Goal: Task Accomplishment & Management: Manage account settings

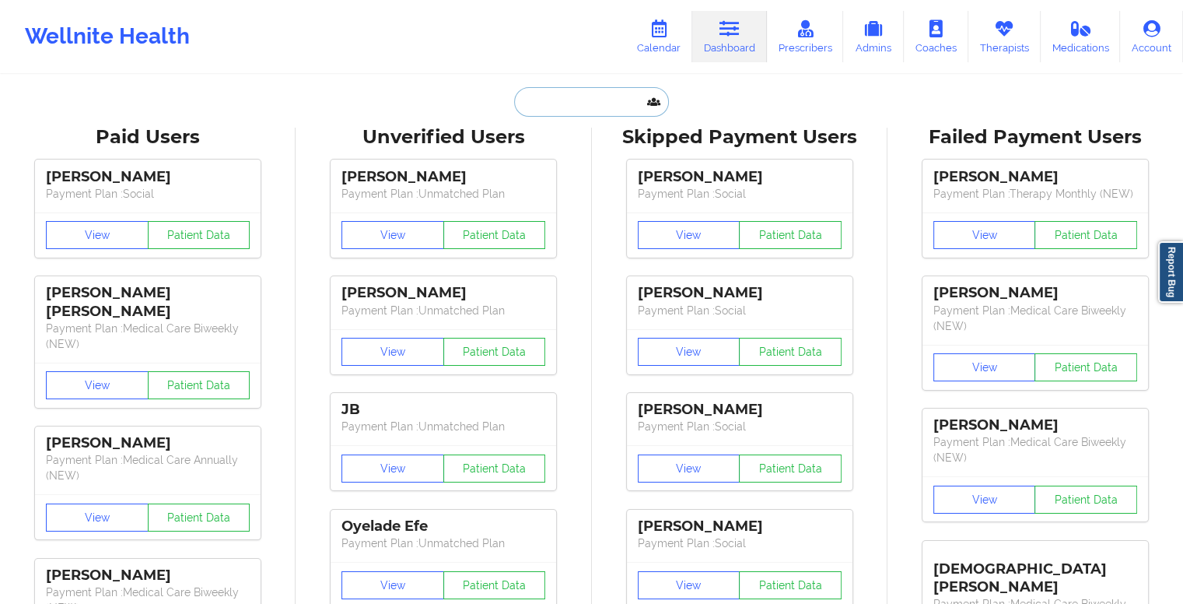
click at [586, 103] on input "text" at bounding box center [591, 102] width 154 height 30
paste input "gramofsunshine@gmail.com"
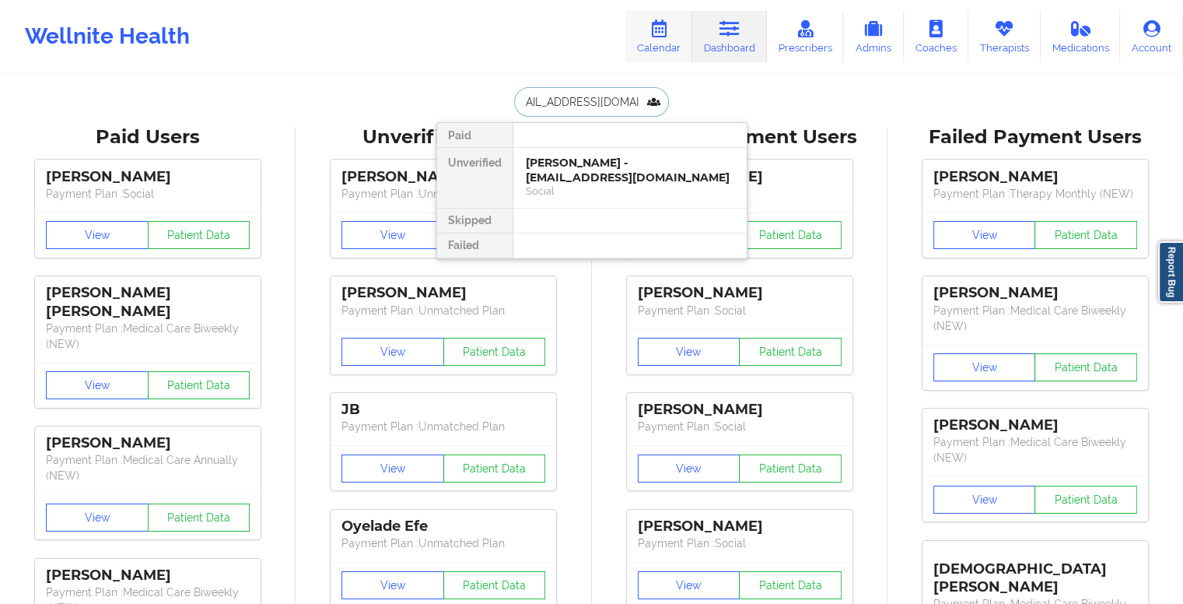
type input "gramofsunshine@gmail.com"
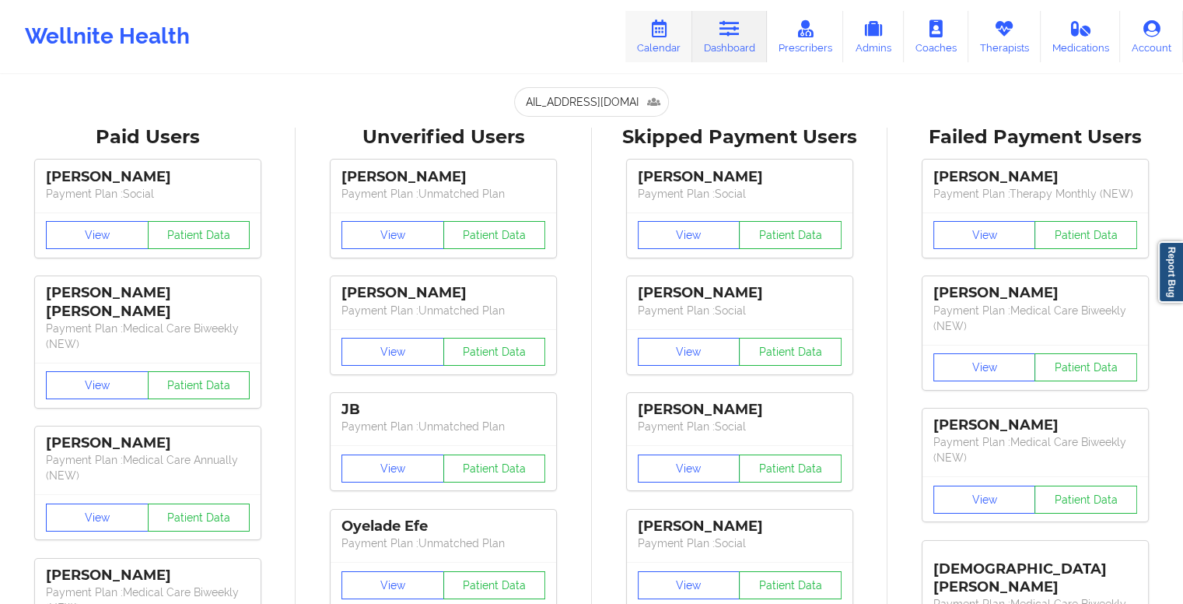
scroll to position [0, 0]
click at [665, 39] on link "Calendar" at bounding box center [659, 36] width 67 height 51
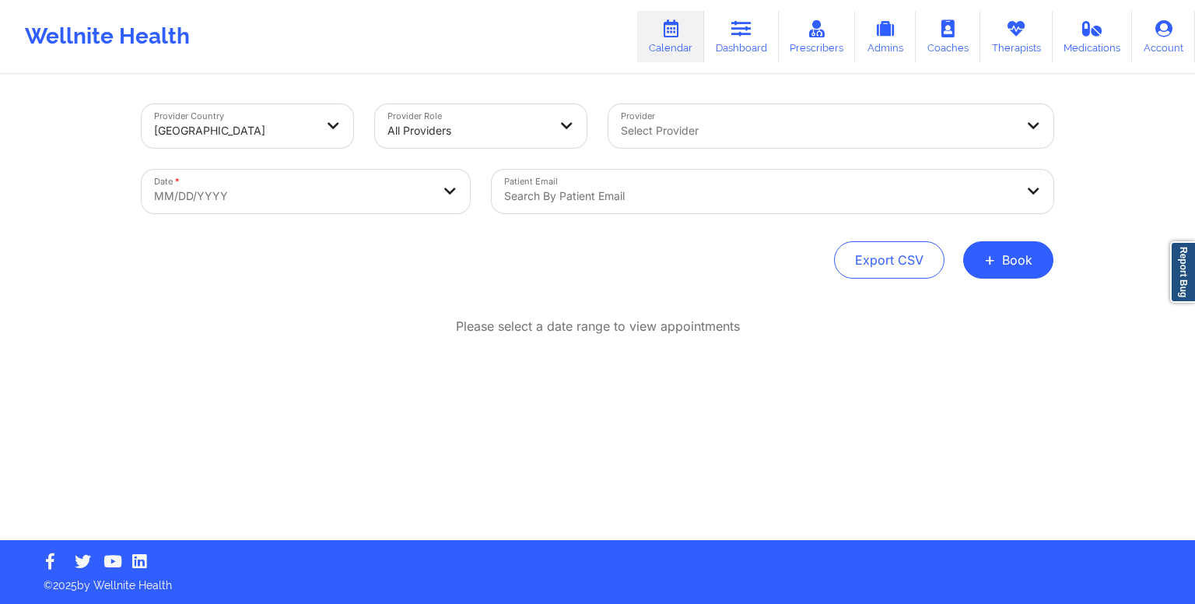
select select "2025-8"
select select "2025-9"
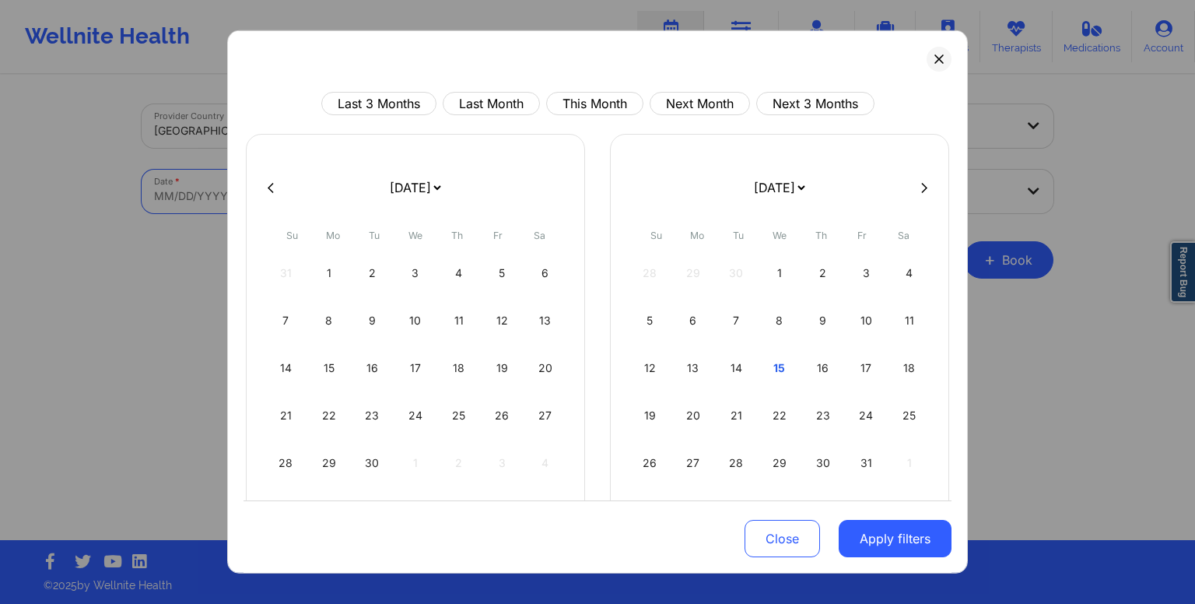
click at [429, 185] on body "Wellnite Health Calendar Dashboard Prescribers Admins Coaches Therapists Medica…" at bounding box center [597, 302] width 1195 height 604
click at [573, 107] on button "This Month" at bounding box center [594, 103] width 97 height 23
select select "2025-9"
select select "2025-10"
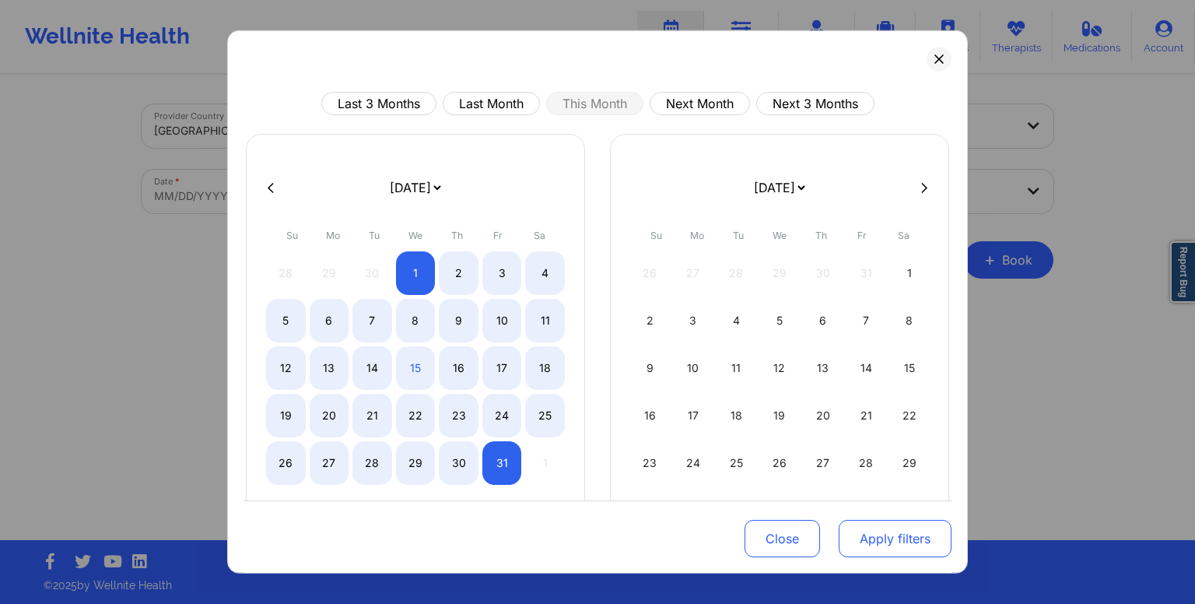
click at [875, 536] on button "Apply filters" at bounding box center [895, 538] width 113 height 37
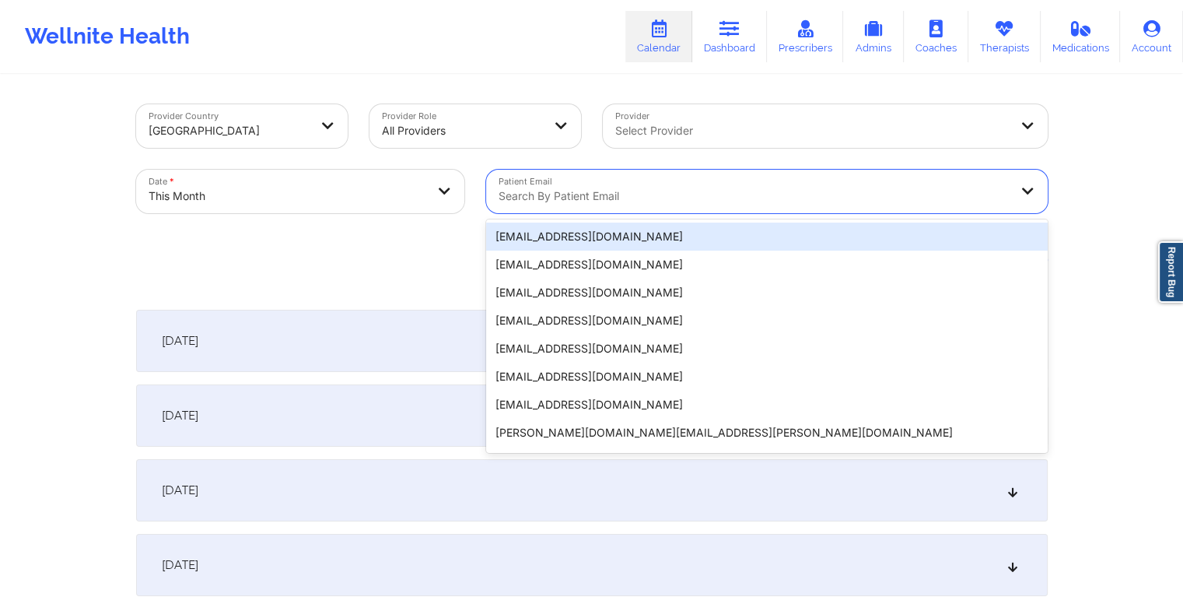
click at [598, 188] on div at bounding box center [754, 196] width 510 height 19
paste input "gramofsunshine@gmail.com"
type input "gramofsunshine@gmail.com"
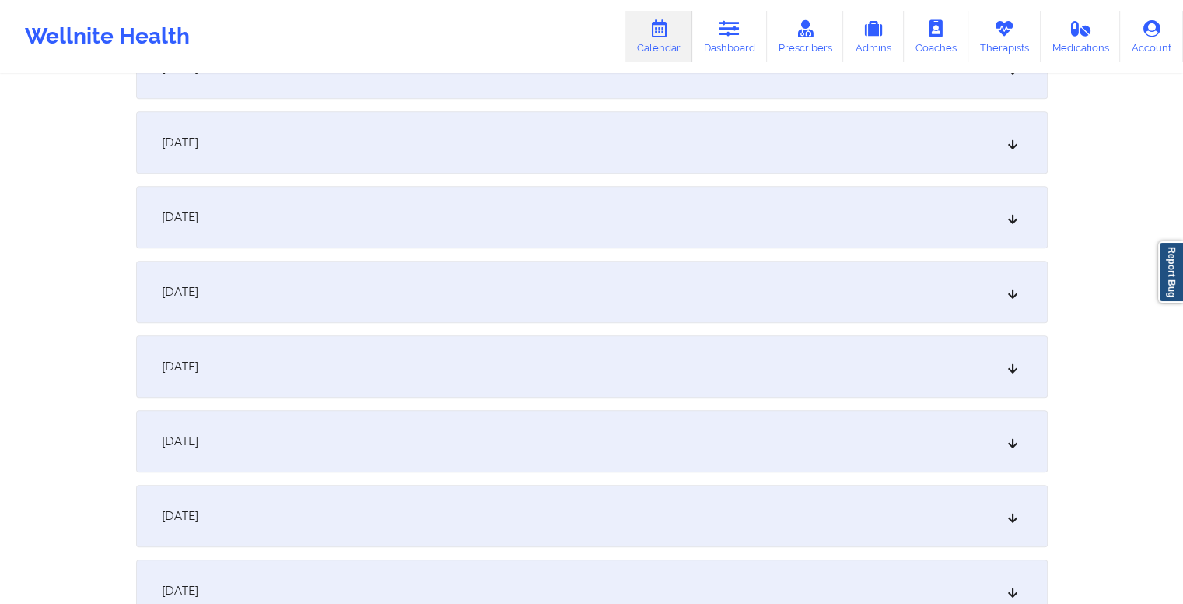
scroll to position [1167, 0]
click at [598, 141] on div "October 14, 2025" at bounding box center [592, 145] width 912 height 62
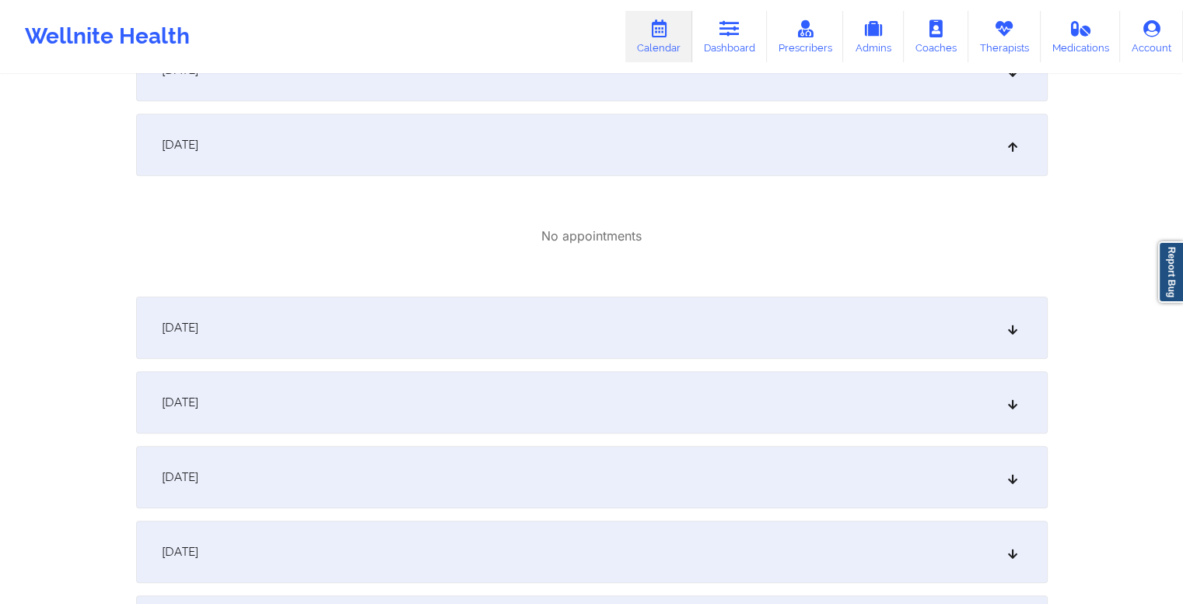
click at [557, 328] on div "October 15, 2025" at bounding box center [592, 327] width 912 height 62
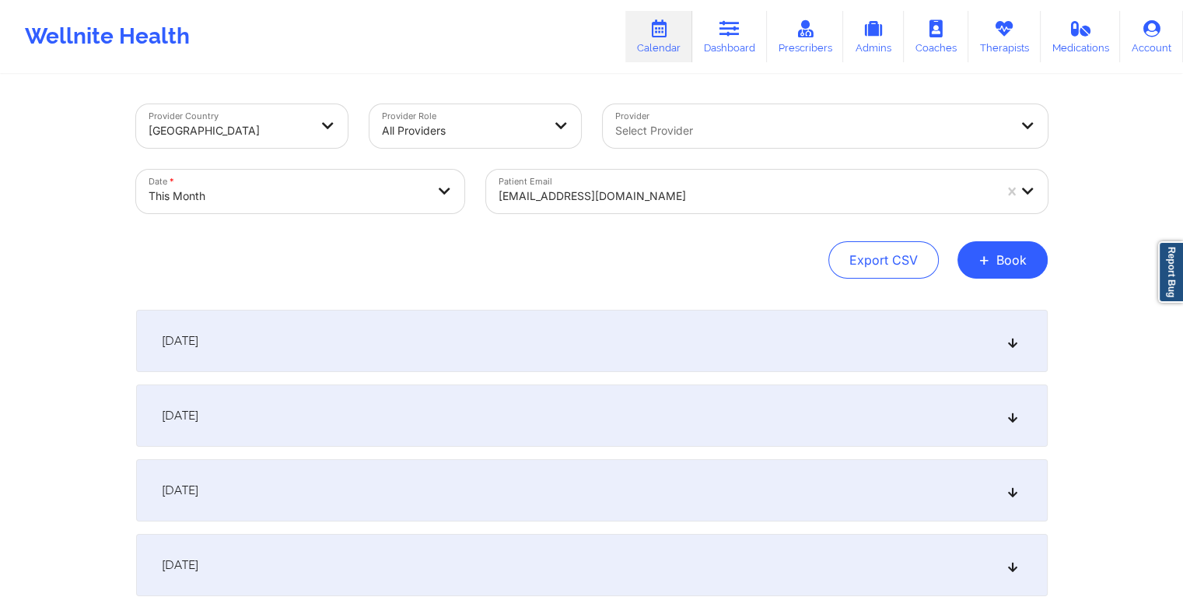
scroll to position [0, 0]
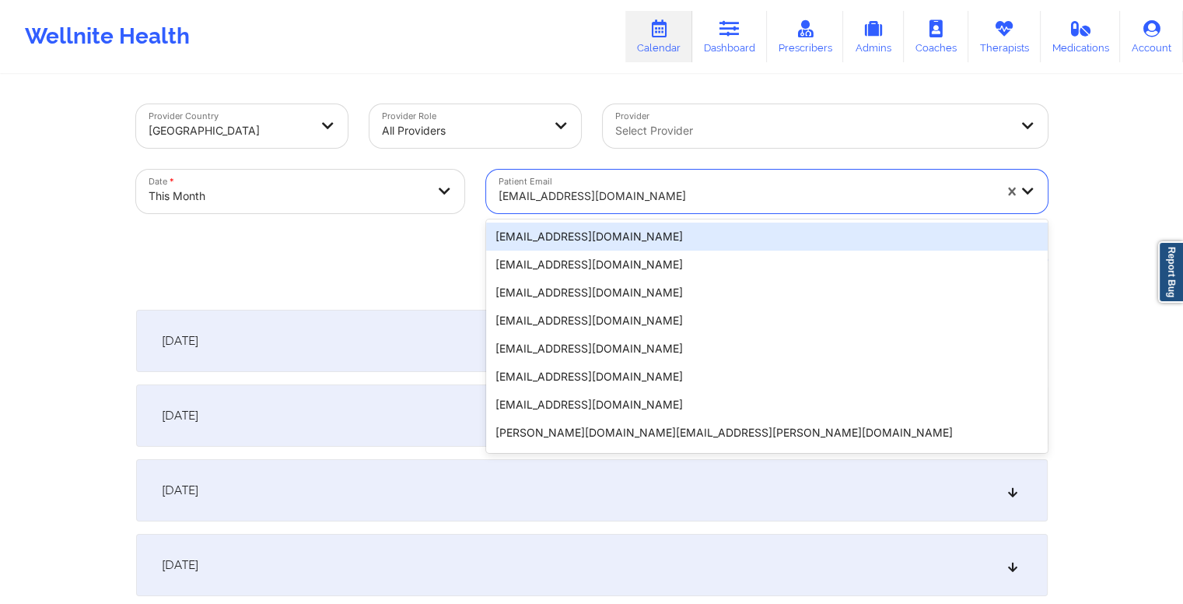
click at [668, 194] on div at bounding box center [746, 196] width 495 height 19
paste input "michelle.mlop1@gmail.com"
type input "michelle.mlop1@gmail.com"
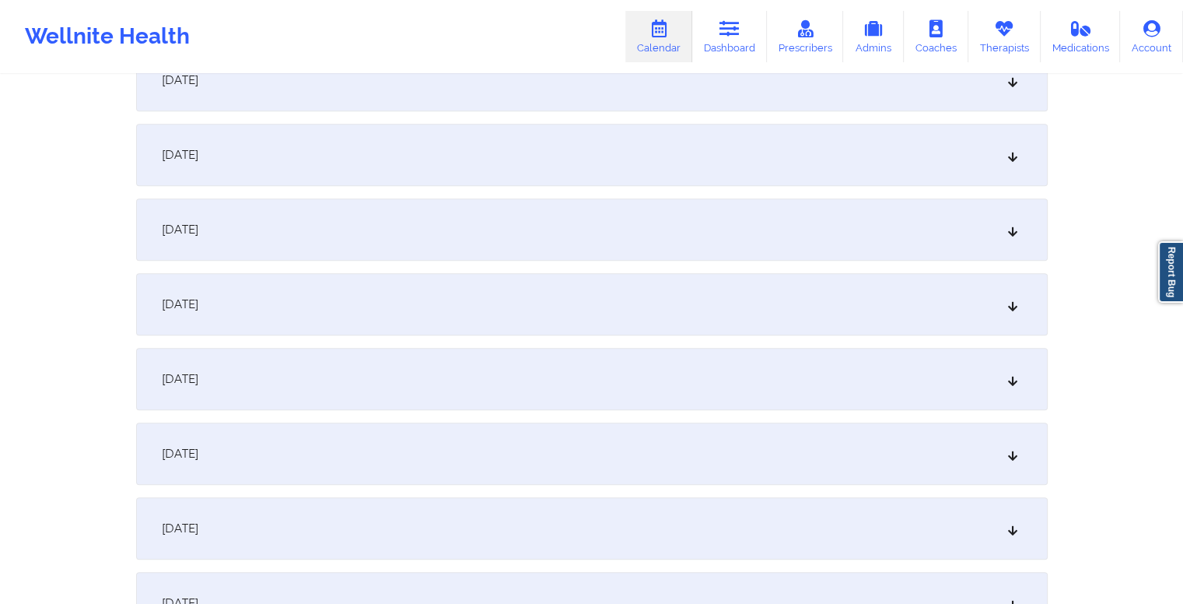
scroll to position [1010, 0]
click at [486, 363] on div "October 15, 2025" at bounding box center [592, 376] width 912 height 62
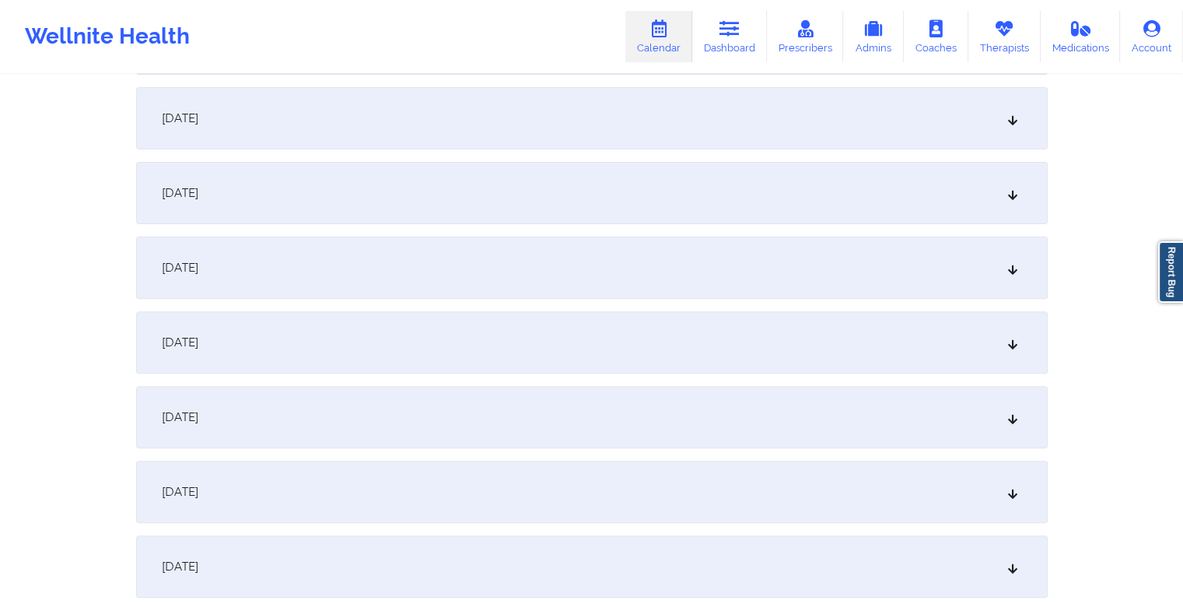
scroll to position [0, 0]
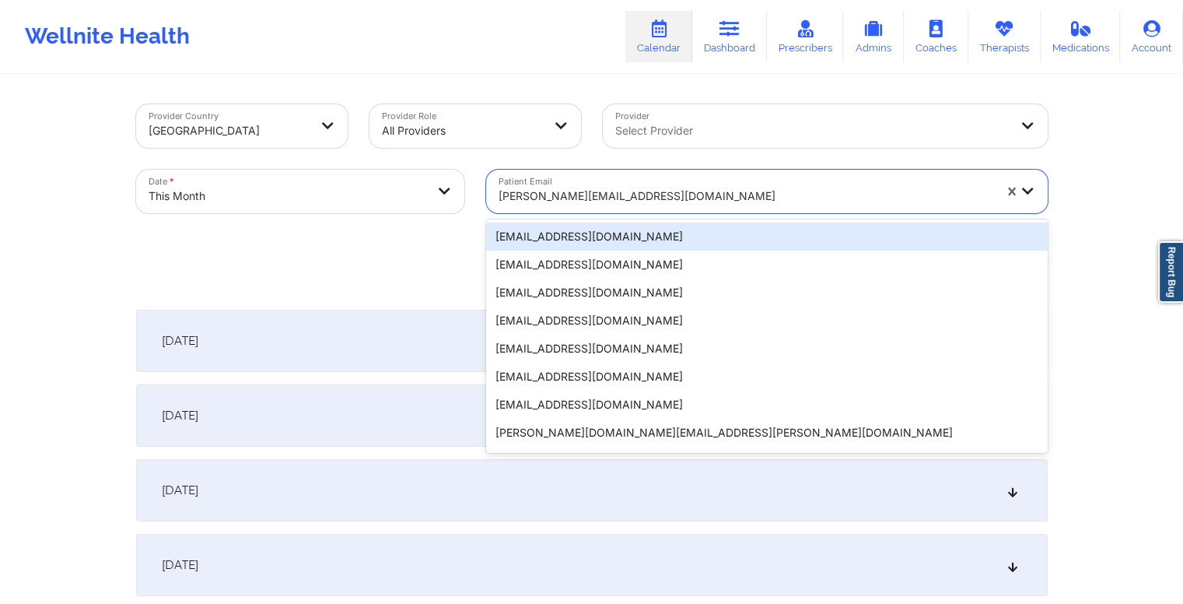
click at [635, 198] on div at bounding box center [746, 196] width 495 height 19
paste input "gramofsunshine@gmail.com"
type input "gramofsunshine@gmail.com"
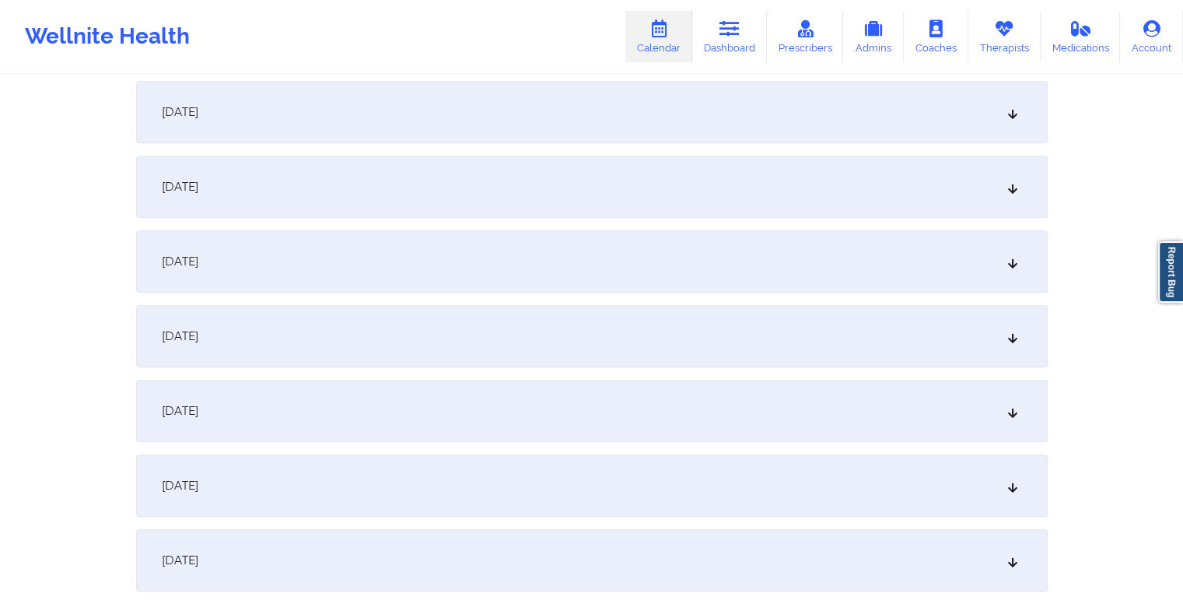
scroll to position [1049, 0]
click at [505, 346] on div "October 15, 2025" at bounding box center [592, 338] width 912 height 62
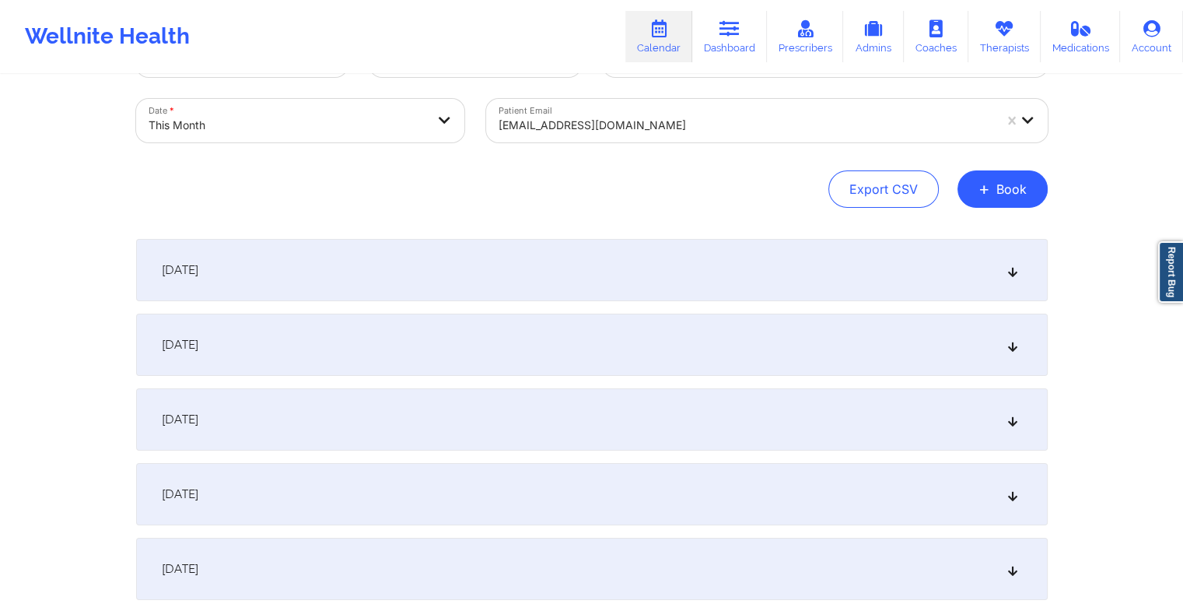
scroll to position [0, 0]
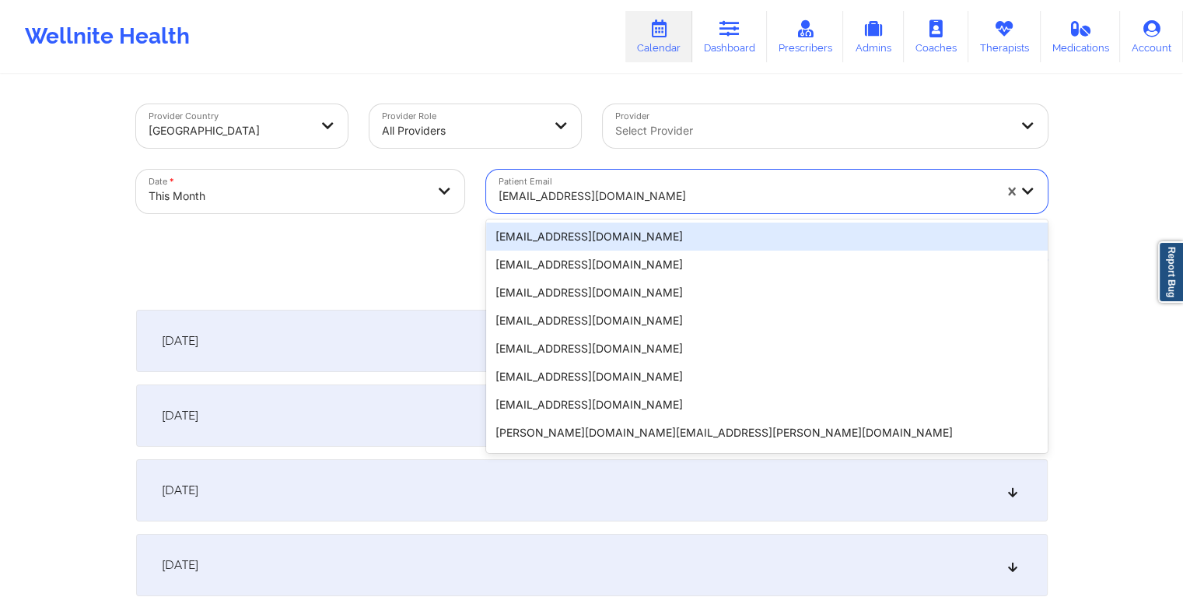
click at [723, 194] on div at bounding box center [746, 196] width 495 height 19
paste input "shanicecannon.sc@gmail.com"
type input "shanicecannon.sc@gmail.com"
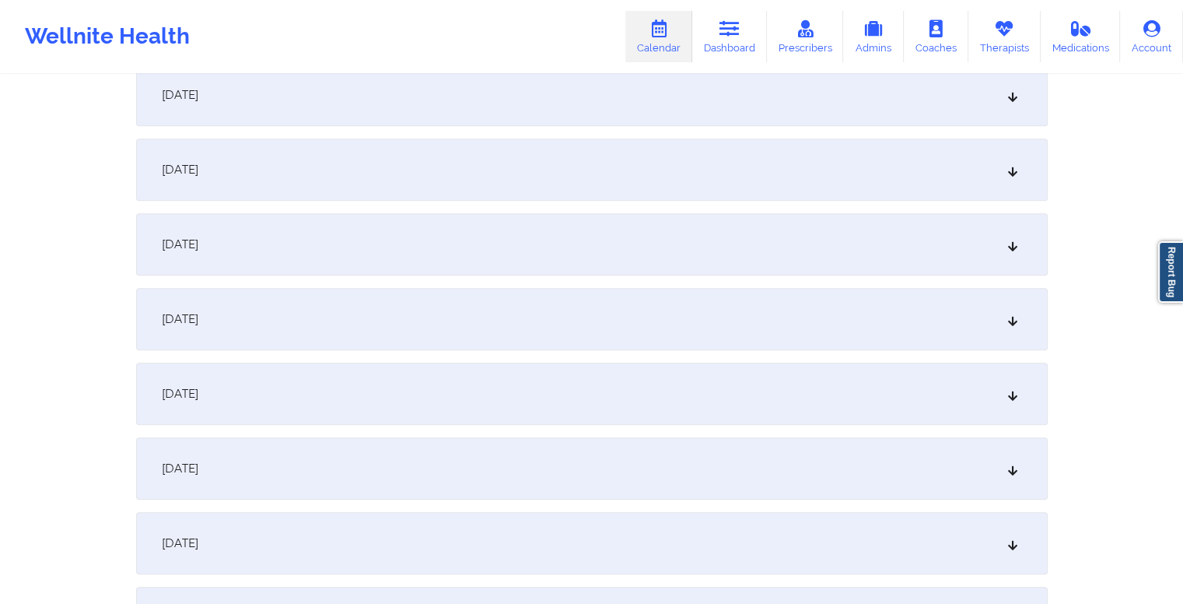
scroll to position [995, 0]
click at [561, 391] on div "October 15, 2025" at bounding box center [592, 391] width 912 height 62
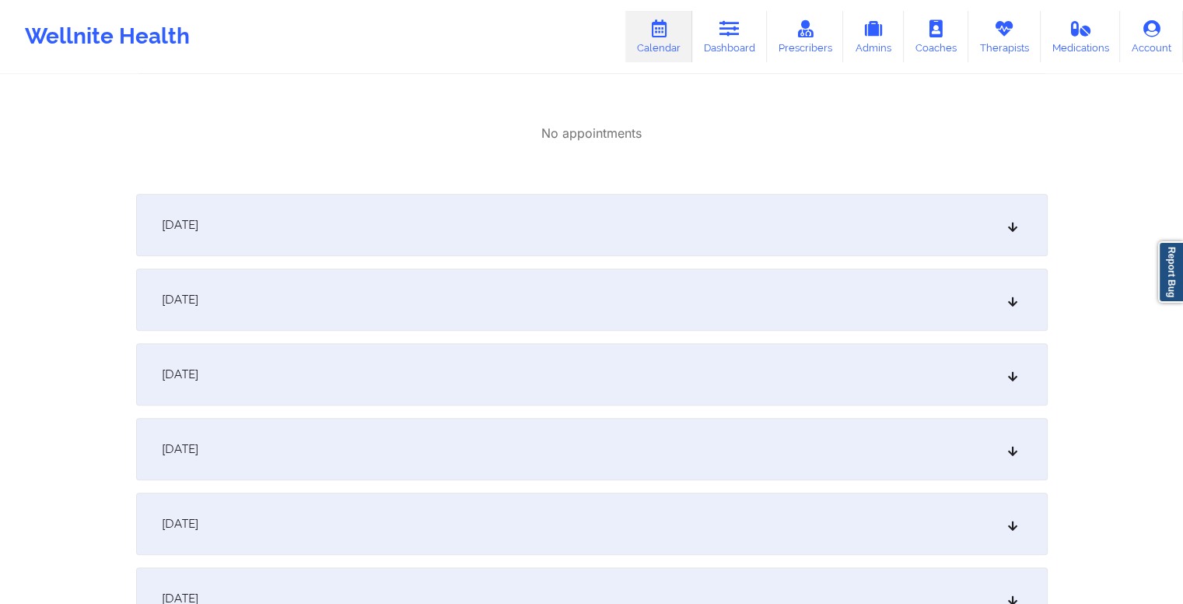
scroll to position [1346, 0]
click at [538, 303] on div "October 17, 2025" at bounding box center [592, 298] width 912 height 62
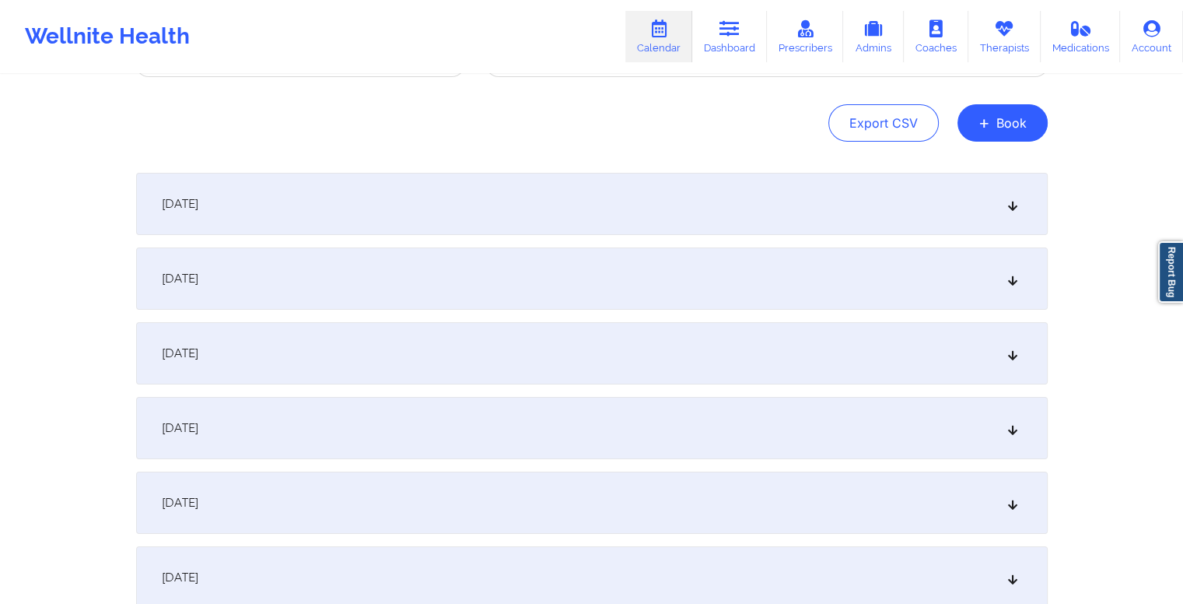
scroll to position [0, 0]
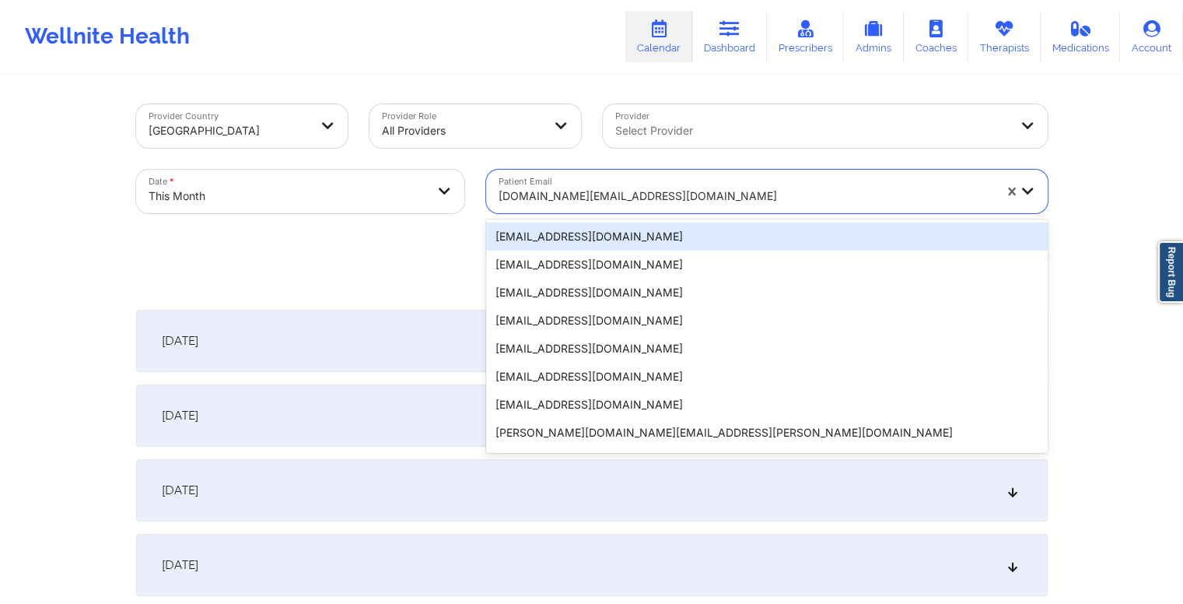
click at [622, 196] on div at bounding box center [746, 196] width 495 height 19
paste input "[EMAIL_ADDRESS][DOMAIN_NAME]"
type input "[EMAIL_ADDRESS][DOMAIN_NAME]"
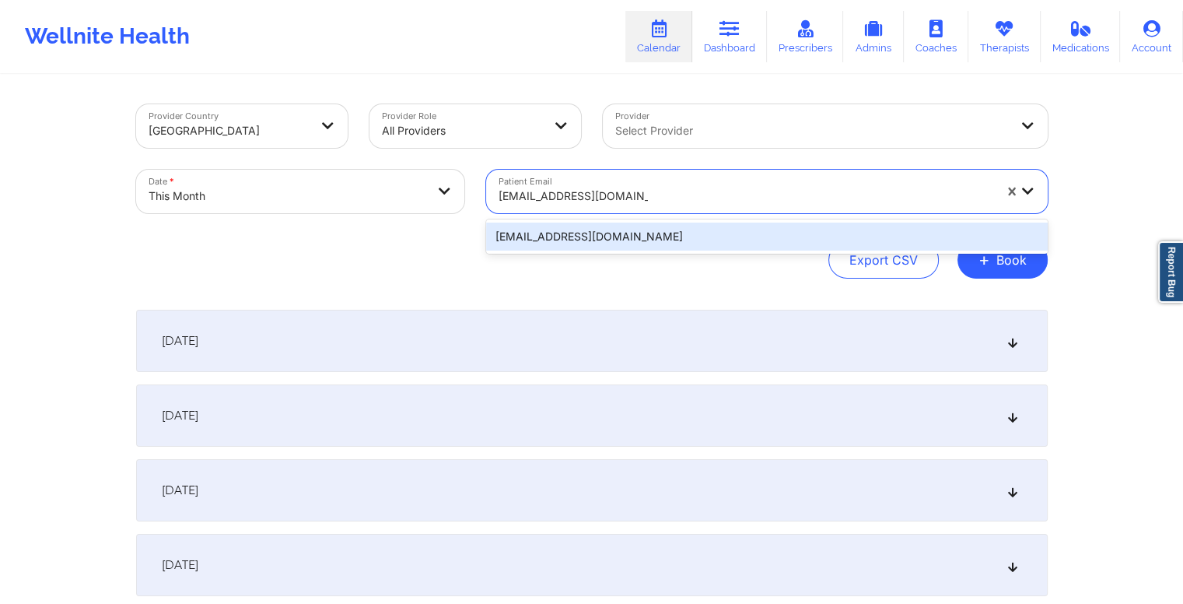
click at [680, 233] on div "[EMAIL_ADDRESS][DOMAIN_NAME]" at bounding box center [767, 237] width 562 height 28
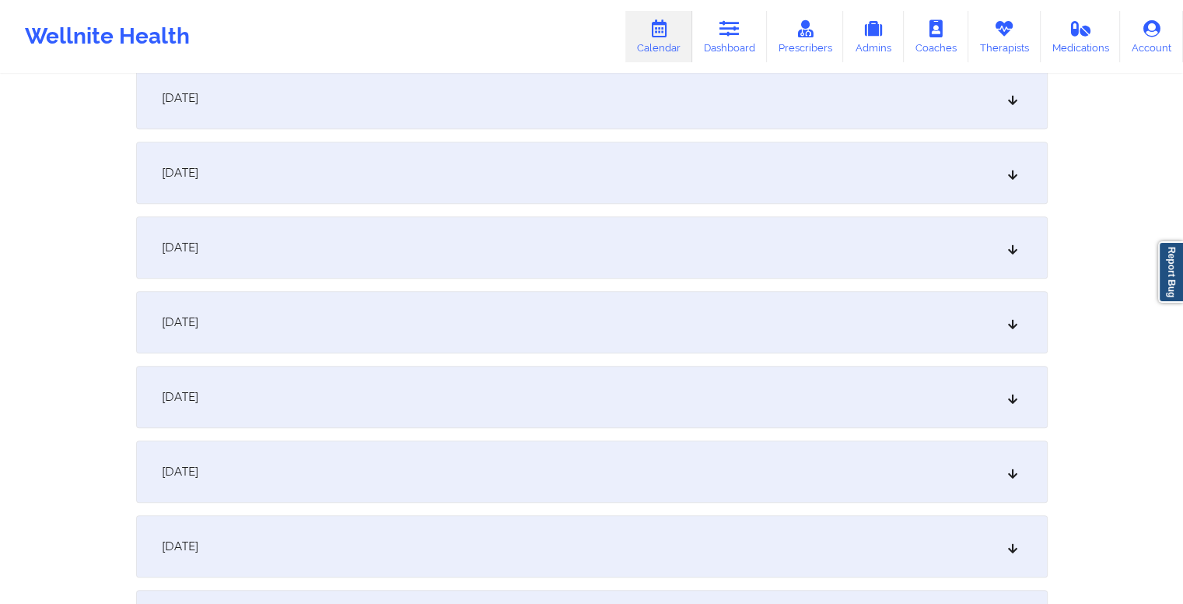
scroll to position [842, 0]
click at [525, 530] on div "October 15, 2025" at bounding box center [592, 545] width 912 height 62
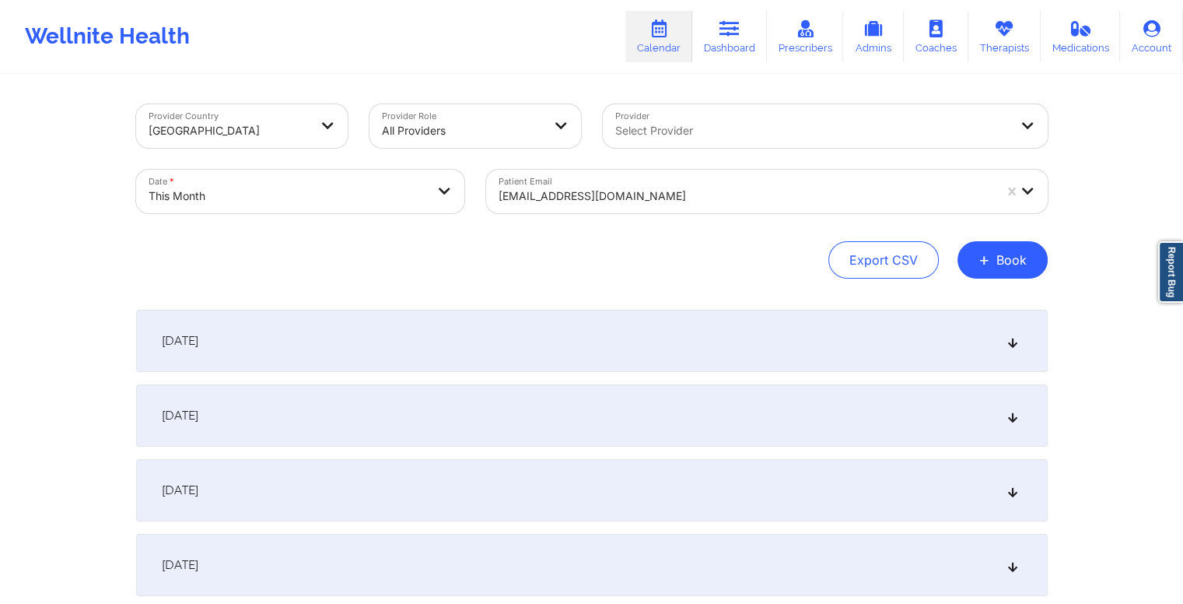
scroll to position [0, 0]
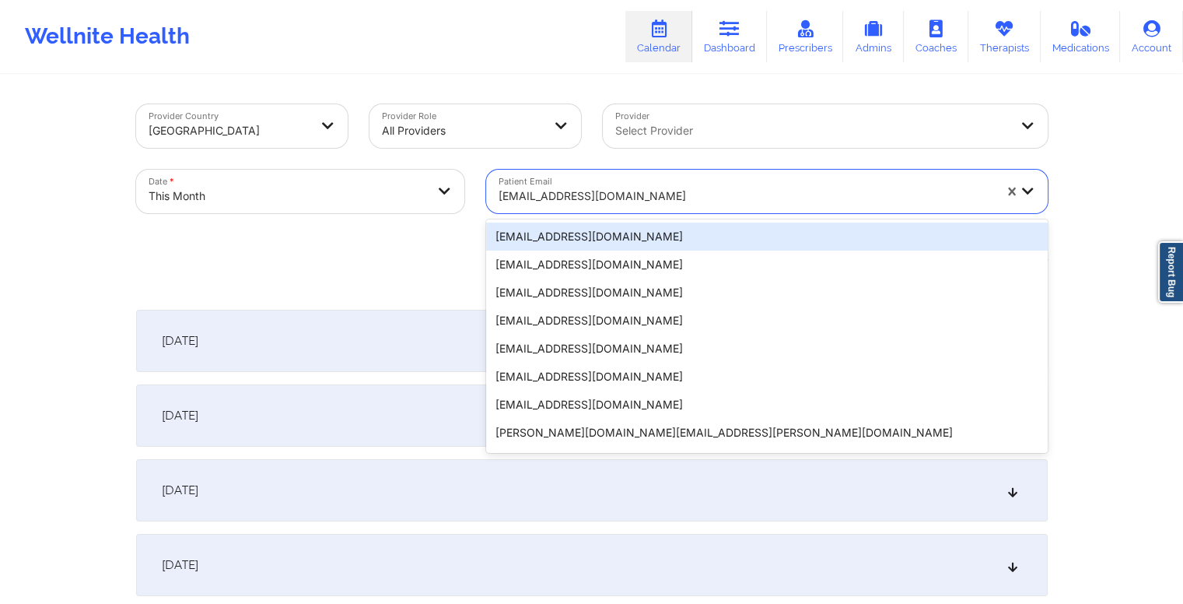
click at [640, 194] on div at bounding box center [746, 196] width 495 height 19
paste input "ianmat186@gmail.com"
type input "ianmat186@gmail.com"
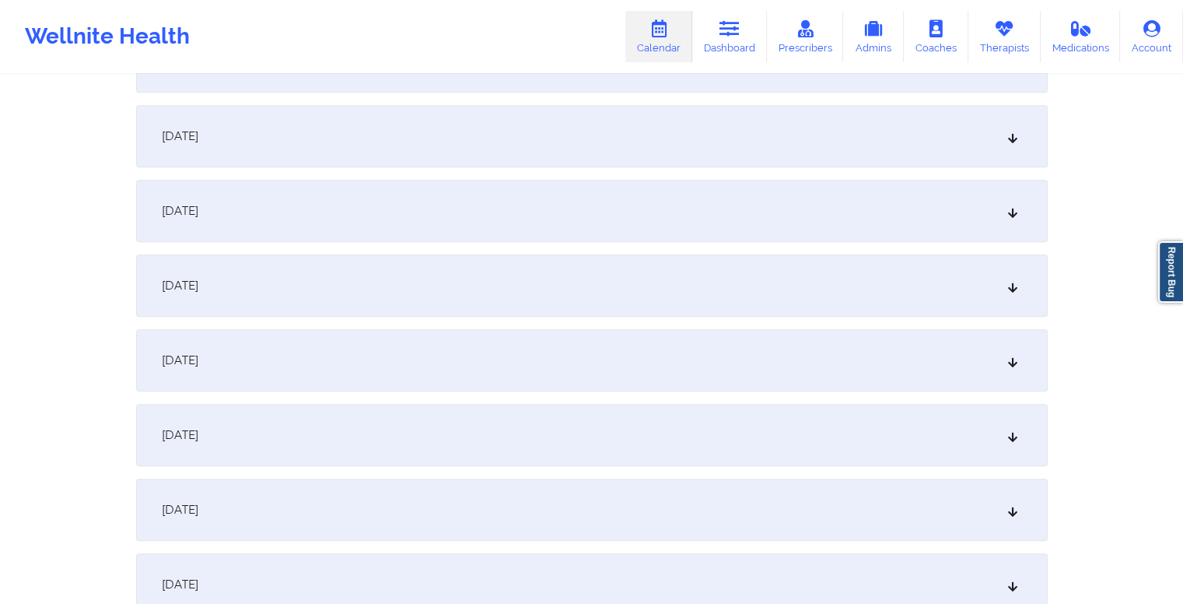
scroll to position [878, 0]
click at [549, 514] on div "October 15, 2025" at bounding box center [592, 509] width 912 height 62
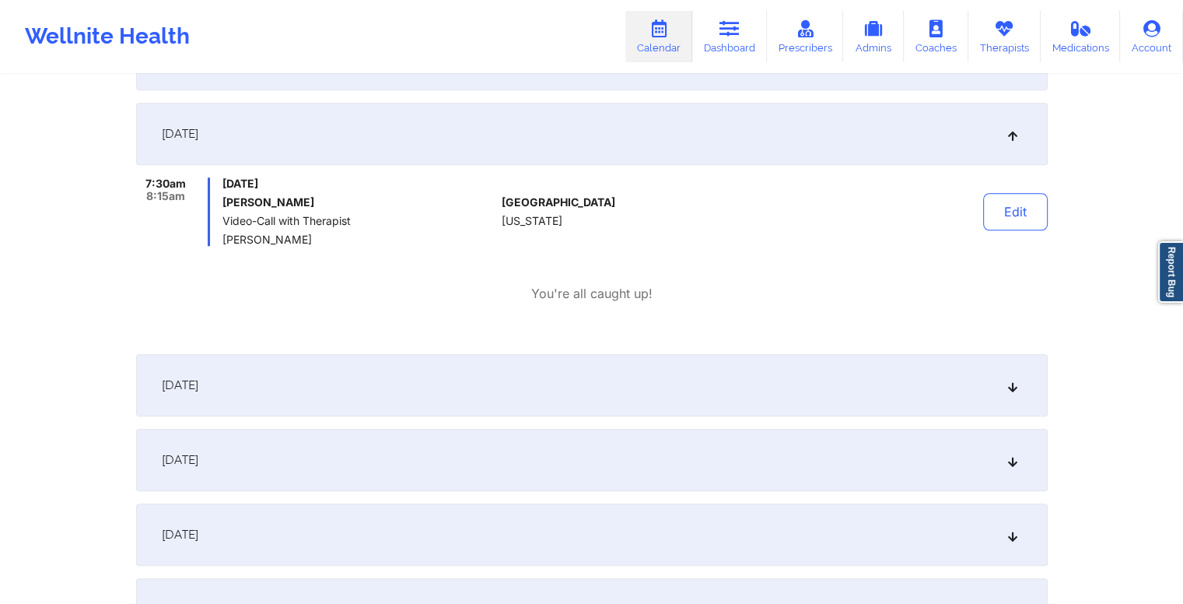
scroll to position [1253, 0]
click at [546, 387] on div "October 16, 2025" at bounding box center [592, 384] width 912 height 62
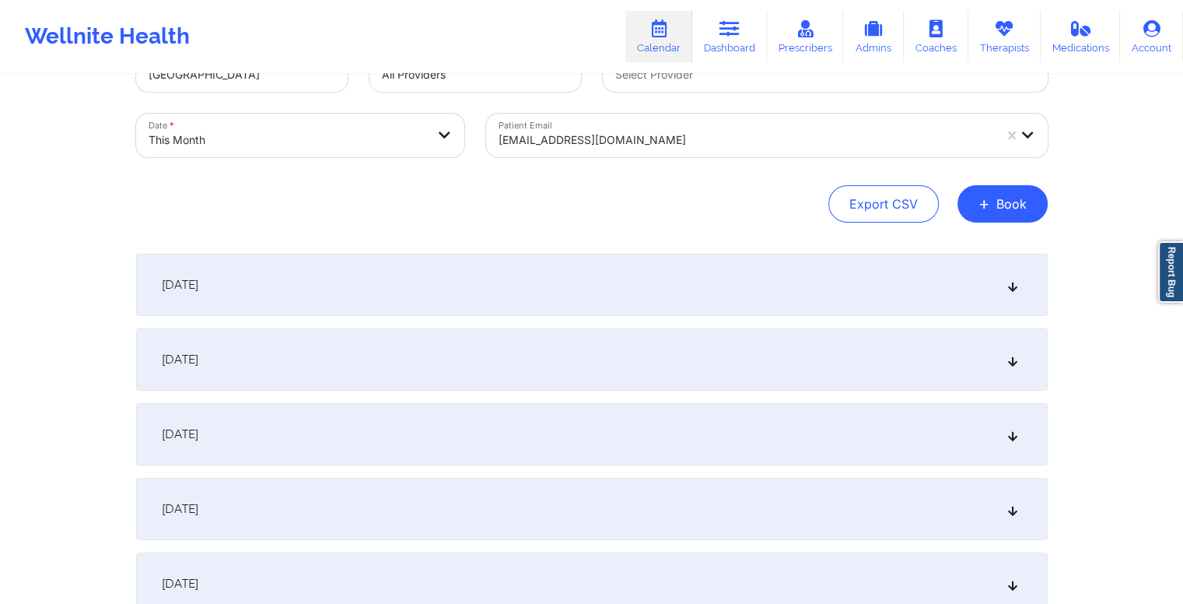
scroll to position [0, 0]
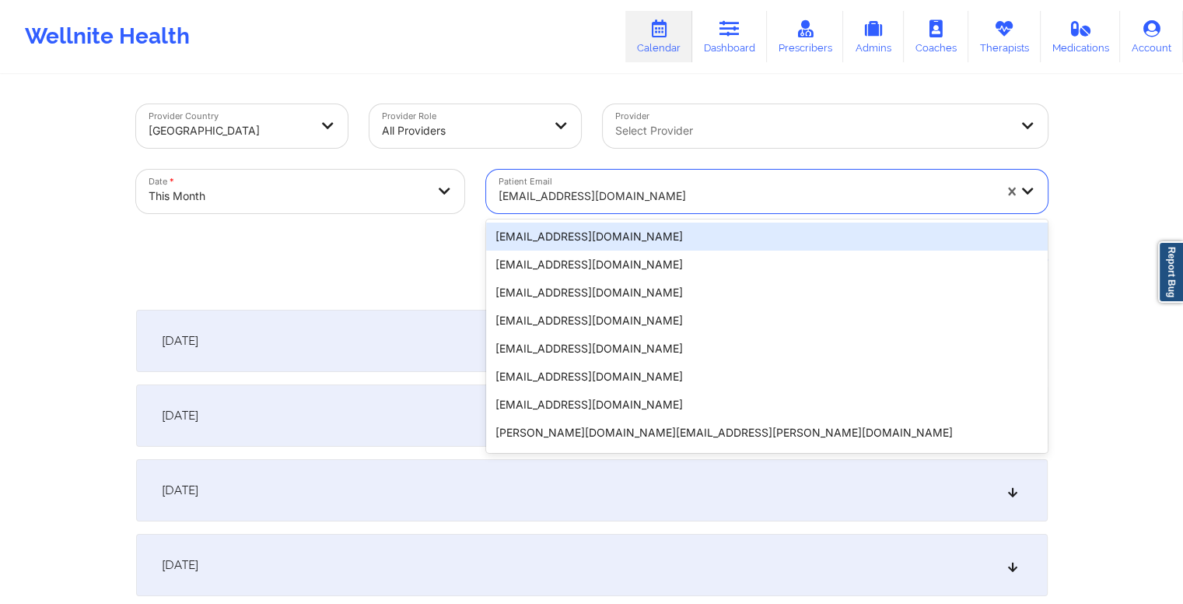
click at [654, 195] on div at bounding box center [746, 196] width 495 height 19
paste input "blase610@gmail.com"
type input "blase610@gmail.com"
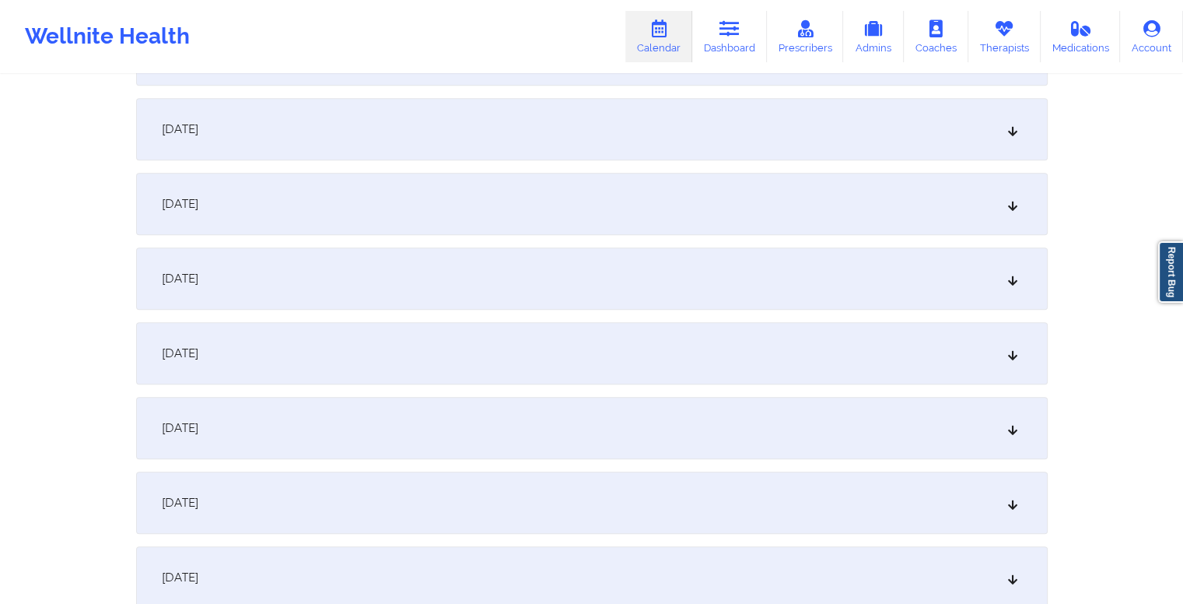
scroll to position [1110, 0]
click at [520, 281] on div "October 15, 2025" at bounding box center [592, 277] width 912 height 62
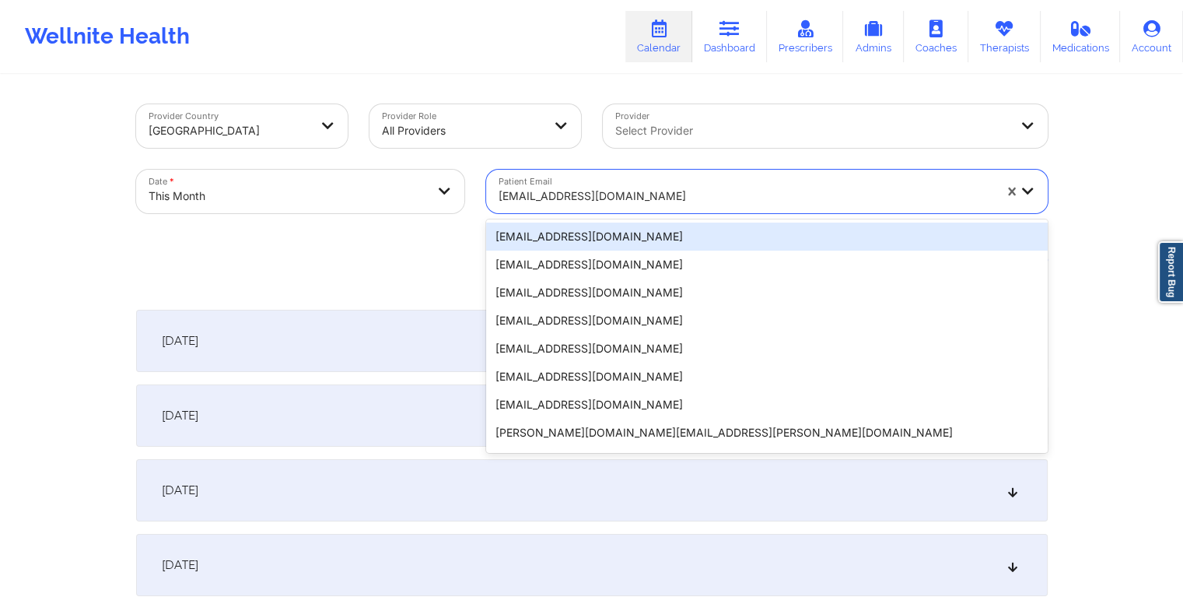
click at [622, 195] on div at bounding box center [746, 196] width 495 height 19
paste input "b.sandra.taylor@gmail.com"
type input "b.sandra.taylor@gmail.com"
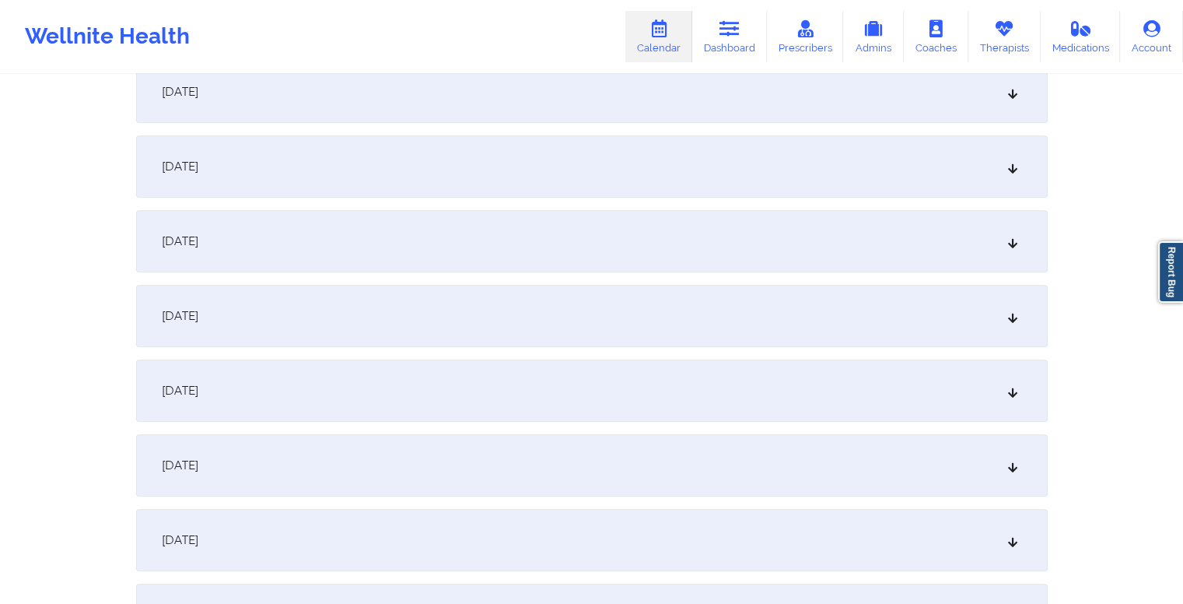
scroll to position [998, 0]
click at [405, 380] on div "October 15, 2025" at bounding box center [592, 389] width 912 height 62
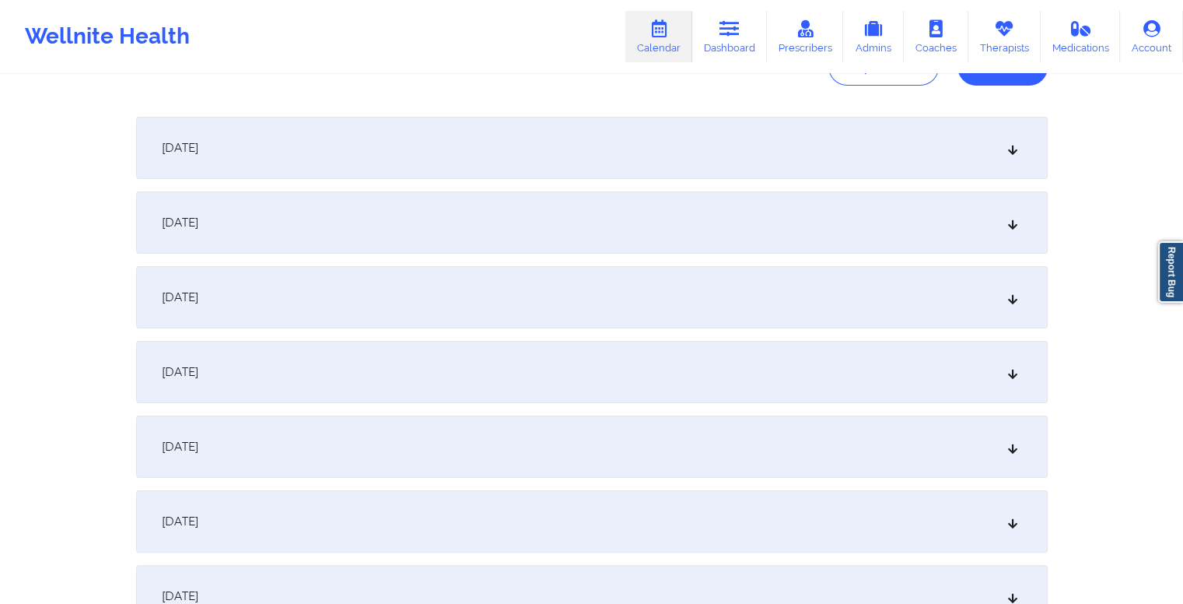
scroll to position [0, 0]
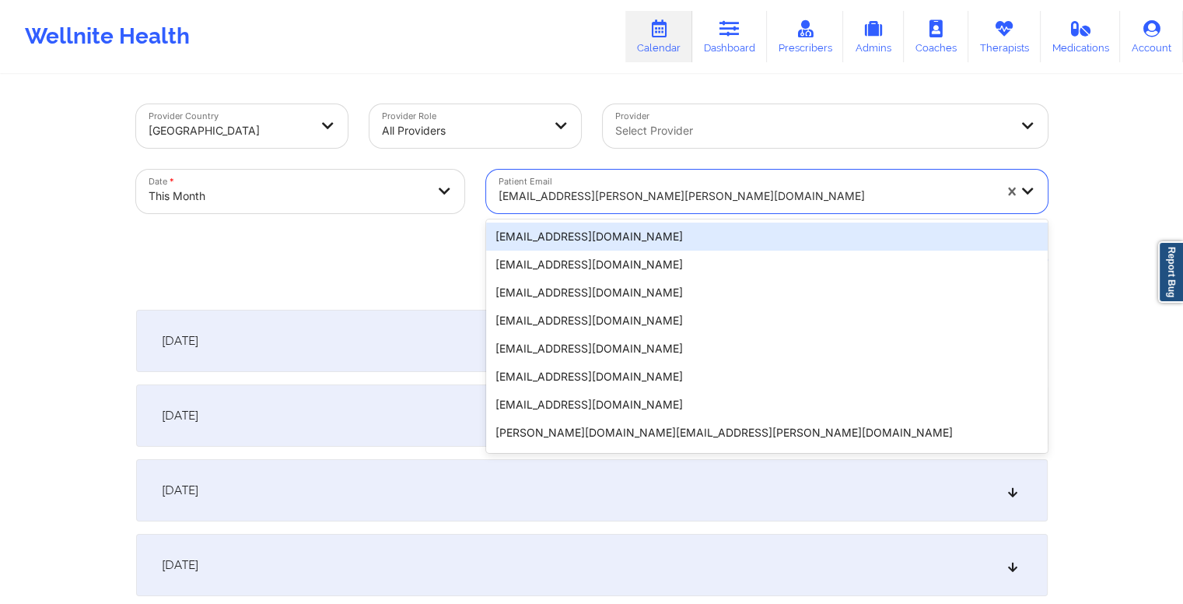
click at [666, 200] on div at bounding box center [746, 196] width 495 height 19
paste input "bmaoqu@gmail.com"
type input "bmaoqu@gmail.com"
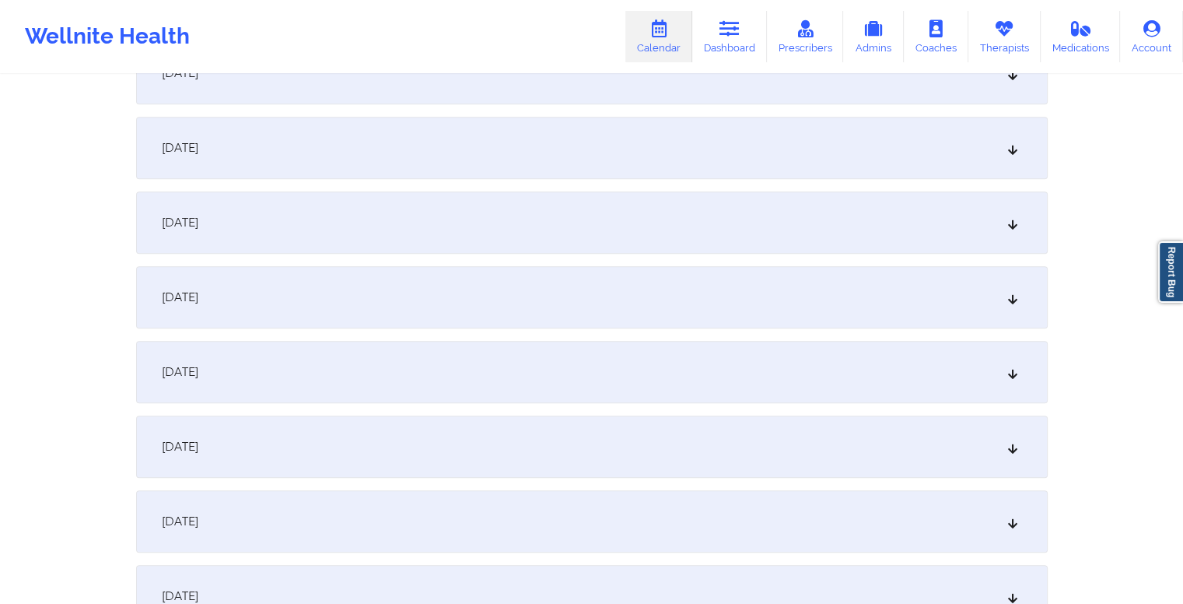
scroll to position [1018, 0]
click at [467, 377] on div "October 15, 2025" at bounding box center [592, 369] width 912 height 62
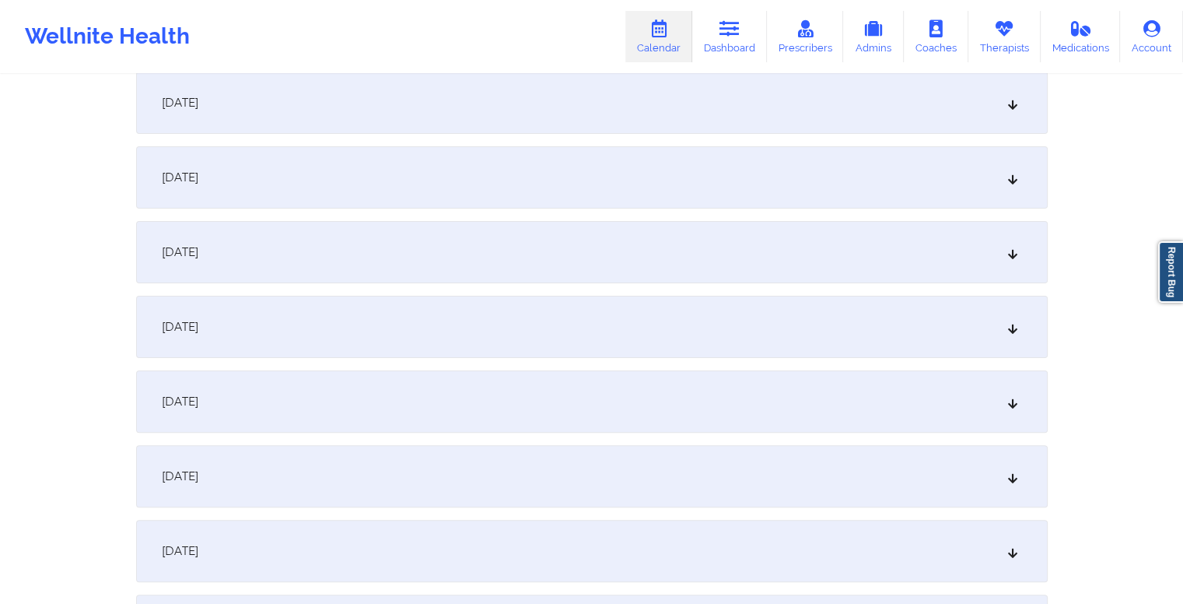
scroll to position [0, 0]
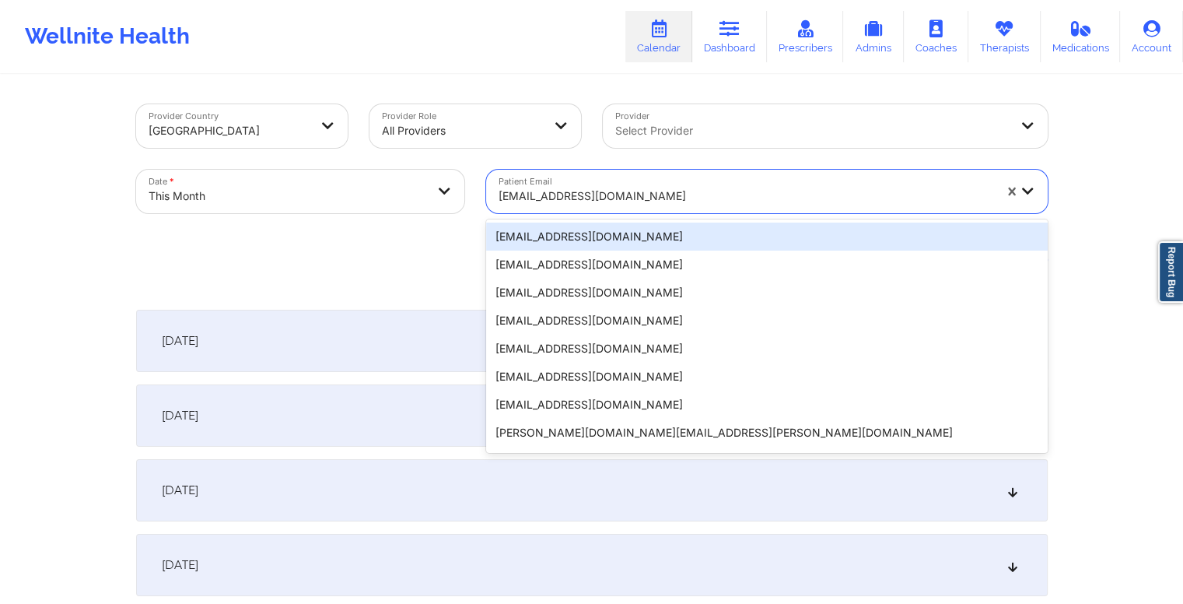
click at [641, 193] on div at bounding box center [746, 196] width 495 height 19
paste input "mattcoaudiovideo@gmail.com"
type input "mattcoaudiovideo@gmail.com"
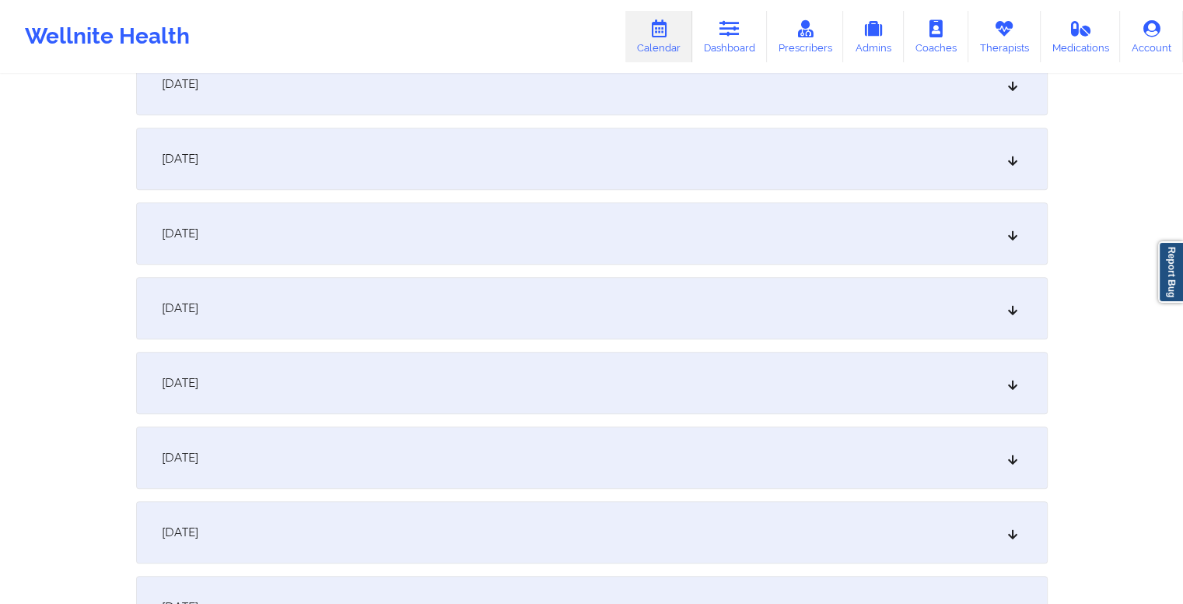
scroll to position [1007, 0]
click at [535, 380] on div "October 15, 2025" at bounding box center [592, 380] width 912 height 62
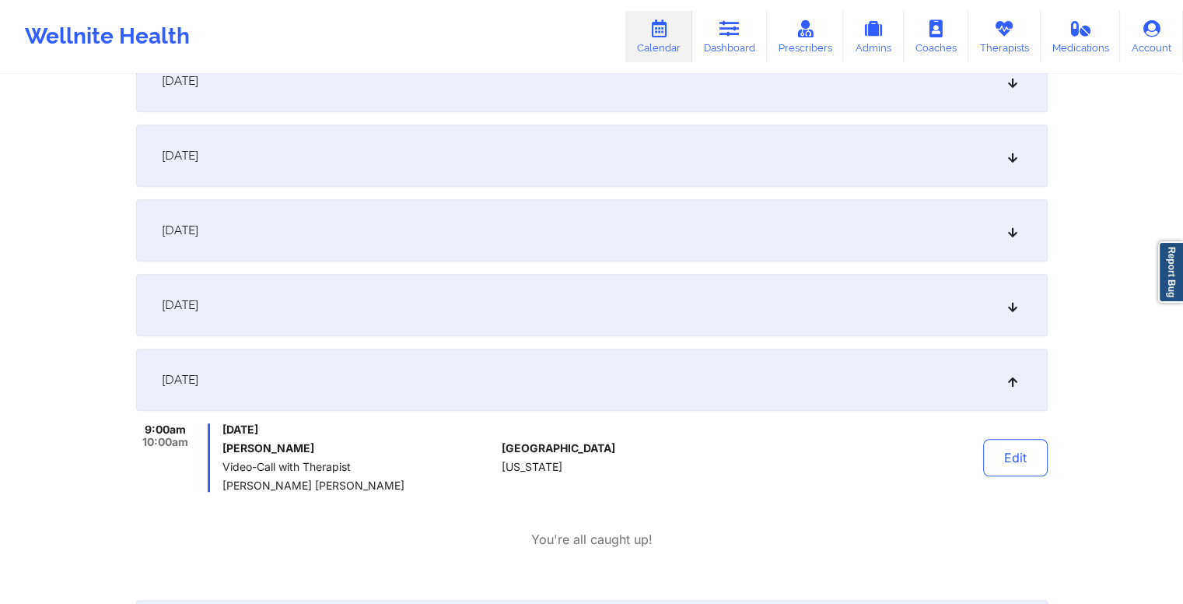
scroll to position [1092, 0]
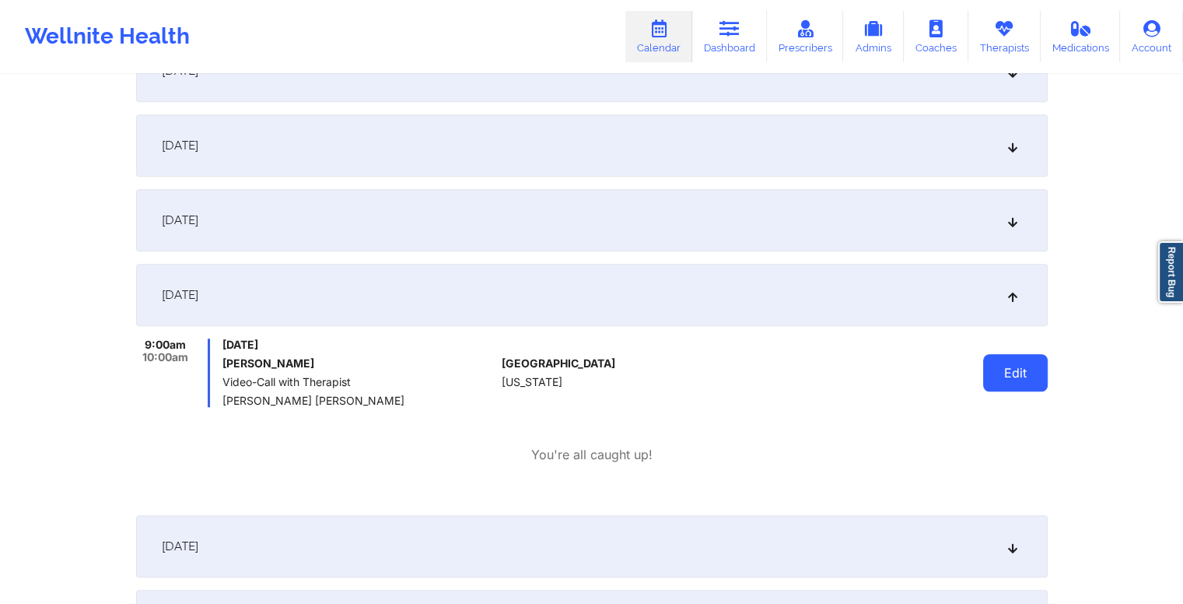
click at [1022, 366] on button "Edit" at bounding box center [1015, 372] width 65 height 37
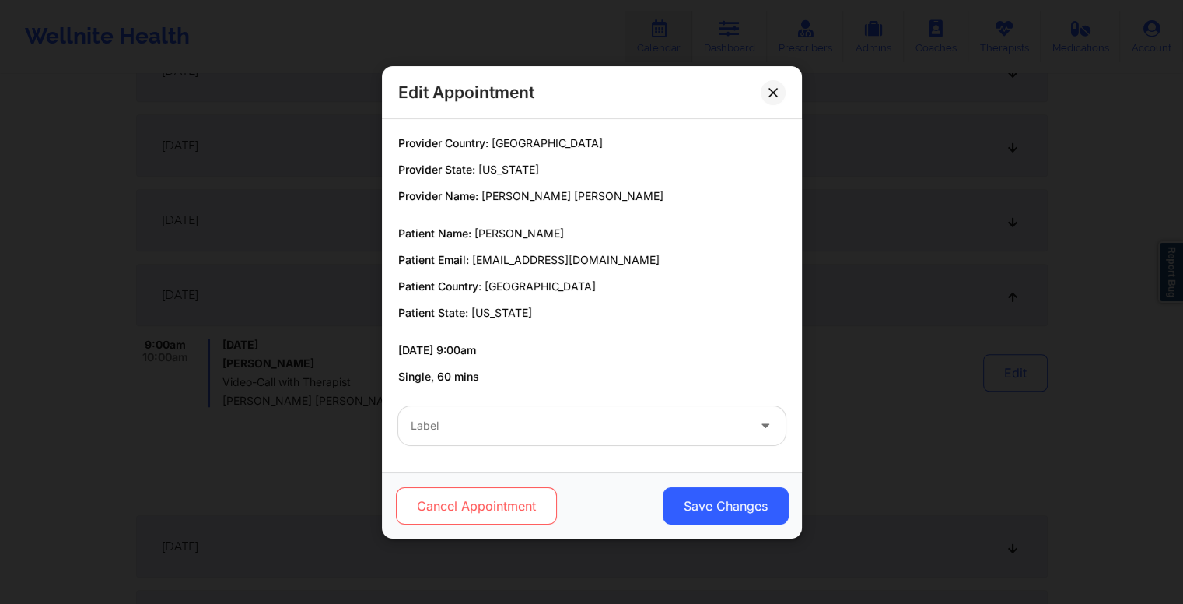
click at [475, 521] on button "Cancel Appointment" at bounding box center [475, 505] width 161 height 37
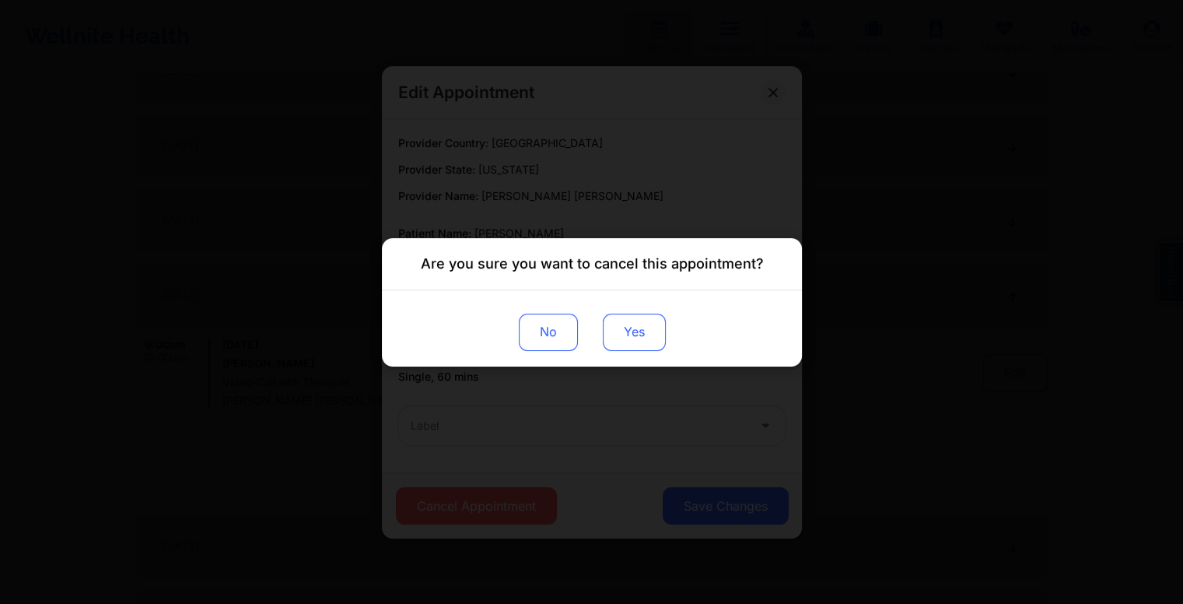
click at [626, 326] on button "Yes" at bounding box center [633, 331] width 63 height 37
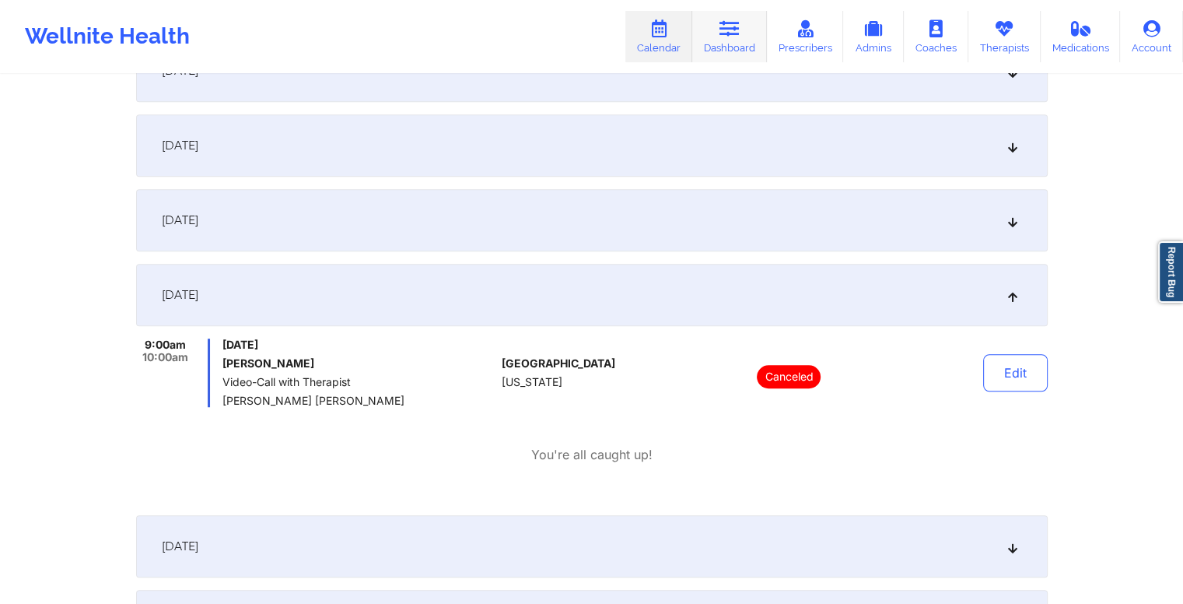
click at [727, 38] on link "Dashboard" at bounding box center [729, 36] width 75 height 51
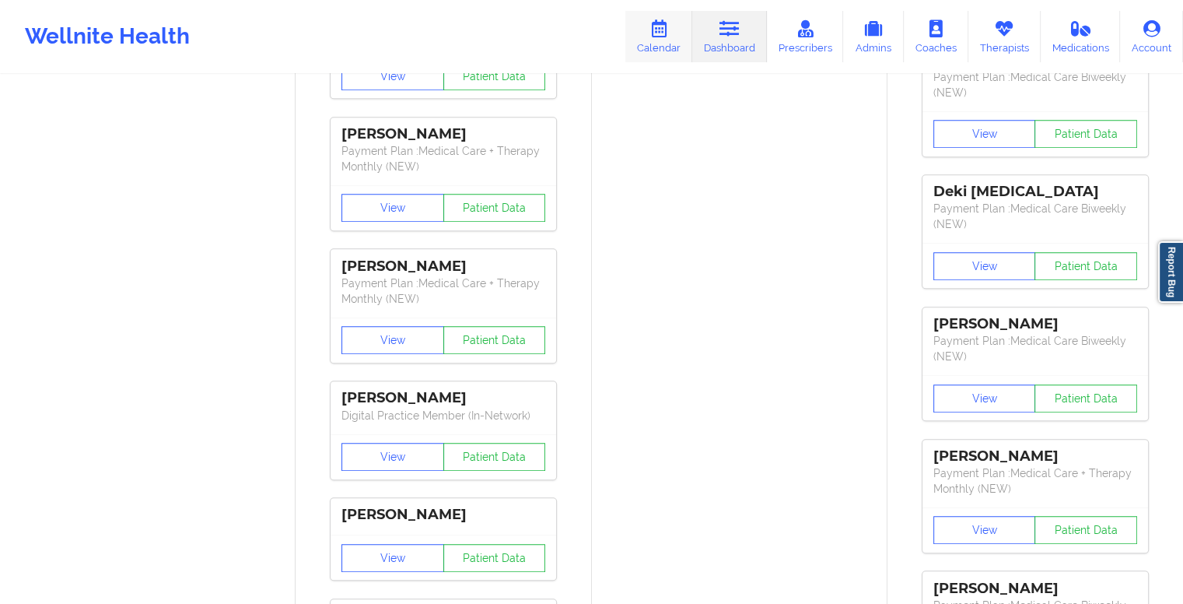
click at [667, 20] on icon at bounding box center [659, 28] width 20 height 17
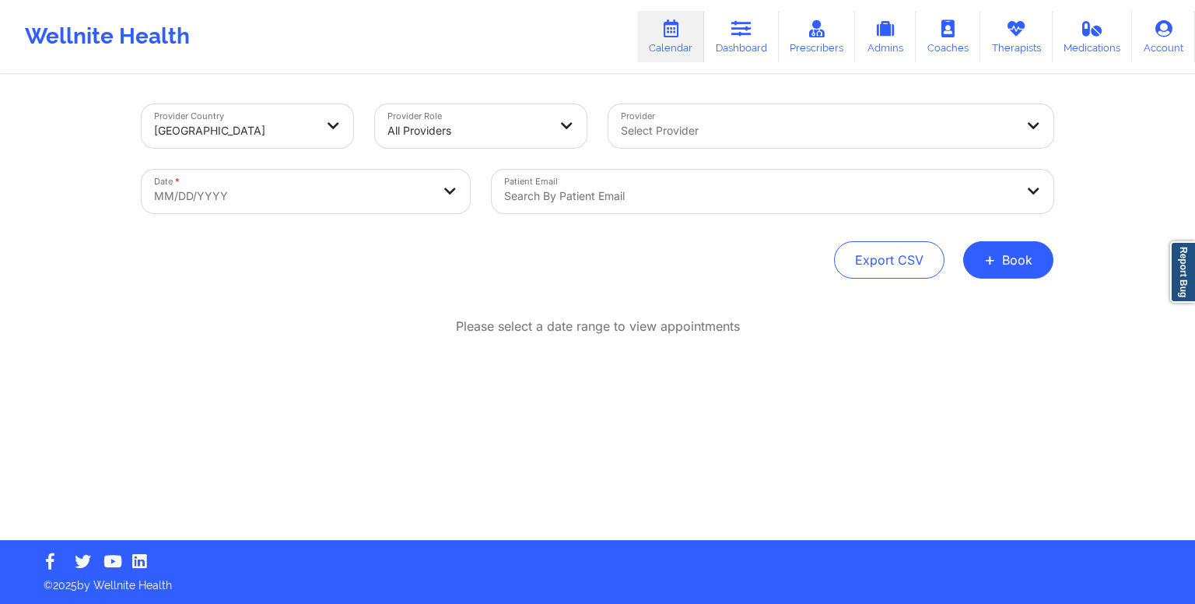
select select "2025-8"
select select "2025-9"
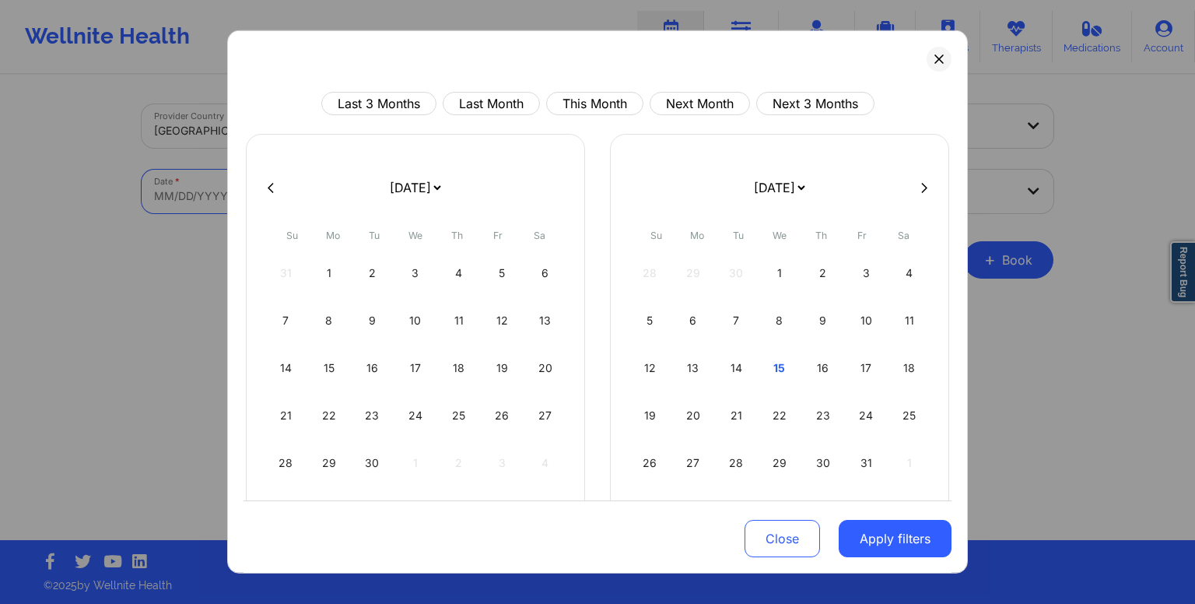
click at [368, 198] on body "Wellnite Health Calendar Dashboard Prescribers Admins Coaches Therapists Medica…" at bounding box center [597, 302] width 1195 height 604
click at [589, 104] on button "This Month" at bounding box center [594, 103] width 97 height 23
select select "2025-9"
select select "2025-10"
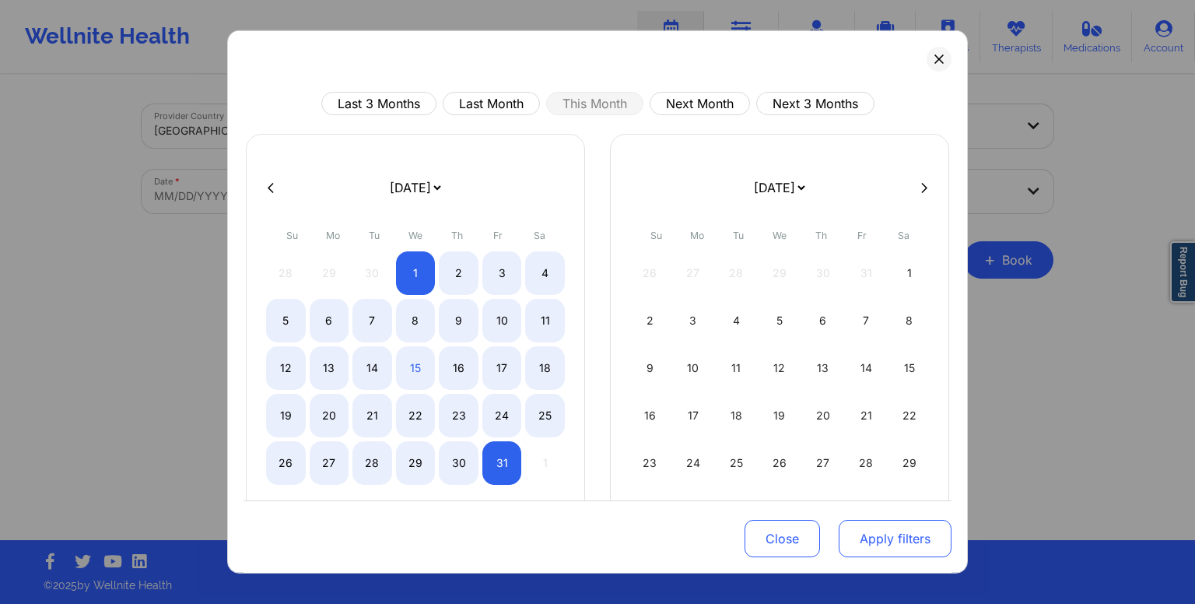
click at [899, 541] on button "Apply filters" at bounding box center [895, 538] width 113 height 37
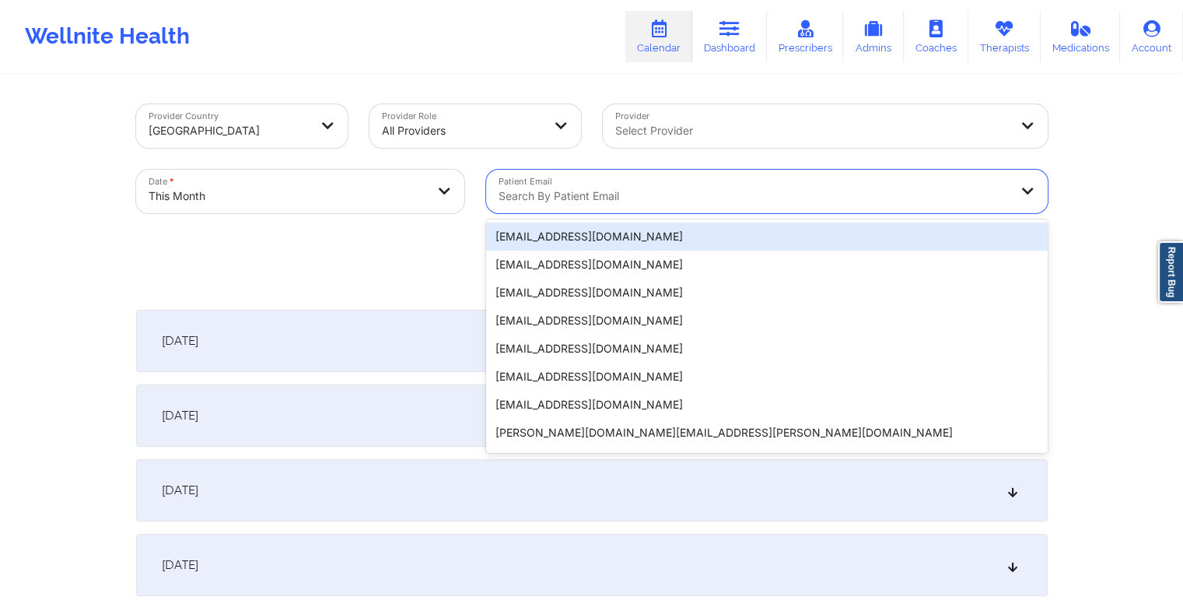
click at [678, 198] on div at bounding box center [754, 196] width 510 height 19
paste input "gramofsunshine@gmail.com"
type input "gramofsunshine@gmail.com"
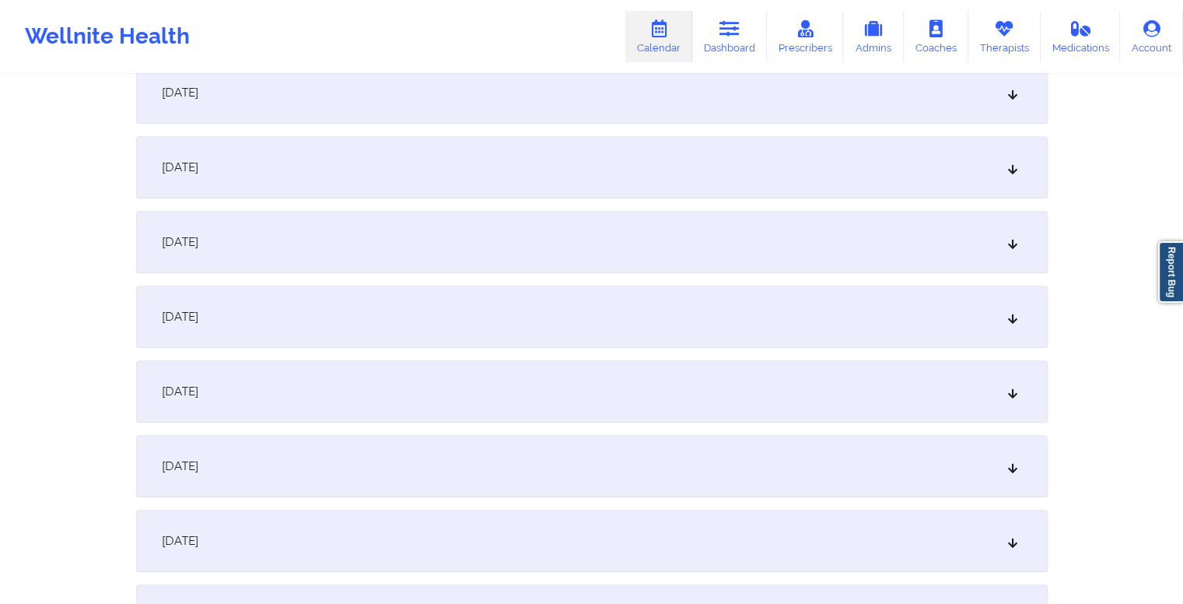
scroll to position [1169, 0]
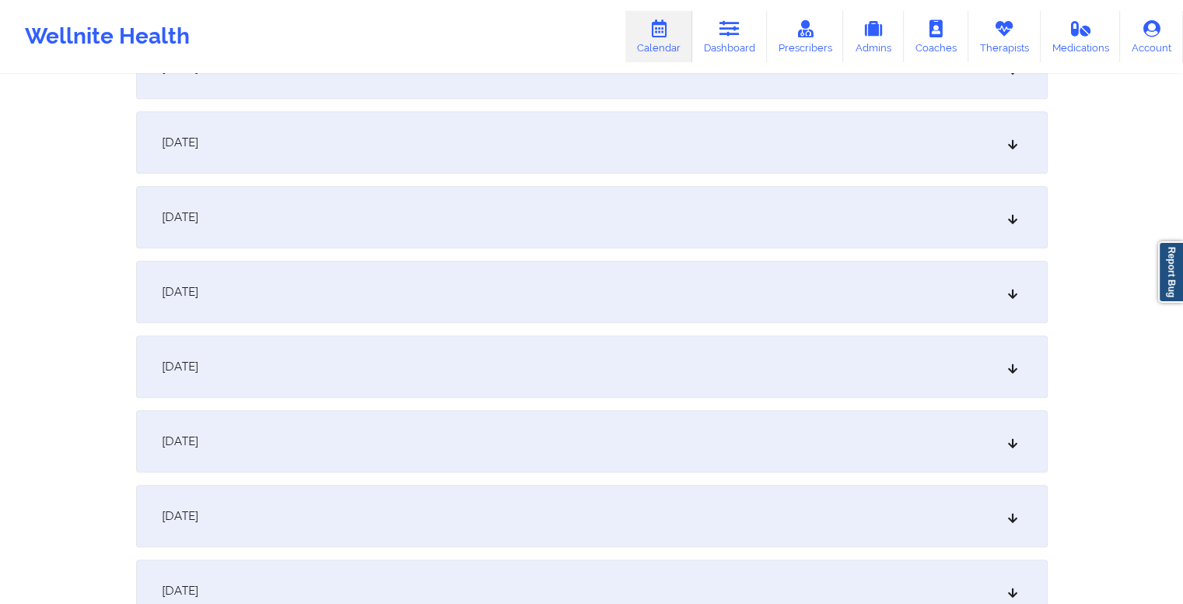
click at [430, 220] on div "October 15, 2025" at bounding box center [592, 217] width 912 height 62
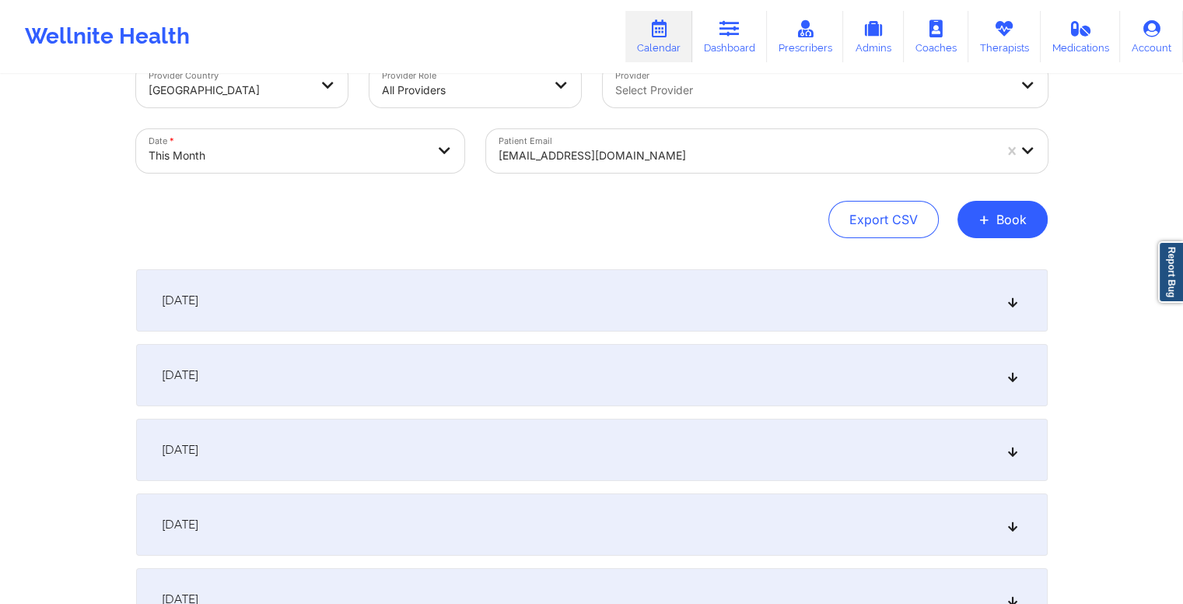
scroll to position [0, 0]
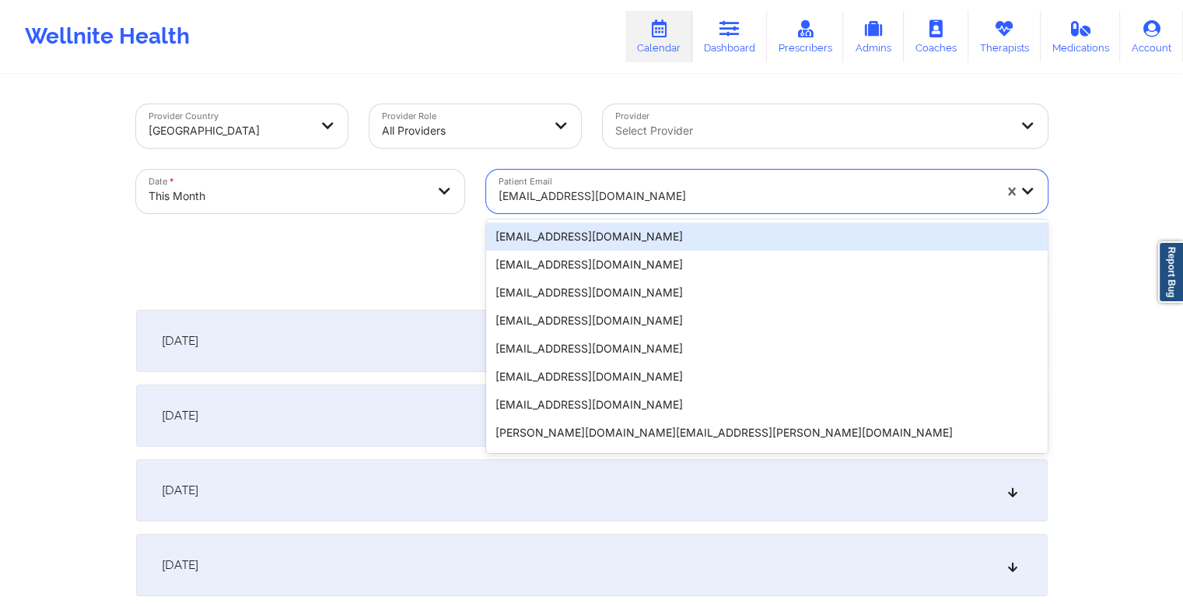
click at [647, 200] on div at bounding box center [746, 196] width 495 height 19
paste input "wenzxong@gmail.com"
type input "wenzxong@gmail.com"
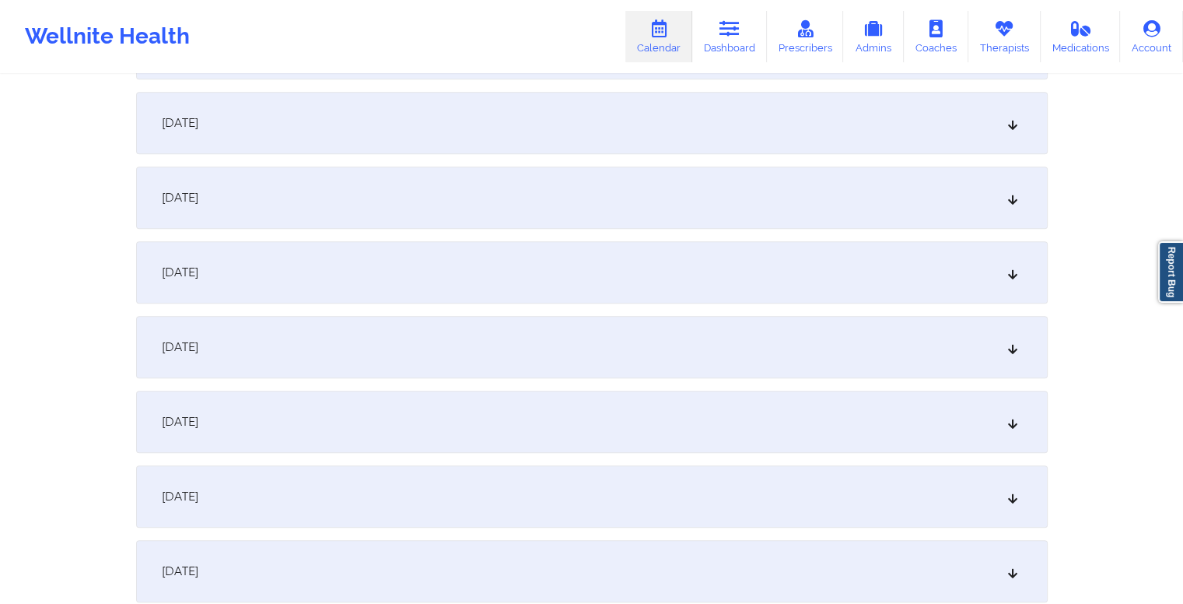
scroll to position [987, 0]
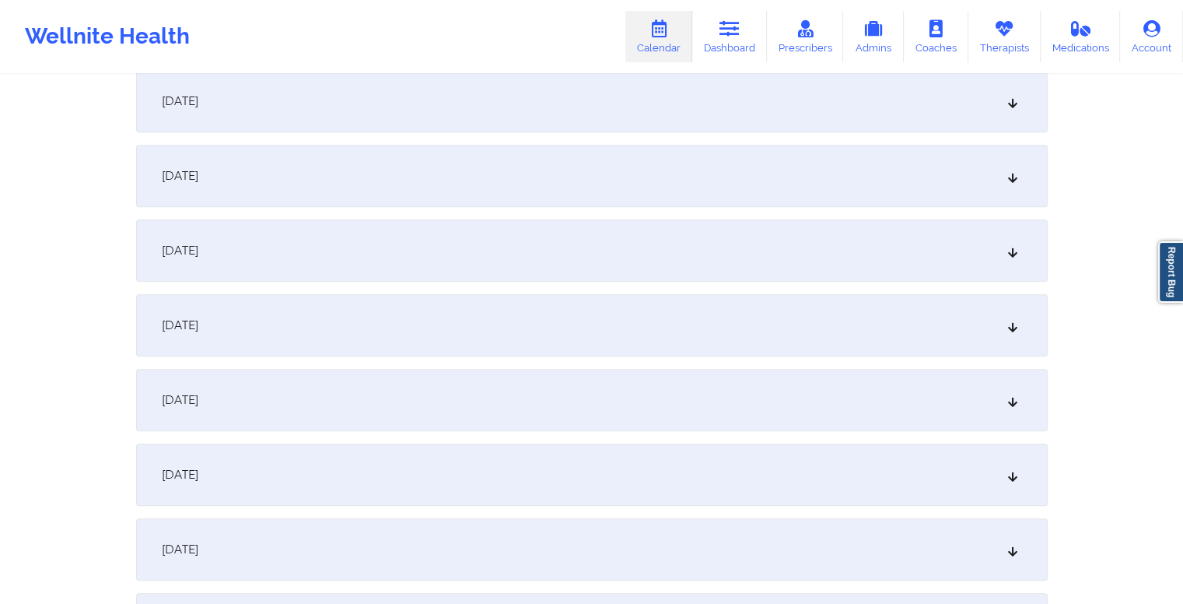
click at [485, 407] on div "October 15, 2025" at bounding box center [592, 400] width 912 height 62
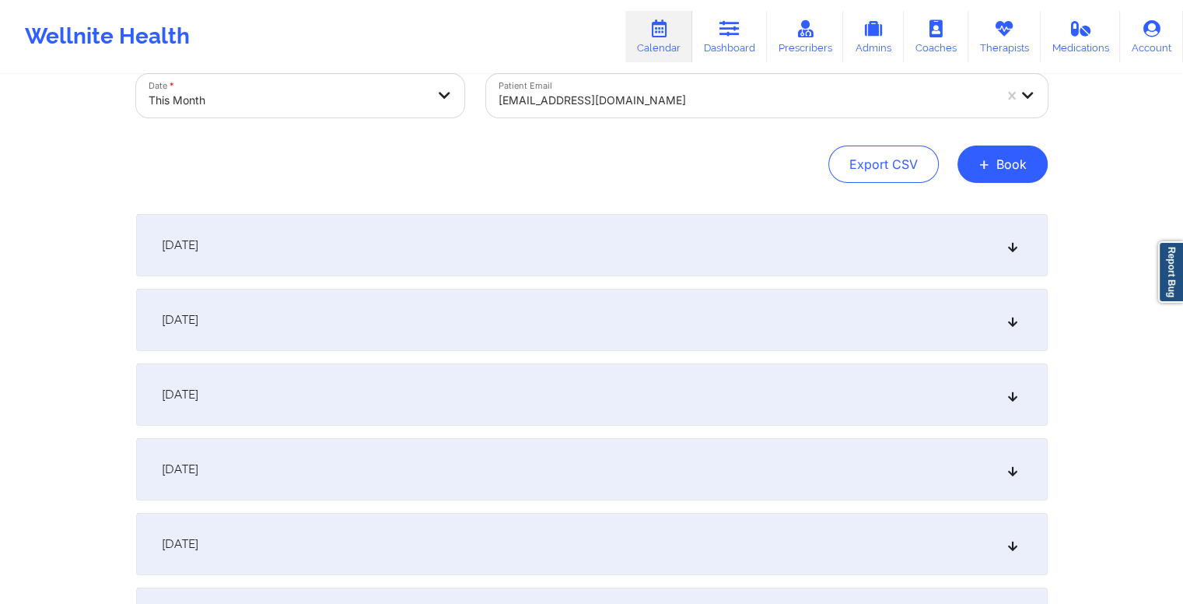
scroll to position [0, 0]
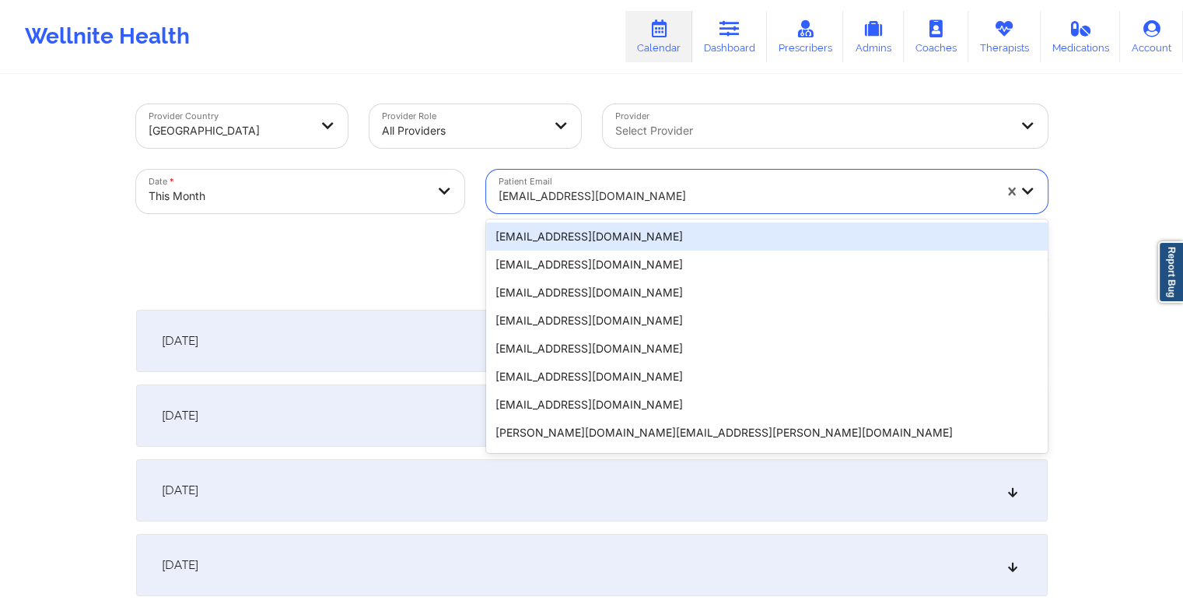
click at [669, 196] on div at bounding box center [746, 196] width 495 height 19
paste input "rmdominguez39@gmail.com"
type input "rmdominguez39@gmail.com"
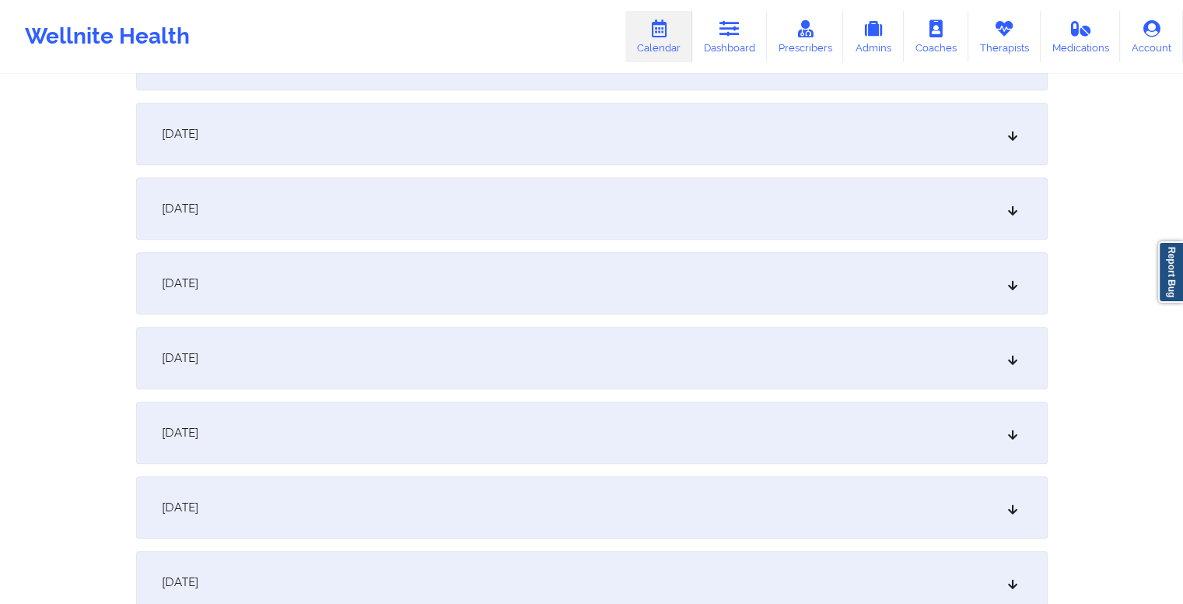
scroll to position [1030, 0]
click at [532, 366] on div "October 15, 2025" at bounding box center [592, 356] width 912 height 62
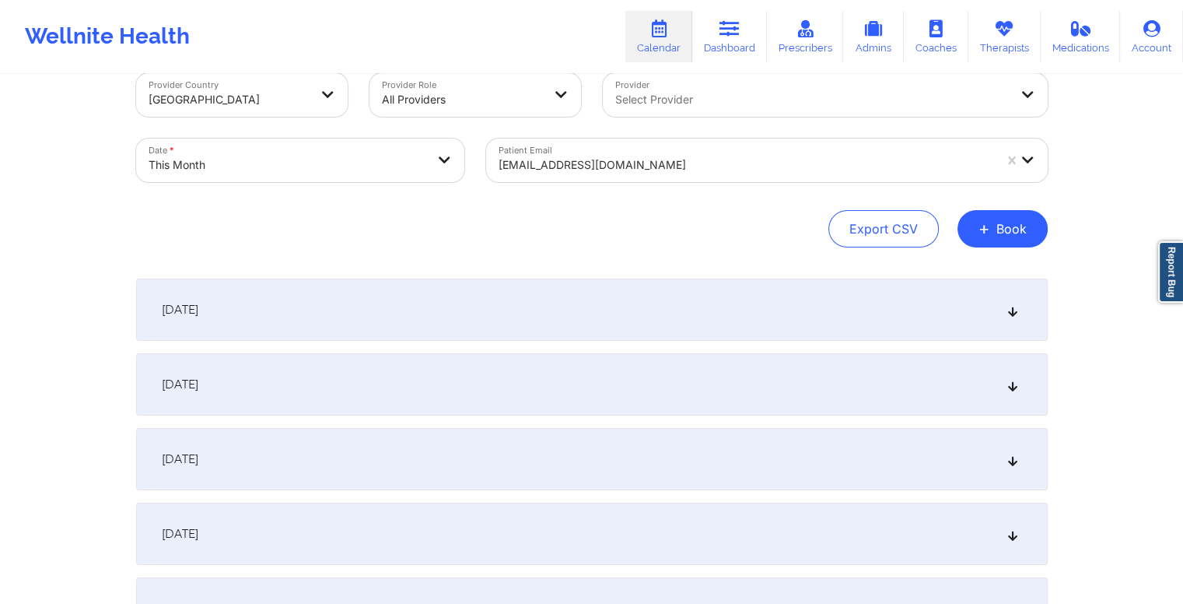
scroll to position [0, 0]
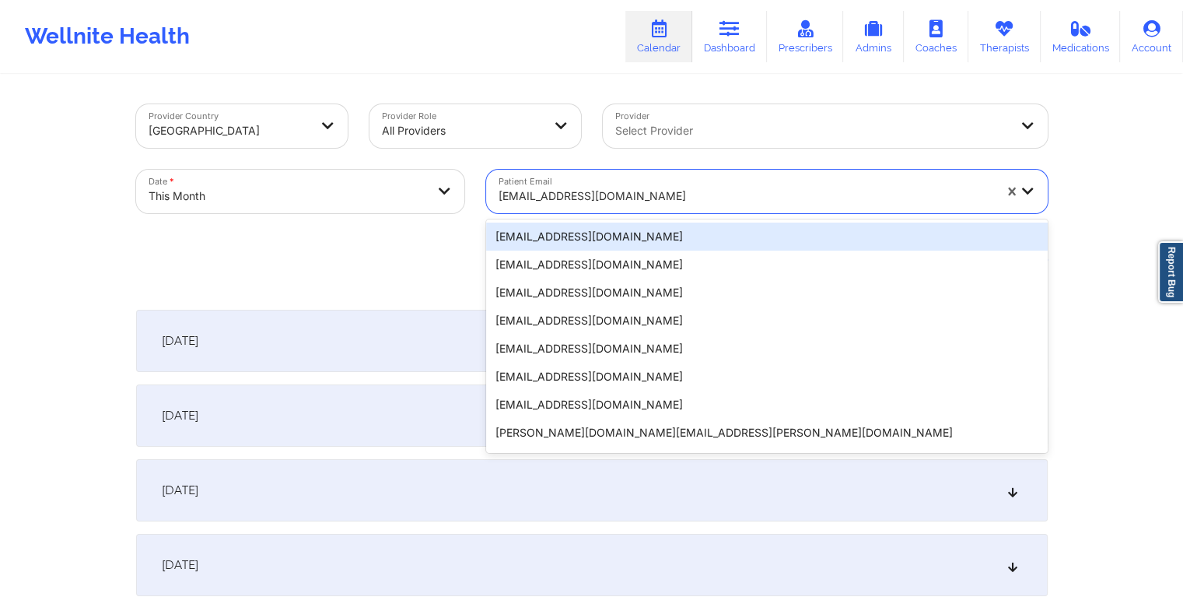
click at [609, 188] on div at bounding box center [746, 196] width 495 height 19
paste input "lilsis1266@yahoo.com"
type input "lilsis1266@yahoo.com"
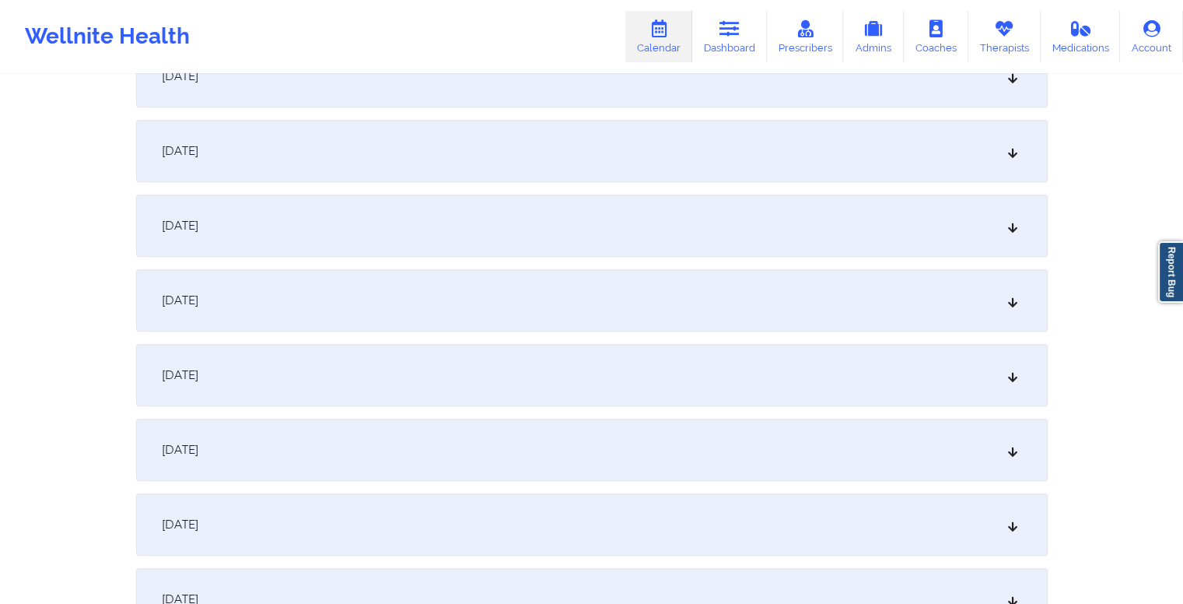
scroll to position [1086, 0]
click at [576, 292] on div "October 15, 2025" at bounding box center [592, 300] width 912 height 62
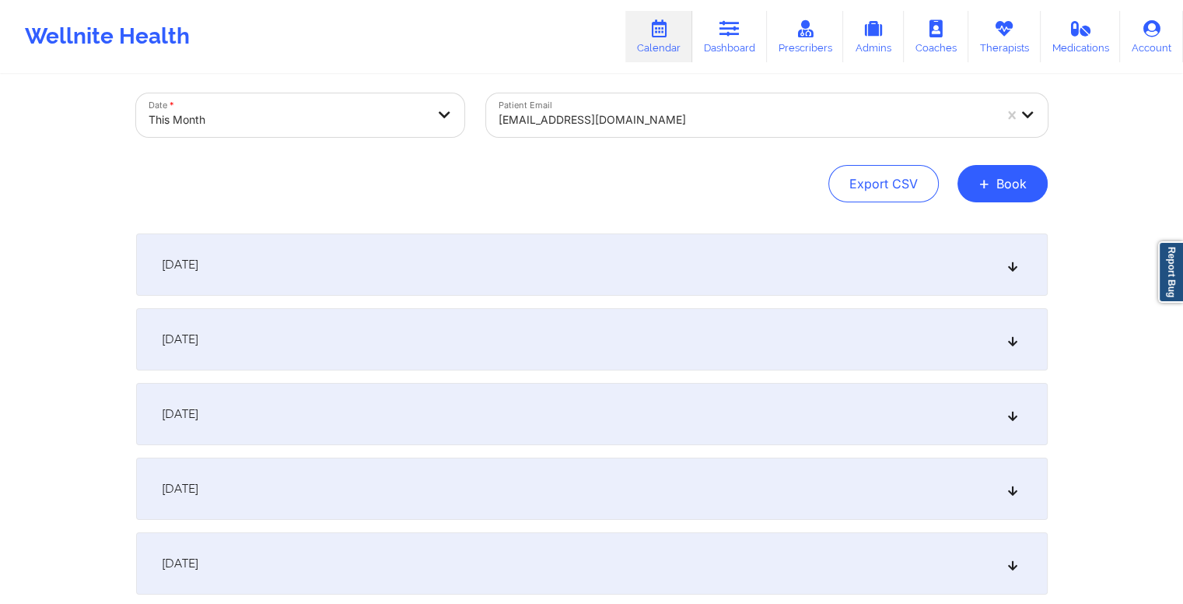
scroll to position [0, 0]
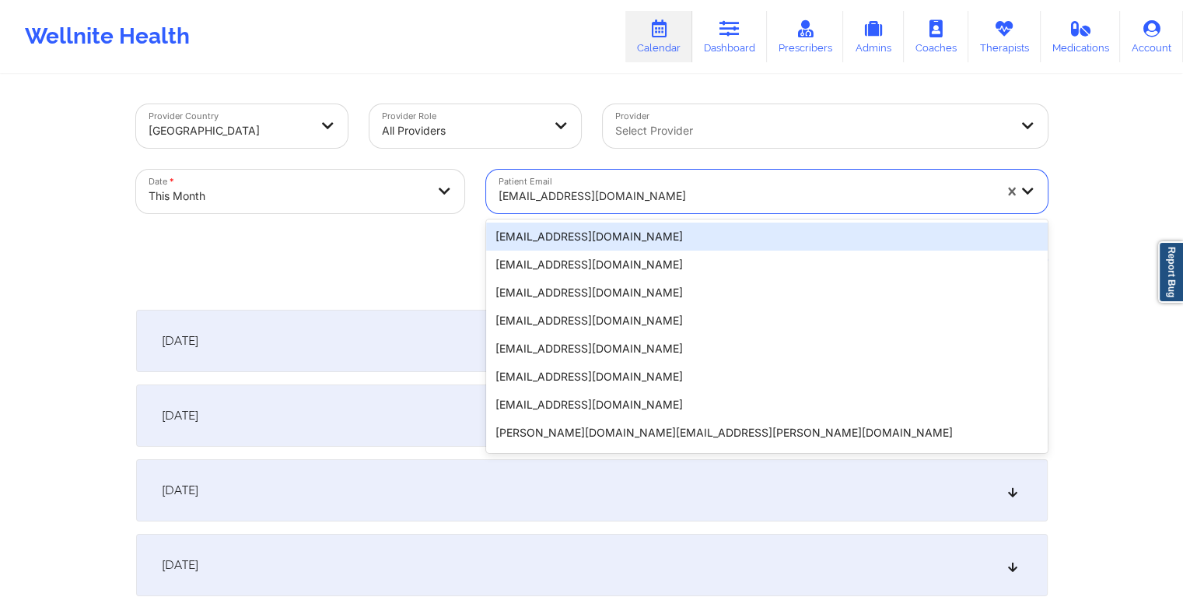
click at [644, 197] on div at bounding box center [746, 196] width 495 height 19
paste input "[PERSON_NAME][EMAIL_ADDRESS][DOMAIN_NAME]"
type input "[PERSON_NAME][EMAIL_ADDRESS][DOMAIN_NAME]"
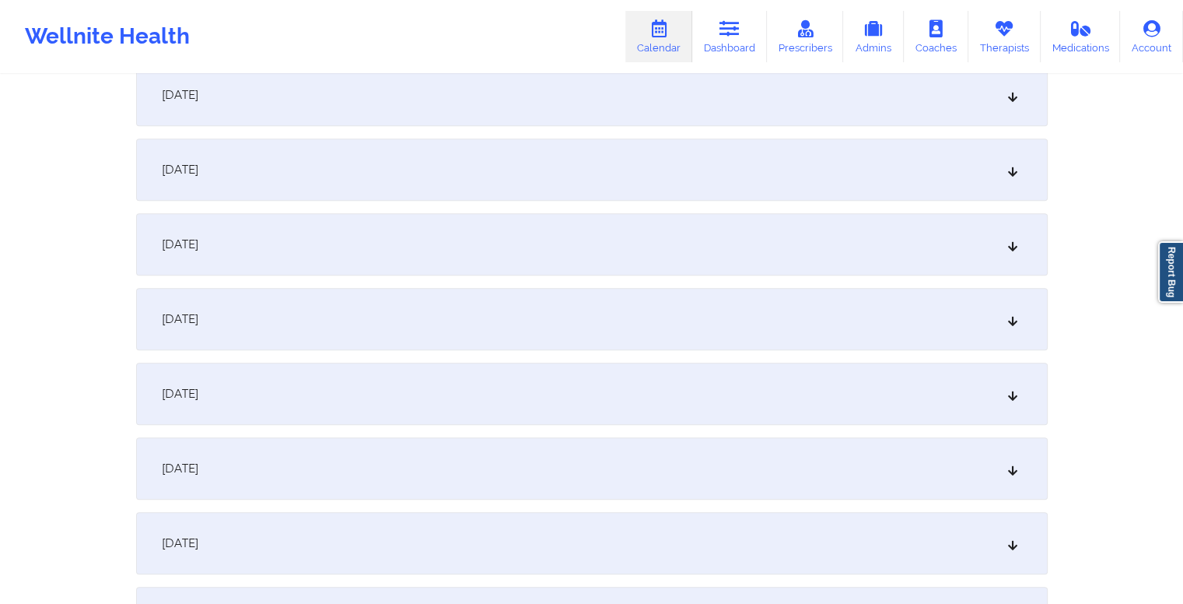
scroll to position [1204, 0]
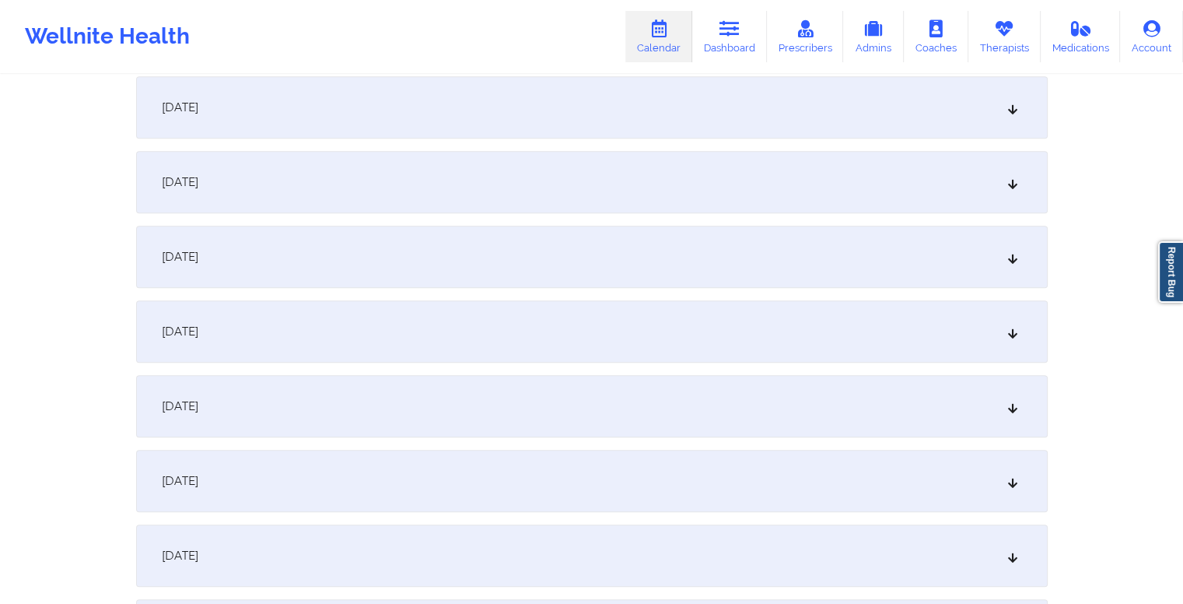
click at [458, 187] on div "October 15, 2025" at bounding box center [592, 182] width 912 height 62
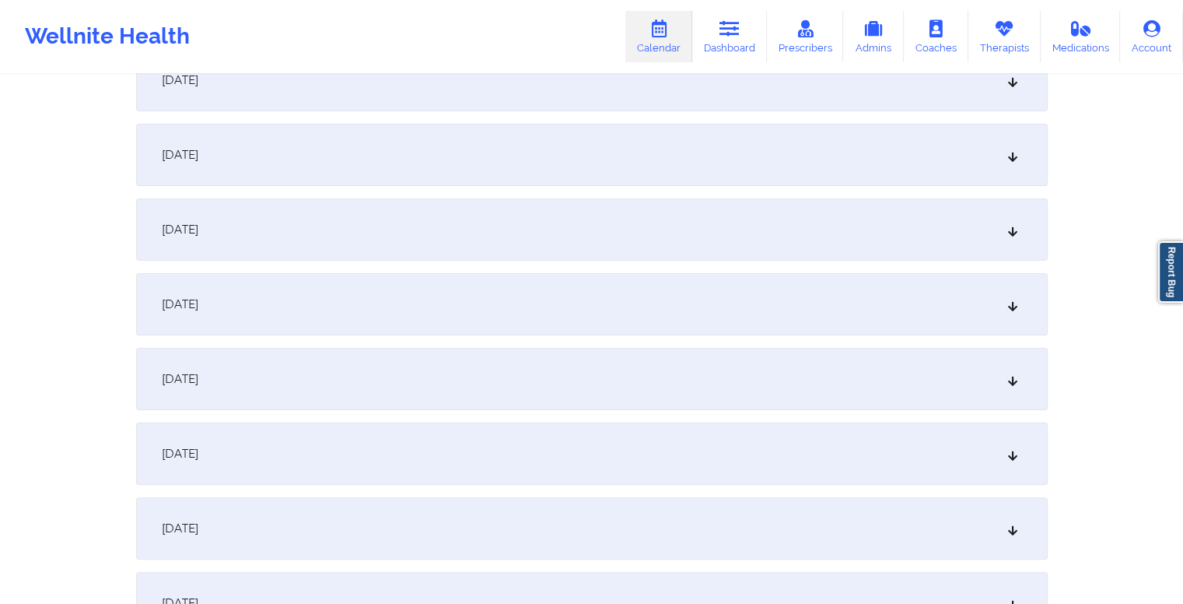
scroll to position [0, 0]
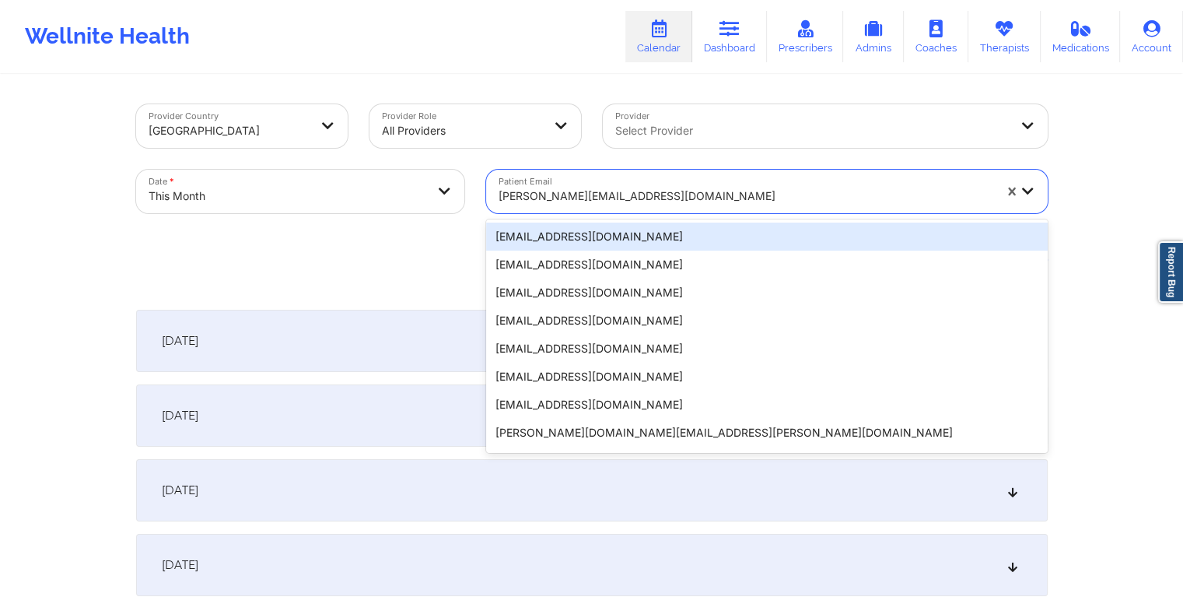
click at [700, 197] on div at bounding box center [746, 196] width 495 height 19
paste input "lanigirard@gmail.com"
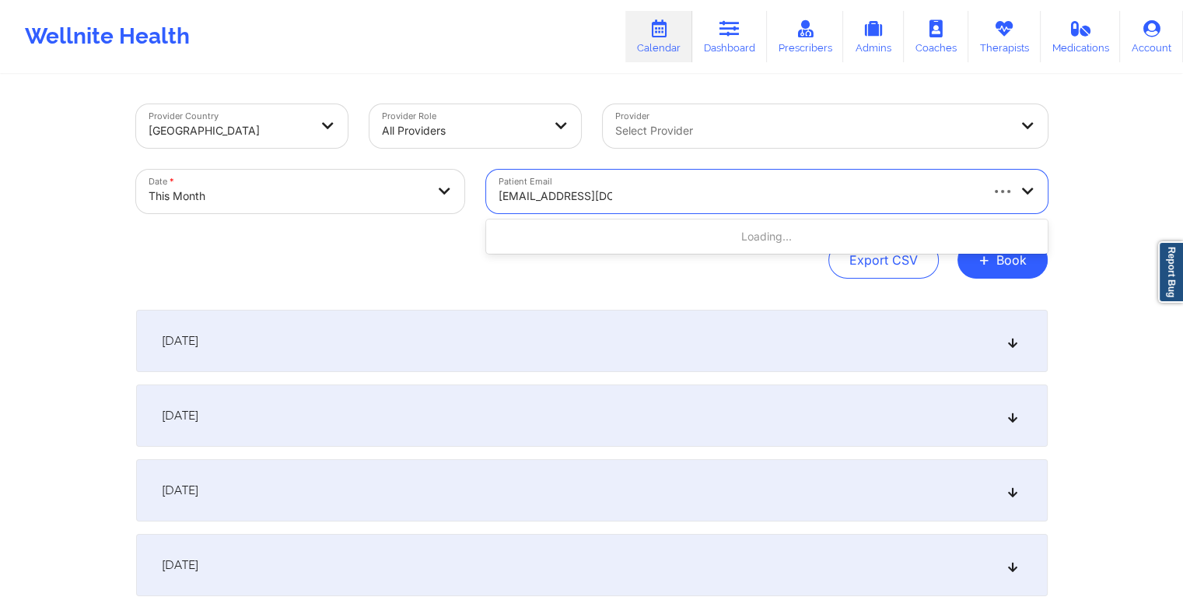
type input "lanigirard@gmail.com"
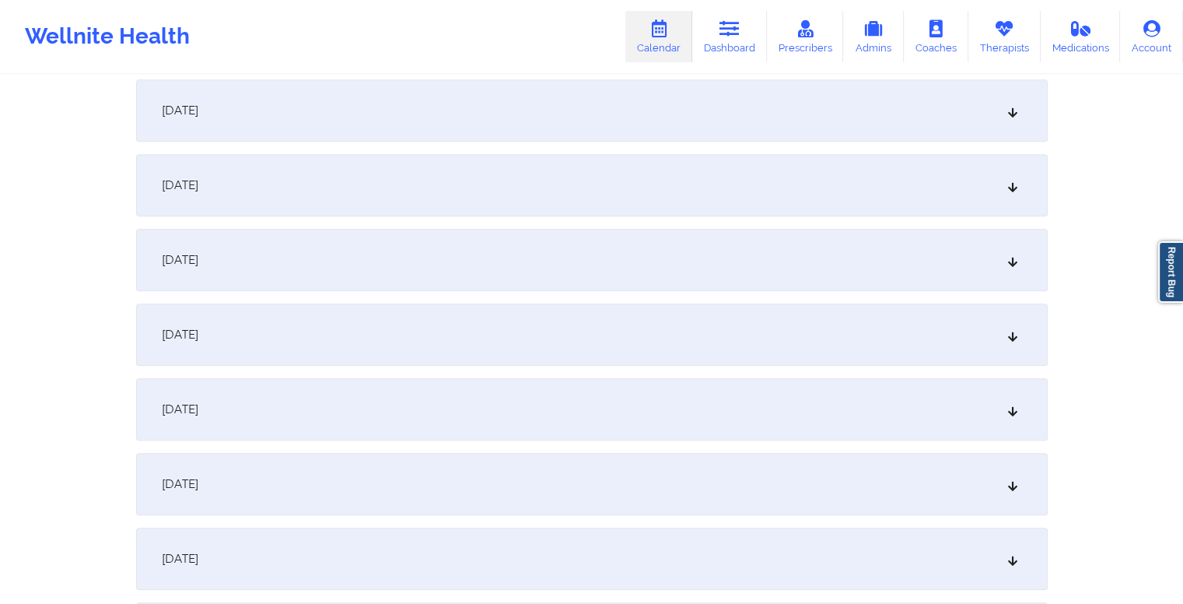
scroll to position [903, 0]
click at [585, 468] on div "October 15, 2025" at bounding box center [592, 484] width 912 height 62
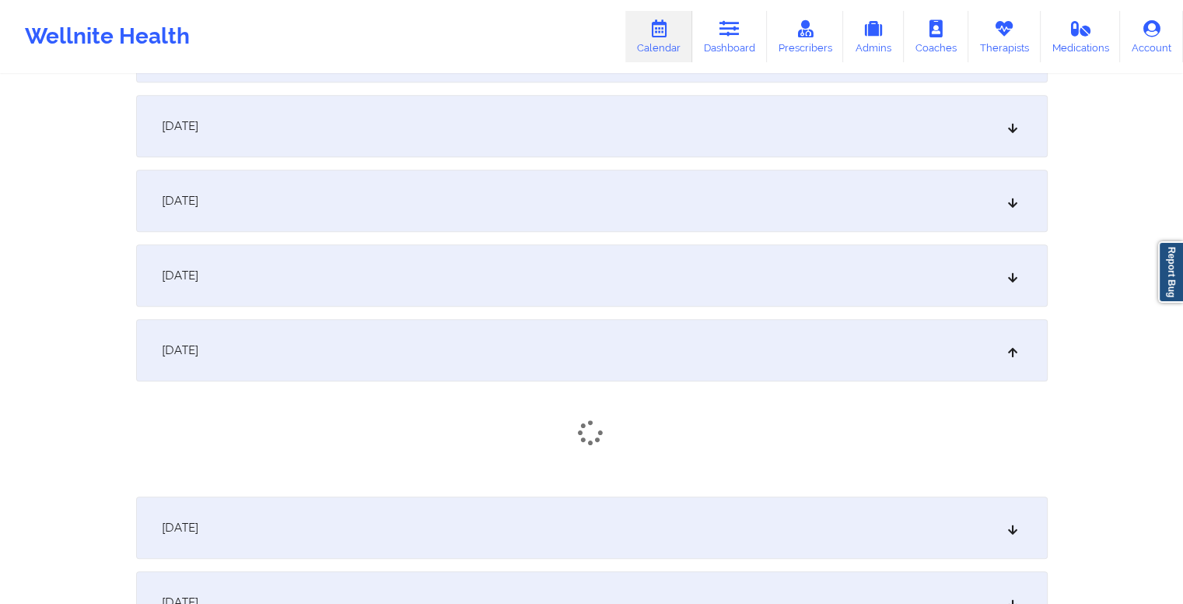
scroll to position [1061, 0]
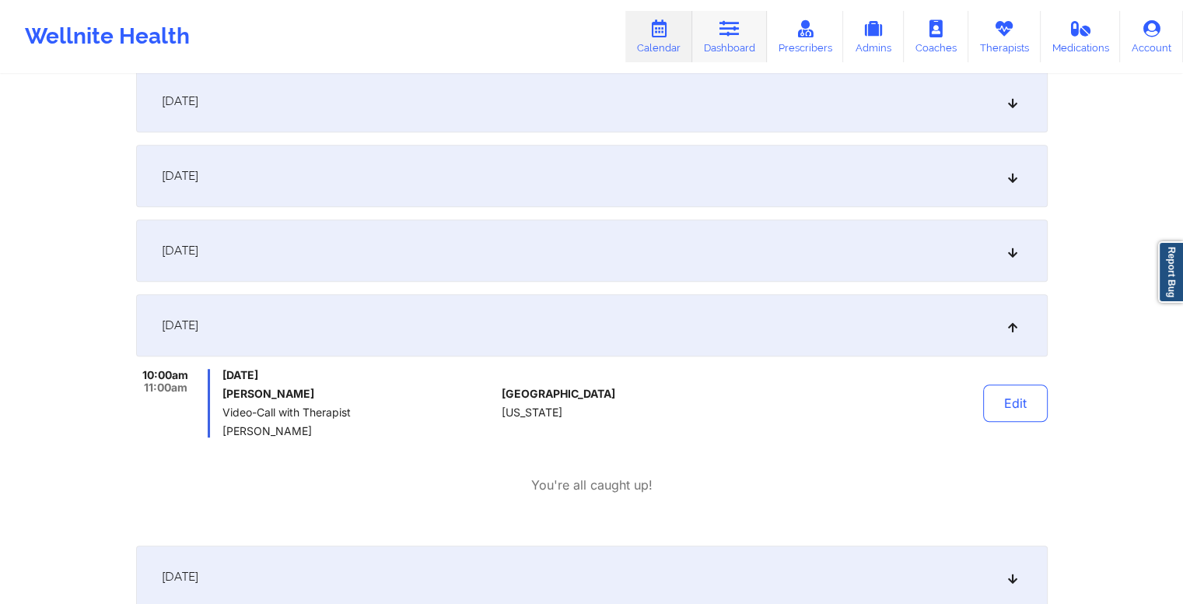
click at [728, 25] on icon at bounding box center [730, 28] width 20 height 17
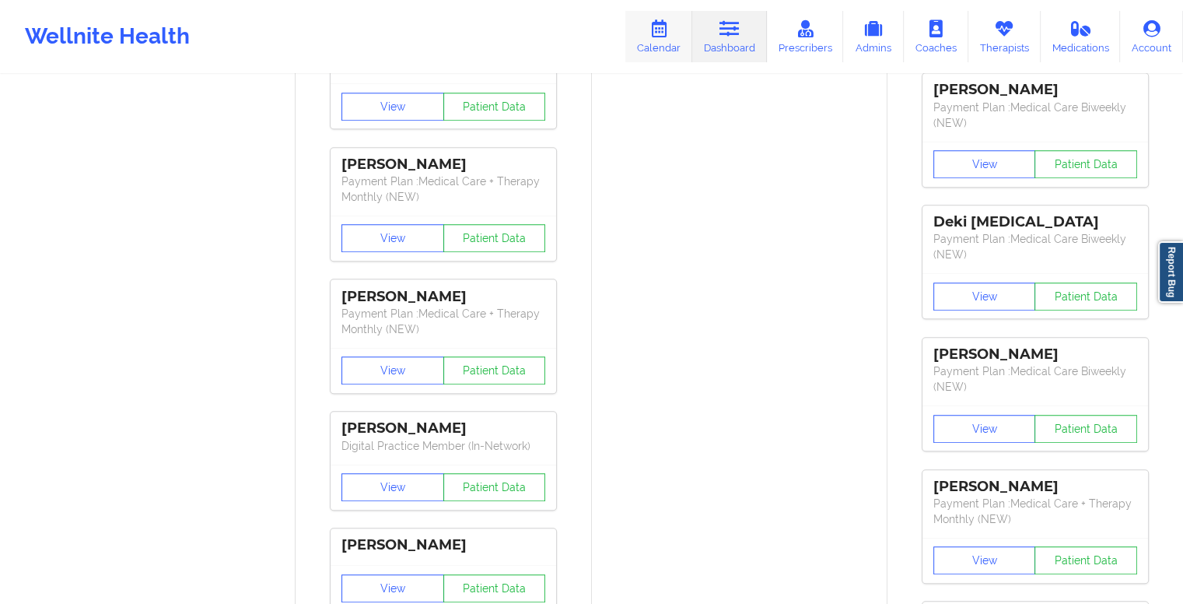
click at [659, 32] on icon at bounding box center [659, 28] width 20 height 17
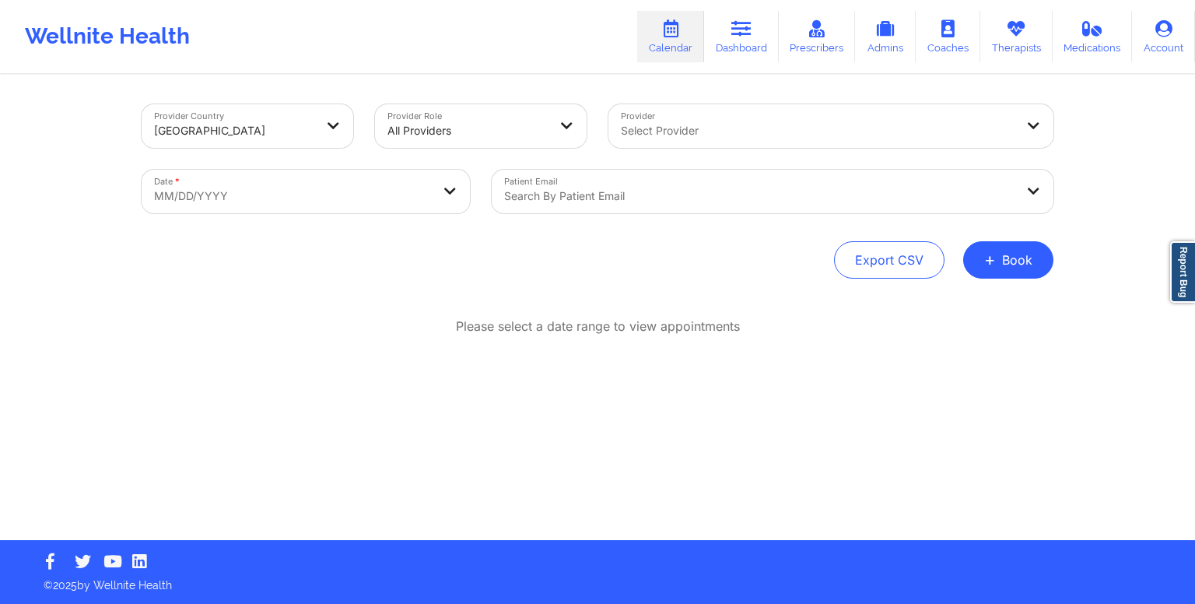
select select "2025-8"
select select "2025-9"
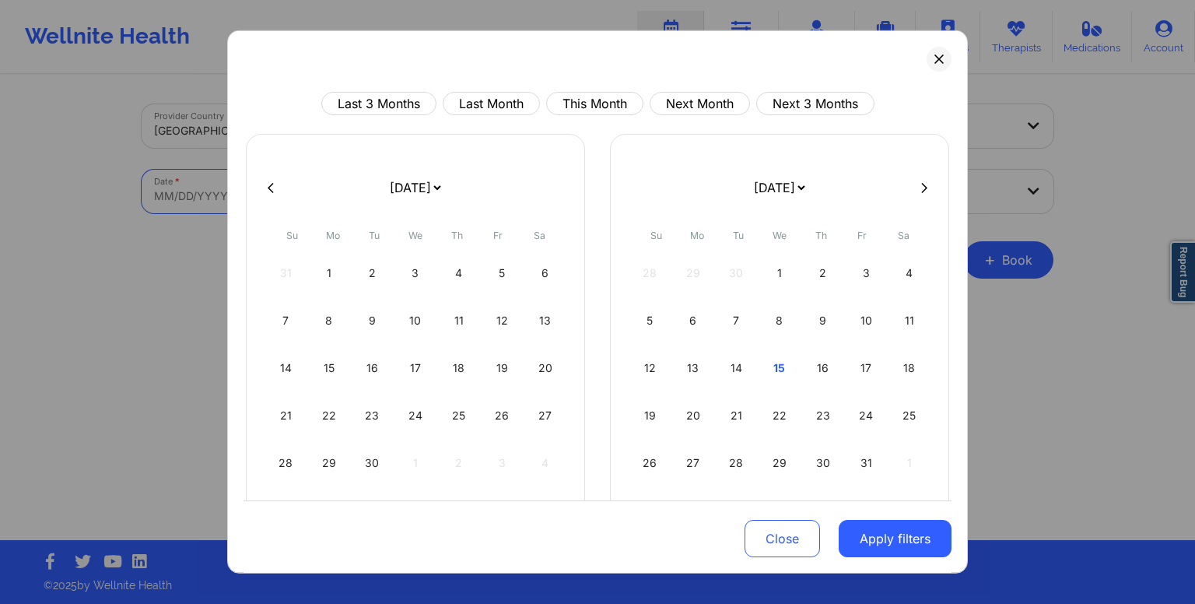
click at [411, 189] on body "Wellnite Health Calendar Dashboard Prescribers Admins Coaches Therapists Medica…" at bounding box center [597, 302] width 1195 height 604
click at [610, 101] on button "This Month" at bounding box center [594, 103] width 97 height 23
select select "2025-9"
select select "2025-10"
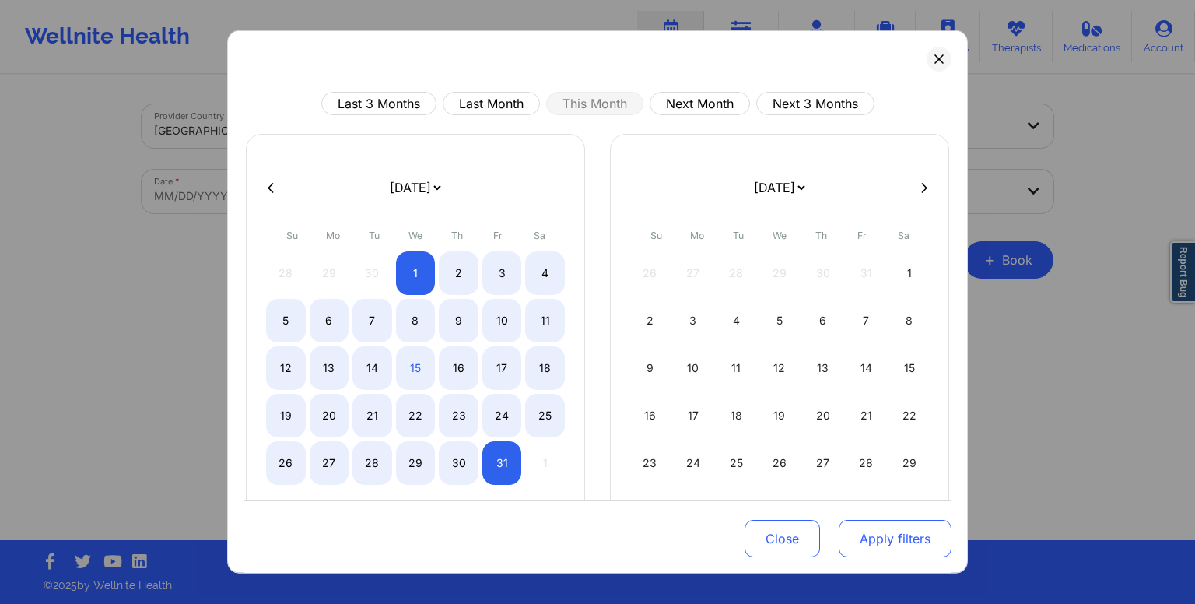
click at [875, 545] on button "Apply filters" at bounding box center [895, 538] width 113 height 37
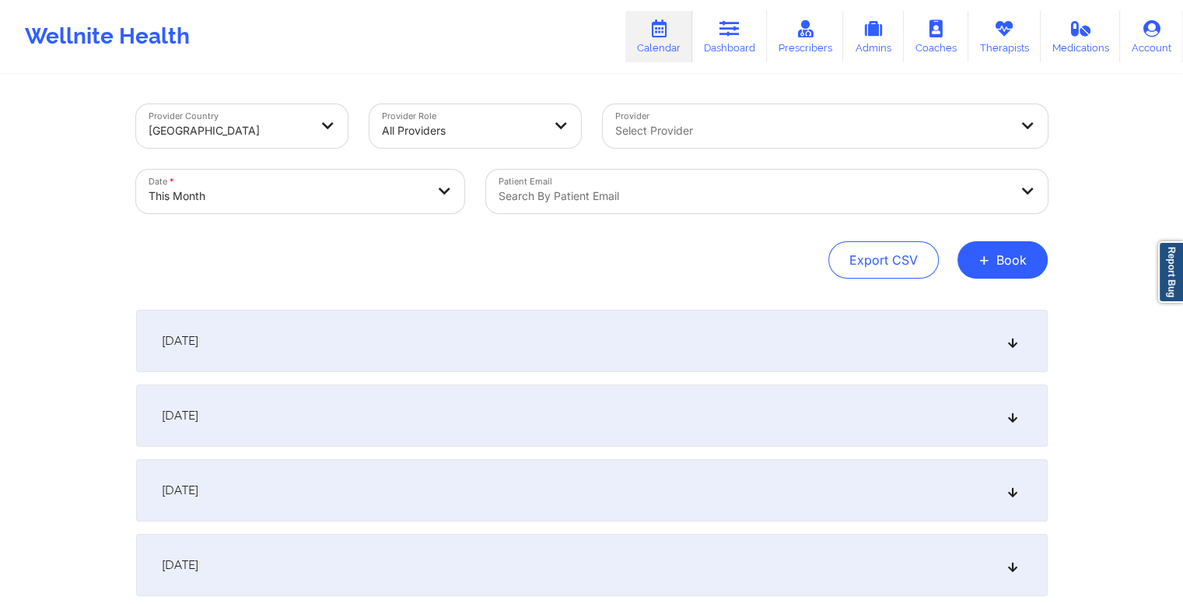
click at [678, 197] on div at bounding box center [754, 196] width 510 height 19
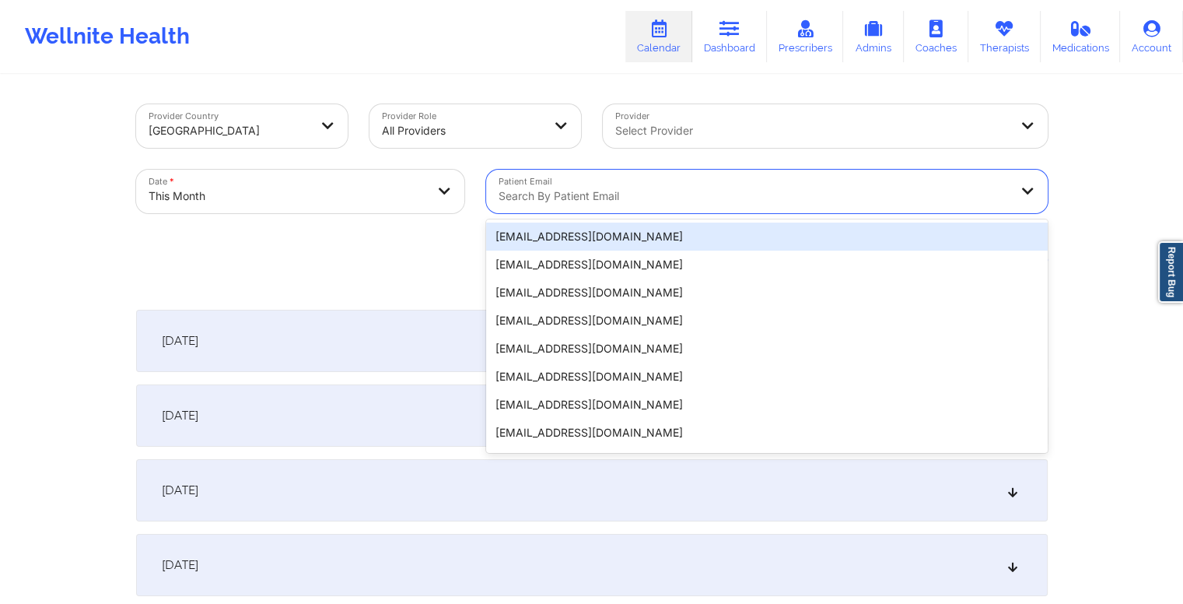
paste input "yashbaldawa.4@gmail.com"
type input "yashbaldawa.4@gmail.com"
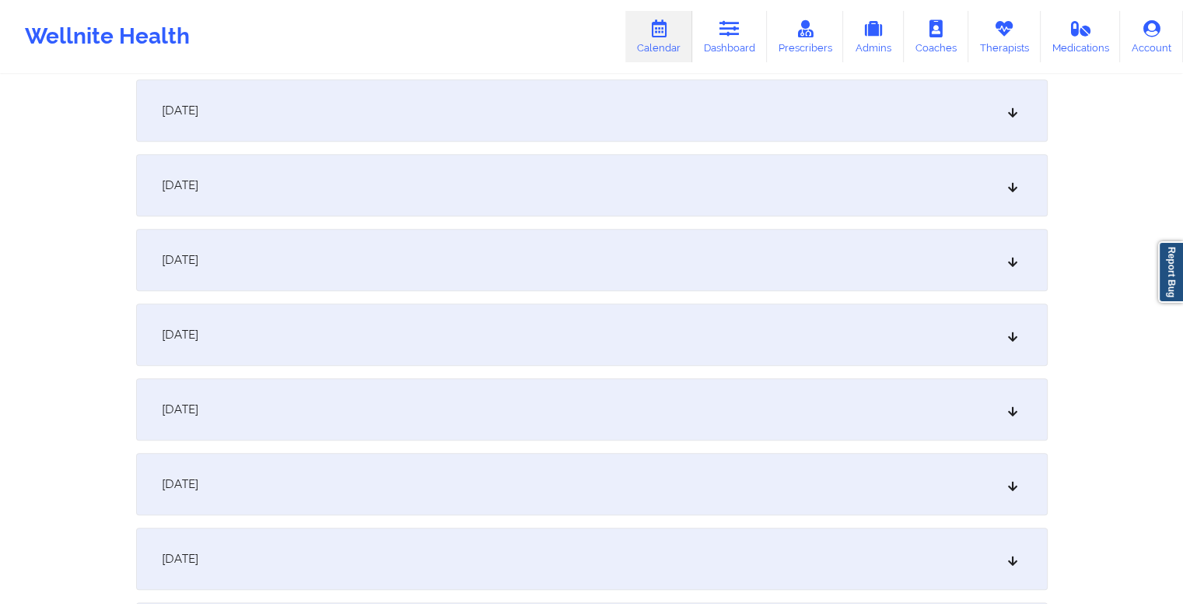
scroll to position [1064, 0]
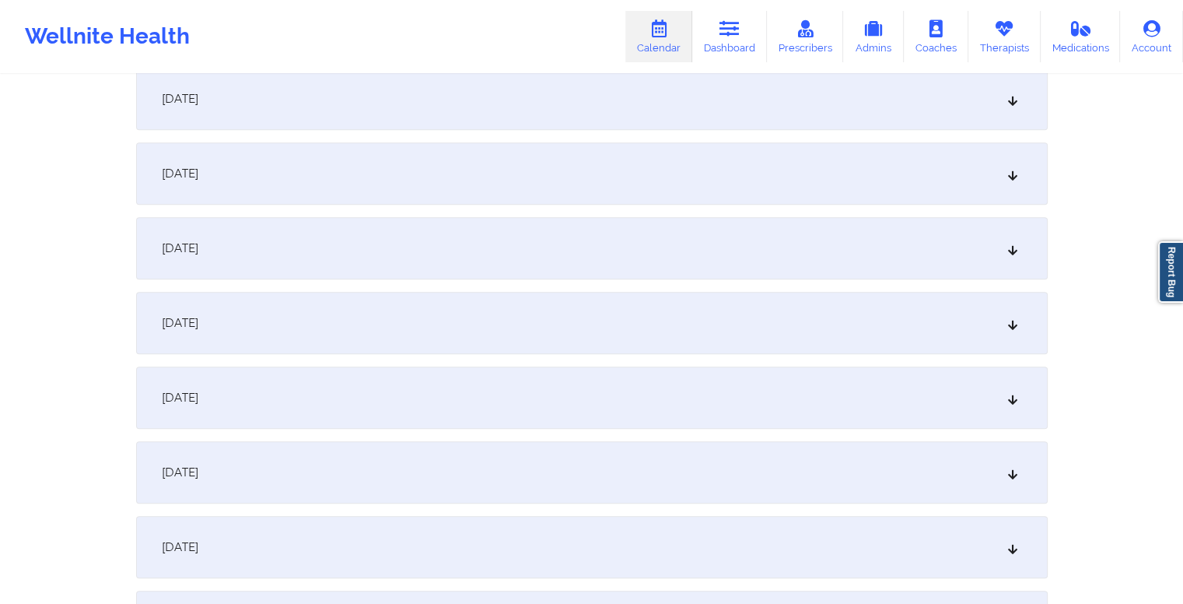
click at [473, 321] on div "October 15, 2025" at bounding box center [592, 323] width 912 height 62
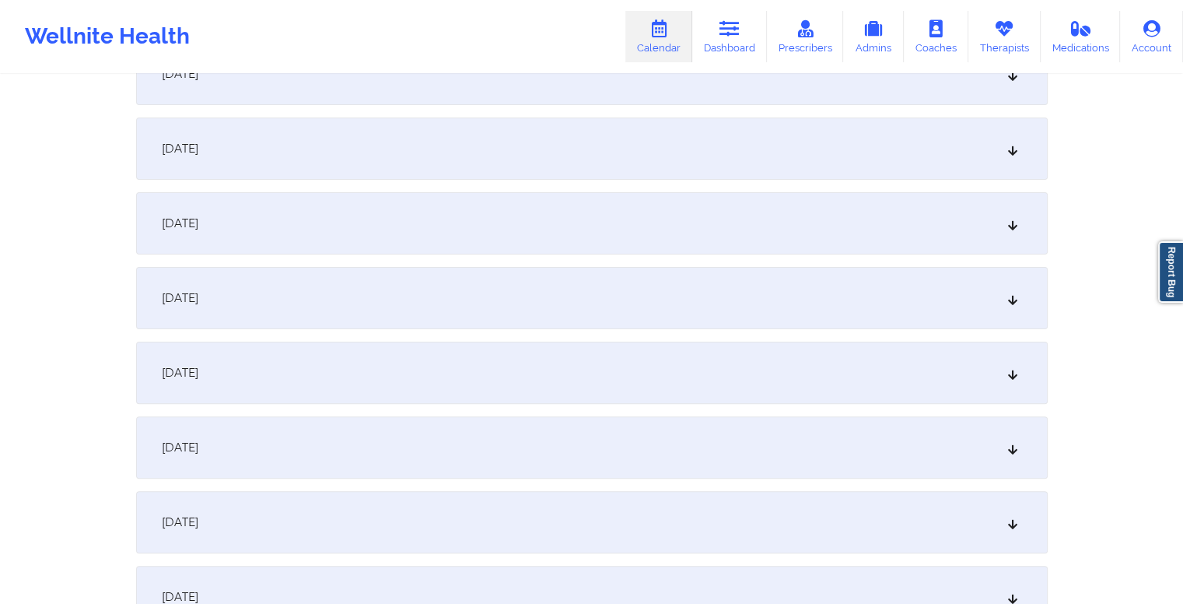
scroll to position [0, 0]
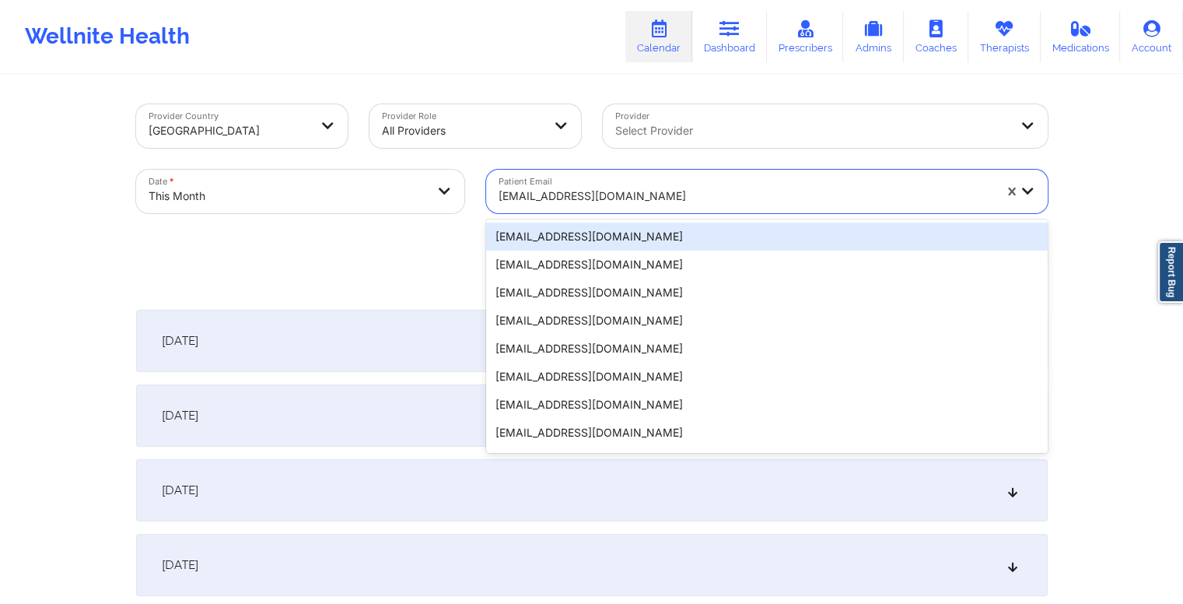
click at [652, 199] on div at bounding box center [746, 196] width 495 height 19
paste input "nalinirao78@gmail.com"
type input "nalinirao78@gmail.com"
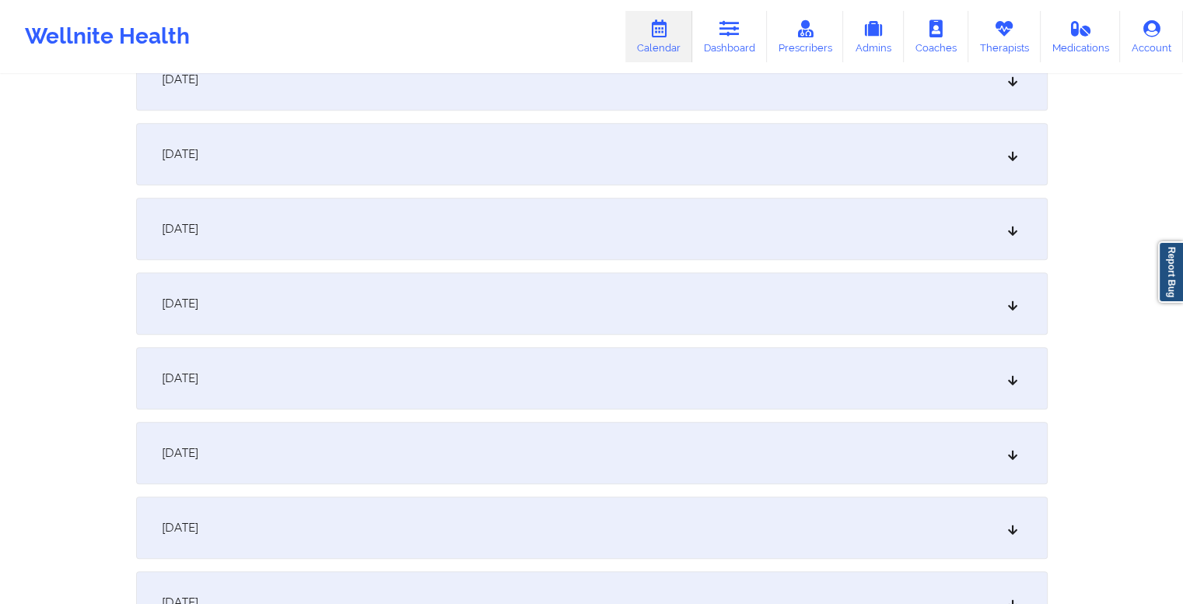
scroll to position [1304, 0]
click at [392, 100] on div "October 15, 2025" at bounding box center [592, 82] width 912 height 62
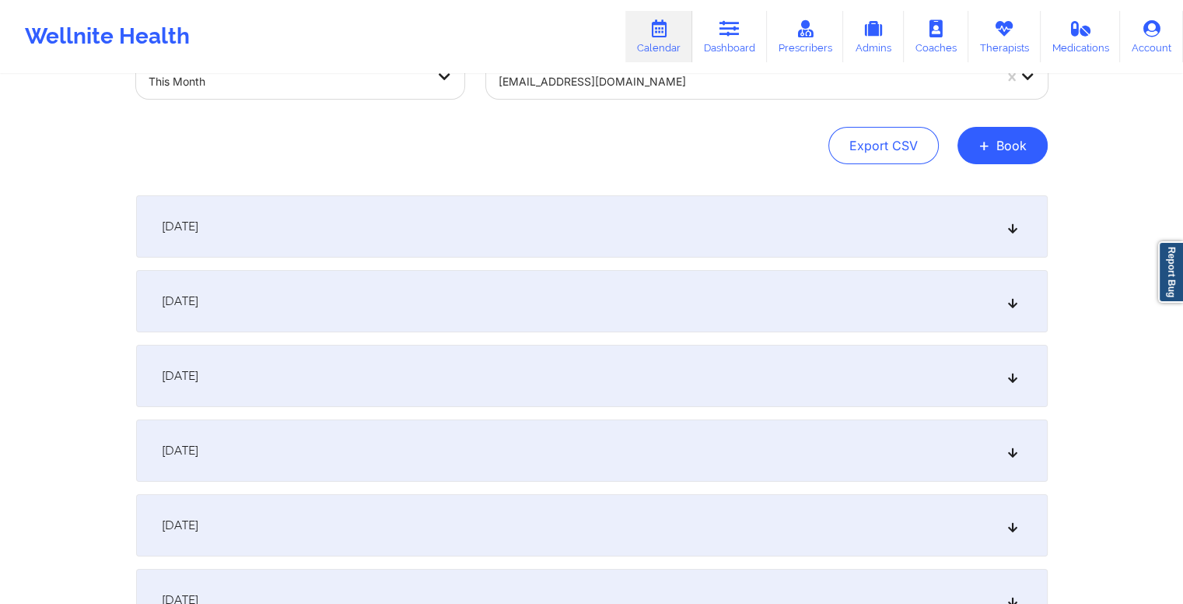
scroll to position [92, 0]
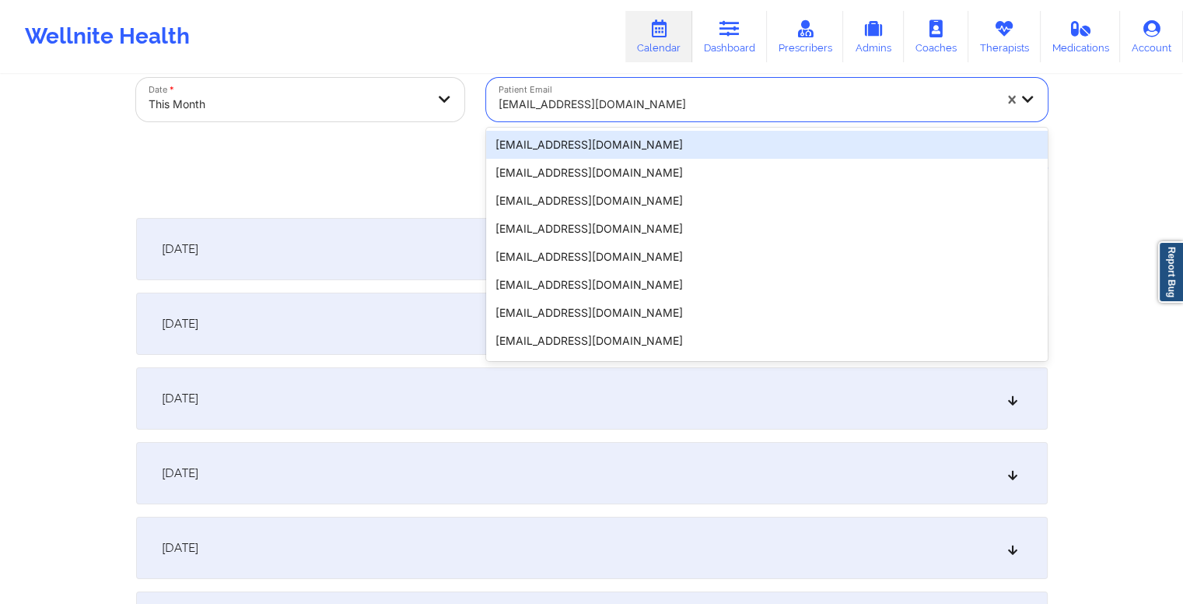
click at [702, 110] on div at bounding box center [746, 104] width 495 height 19
paste input "juliap1124@gmail.com"
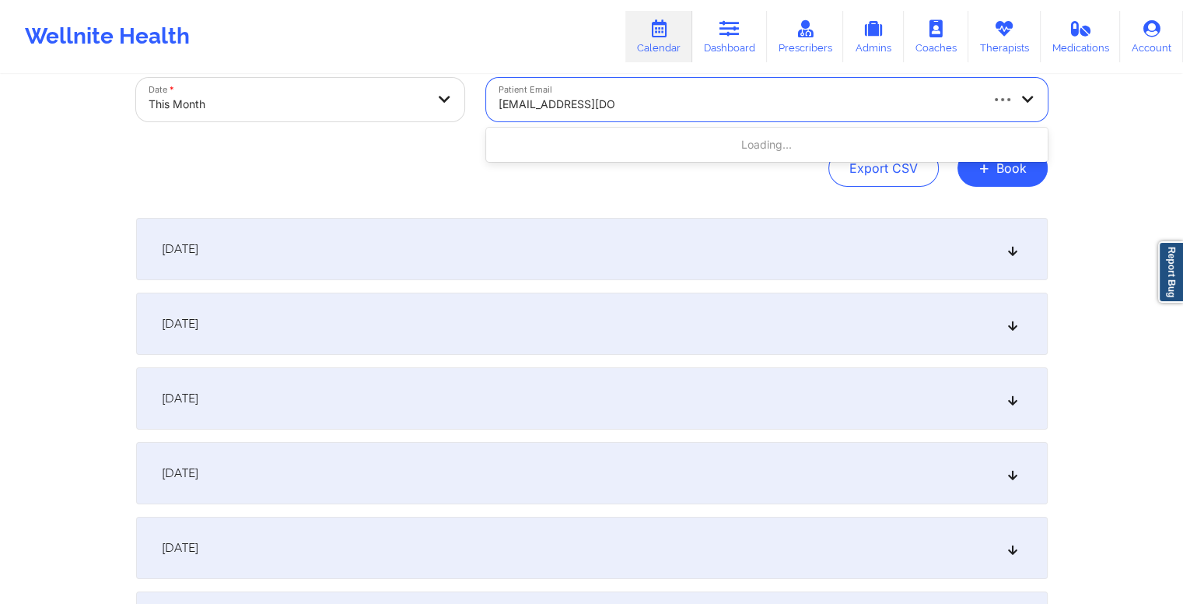
type input "juliap1124@gmail.com"
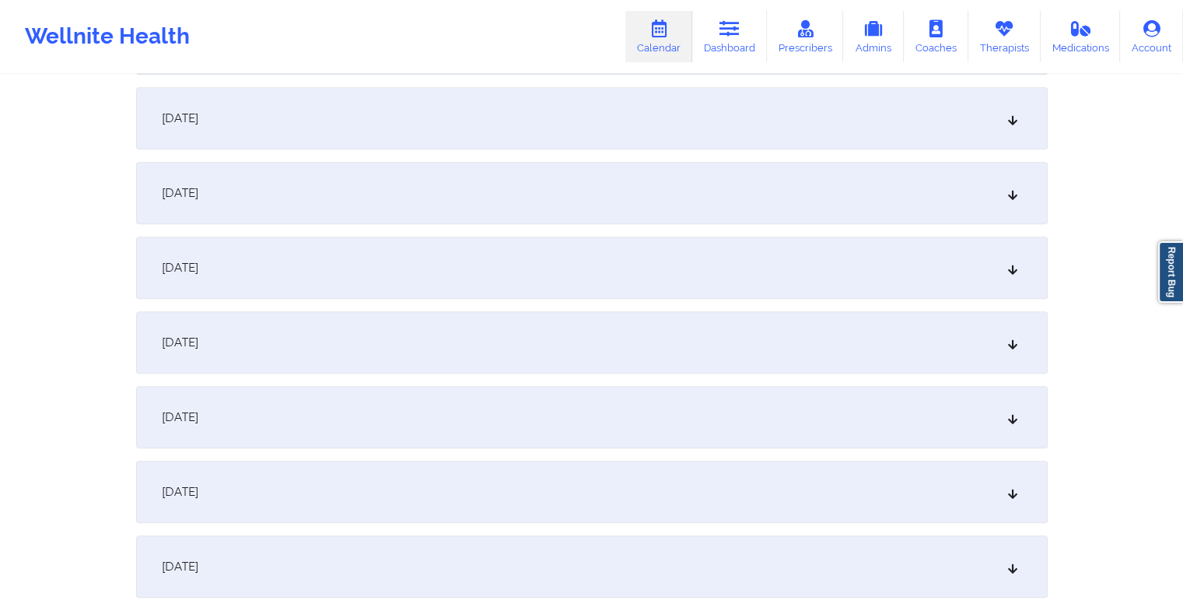
scroll to position [1127, 0]
click at [198, 258] on span "October 15, 2025" at bounding box center [180, 260] width 37 height 16
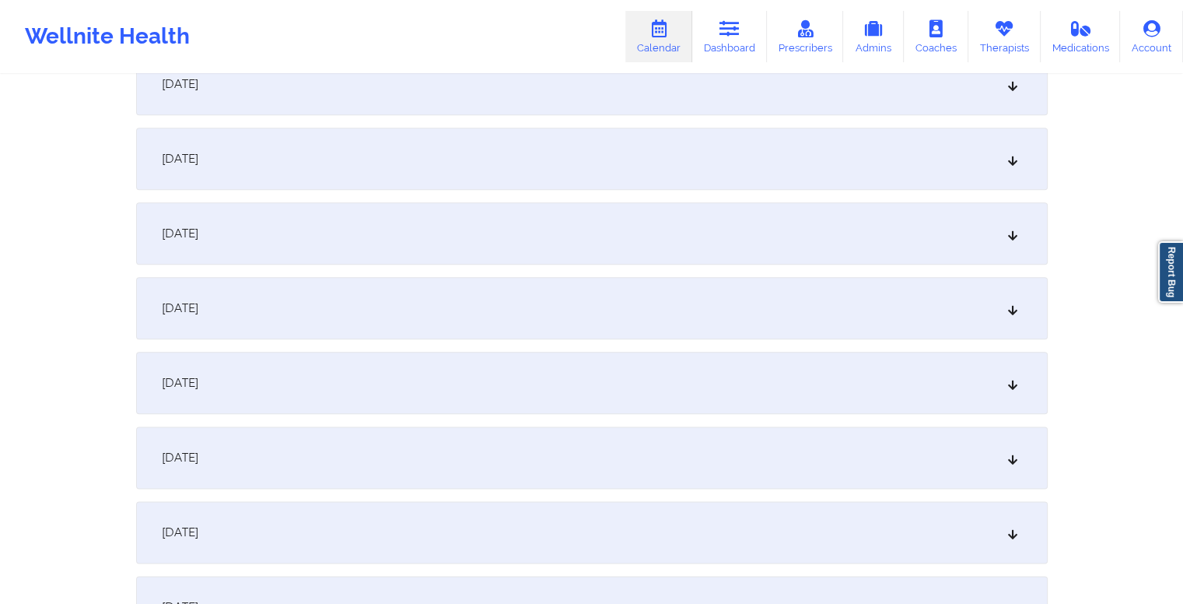
scroll to position [1804, 0]
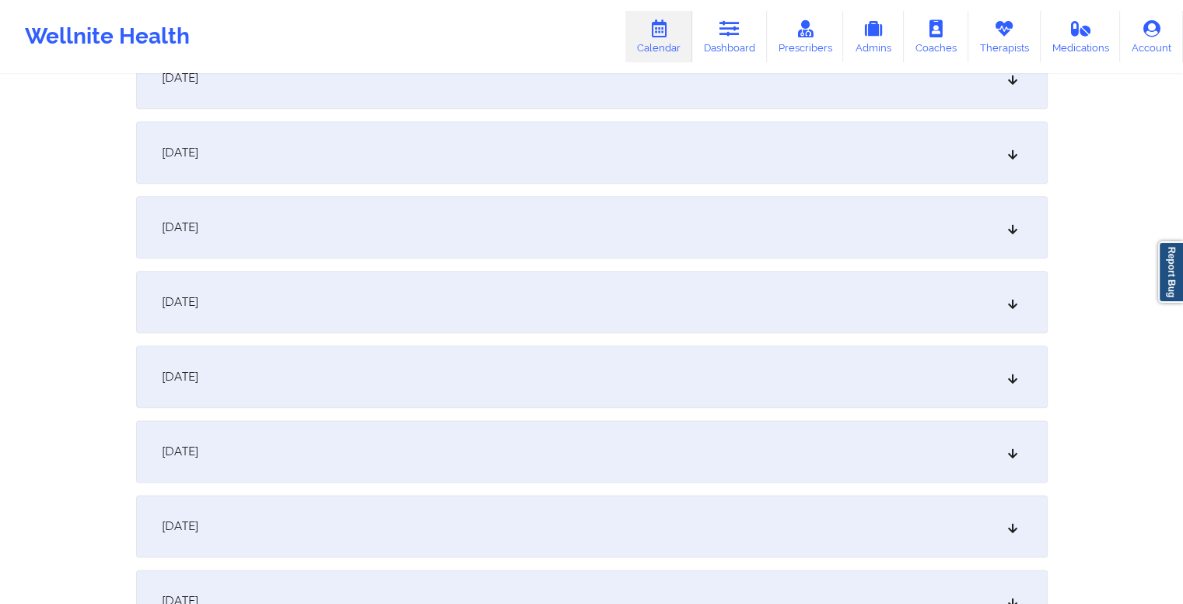
click at [528, 381] on div "October 22, 2025" at bounding box center [592, 376] width 912 height 62
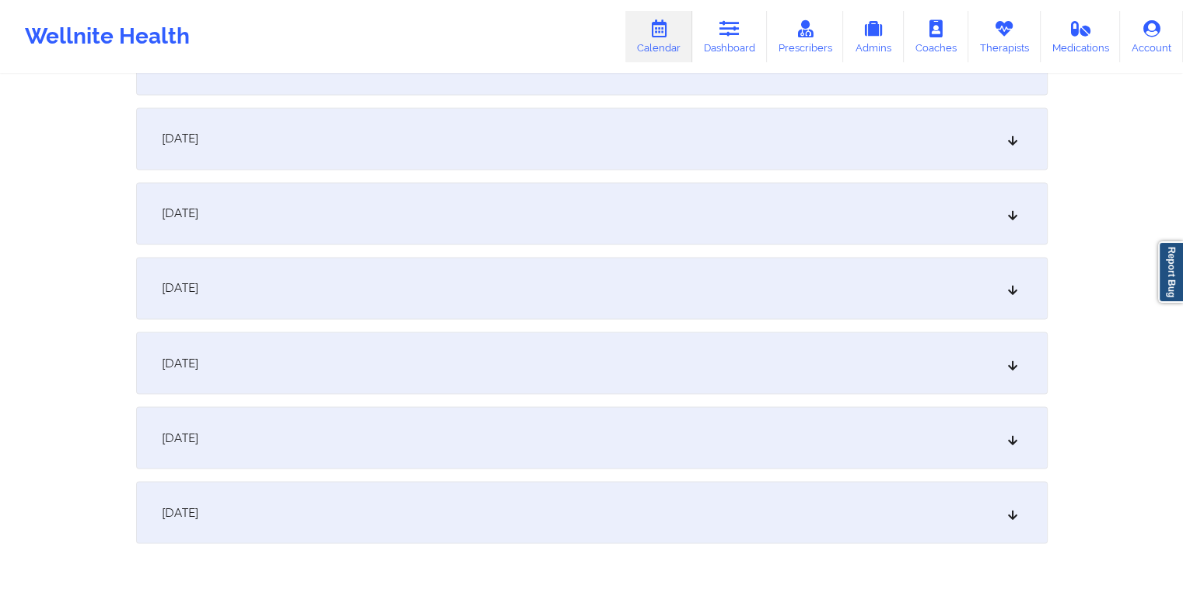
scroll to position [2633, 0]
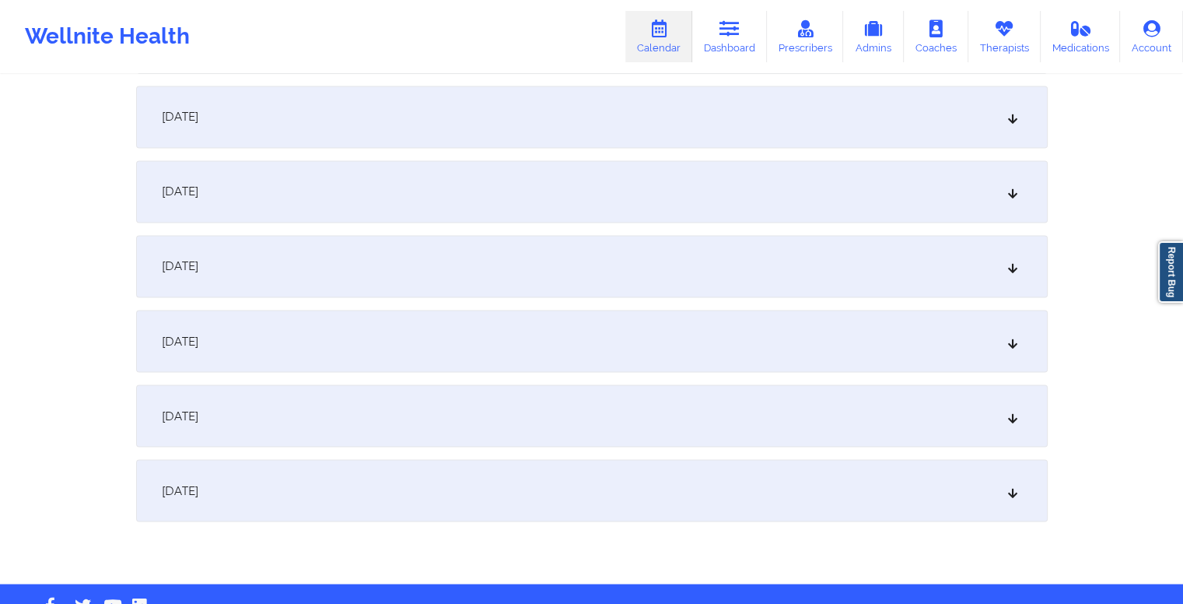
click at [557, 335] on div "October 29, 2025" at bounding box center [592, 341] width 912 height 62
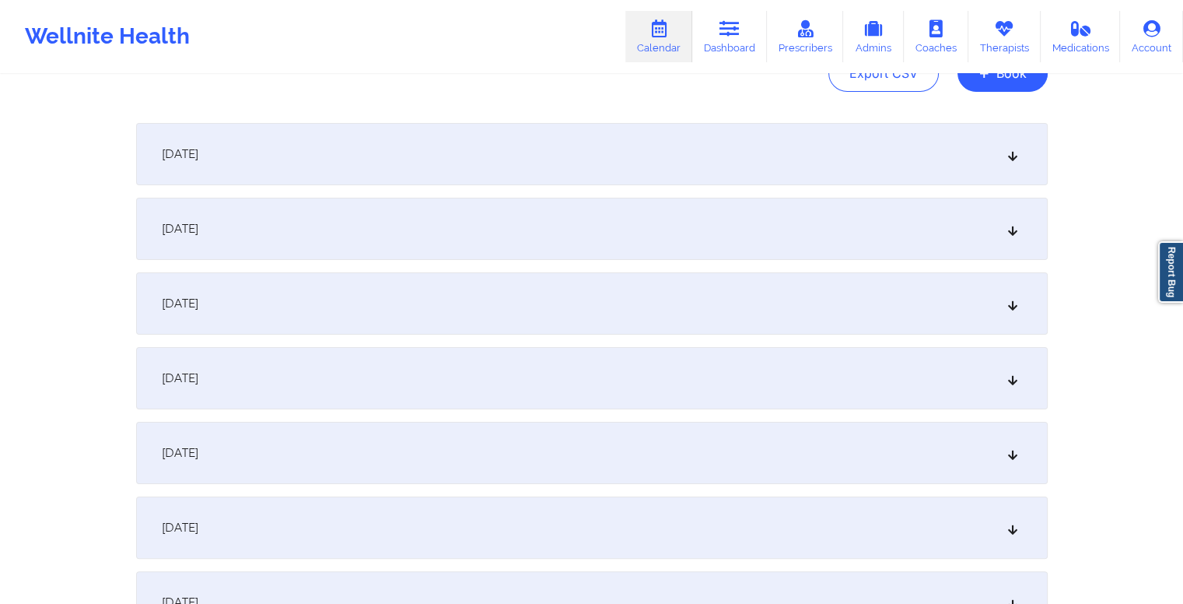
scroll to position [0, 0]
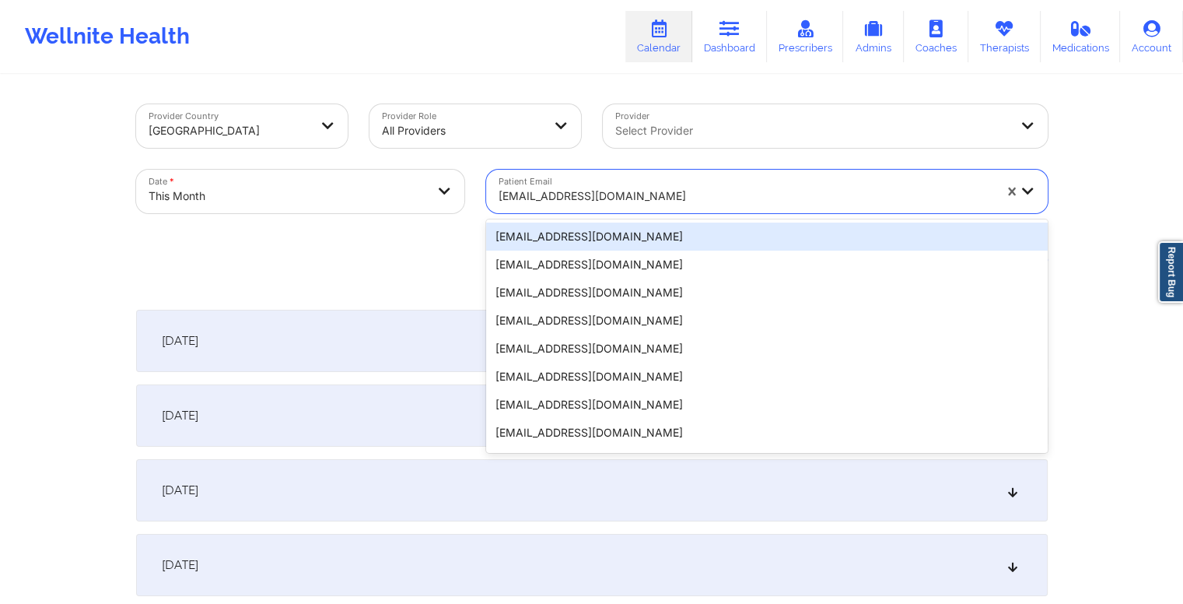
click at [592, 196] on div at bounding box center [746, 196] width 495 height 19
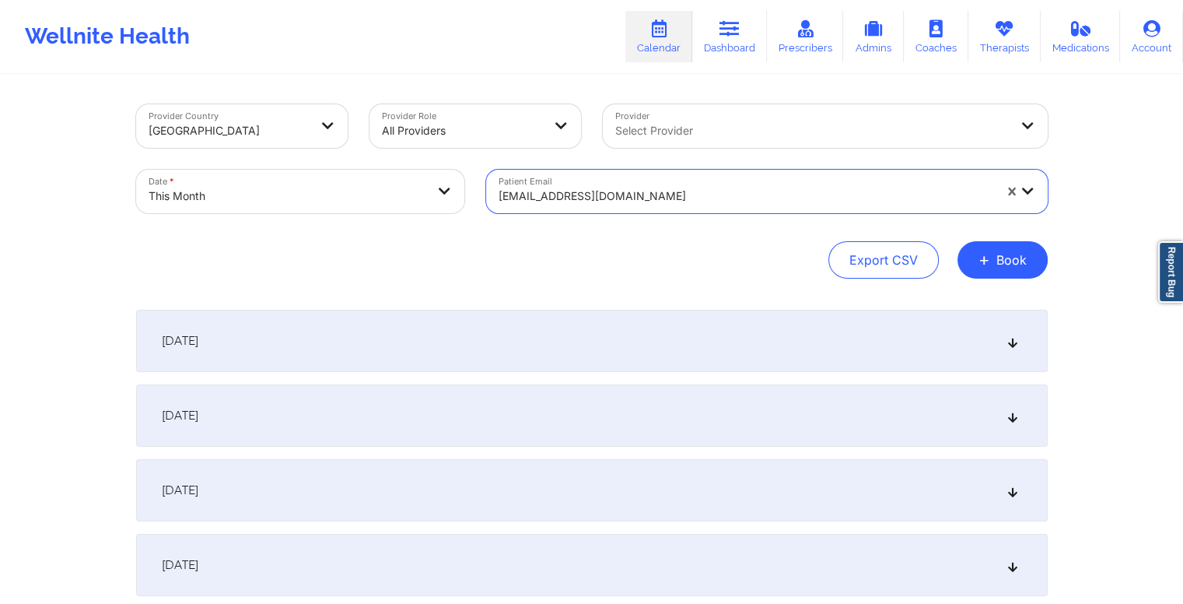
click at [592, 196] on div at bounding box center [746, 196] width 495 height 19
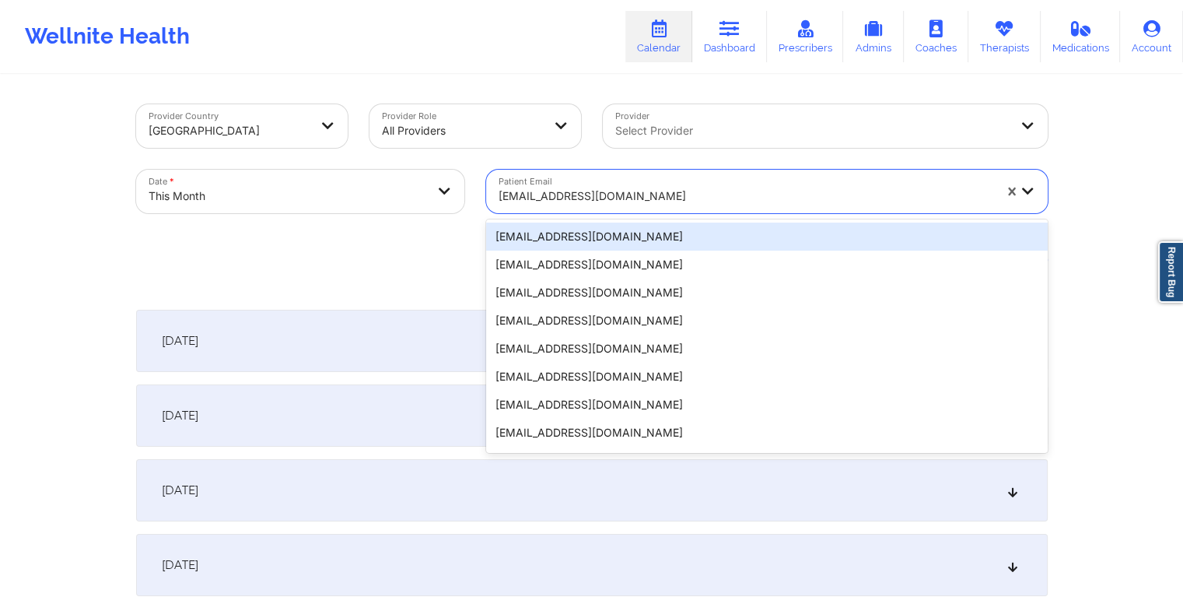
paste input "wansari@umich.edu"
type input "wansari@umich.edu"
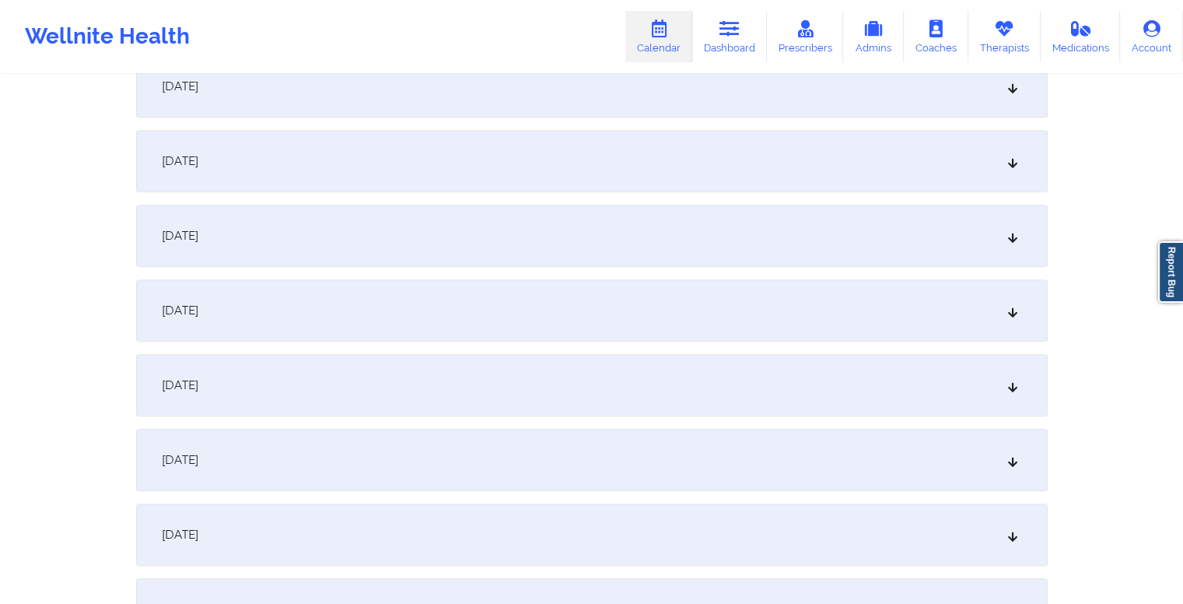
scroll to position [1223, 0]
click at [513, 160] on div "October 15, 2025" at bounding box center [592, 163] width 912 height 62
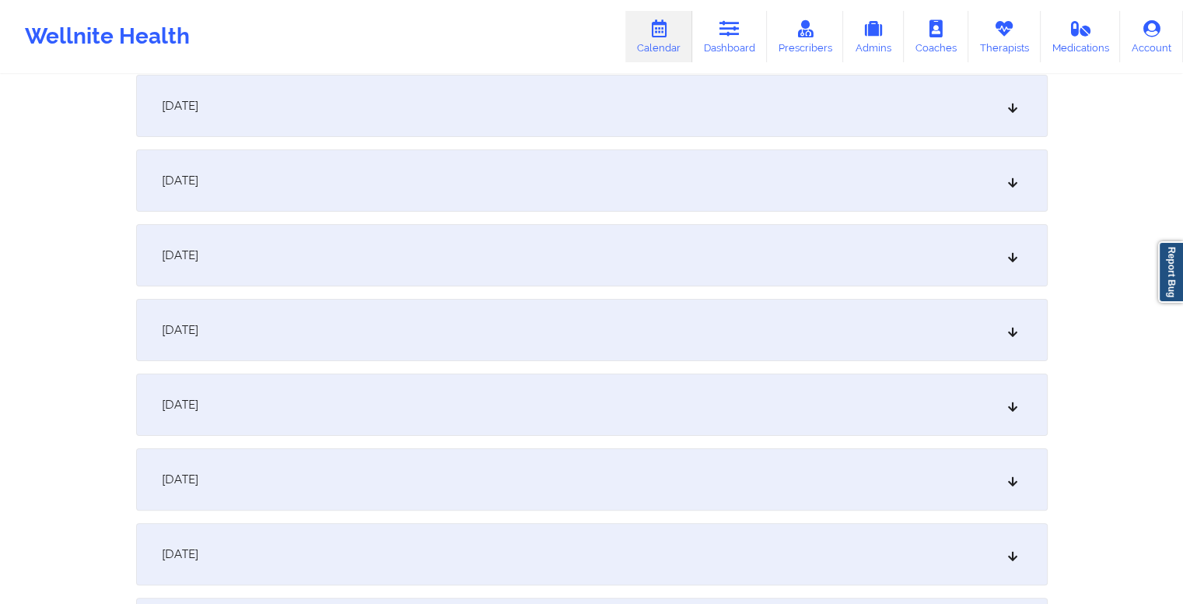
scroll to position [0, 0]
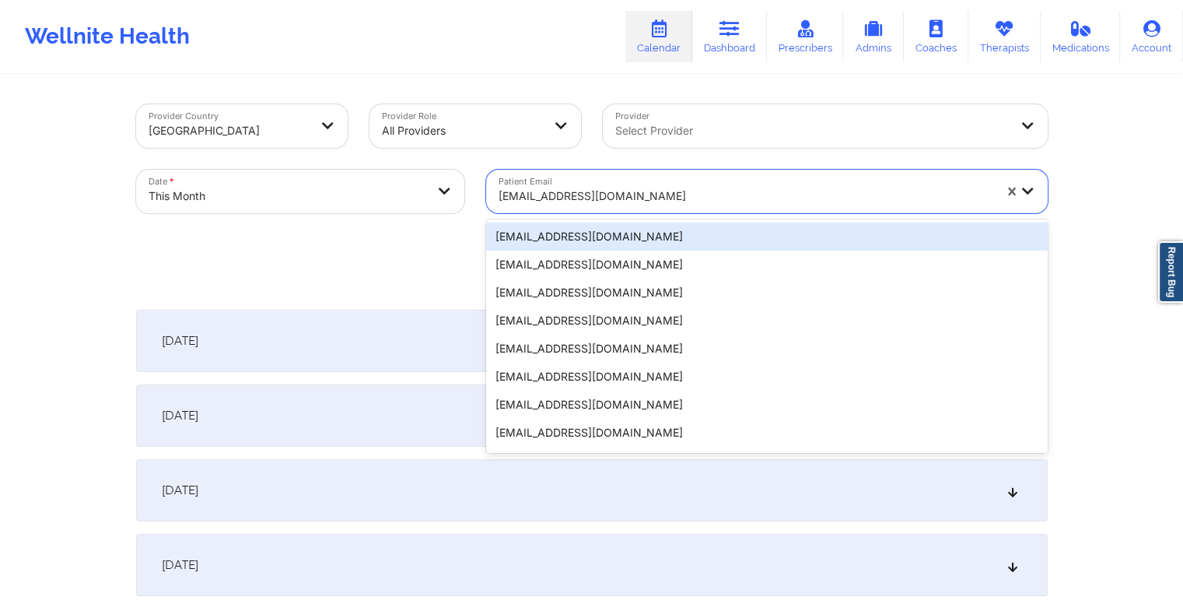
click at [667, 194] on div at bounding box center [746, 196] width 495 height 19
paste input "dmndre@gmail.com"
type input "dmndre@gmail.com"
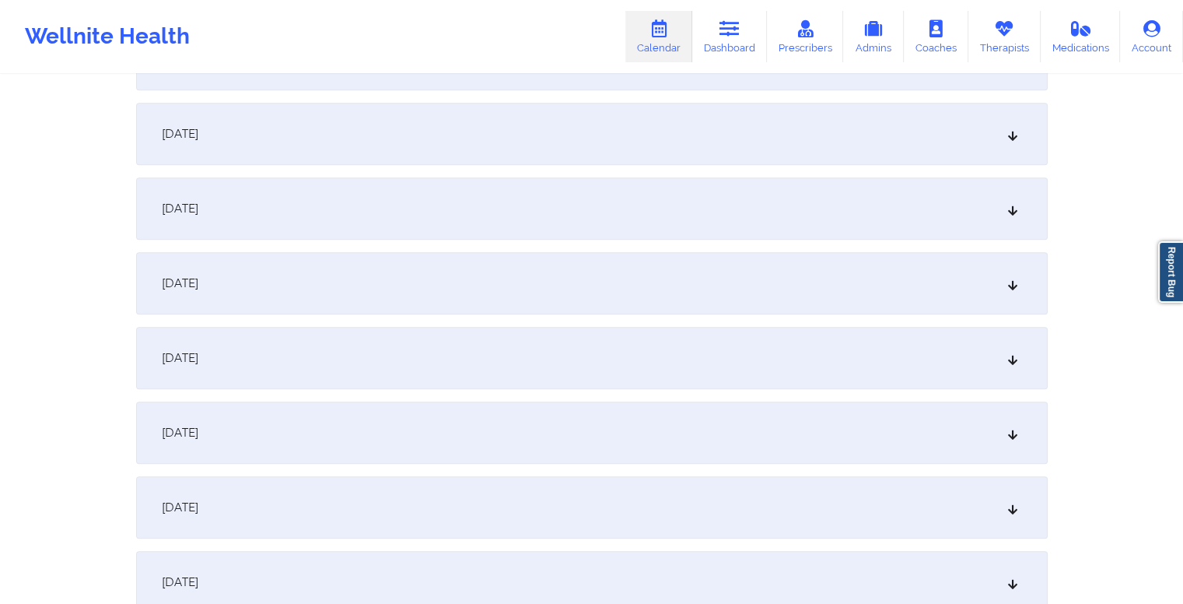
scroll to position [959, 0]
click at [514, 430] on div "October 15, 2025" at bounding box center [592, 428] width 912 height 62
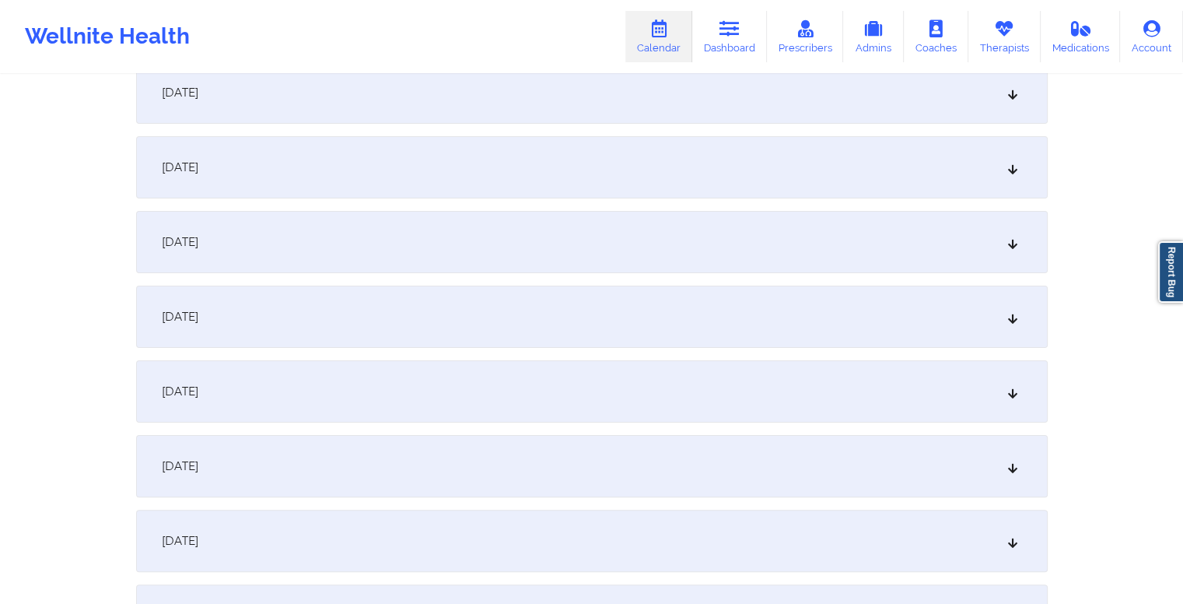
scroll to position [0, 0]
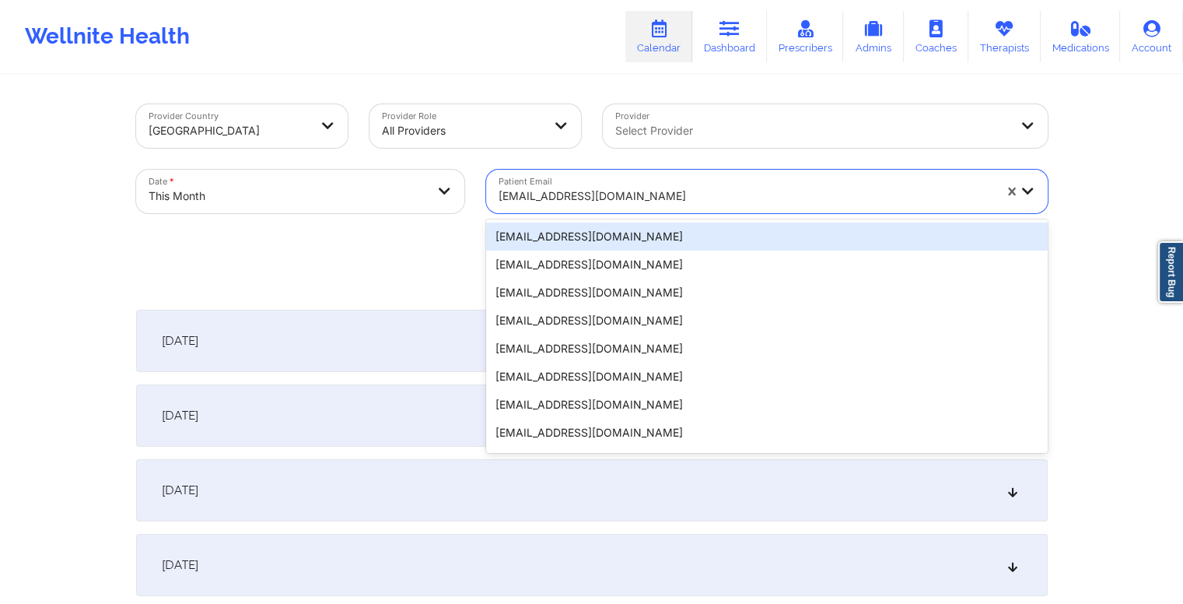
click at [653, 201] on div at bounding box center [746, 196] width 495 height 19
paste input "amiekoul@yahoo.com"
type input "amiekoul@yahoo.com"
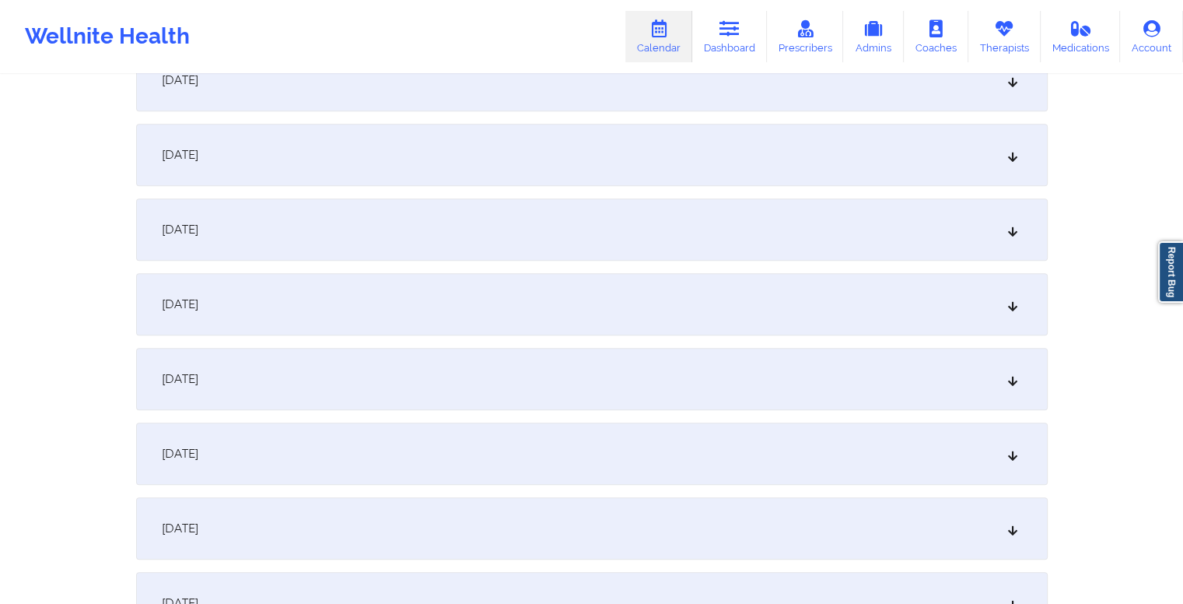
scroll to position [1008, 0]
click at [601, 380] on div "October 15, 2025" at bounding box center [592, 378] width 912 height 62
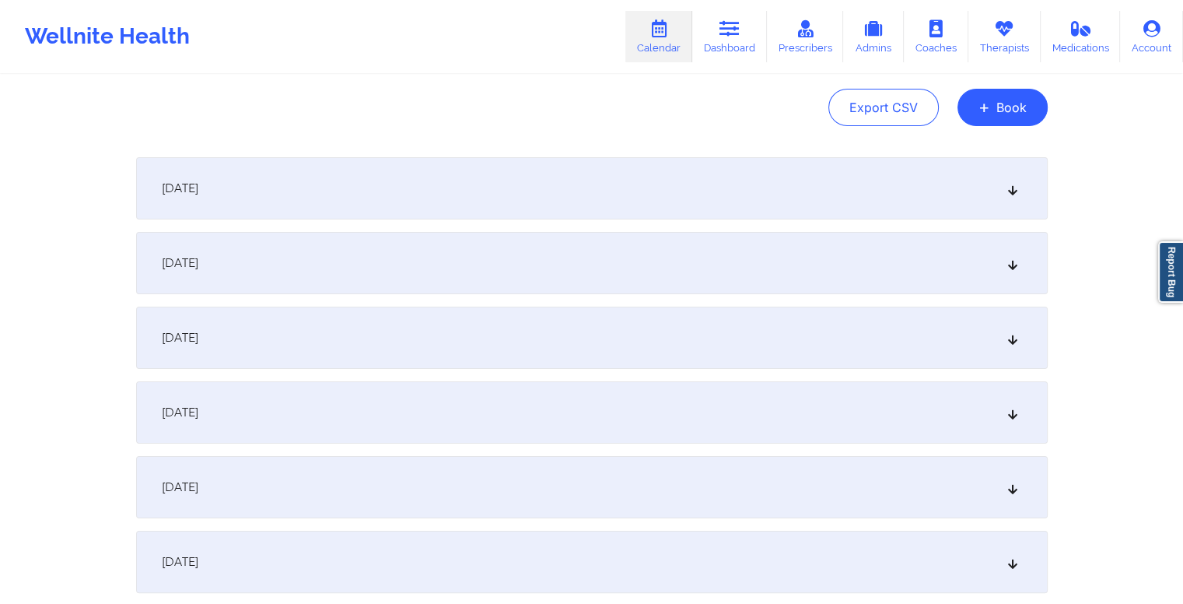
scroll to position [0, 0]
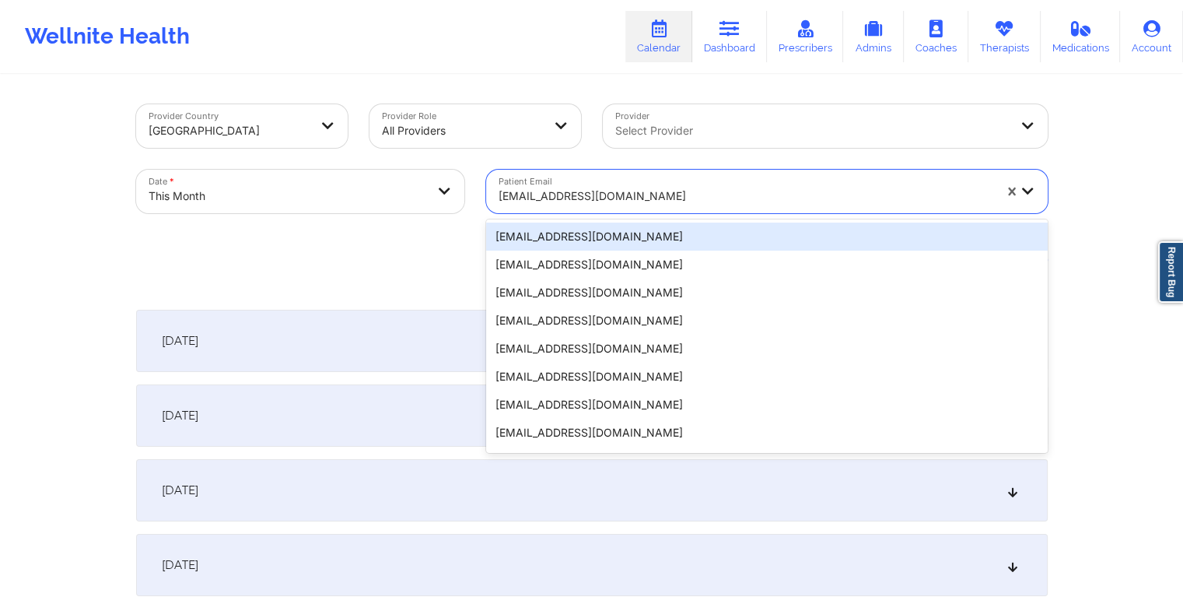
click at [610, 192] on div at bounding box center [746, 196] width 495 height 19
paste input "manniechapa1508@gmail.com"
type input "manniechapa1508@gmail.com"
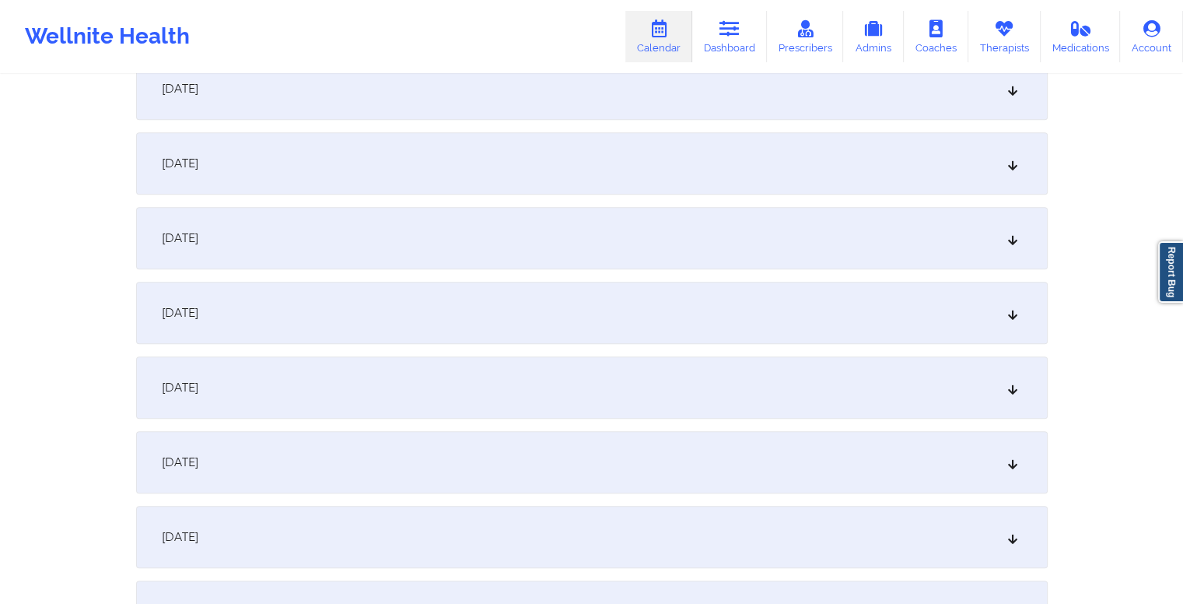
scroll to position [1285, 0]
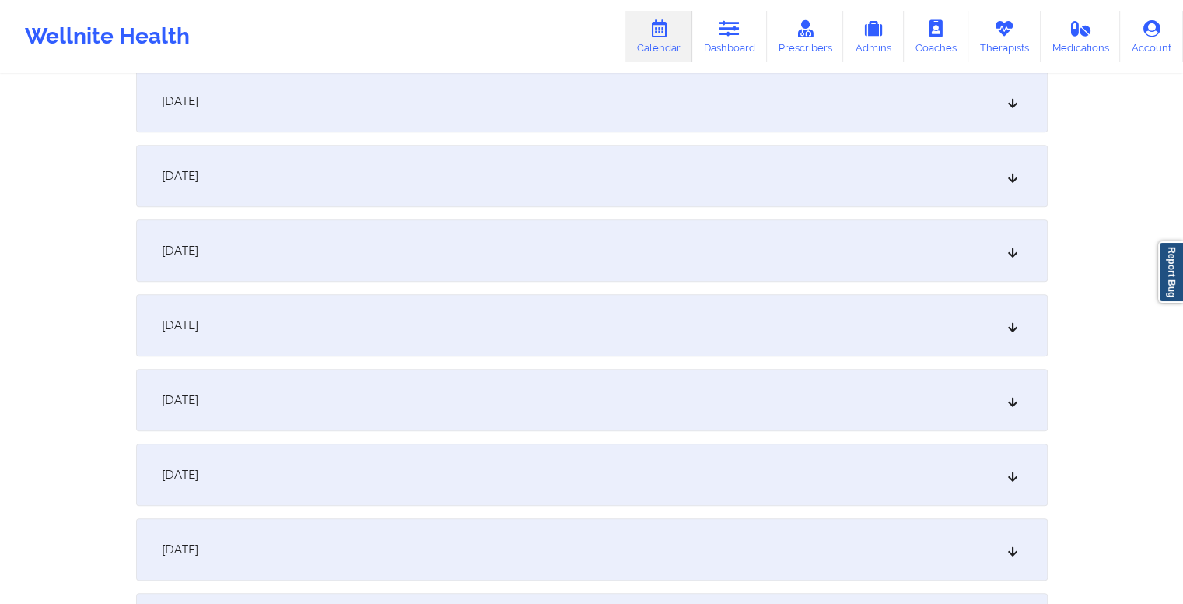
click at [433, 110] on div "October 15, 2025" at bounding box center [592, 101] width 912 height 62
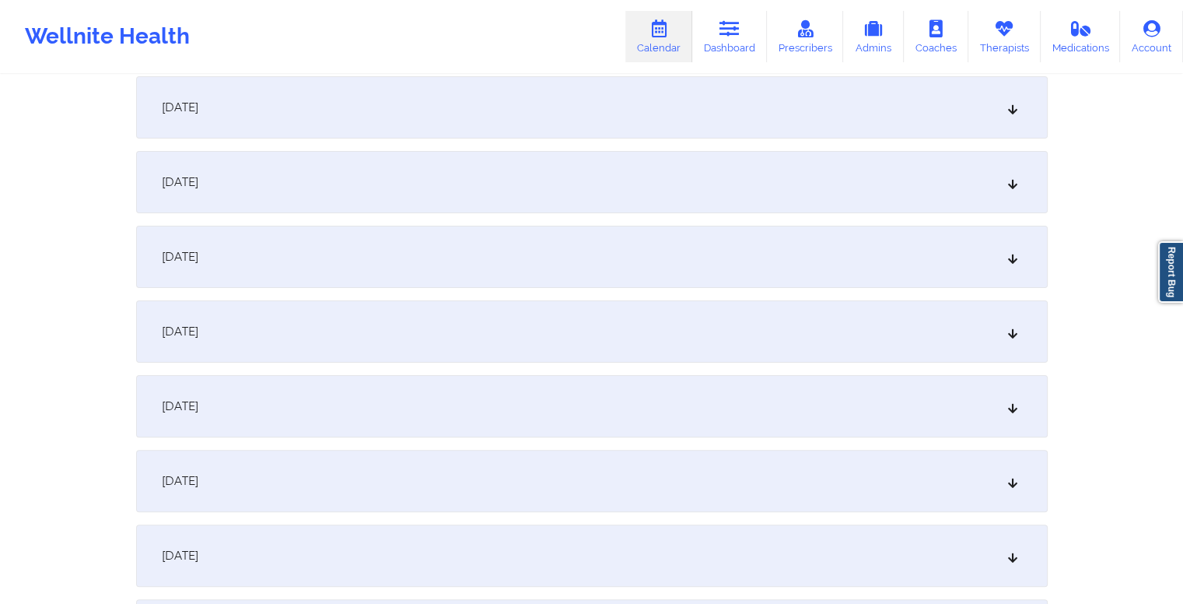
scroll to position [0, 0]
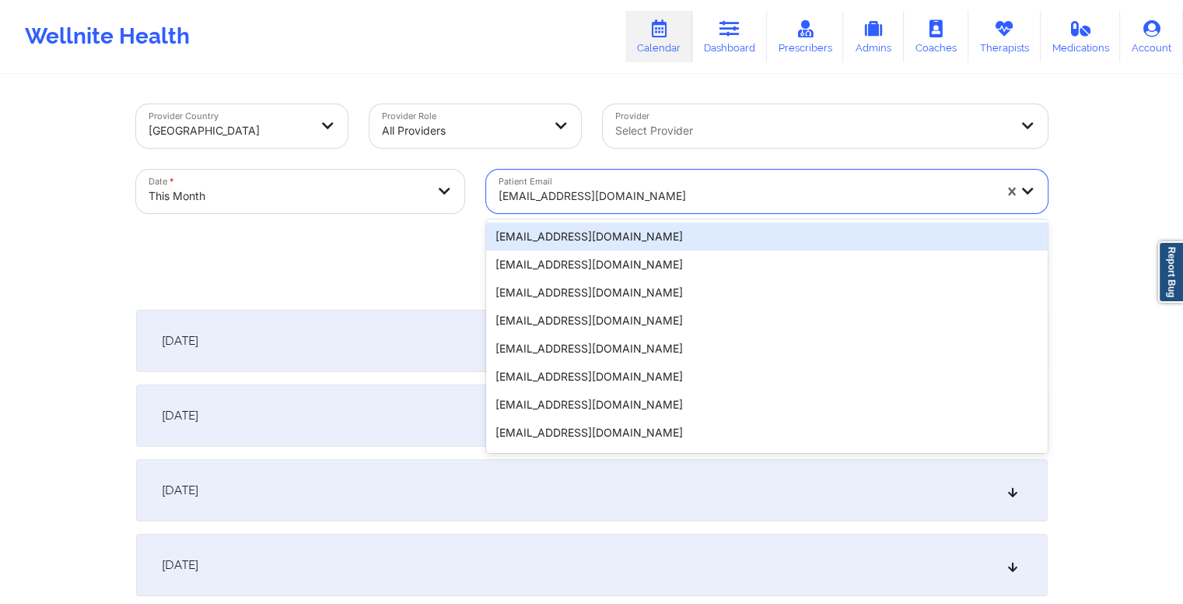
click at [651, 195] on div at bounding box center [746, 196] width 495 height 19
paste input "ugreenu@aol.com"
type input "ugreenu@aol.com"
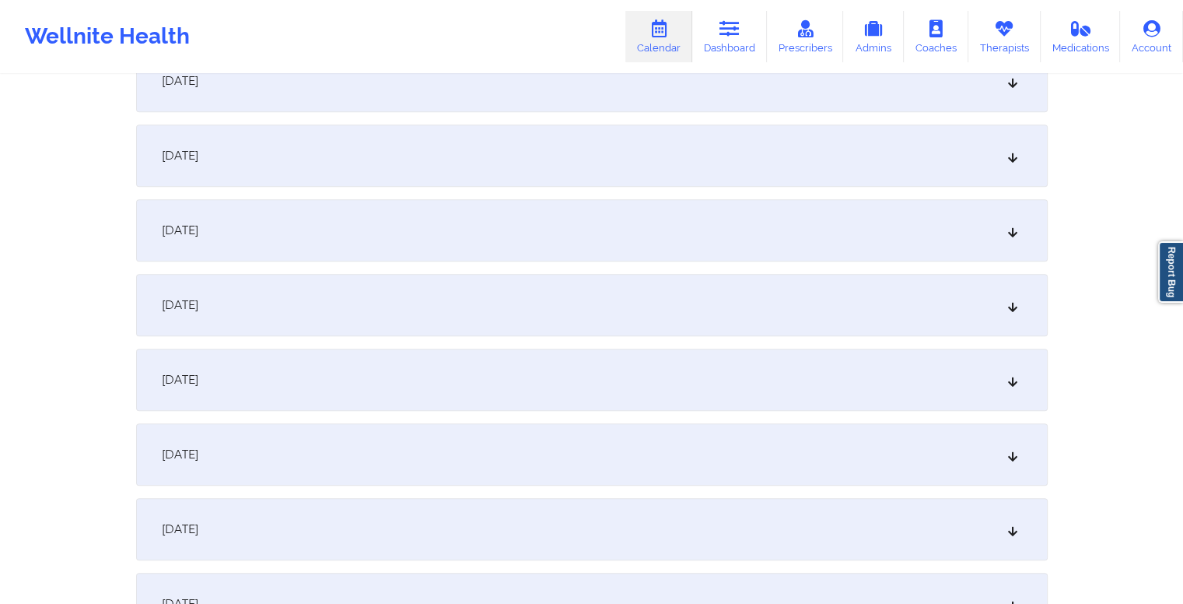
scroll to position [1082, 0]
click at [556, 305] on div "October 15, 2025" at bounding box center [592, 304] width 912 height 62
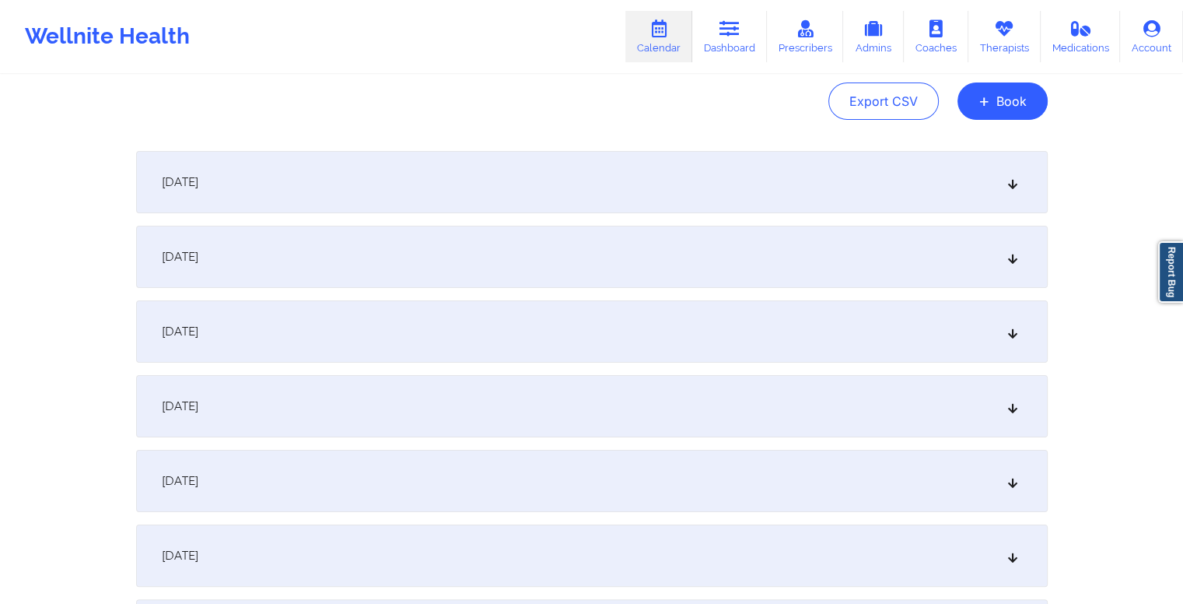
scroll to position [0, 0]
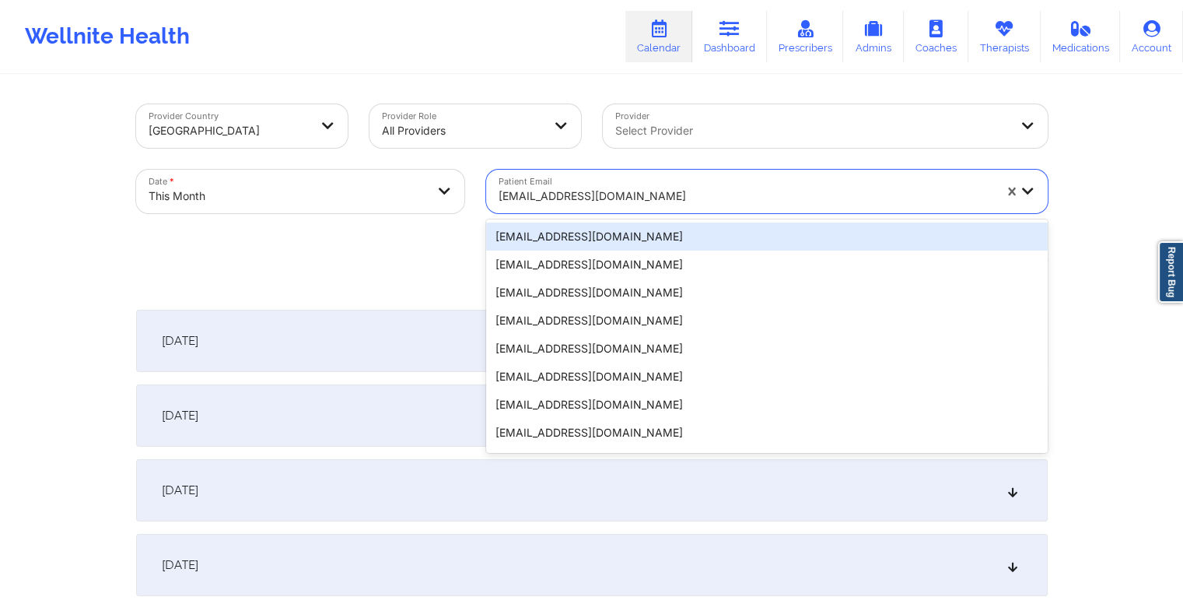
click at [617, 197] on div at bounding box center [746, 196] width 495 height 19
paste input "kylemorales29@icloud.com"
type input "kylemorales29@icloud.com"
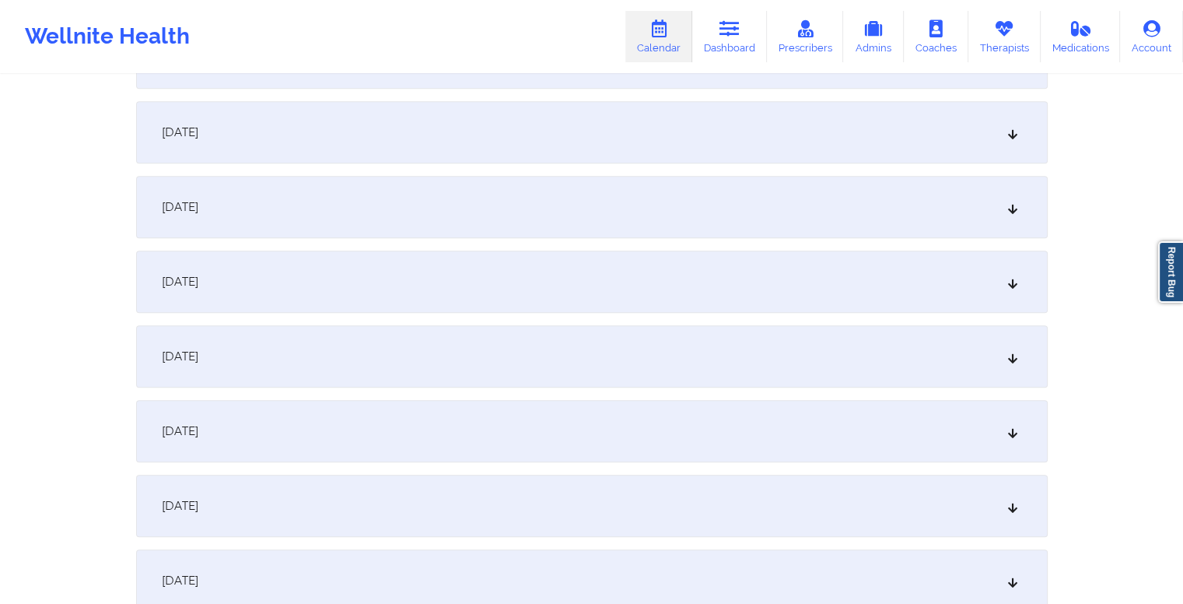
scroll to position [883, 0]
click at [433, 486] on div "October 15, 2025" at bounding box center [592, 503] width 912 height 62
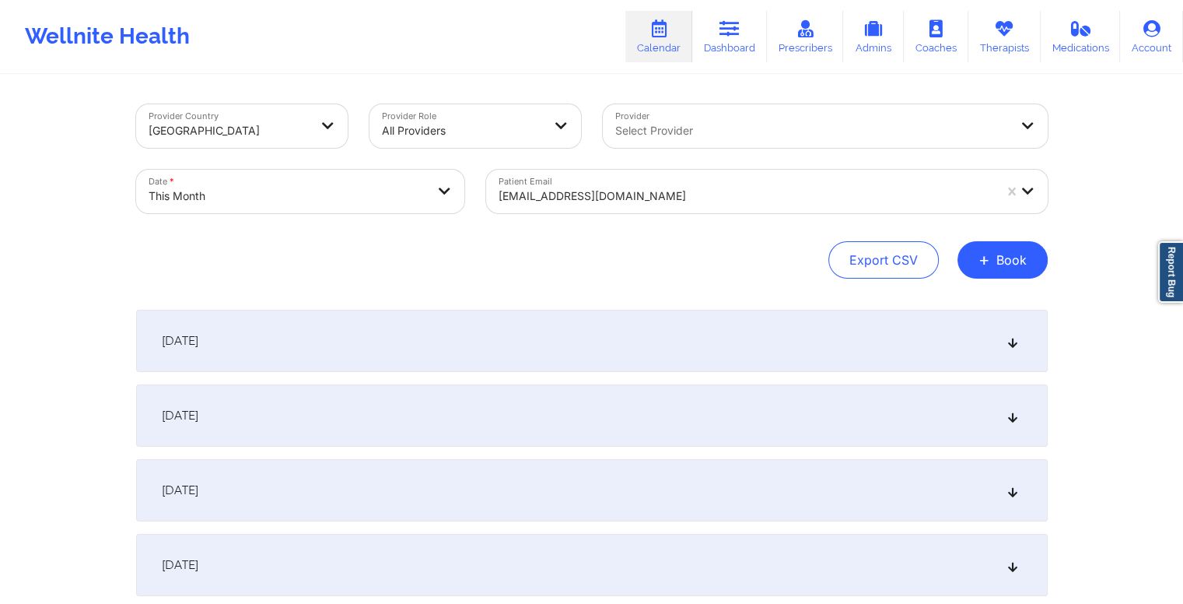
scroll to position [0, 0]
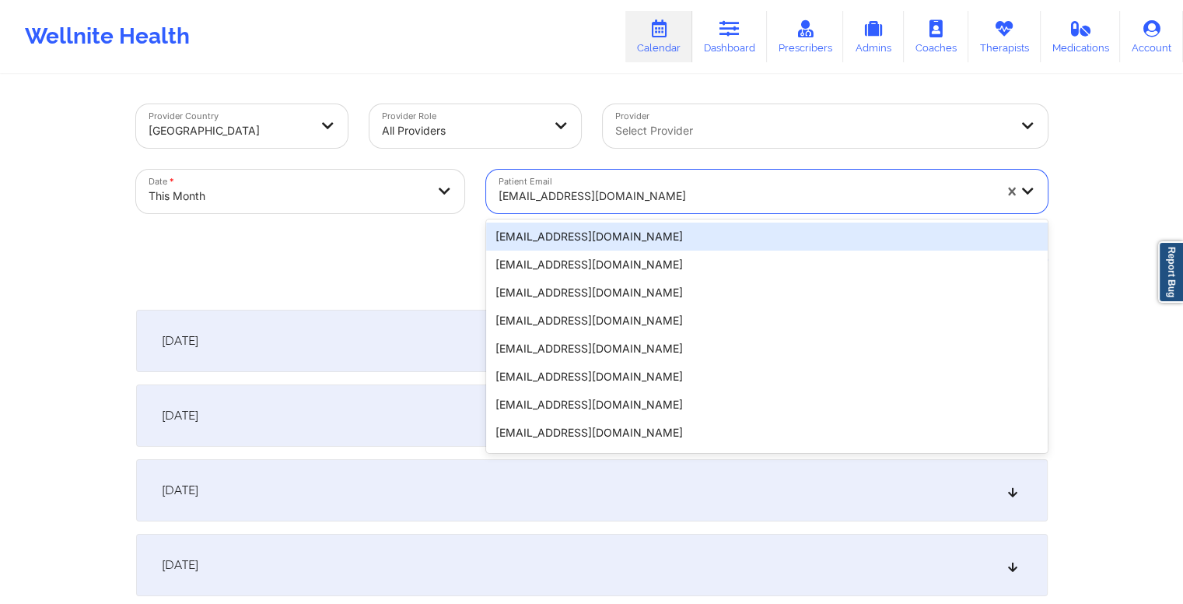
click at [659, 198] on div at bounding box center [746, 196] width 495 height 19
paste input "billlane51177@gmail.com"
type input "billlane51177@gmail.com"
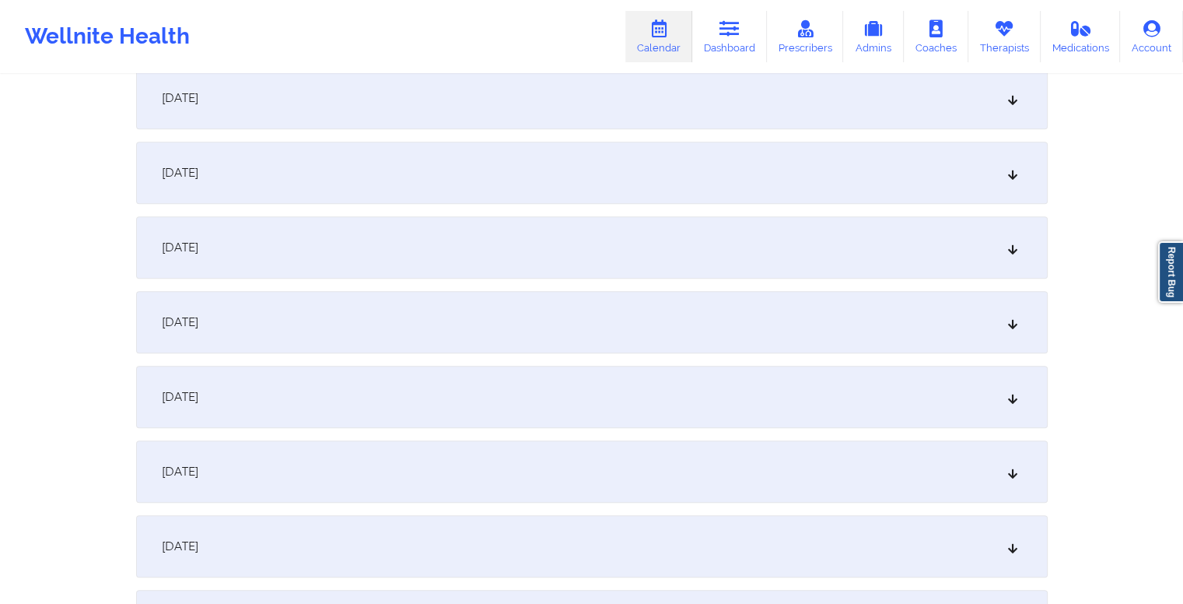
scroll to position [1008, 0]
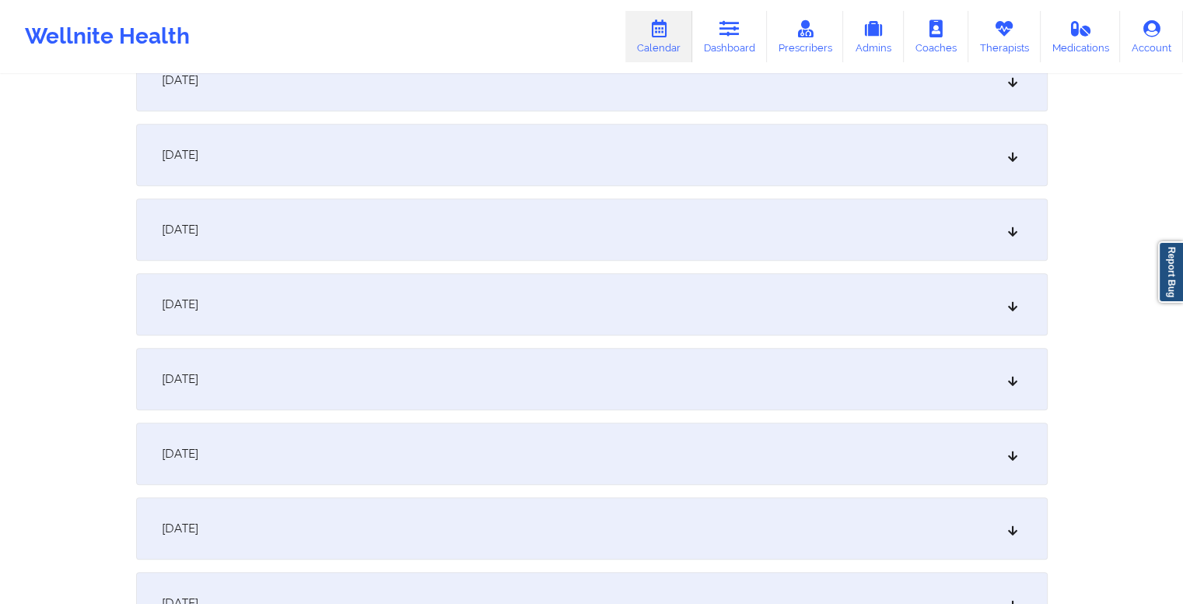
click at [440, 382] on div "October 15, 2025" at bounding box center [592, 379] width 912 height 62
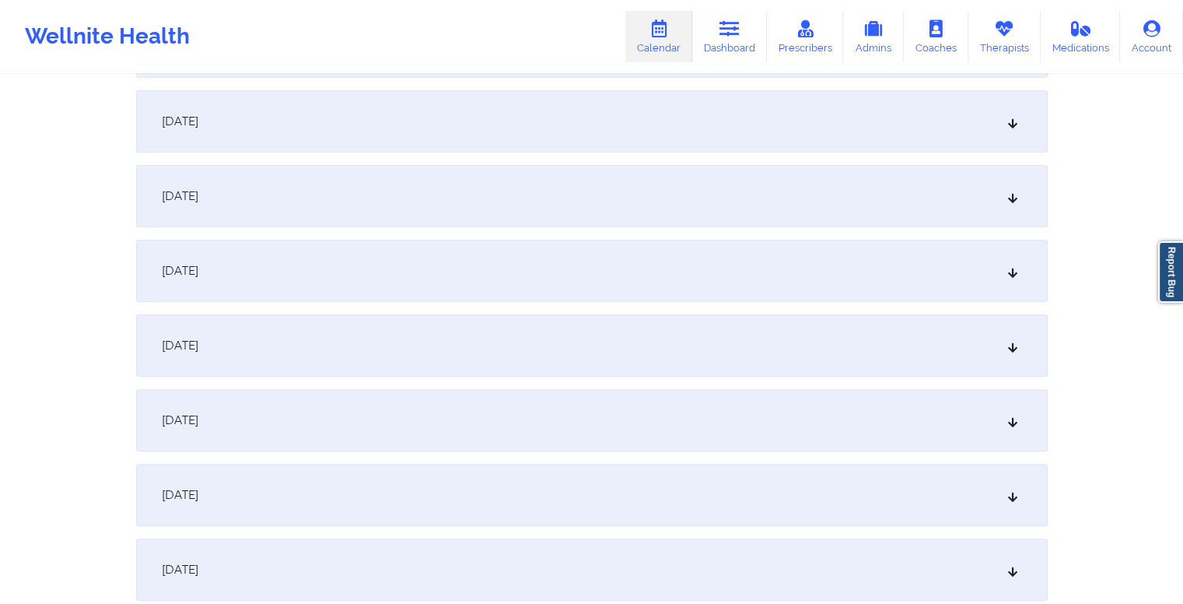
scroll to position [0, 0]
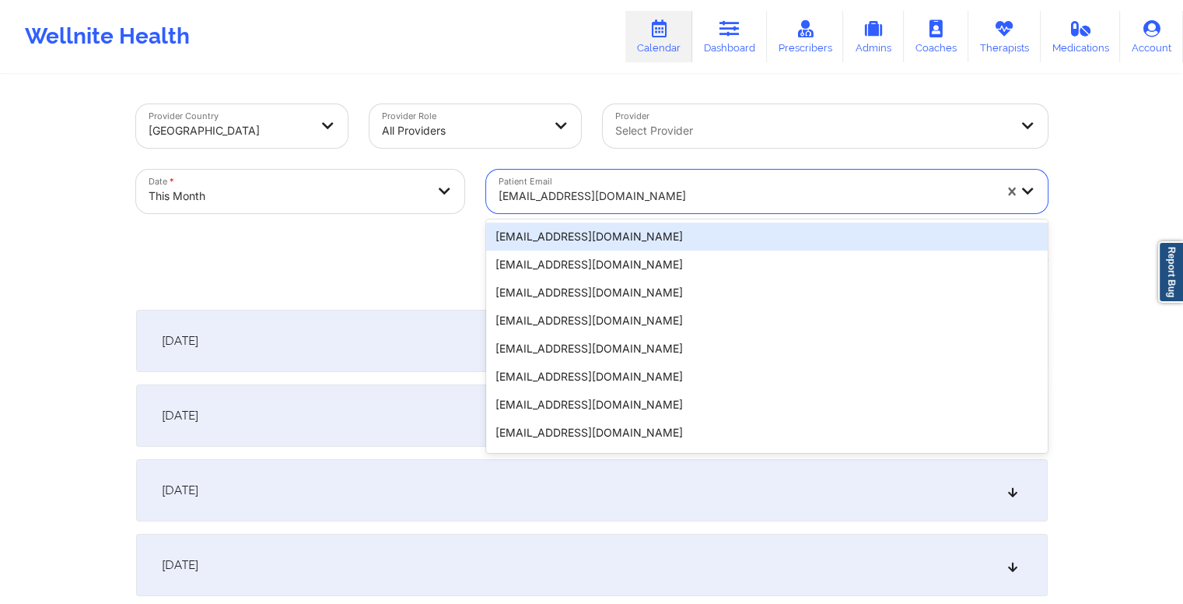
click at [663, 195] on div at bounding box center [746, 196] width 495 height 19
paste input "kenyawiliams547@gmail.com"
type input "kenyawiliams547@gmail.com"
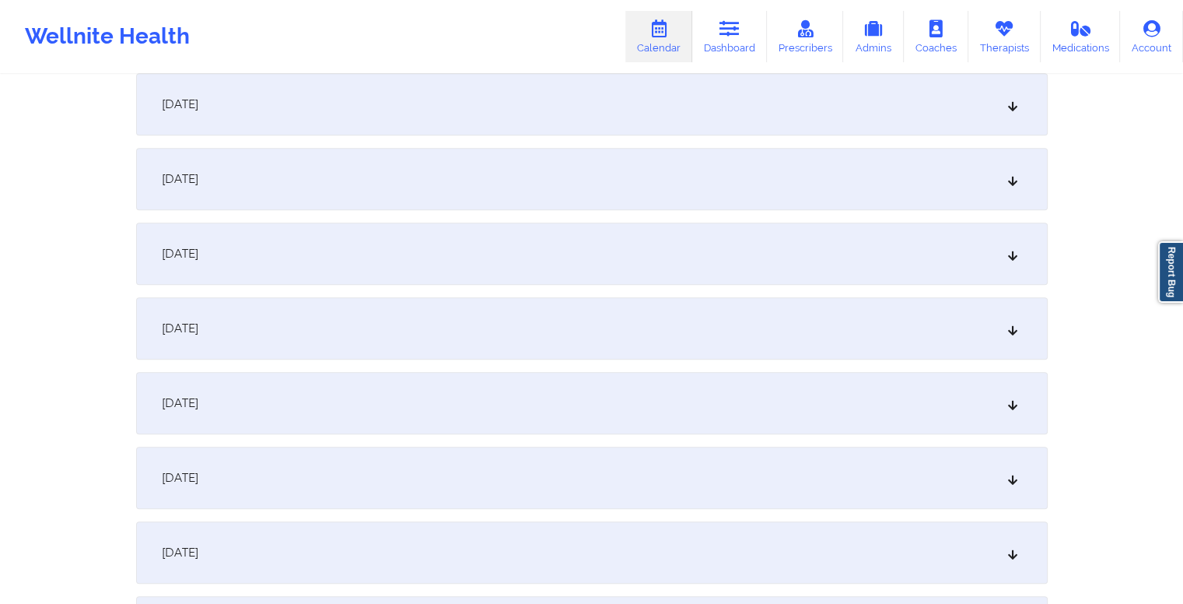
scroll to position [1061, 0]
click at [497, 314] on div "October 15, 2025" at bounding box center [592, 325] width 912 height 62
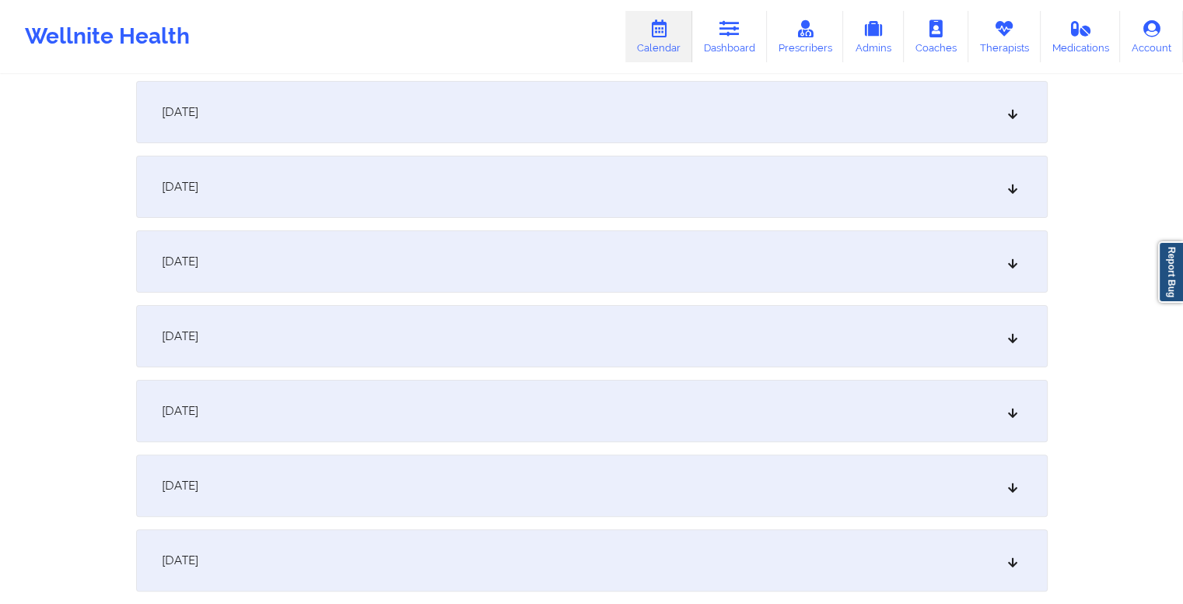
scroll to position [0, 0]
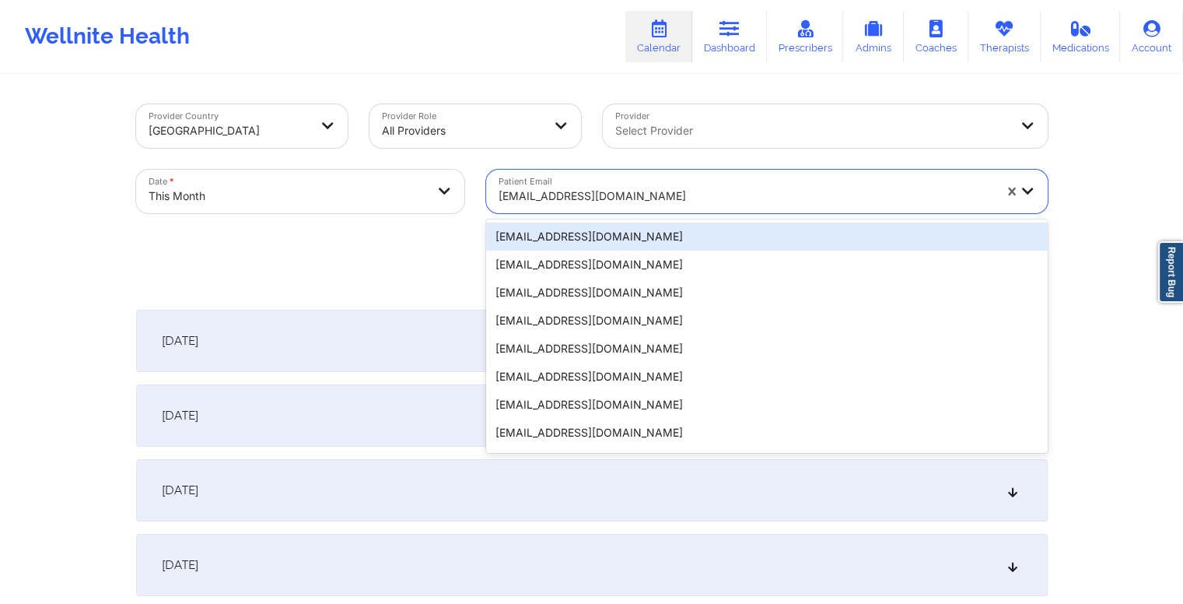
click at [684, 199] on div at bounding box center [746, 196] width 495 height 19
paste input "liu.shirleyann@gmail.com"
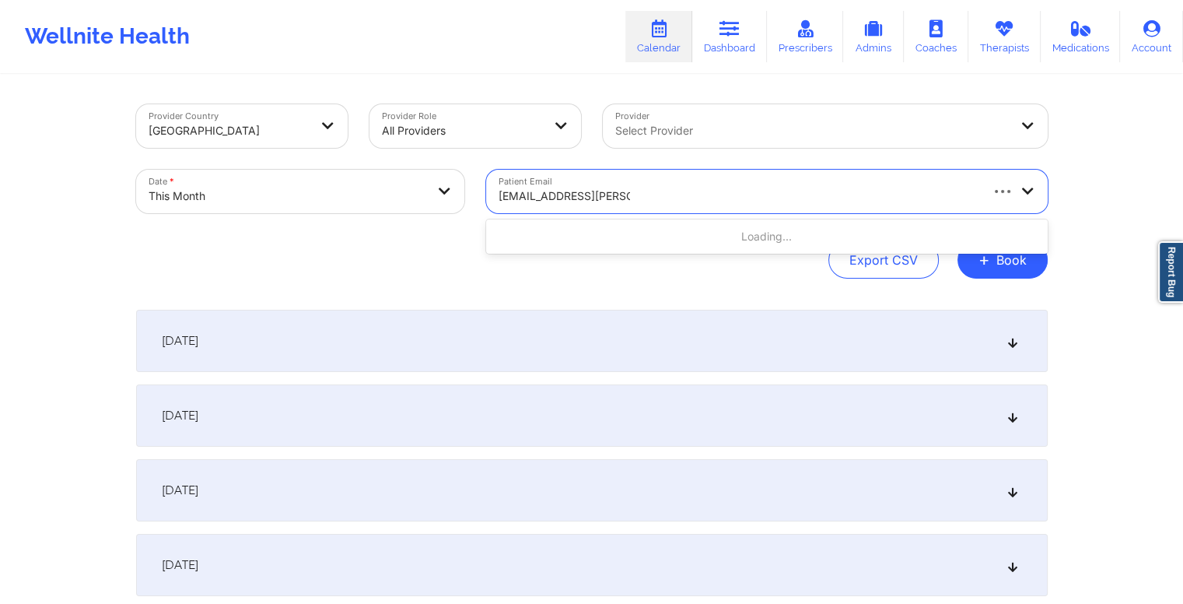
type input "liu.shirleyann@gmail.com"
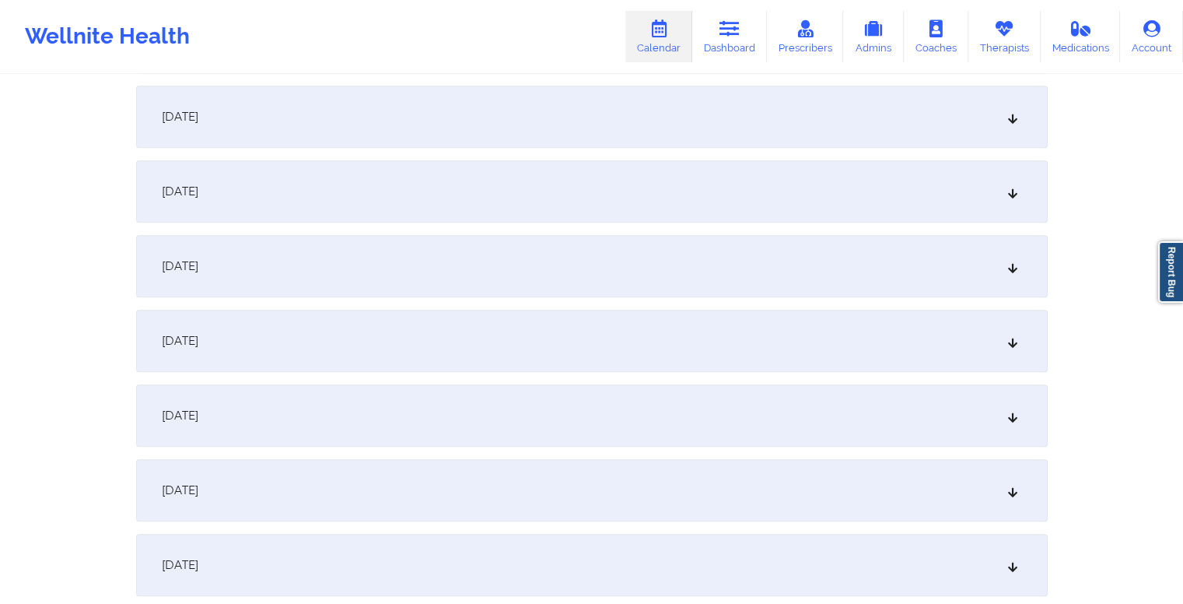
scroll to position [1049, 0]
click at [580, 340] on div "October 15, 2025" at bounding box center [592, 338] width 912 height 62
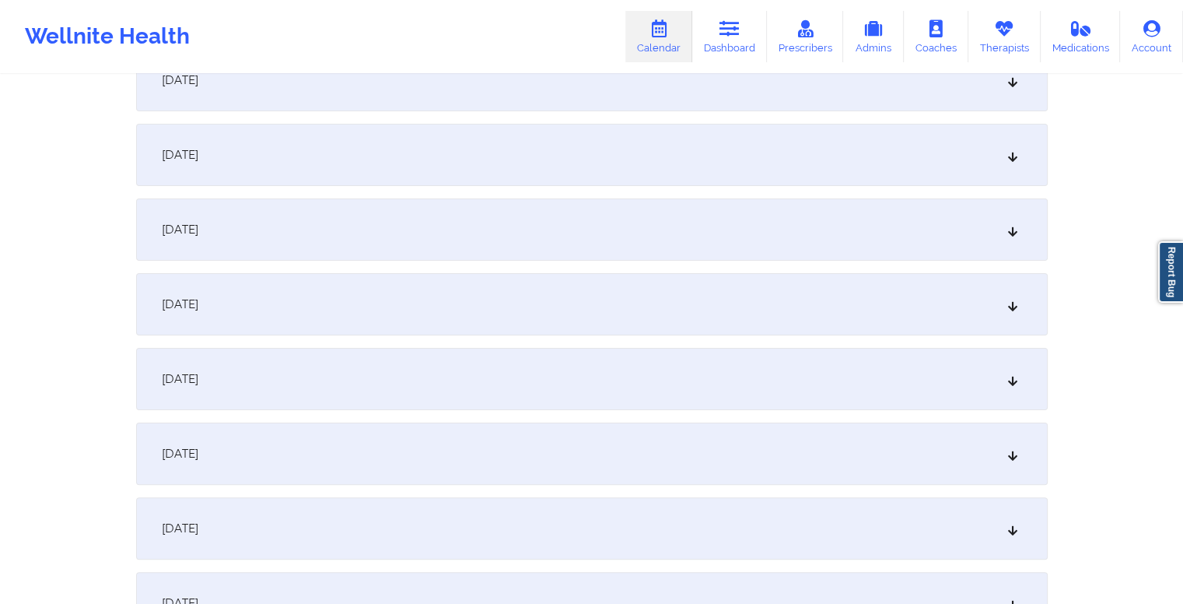
scroll to position [0, 0]
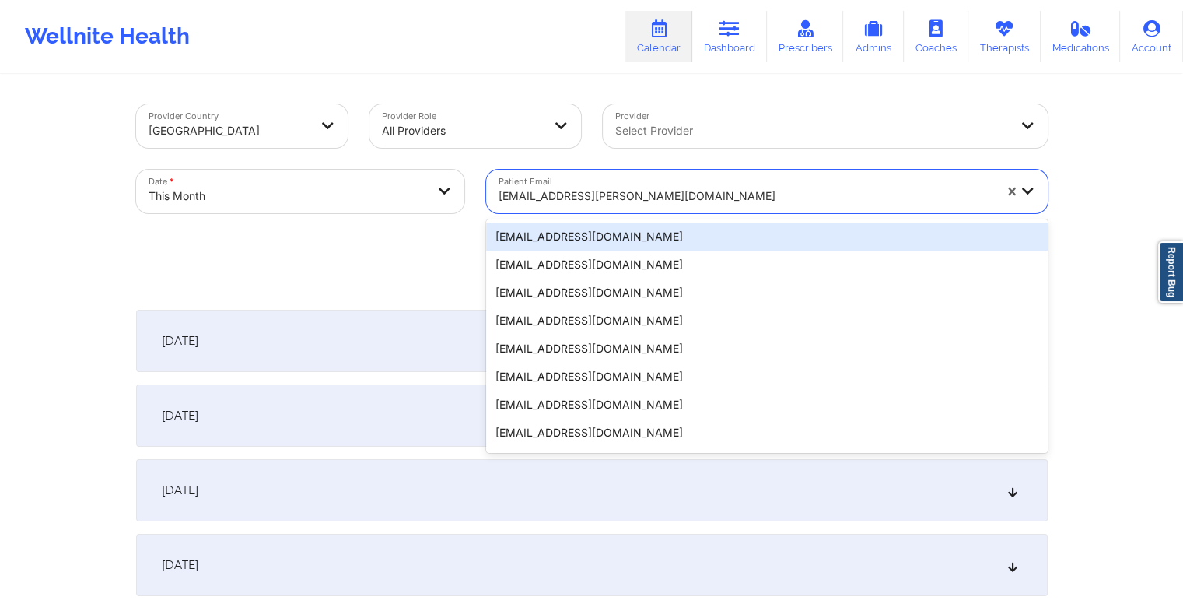
click at [607, 194] on div at bounding box center [746, 196] width 495 height 19
paste input "rebeccaedumais@gmail.com"
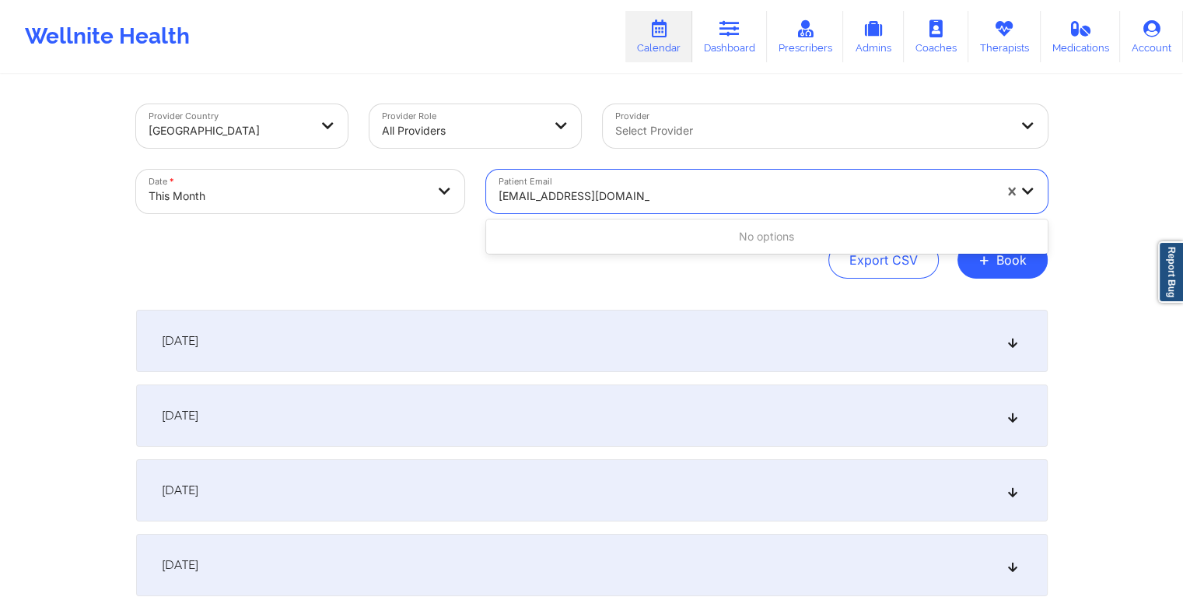
type input "rebeccaedumais@gmail.com"
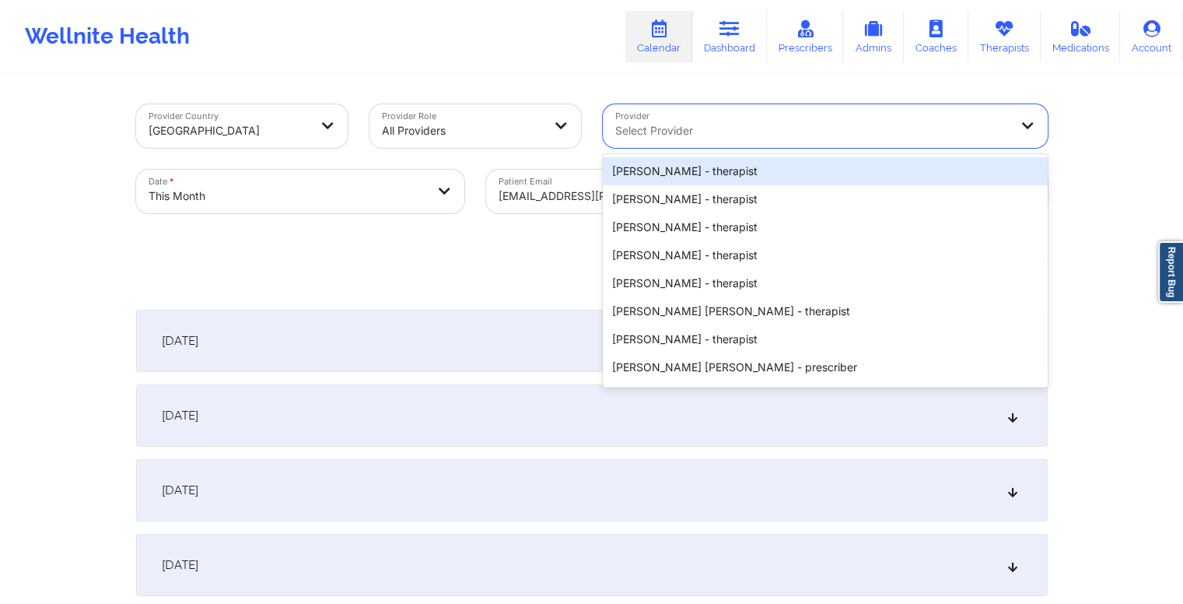
click at [676, 126] on div at bounding box center [812, 130] width 394 height 19
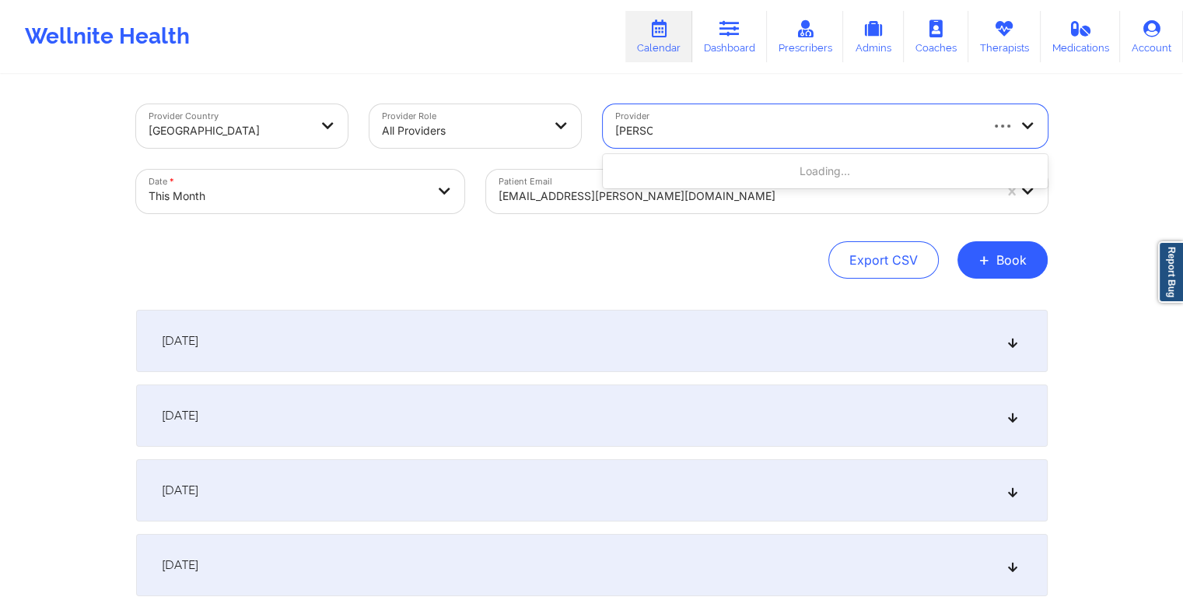
type input "laura cl"
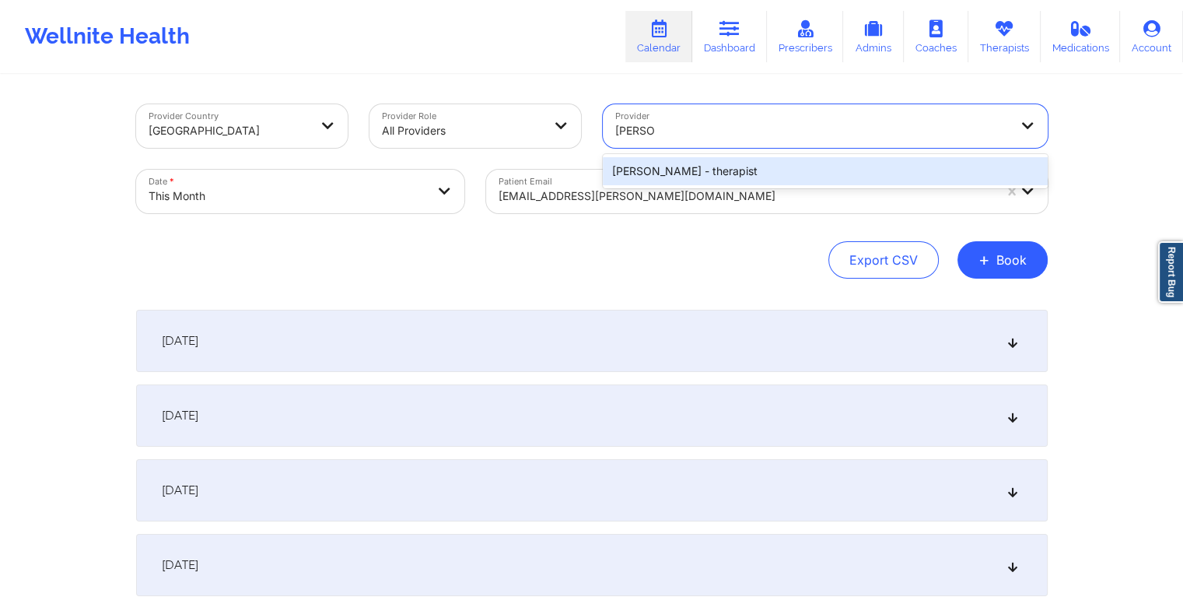
click at [679, 170] on div "Laura Clarke-Mayabb - therapist" at bounding box center [825, 171] width 445 height 28
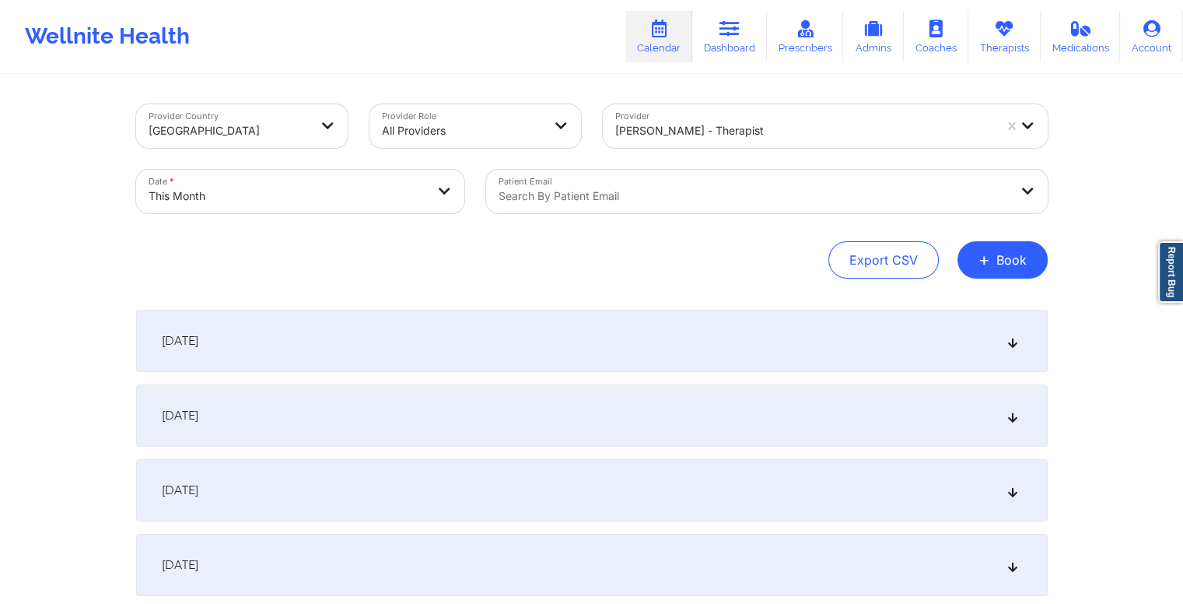
click at [698, 256] on div "Export CSV + Book" at bounding box center [592, 259] width 912 height 37
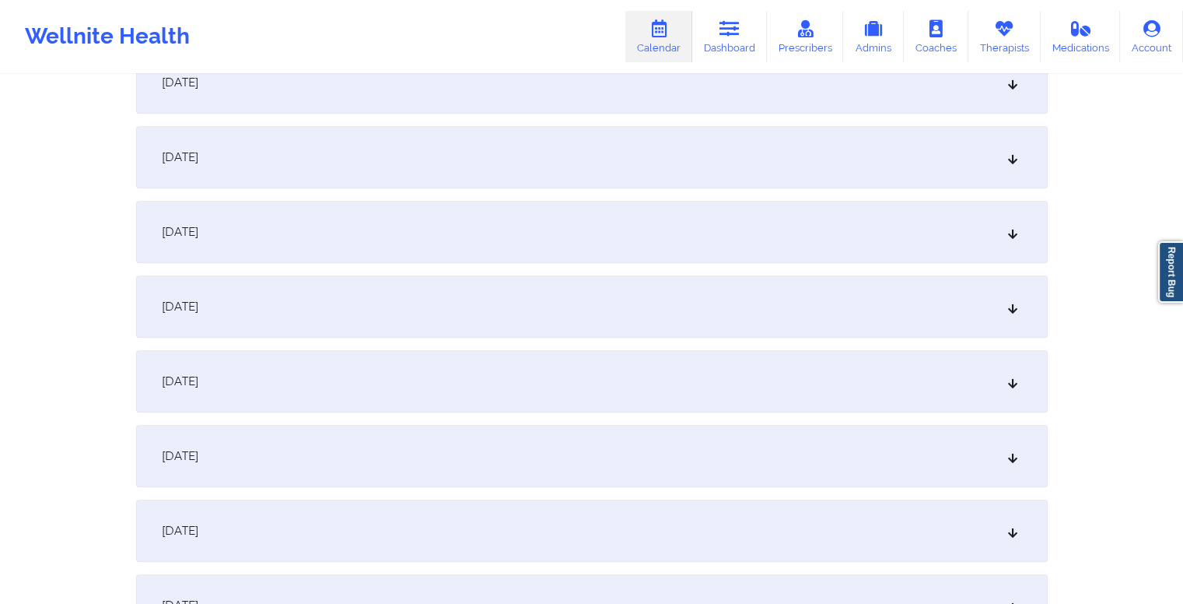
scroll to position [1008, 0]
click at [486, 368] on div "October 15, 2025" at bounding box center [592, 378] width 912 height 62
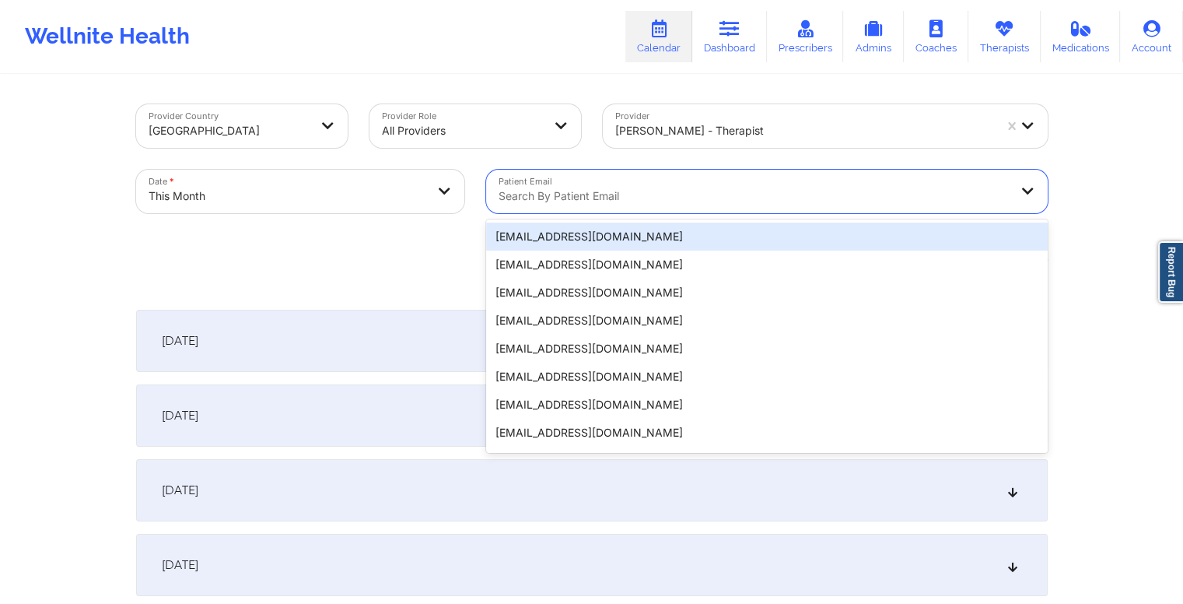
click at [651, 190] on div at bounding box center [754, 196] width 510 height 19
paste input "jaxson.r.gruber@gmail.com"
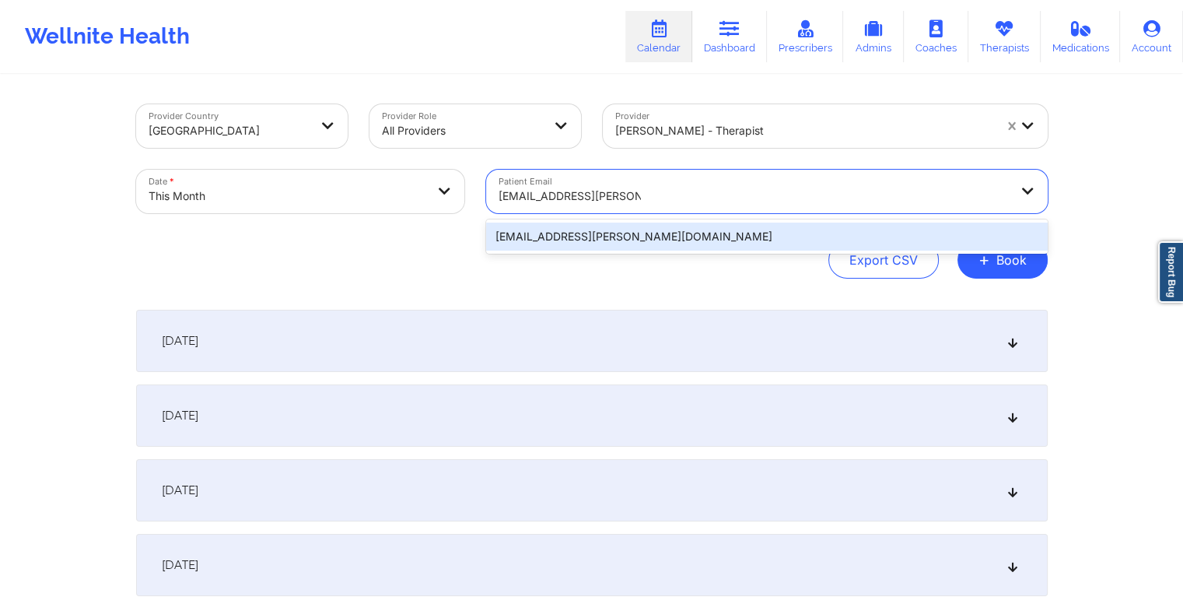
type input "jaxson.r.gruber@gmail.com"
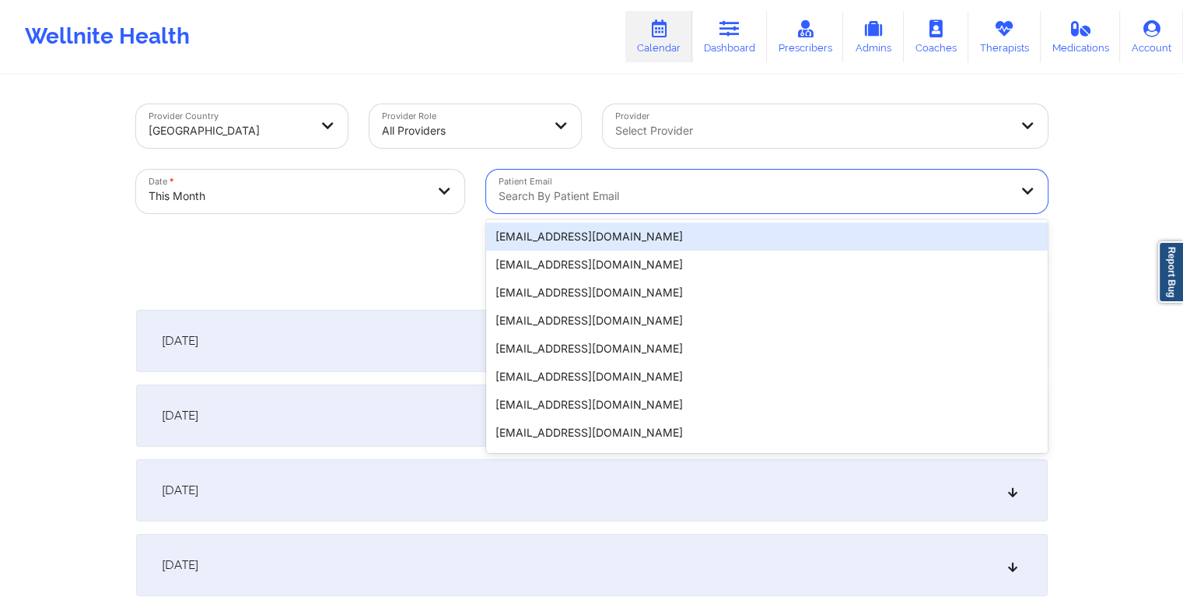
click at [700, 196] on div at bounding box center [754, 196] width 510 height 19
paste input "jaxson.r.gruber@gmail.com"
type input "jaxson.r.gruber@gmail.com"
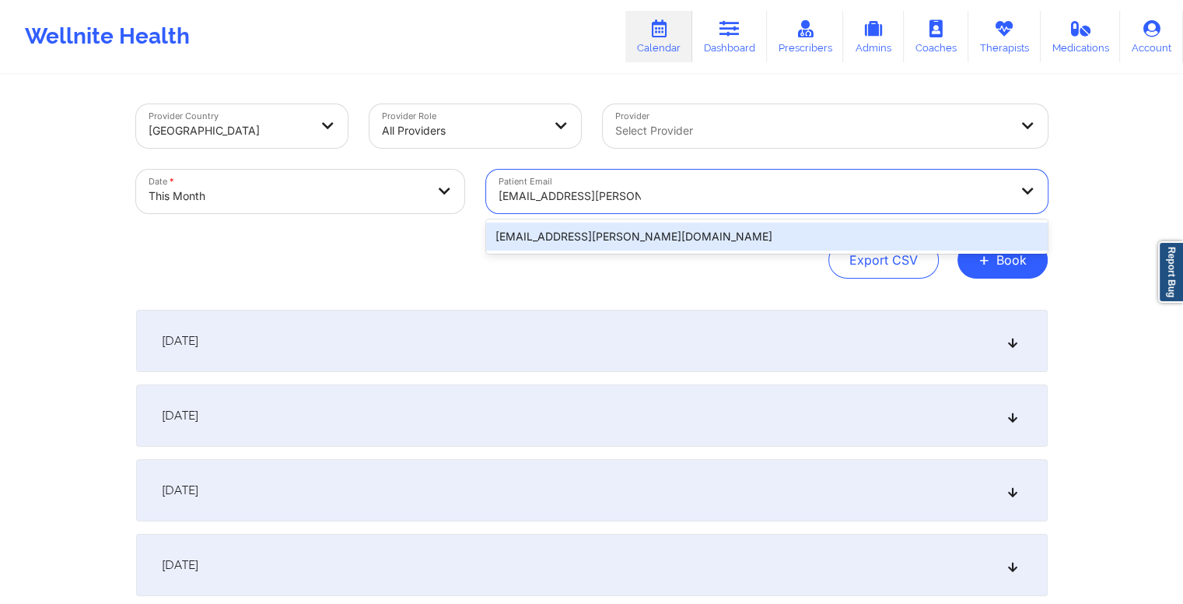
click at [657, 236] on div "jaxson.r.gruber@gmail.com" at bounding box center [767, 237] width 562 height 28
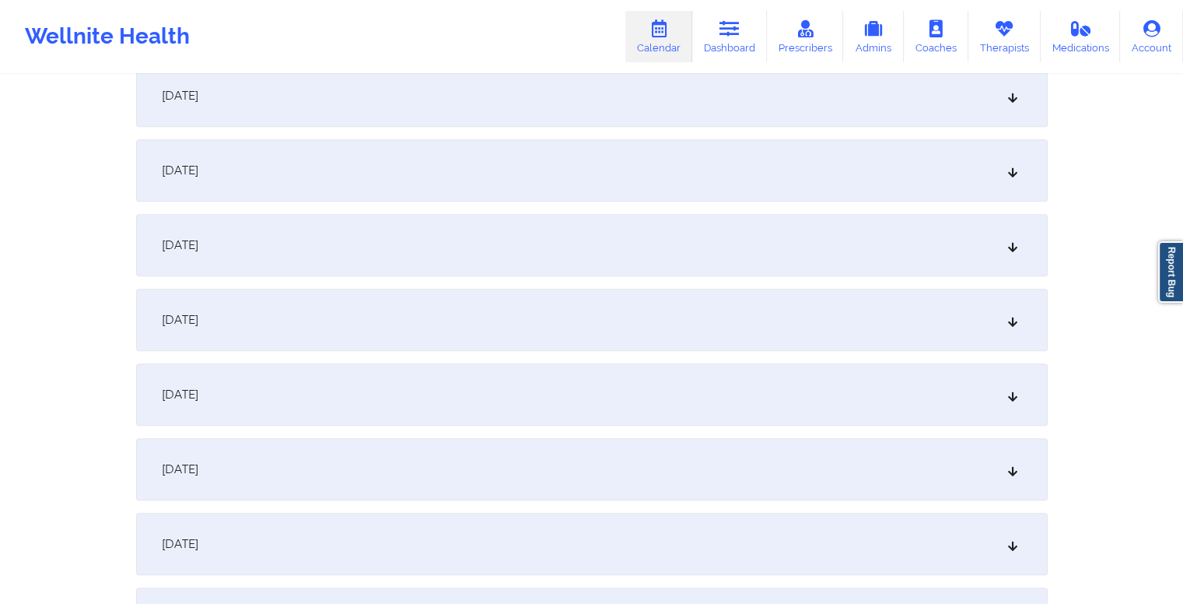
scroll to position [993, 0]
click at [454, 409] on div "October 15, 2025" at bounding box center [592, 394] width 912 height 62
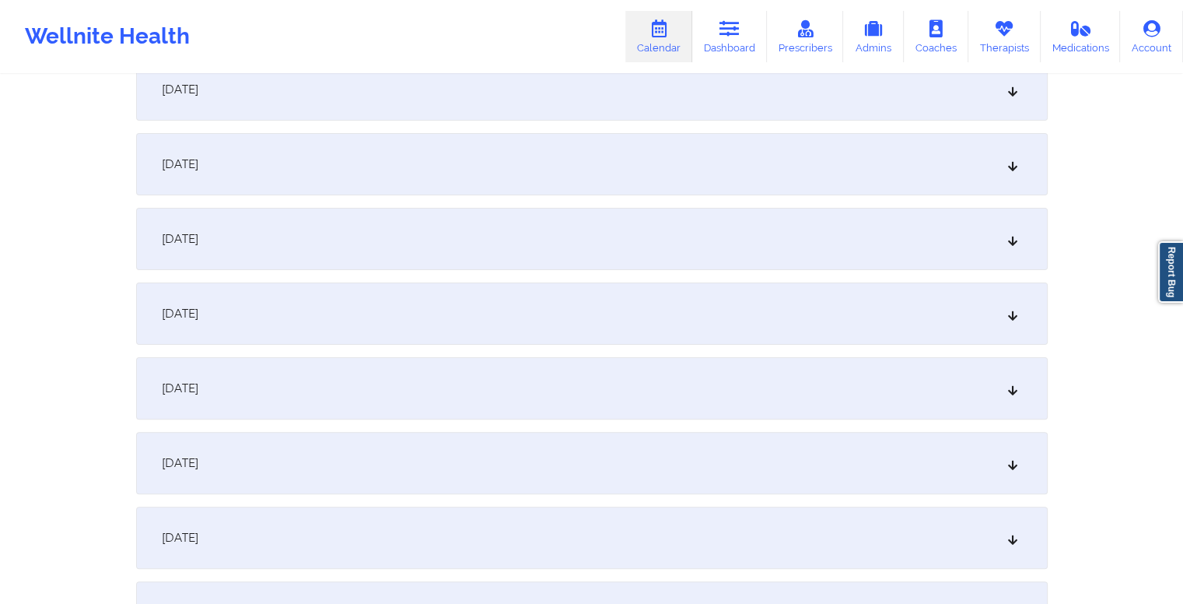
scroll to position [0, 0]
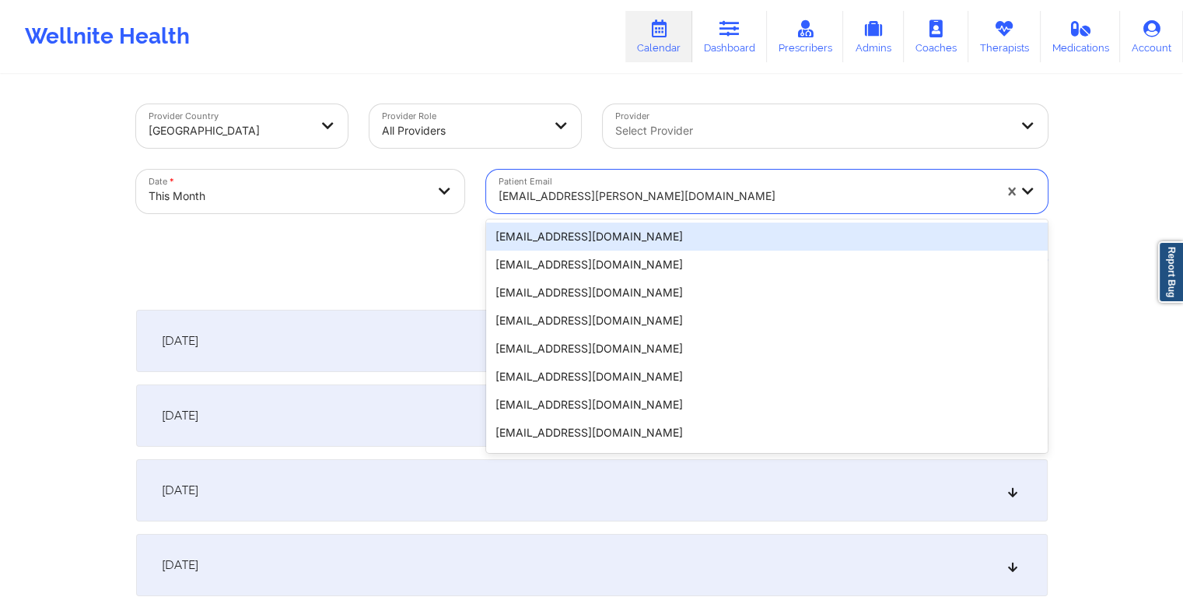
click at [678, 195] on div at bounding box center [746, 196] width 495 height 19
paste input "dmndre@gmail.com"
type input "dmndre@gmail.com"
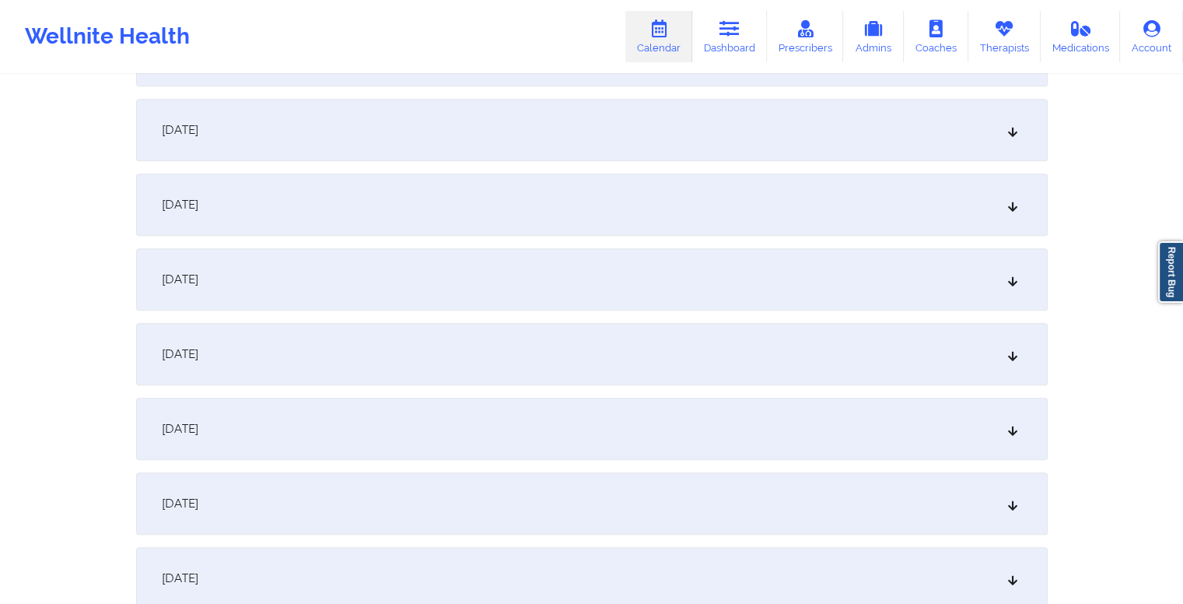
scroll to position [1102, 0]
click at [527, 289] on div "October 15, 2025" at bounding box center [592, 285] width 912 height 62
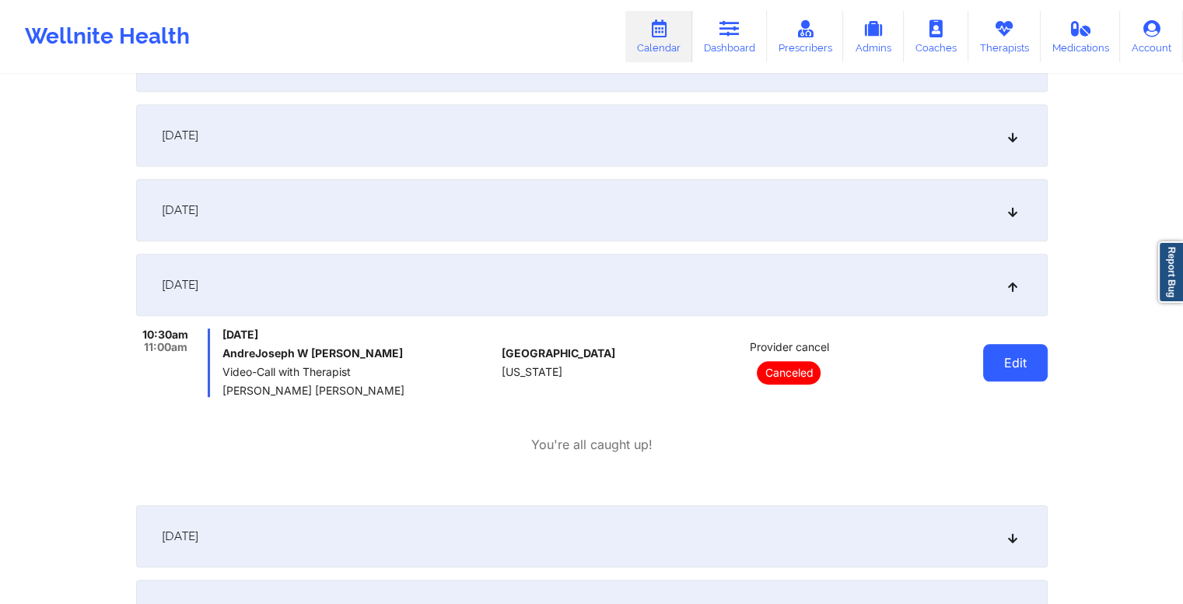
click at [1018, 360] on button "Edit" at bounding box center [1015, 362] width 65 height 37
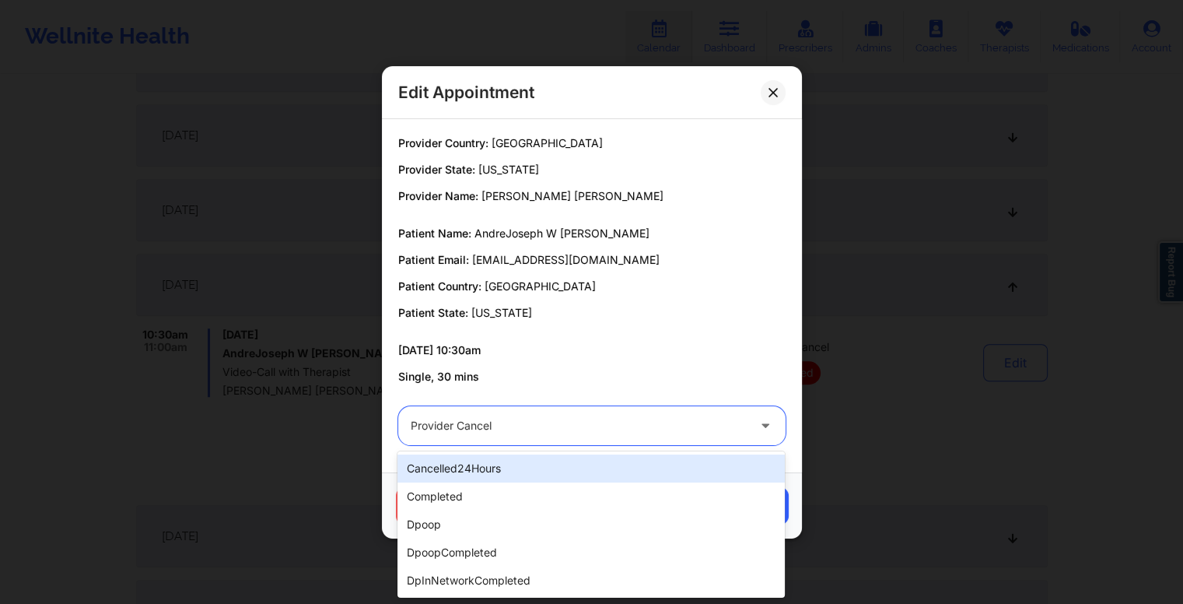
click at [660, 432] on div at bounding box center [579, 425] width 336 height 19
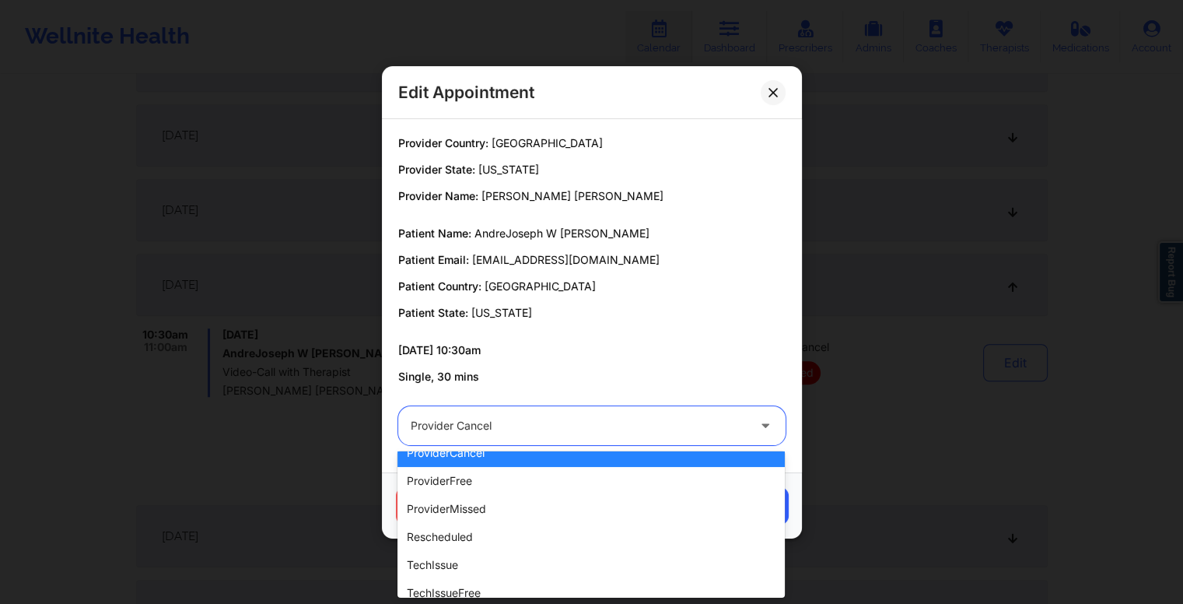
scroll to position [336, 0]
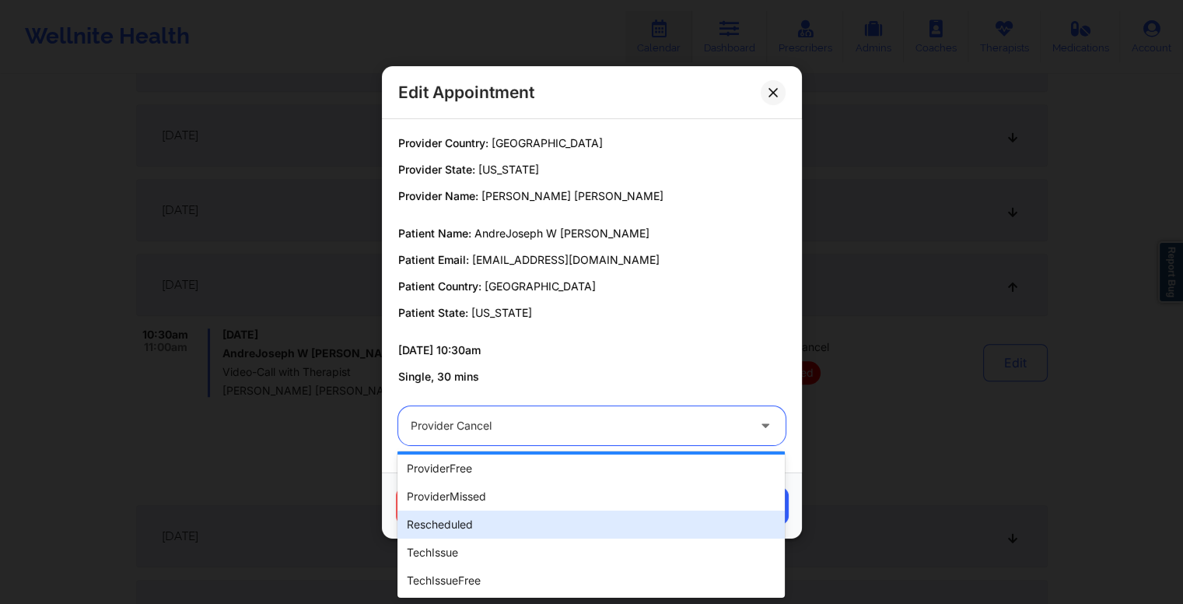
click at [552, 521] on div "rescheduled" at bounding box center [591, 524] width 387 height 28
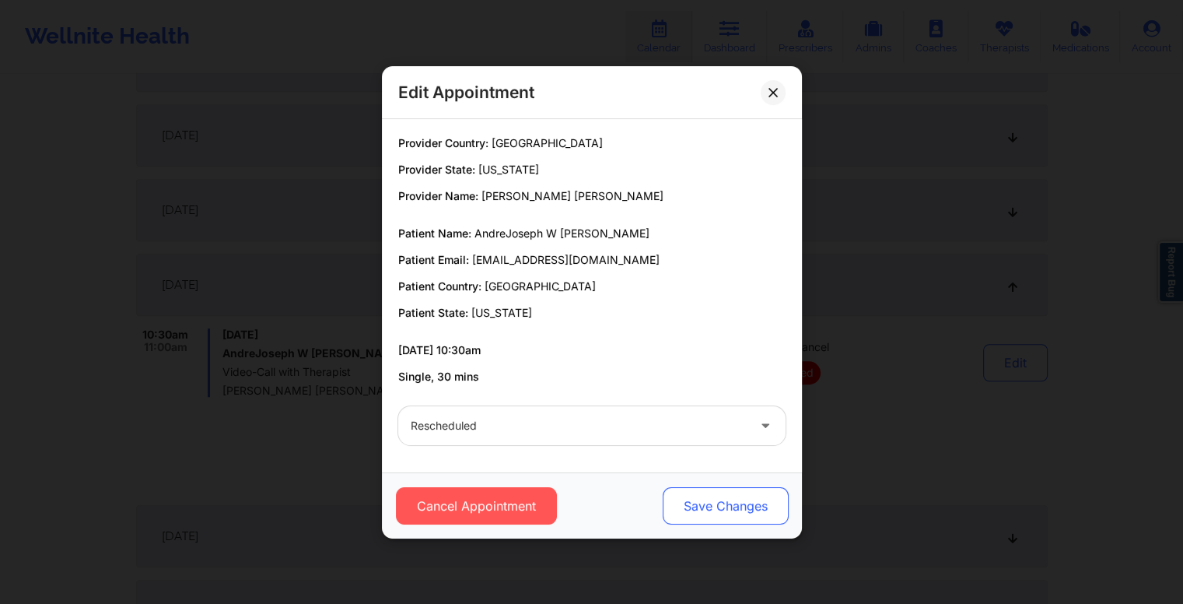
click at [696, 504] on button "Save Changes" at bounding box center [725, 505] width 126 height 37
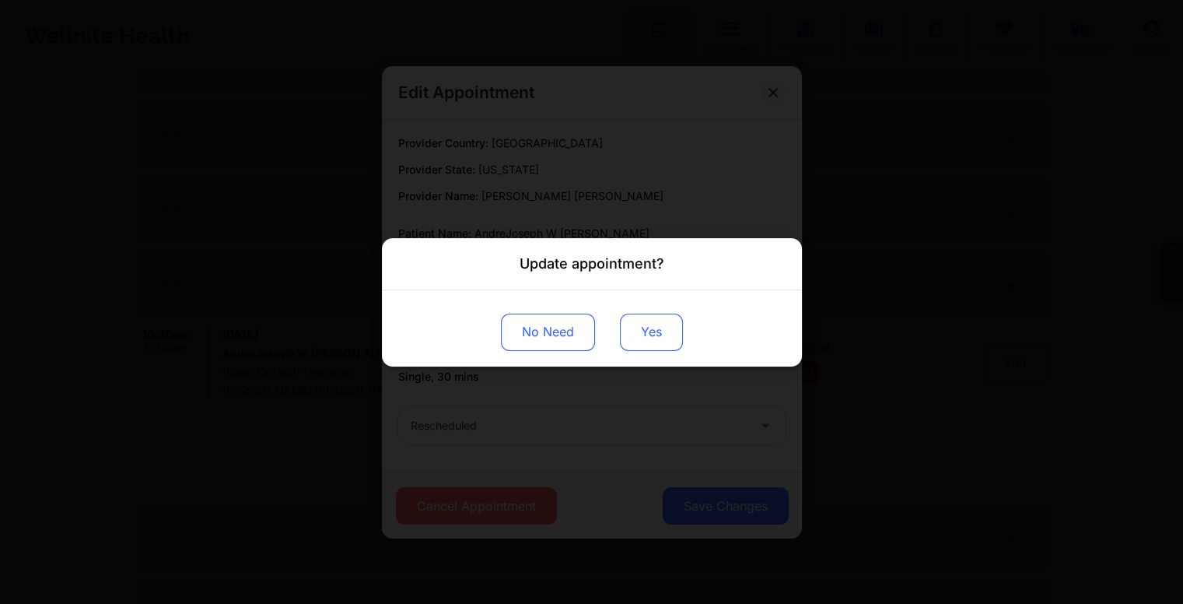
click at [632, 337] on button "Yes" at bounding box center [651, 331] width 63 height 37
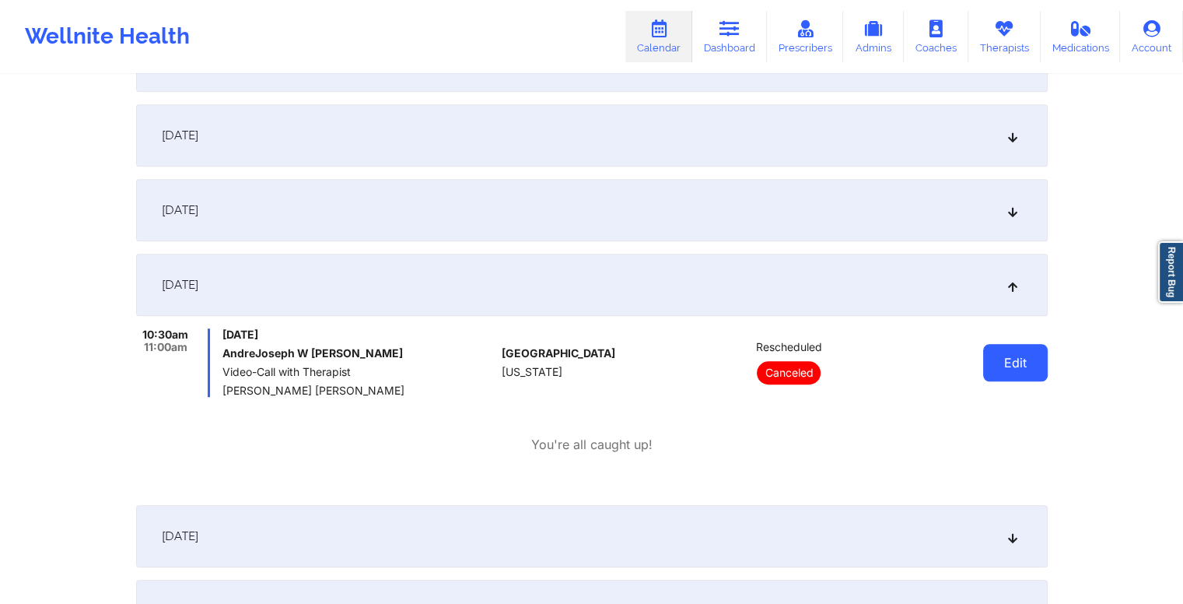
click at [1019, 366] on button "Edit" at bounding box center [1015, 362] width 65 height 37
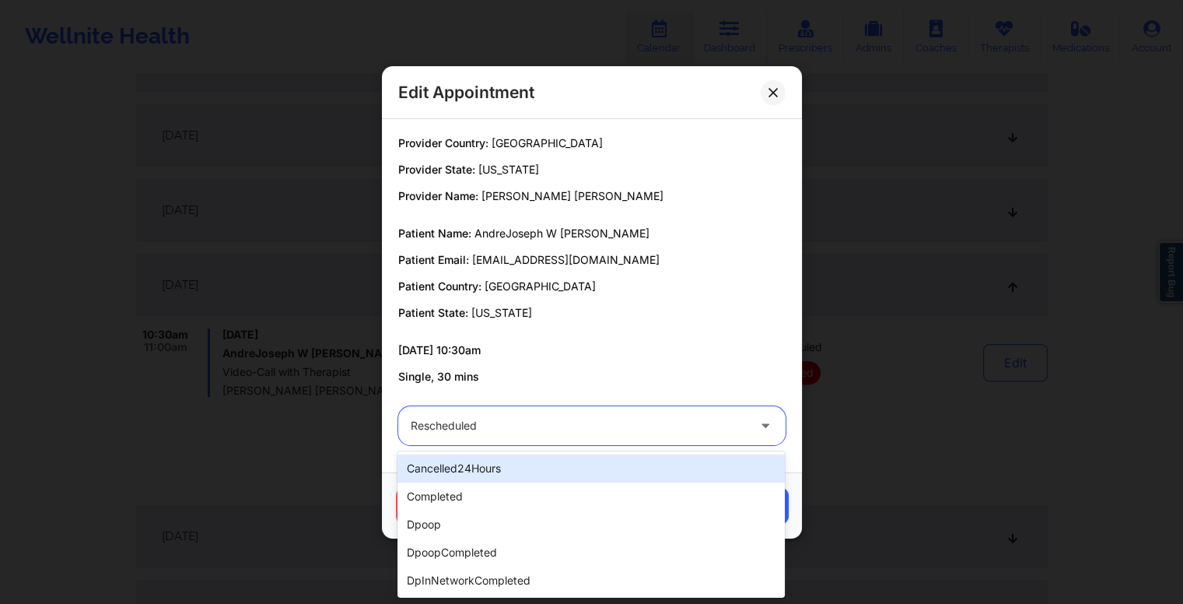
click at [609, 428] on div at bounding box center [579, 425] width 336 height 19
type input "re"
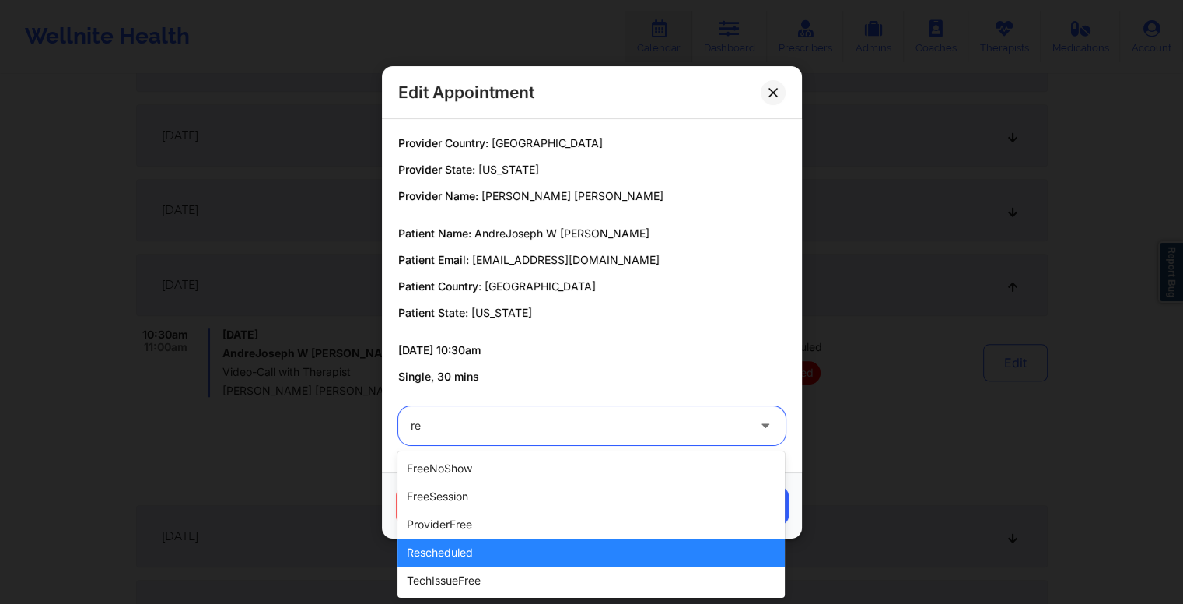
click at [530, 552] on div "rescheduled" at bounding box center [591, 552] width 387 height 28
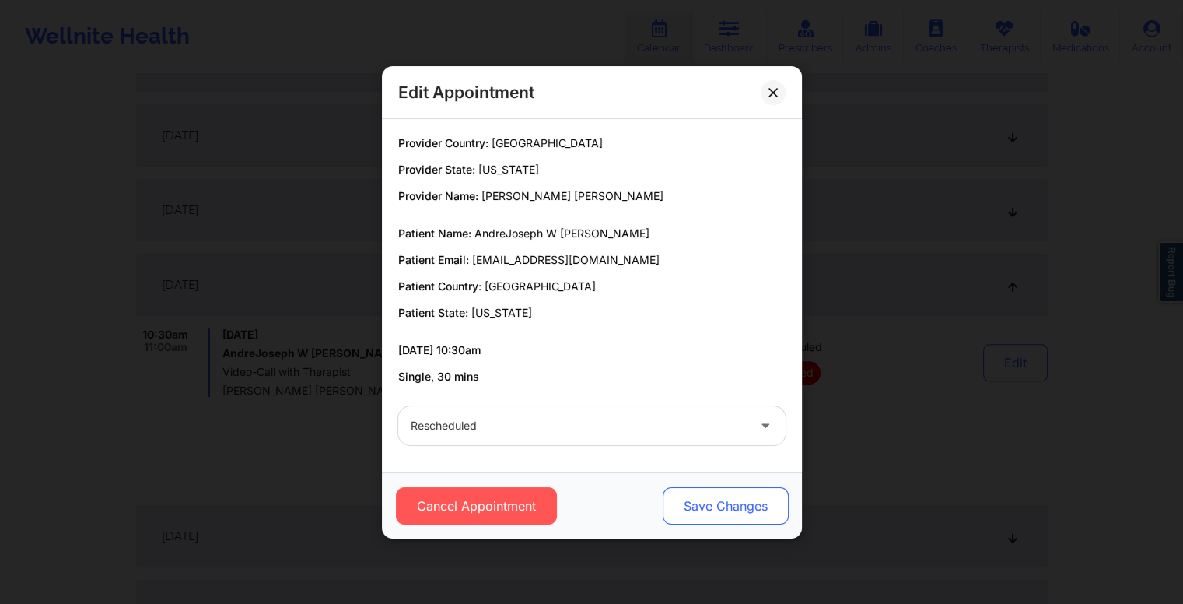
click at [713, 512] on button "Save Changes" at bounding box center [725, 505] width 126 height 37
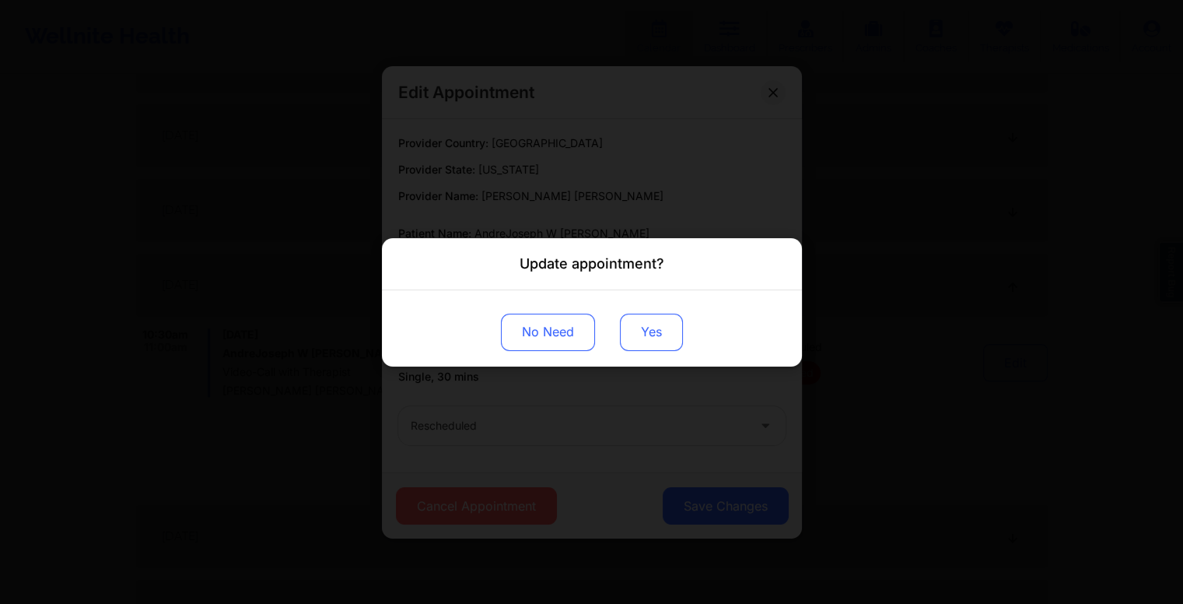
click at [644, 333] on button "Yes" at bounding box center [651, 331] width 63 height 37
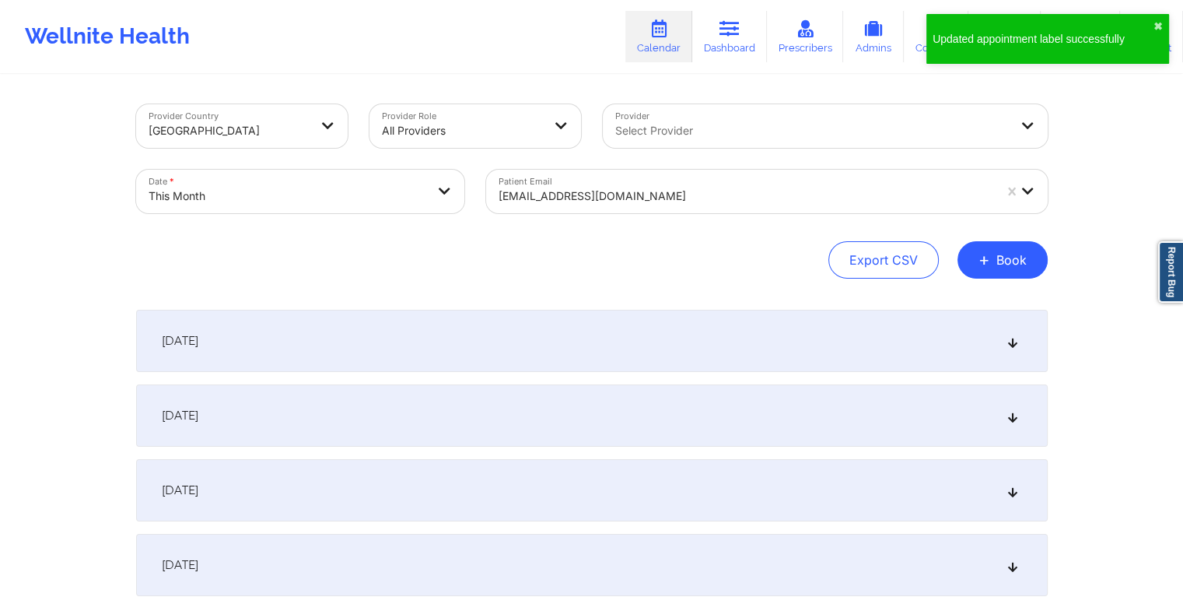
scroll to position [0, 0]
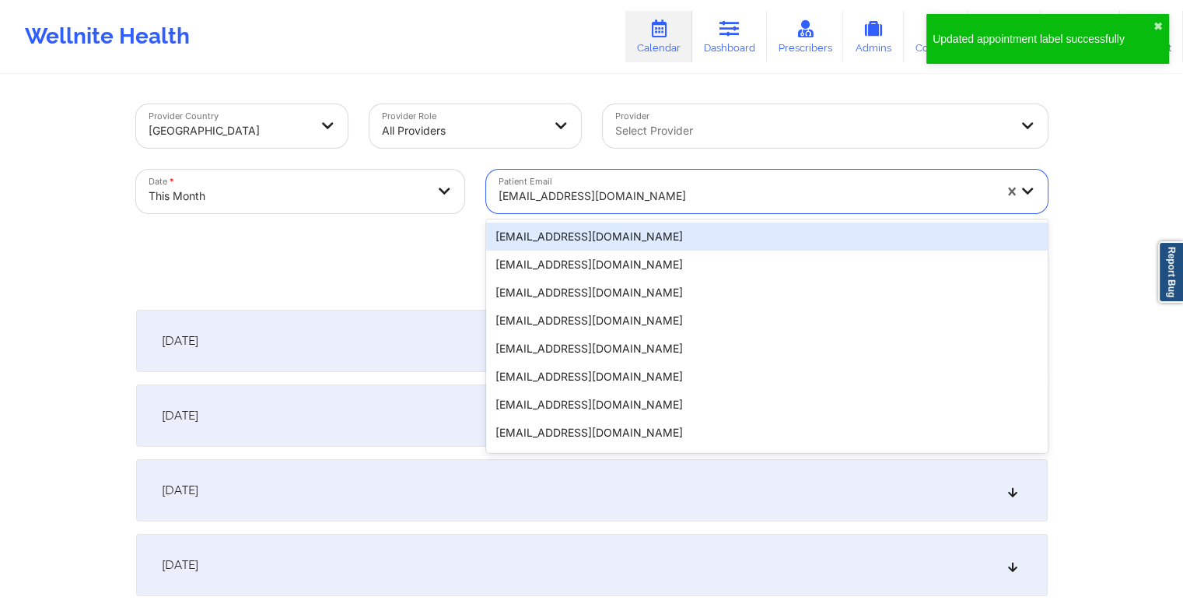
click at [630, 187] on div at bounding box center [746, 196] width 495 height 19
paste input "tlbrown8806@gmail.com"
type input "tlbrown8806@gmail.com"
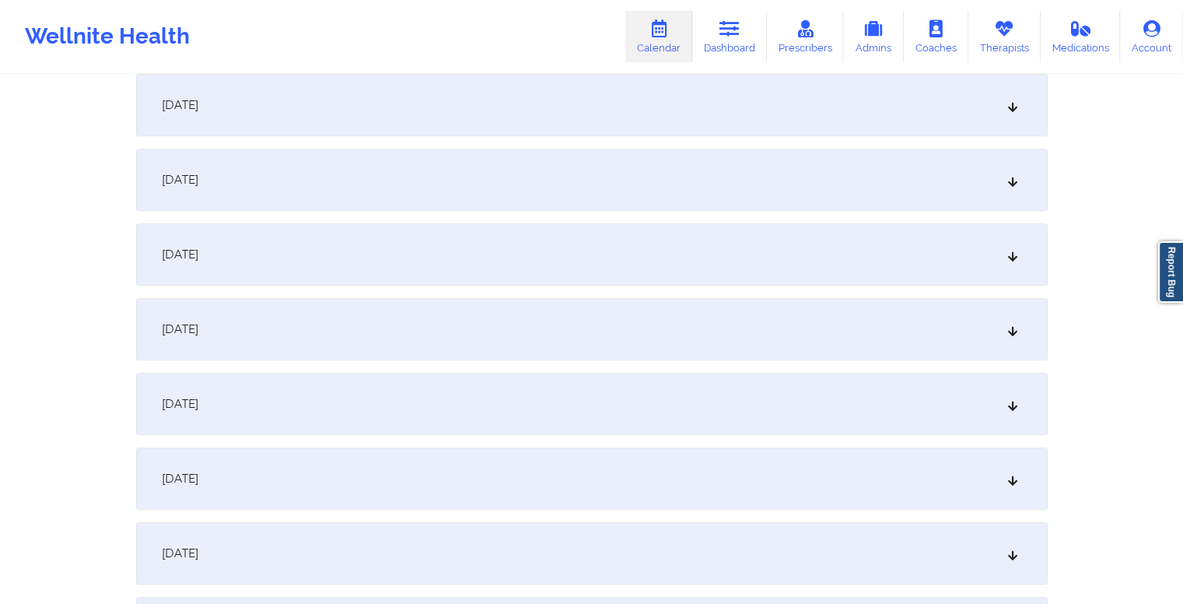
scroll to position [903, 0]
click at [464, 465] on div "October 15, 2025" at bounding box center [592, 484] width 912 height 62
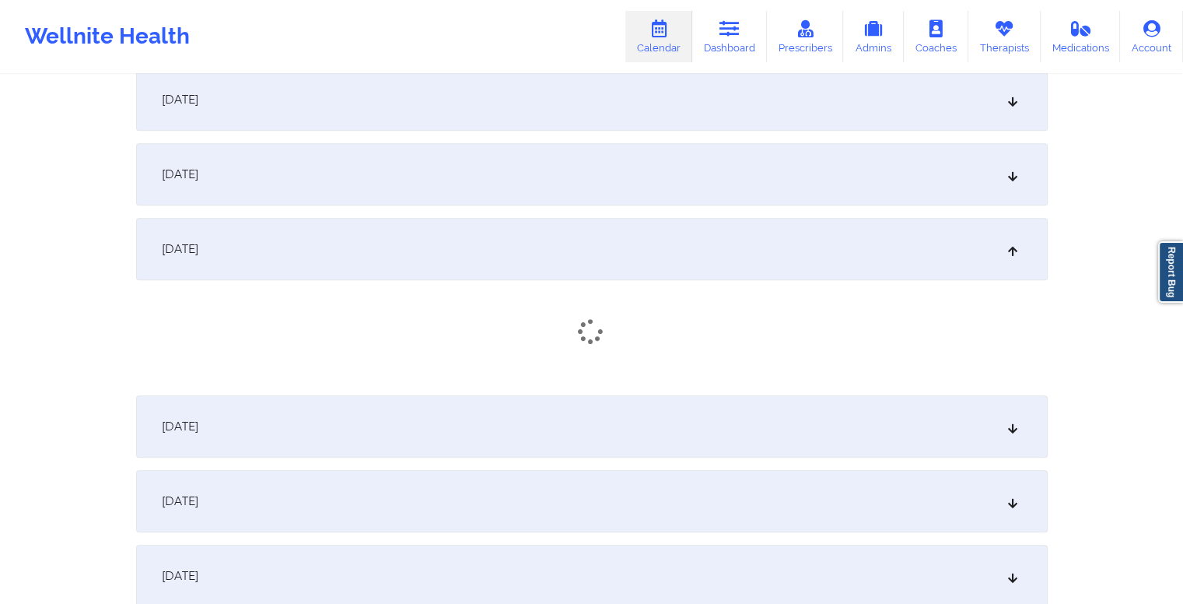
scroll to position [1139, 0]
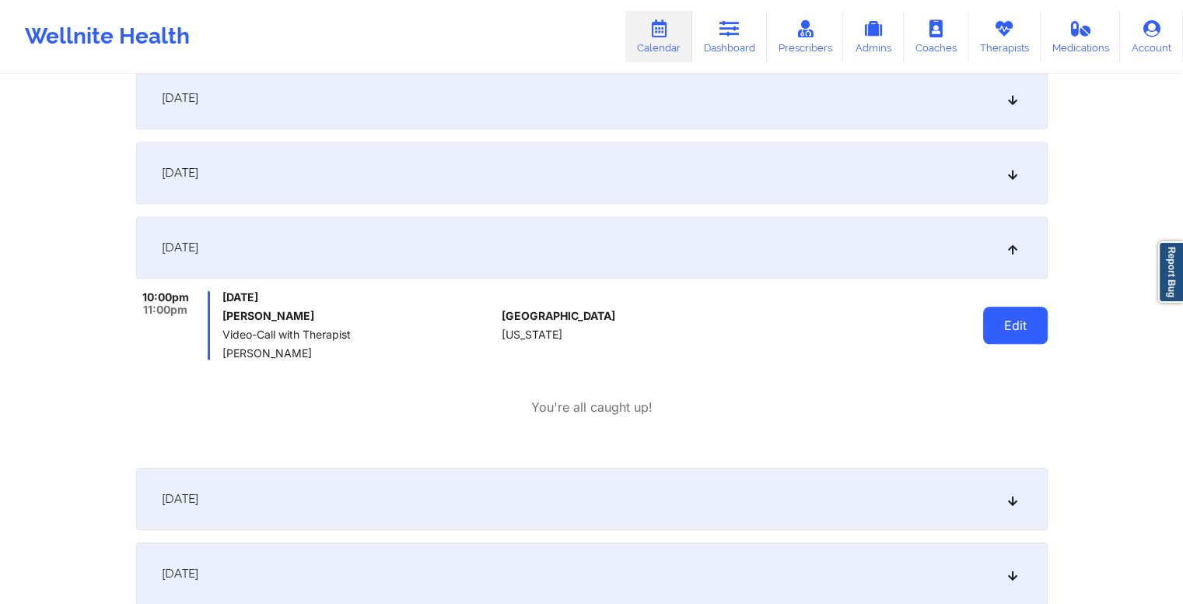
click at [1005, 319] on button "Edit" at bounding box center [1015, 325] width 65 height 37
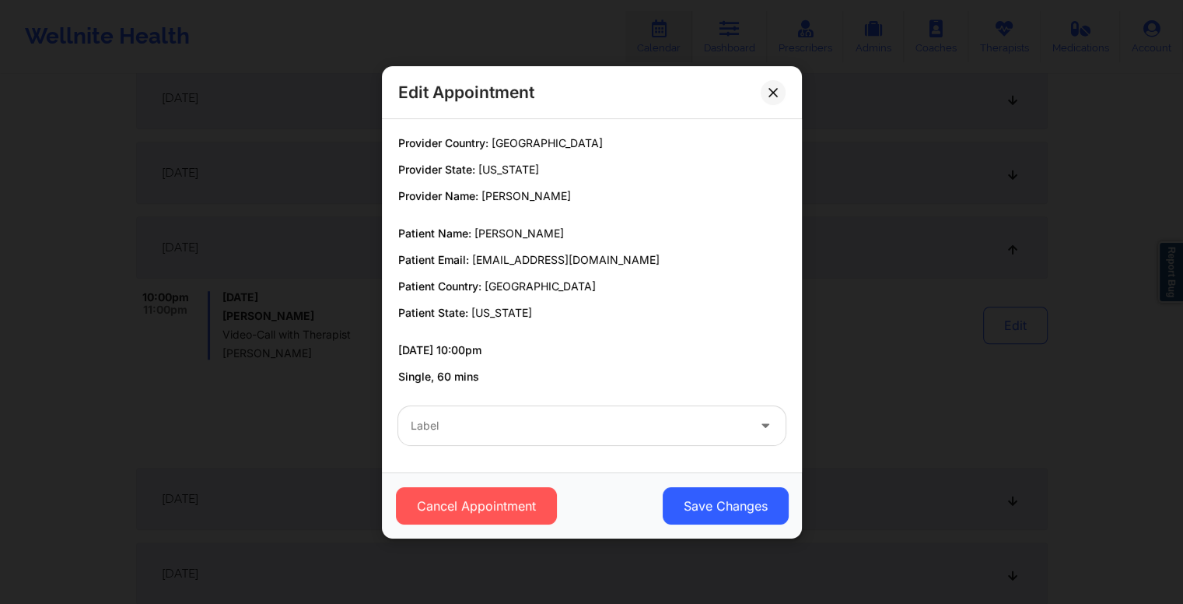
click at [619, 433] on div at bounding box center [579, 425] width 336 height 19
click at [710, 337] on div "Provider Country: United States Provider State: Indiana Provider Name: Angelica…" at bounding box center [591, 259] width 409 height 249
click at [482, 511] on button "Cancel Appointment" at bounding box center [475, 505] width 161 height 37
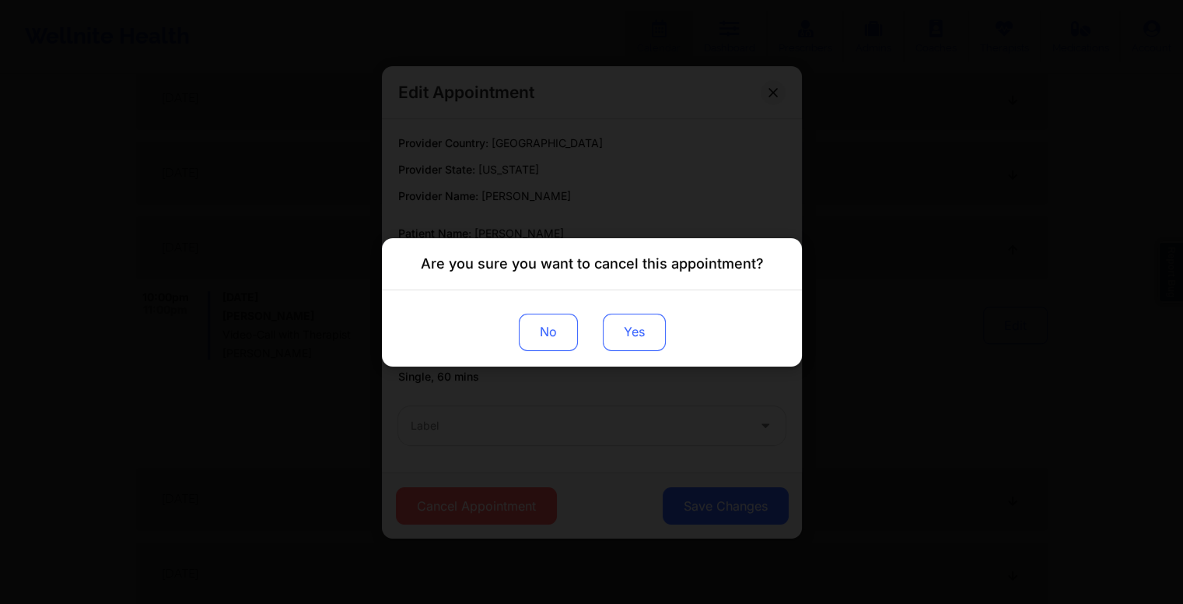
click at [641, 335] on button "Yes" at bounding box center [633, 331] width 63 height 37
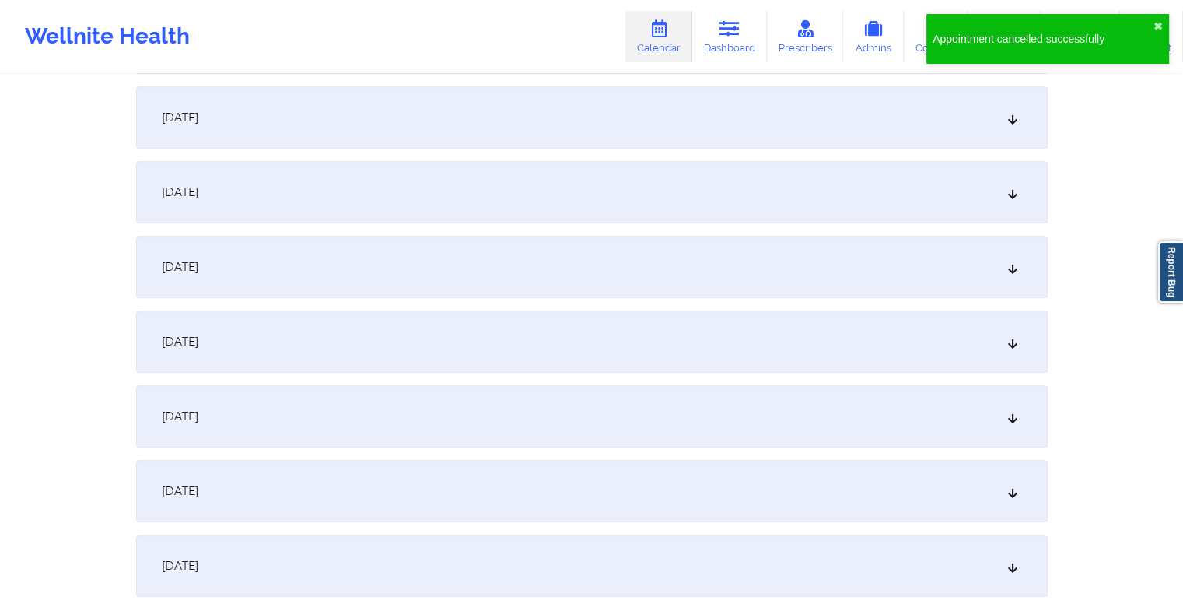
scroll to position [702, 0]
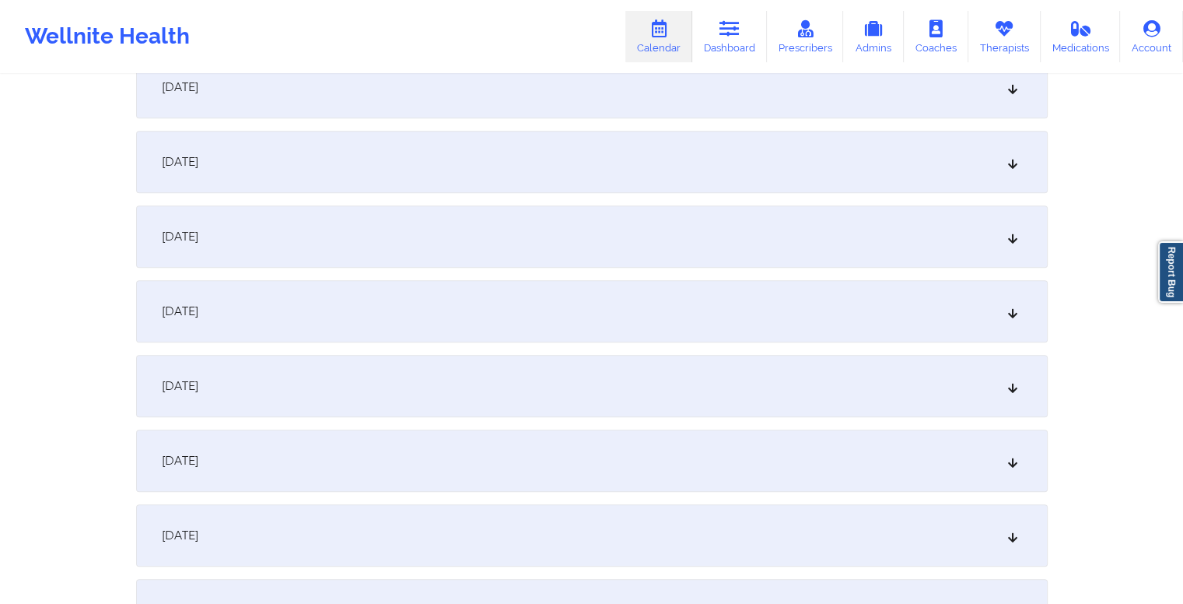
click at [430, 161] on div "October 8, 2025" at bounding box center [592, 162] width 912 height 62
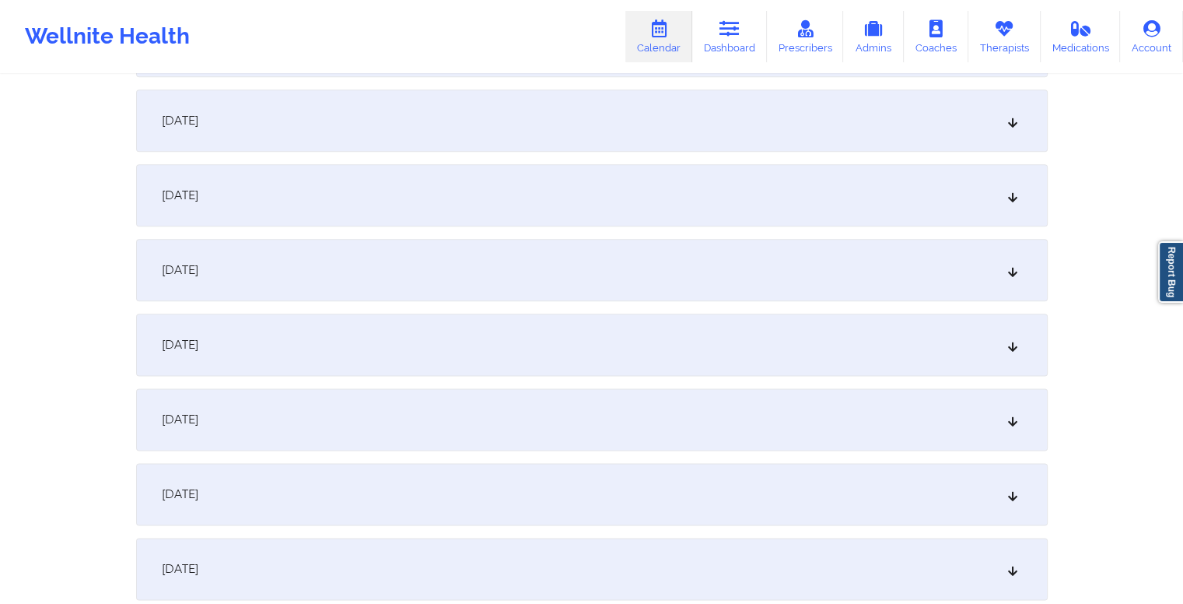
scroll to position [1870, 0]
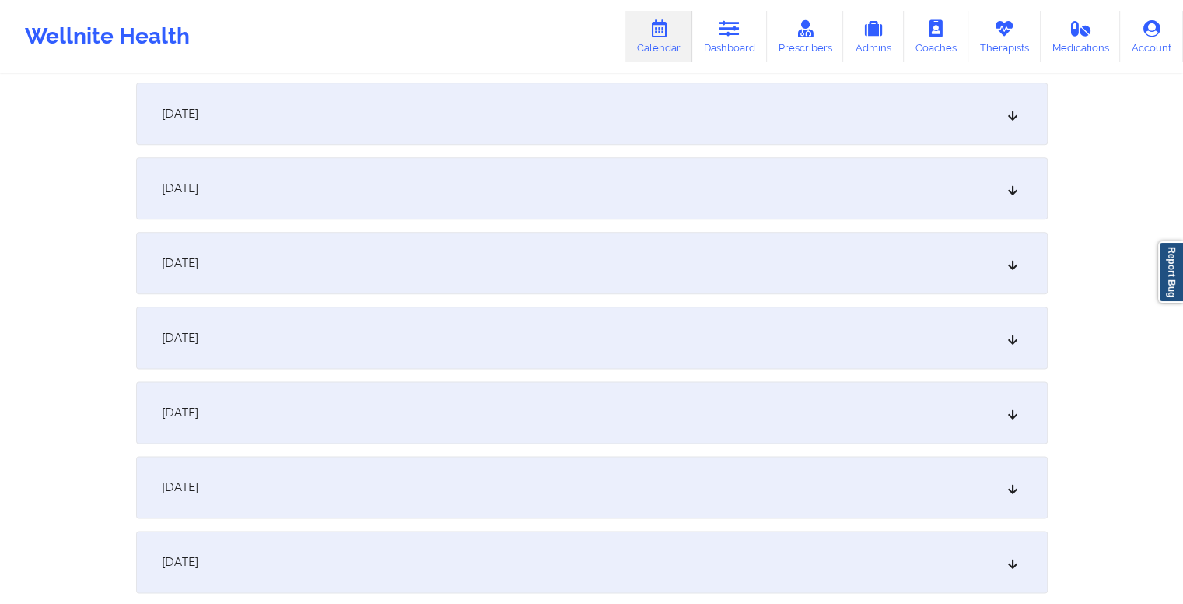
click at [486, 493] on div "October 22, 2025" at bounding box center [592, 487] width 912 height 62
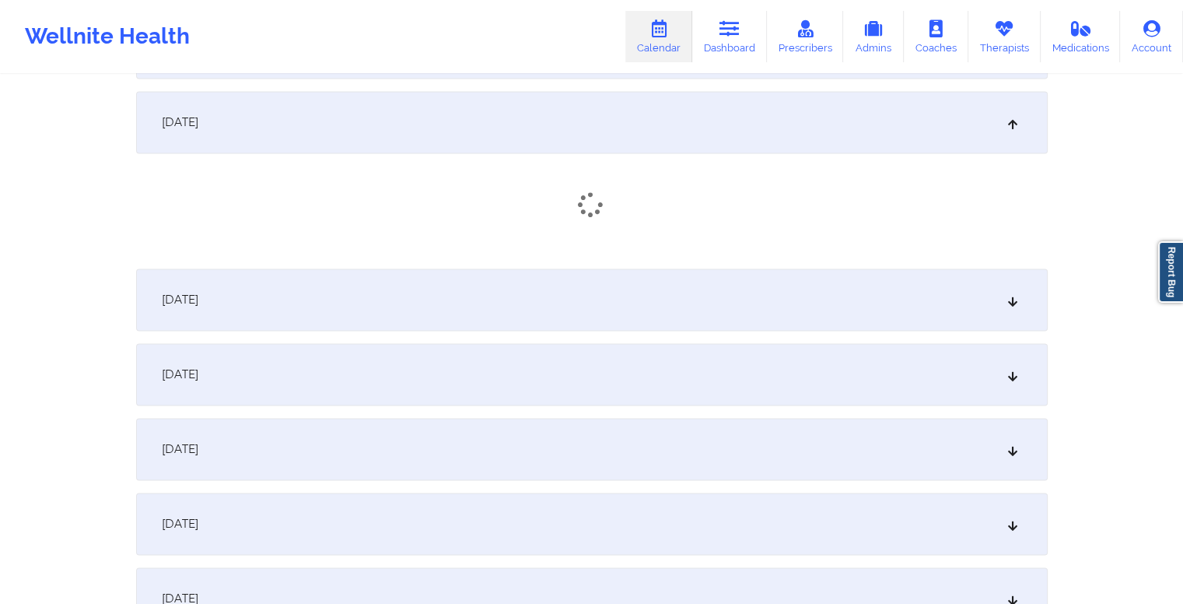
scroll to position [2236, 0]
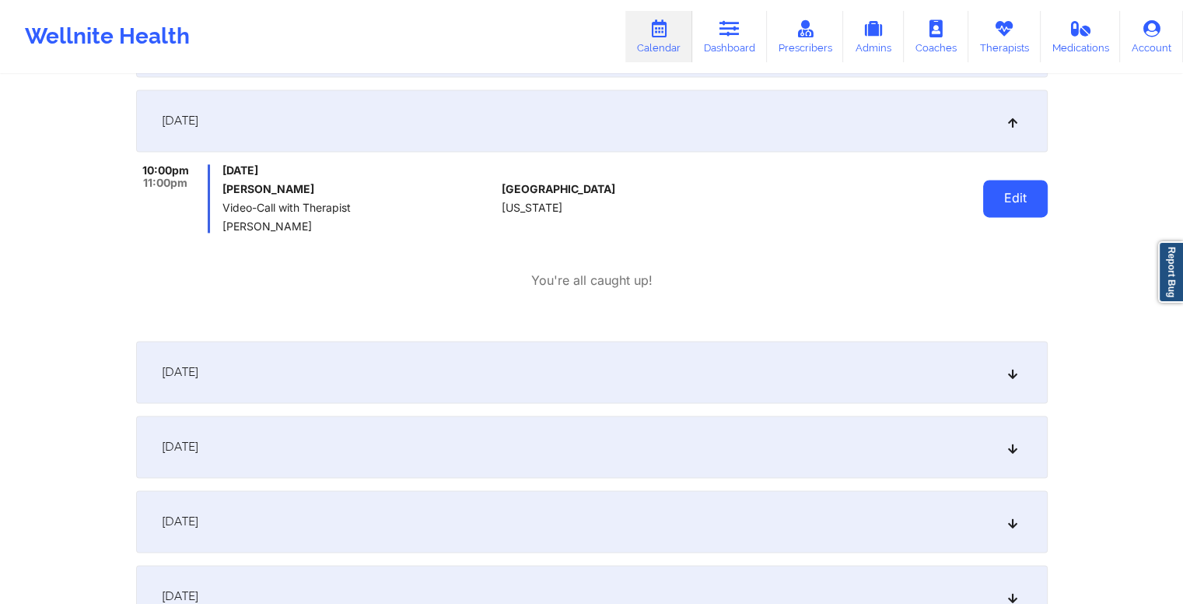
click at [999, 193] on button "Edit" at bounding box center [1015, 198] width 65 height 37
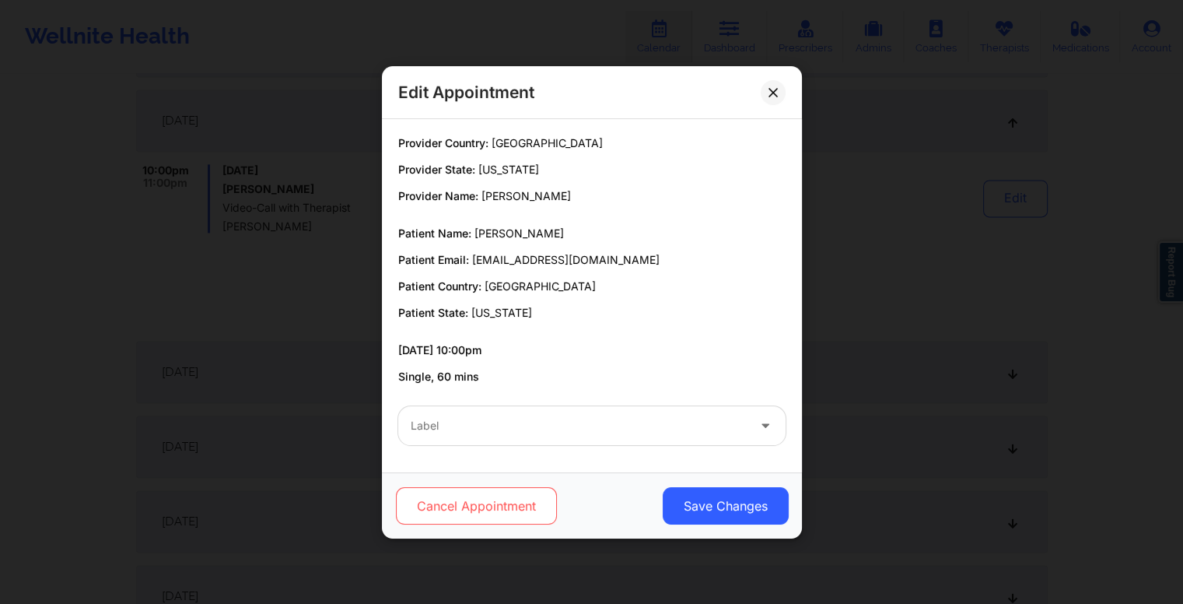
click at [479, 507] on button "Cancel Appointment" at bounding box center [475, 505] width 161 height 37
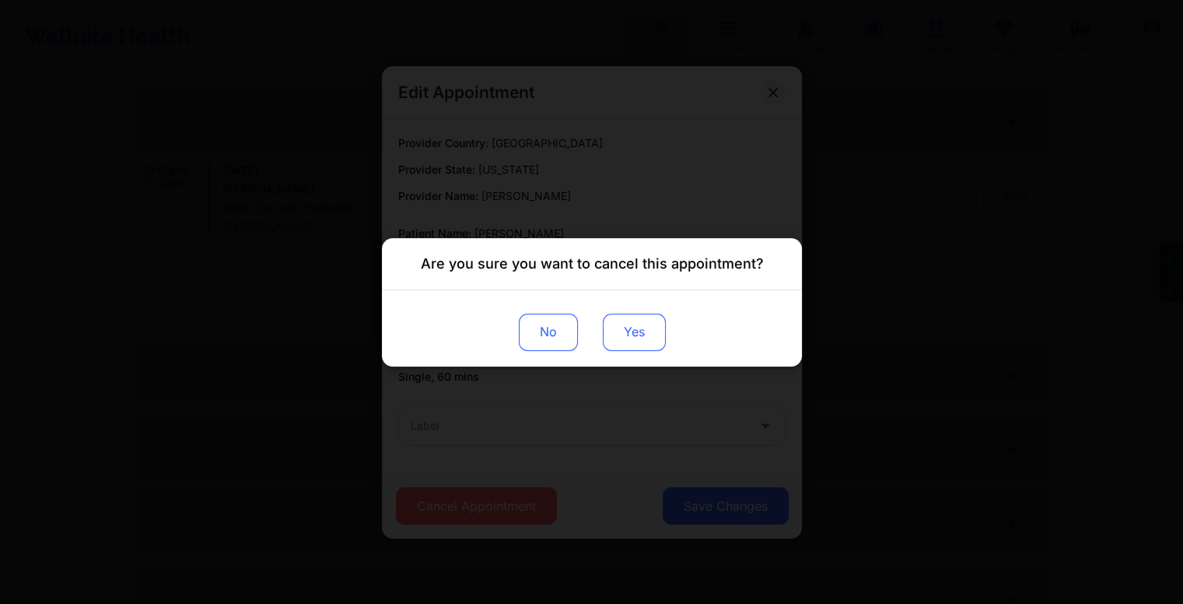
click at [626, 338] on button "Yes" at bounding box center [633, 331] width 63 height 37
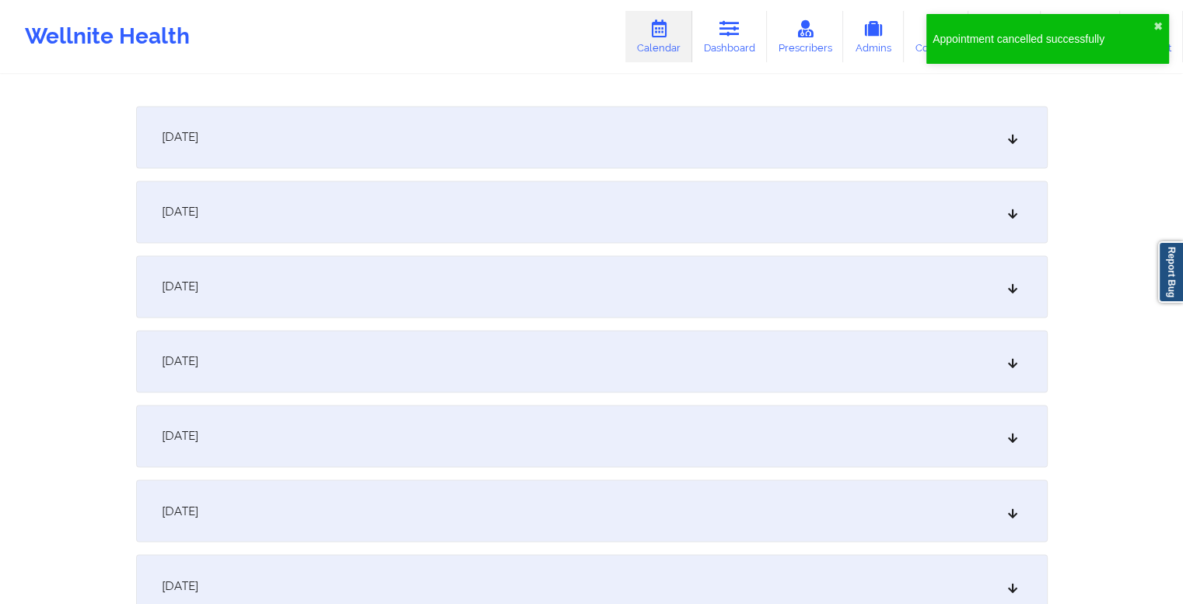
scroll to position [2758, 0]
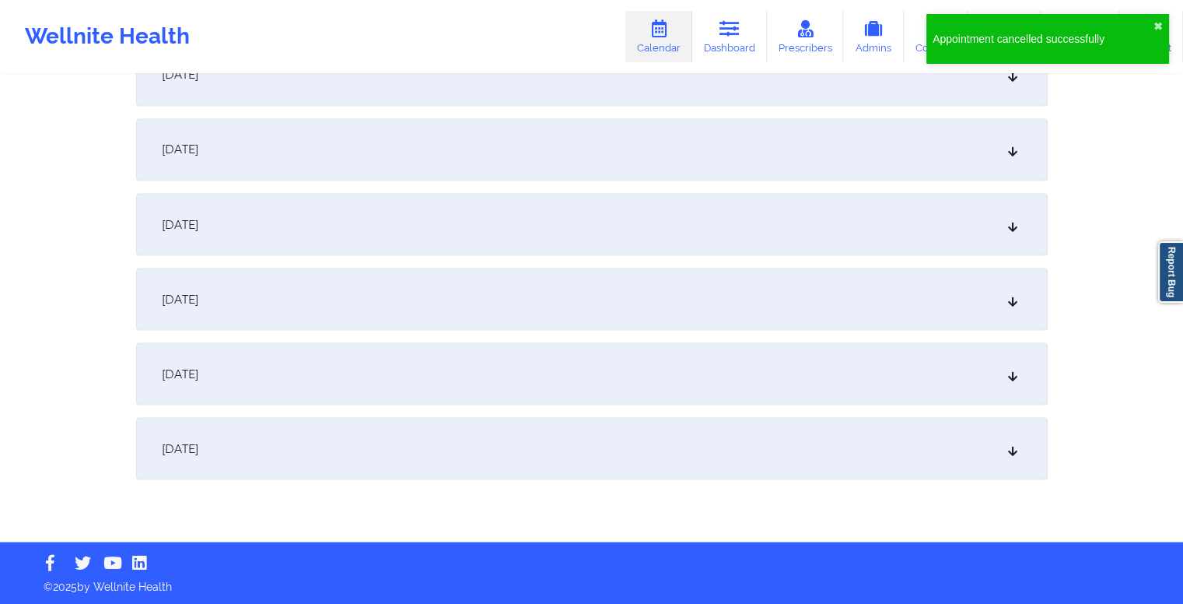
click at [321, 284] on div "October 29, 2025" at bounding box center [592, 299] width 912 height 62
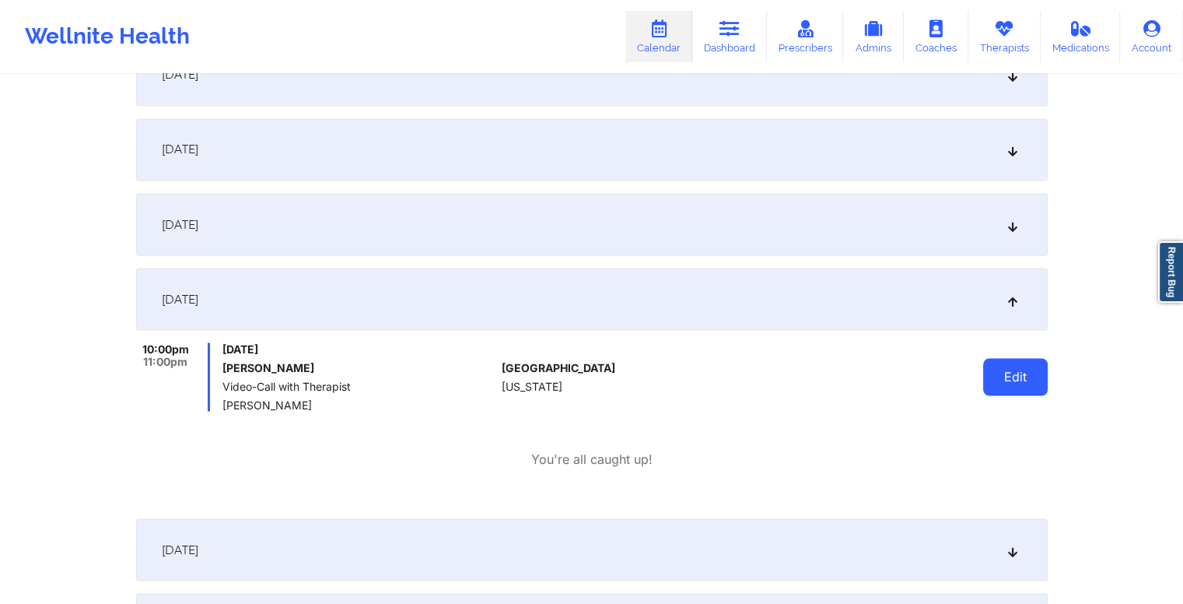
click at [1016, 374] on button "Edit" at bounding box center [1015, 376] width 65 height 37
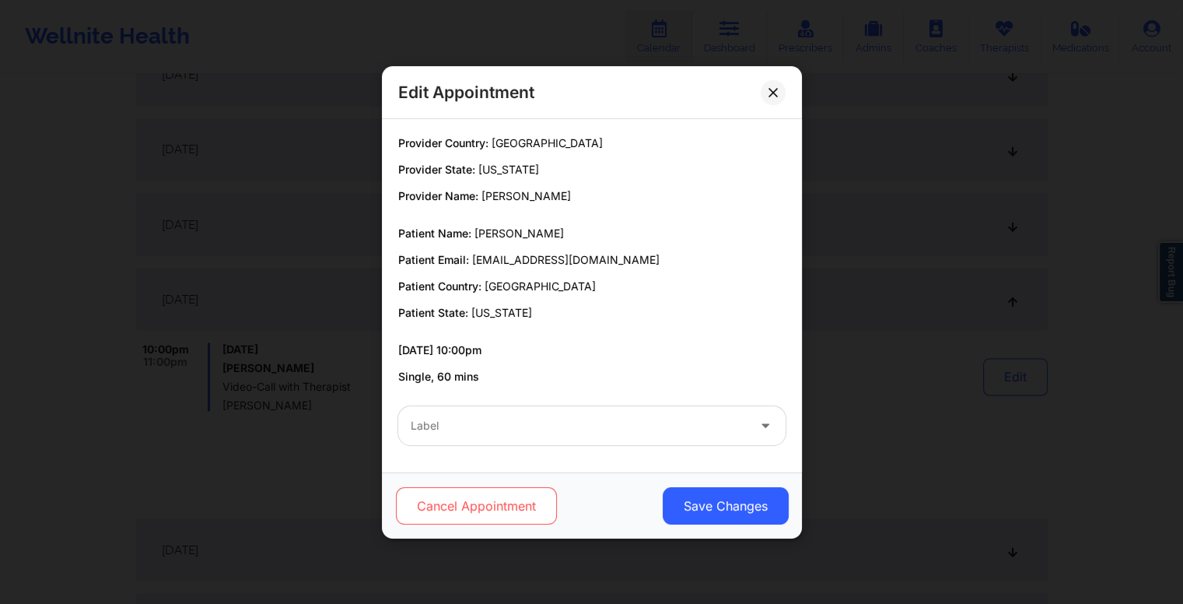
click at [506, 499] on button "Cancel Appointment" at bounding box center [475, 505] width 161 height 37
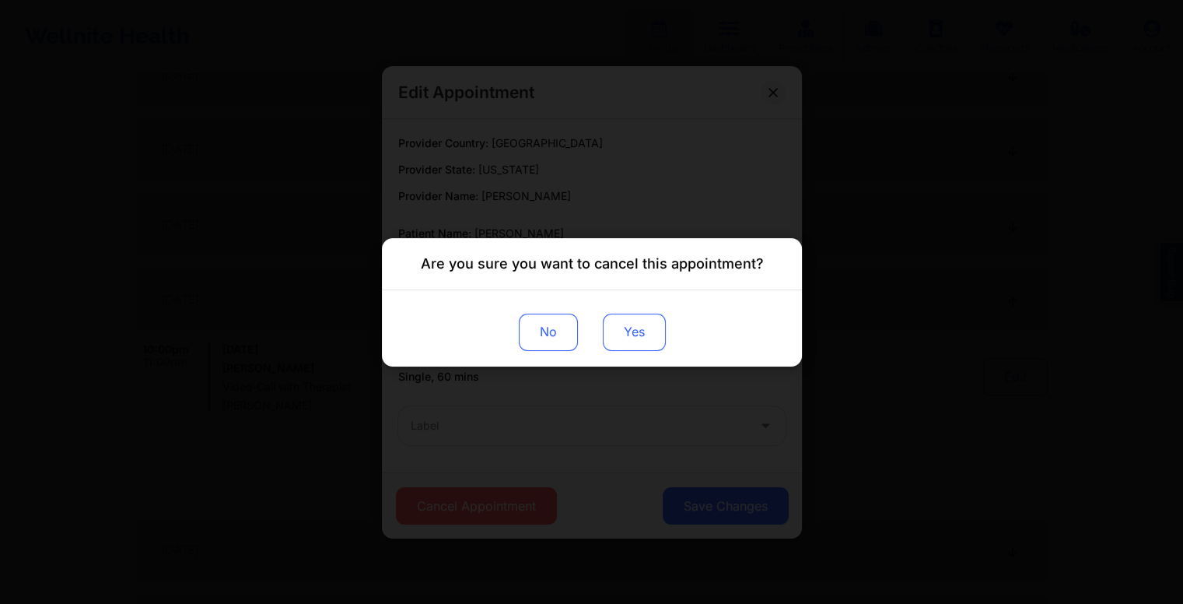
click at [653, 332] on button "Yes" at bounding box center [633, 331] width 63 height 37
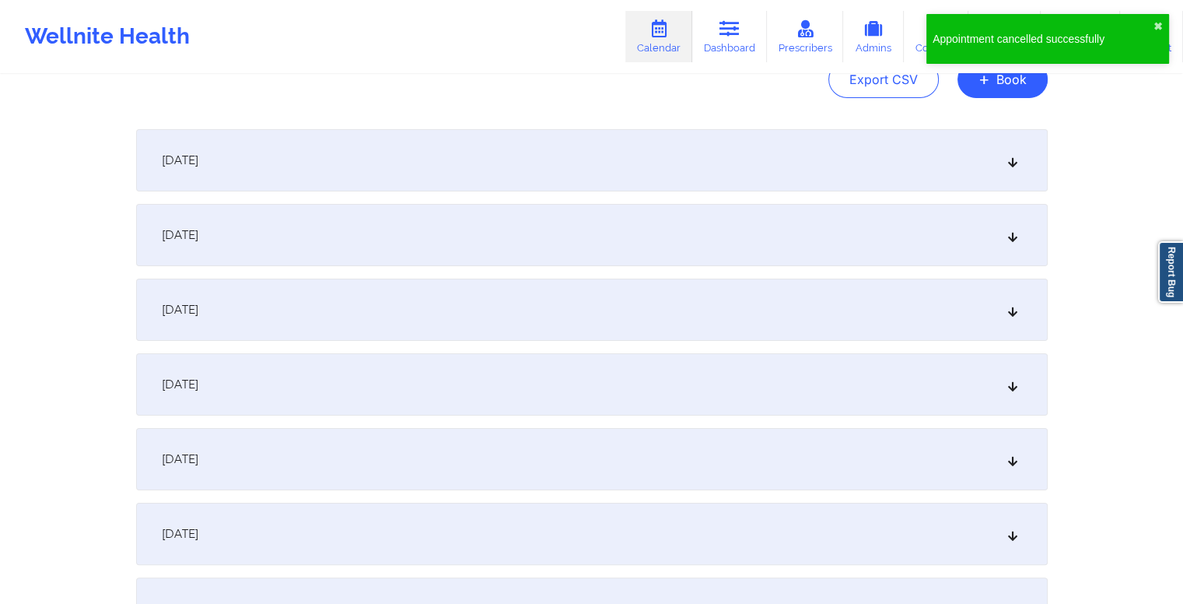
scroll to position [0, 0]
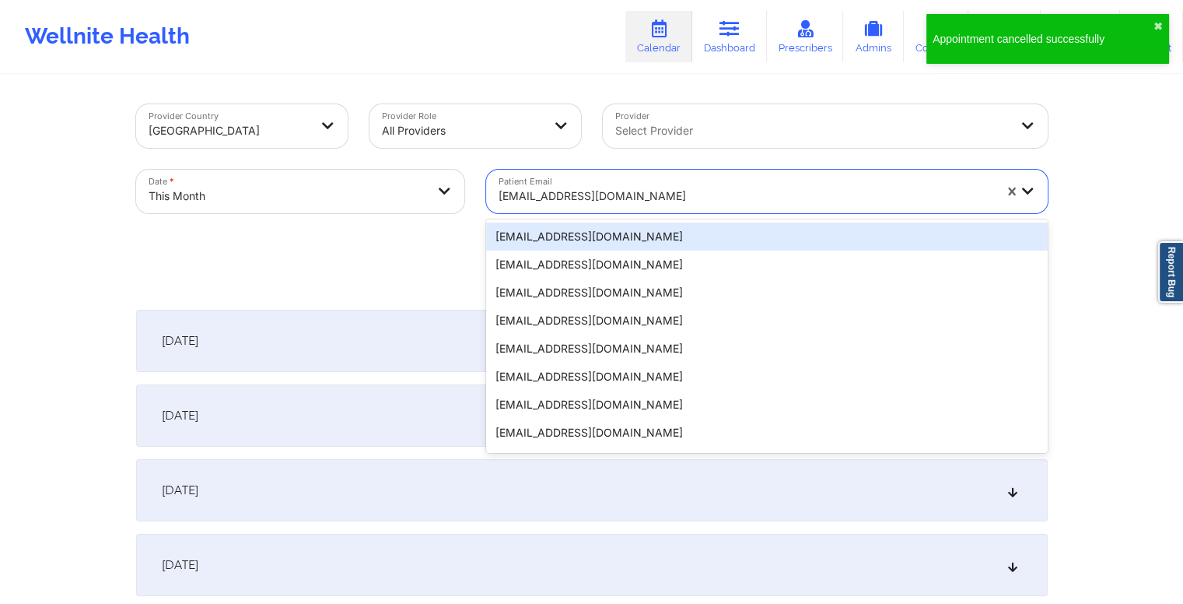
click at [629, 197] on div at bounding box center [746, 196] width 495 height 19
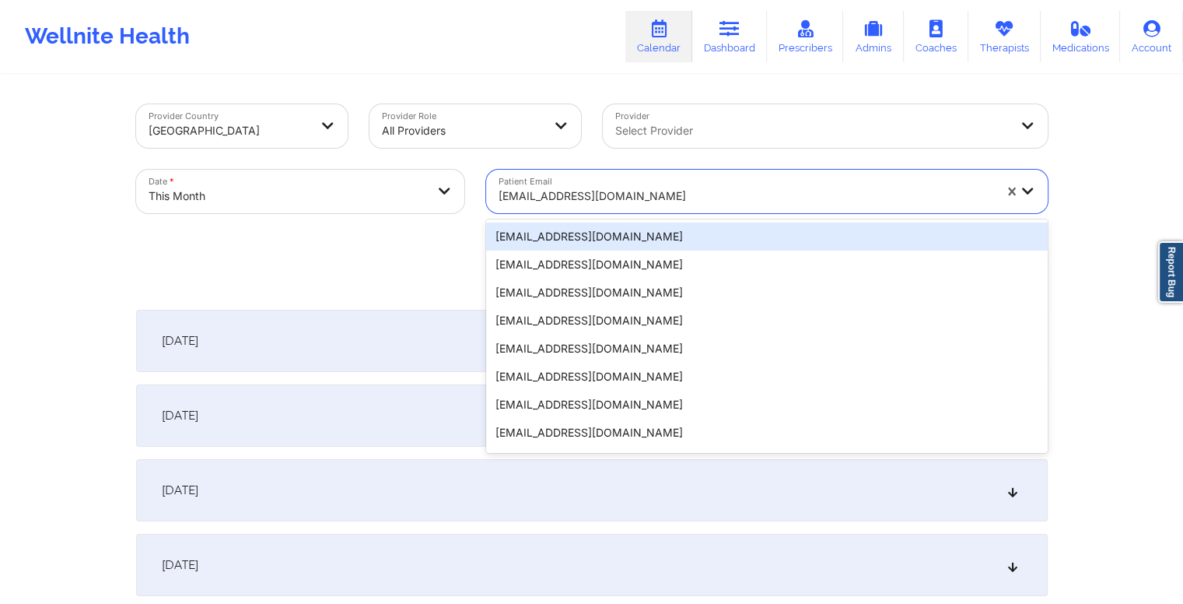
paste input "mattcoaudiovideo@gmail.com"
type input "mattcoaudiovideo@gmail.com"
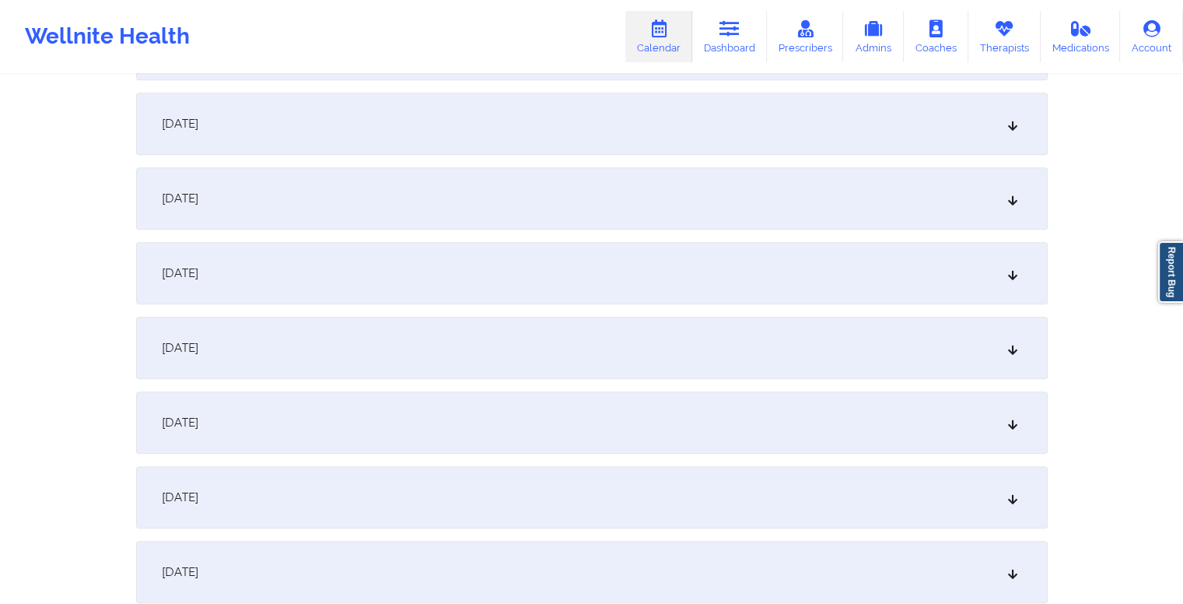
scroll to position [1040, 0]
click at [579, 359] on div "October 15, 2025" at bounding box center [592, 347] width 912 height 62
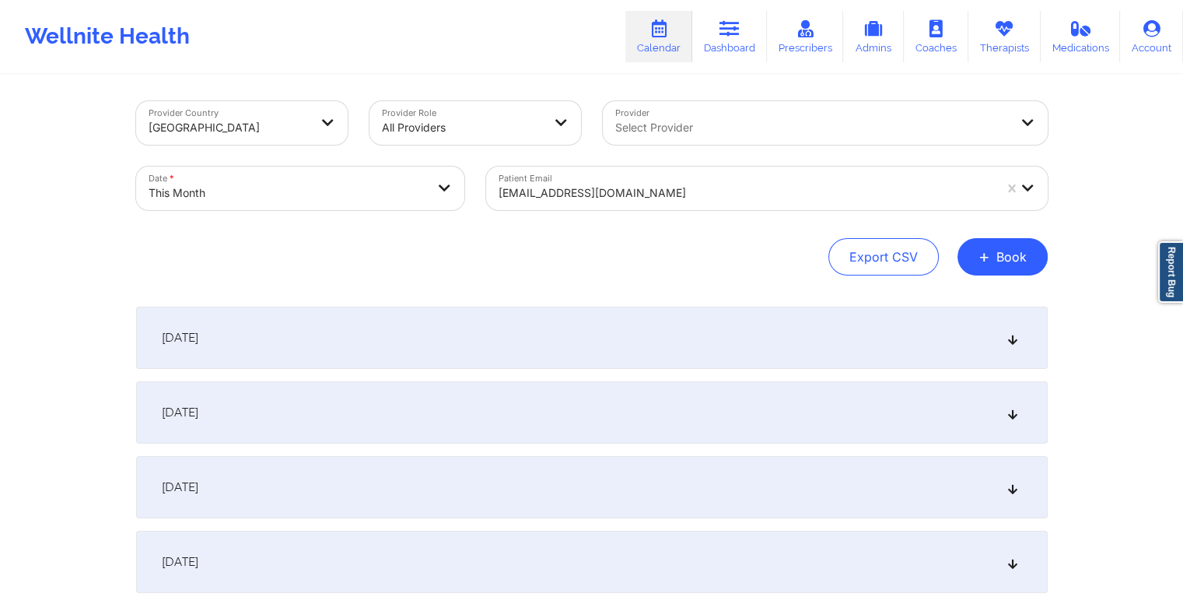
scroll to position [0, 0]
click at [1011, 258] on button "+ Book" at bounding box center [1003, 259] width 90 height 37
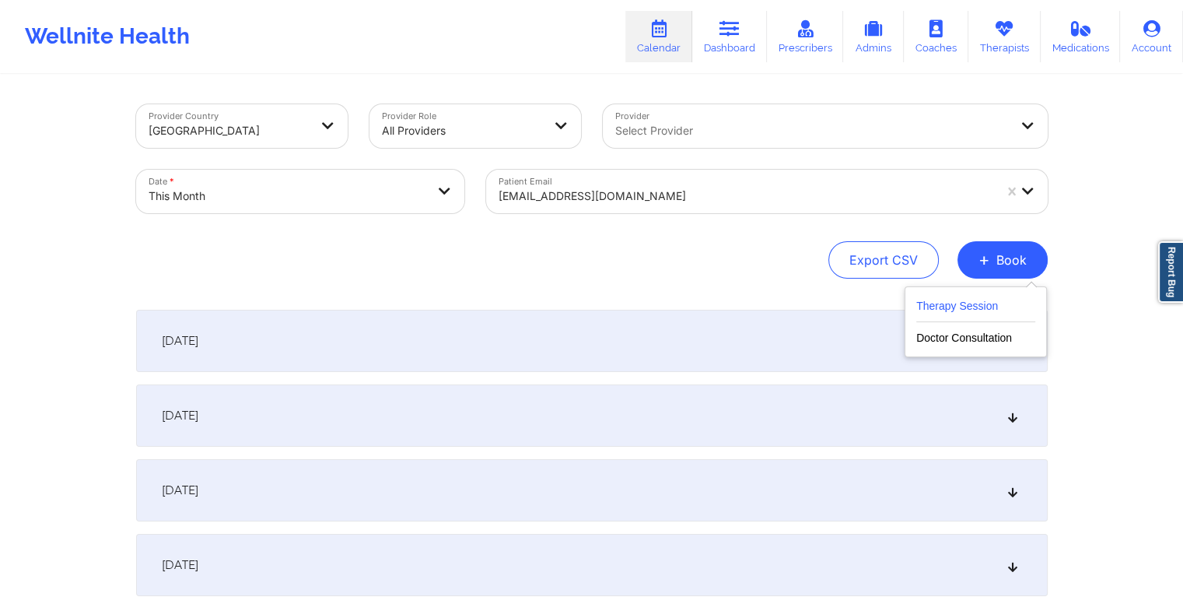
click at [959, 300] on button "Therapy Session" at bounding box center [976, 309] width 119 height 26
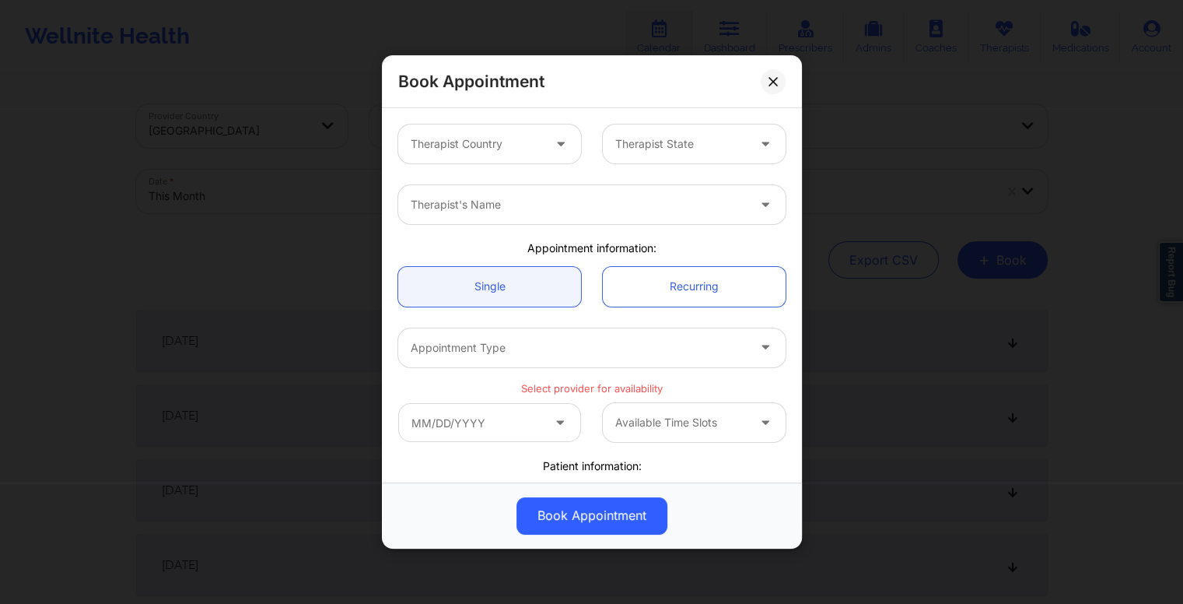
click at [850, 122] on div "Book Appointment Therapist Country Therapist State Therapist's Name Appointment…" at bounding box center [591, 302] width 1183 height 604
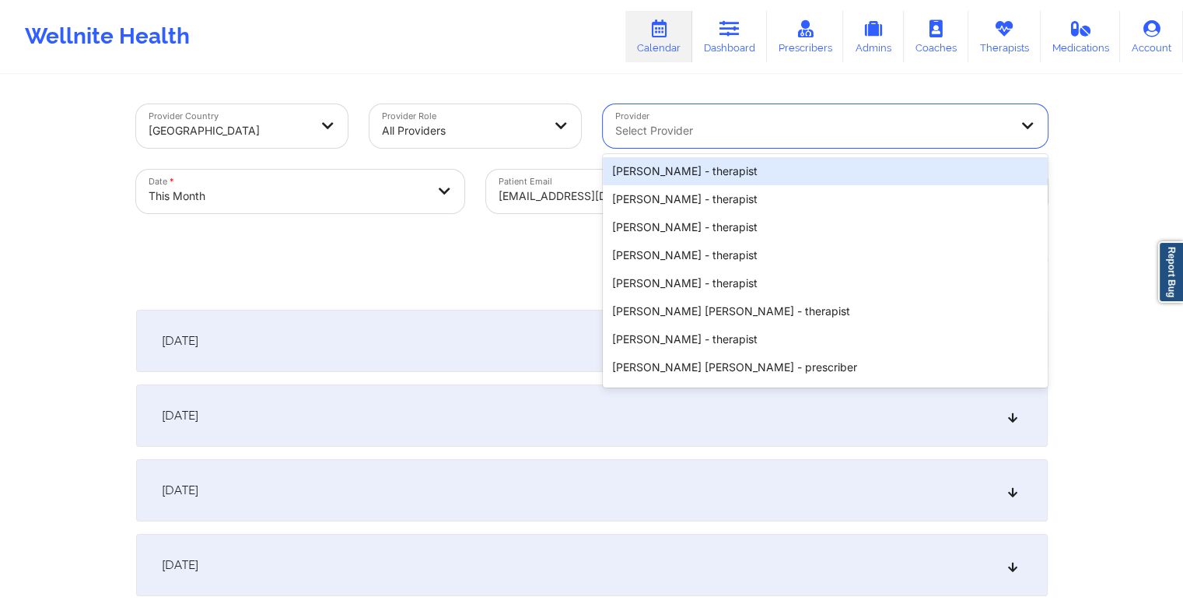
click at [806, 125] on div at bounding box center [812, 130] width 394 height 19
type input "r"
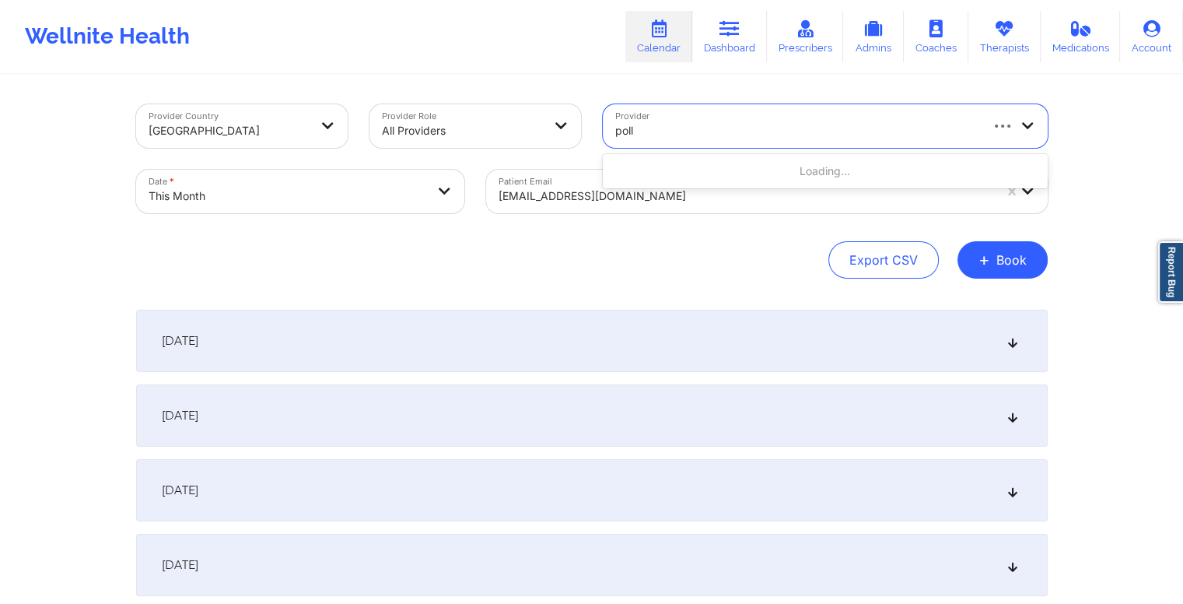
type input "polli"
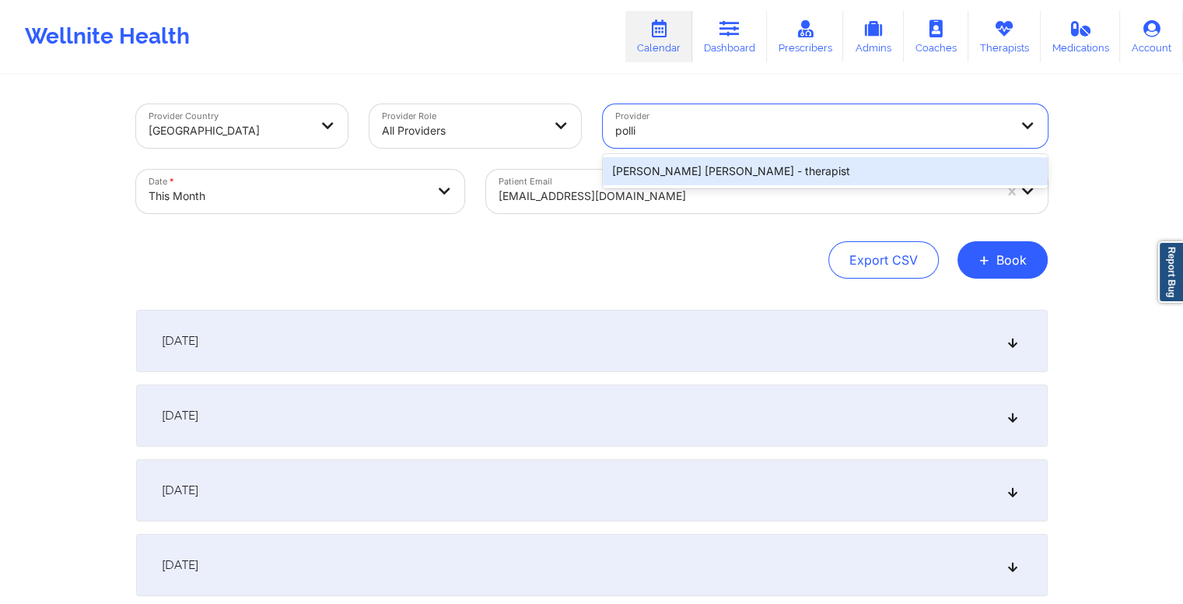
click at [758, 176] on div "Richard Ryan Kenneth Pollino - therapist" at bounding box center [825, 171] width 445 height 28
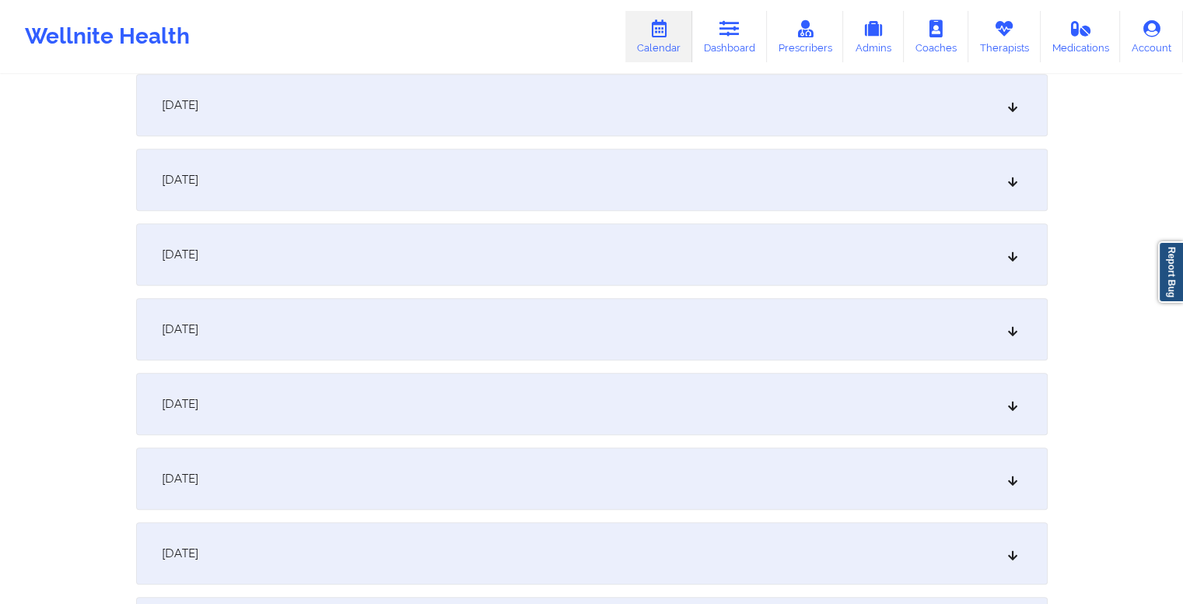
scroll to position [1058, 0]
click at [658, 333] on div "October 15, 2025" at bounding box center [592, 328] width 912 height 62
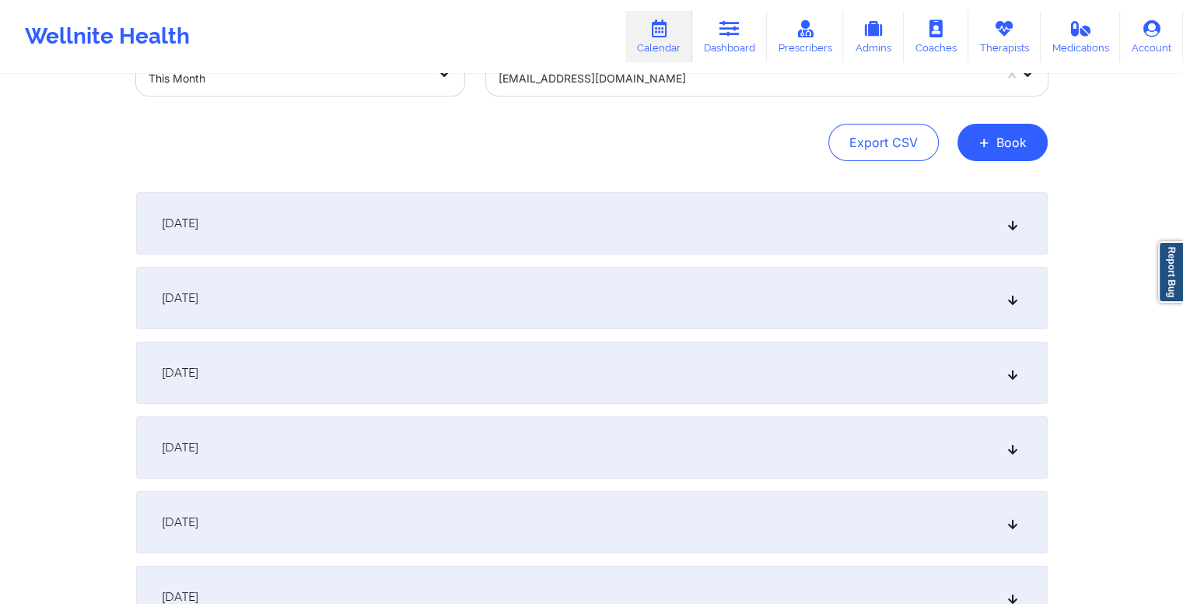
scroll to position [0, 0]
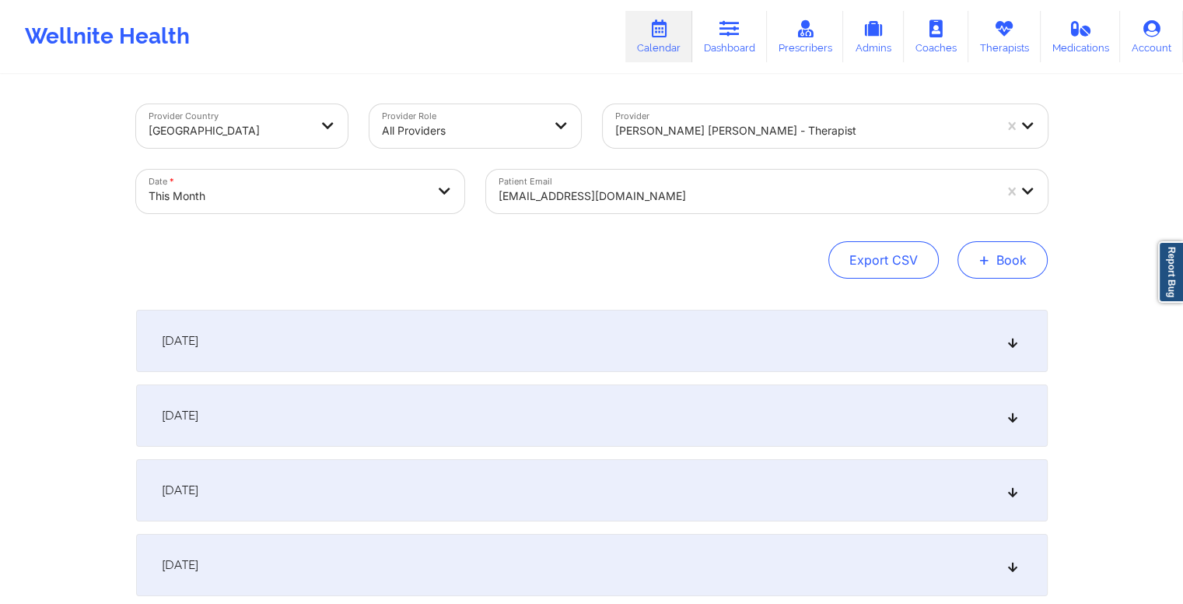
click at [1000, 253] on button "+ Book" at bounding box center [1003, 259] width 90 height 37
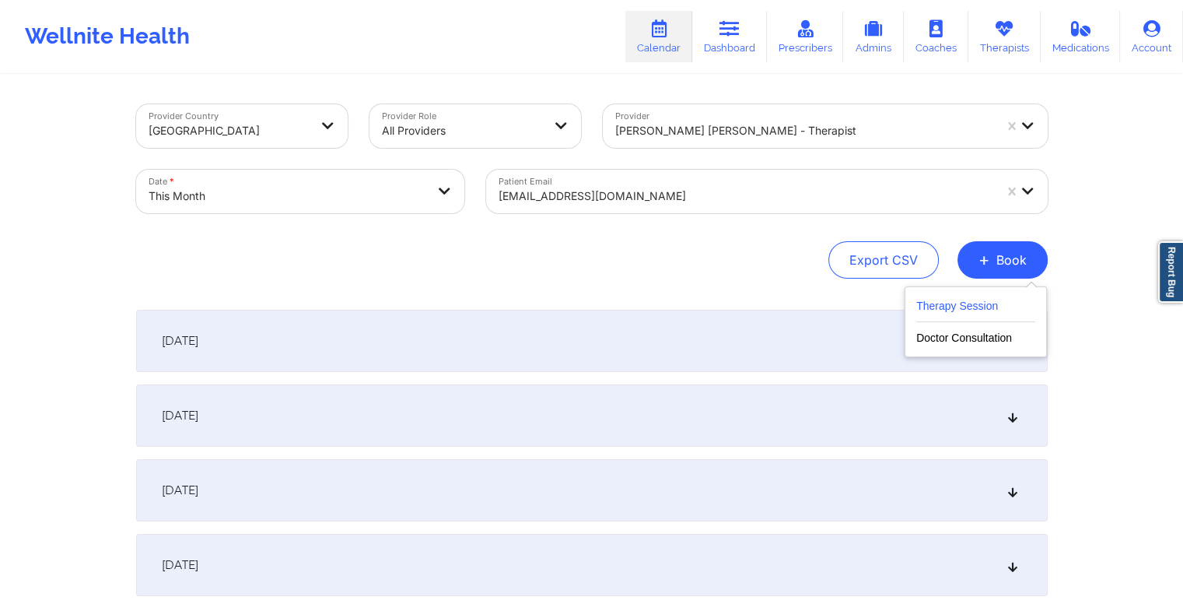
click at [984, 310] on button "Therapy Session" at bounding box center [976, 309] width 119 height 26
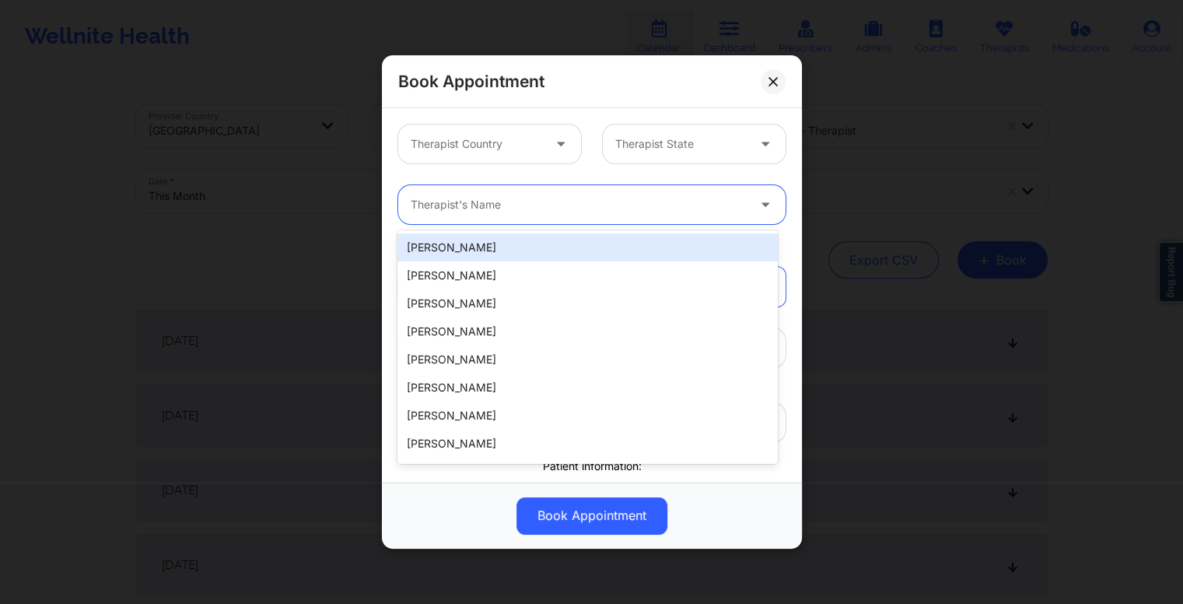
click at [733, 209] on div at bounding box center [579, 204] width 336 height 19
type input "r"
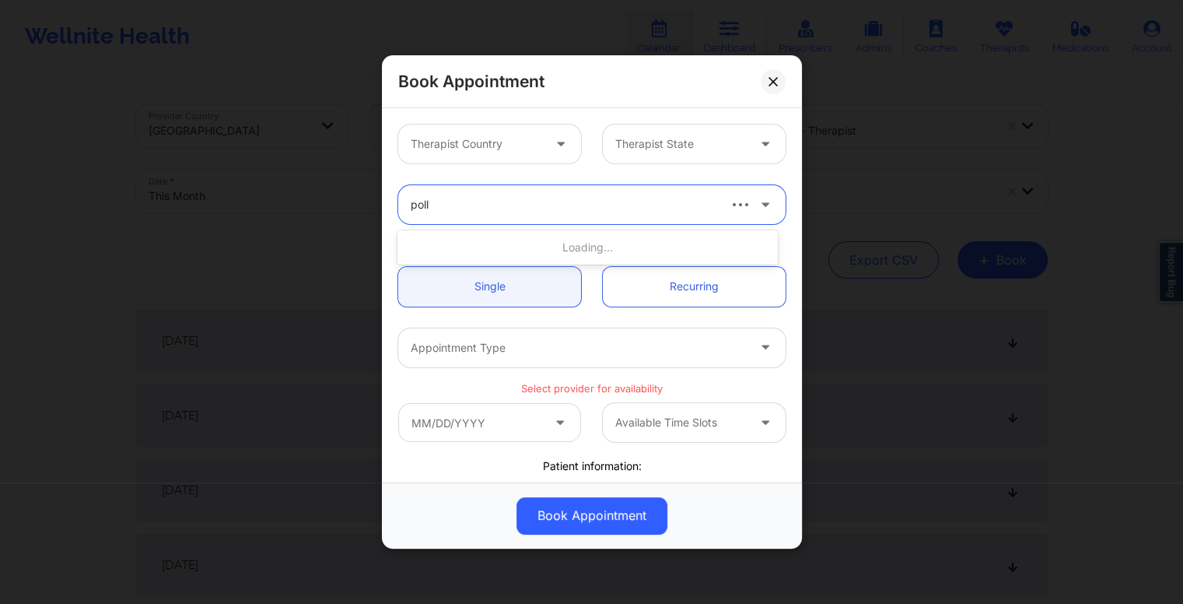
type input "polli"
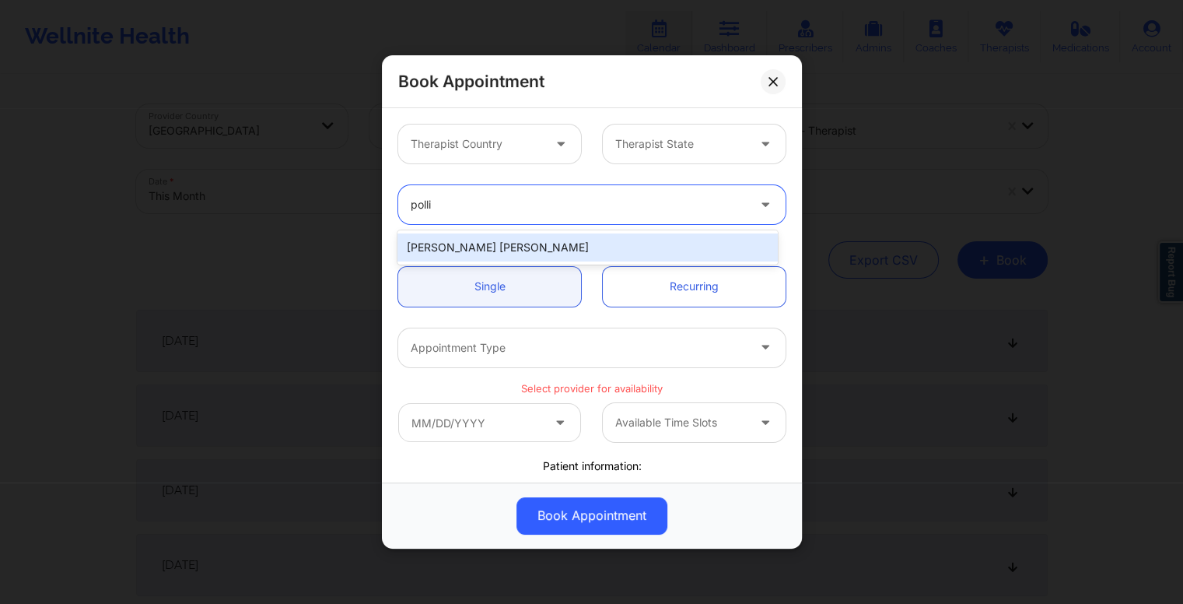
click at [639, 244] on div "Richard Ryan Kenneth Pollino" at bounding box center [588, 247] width 380 height 28
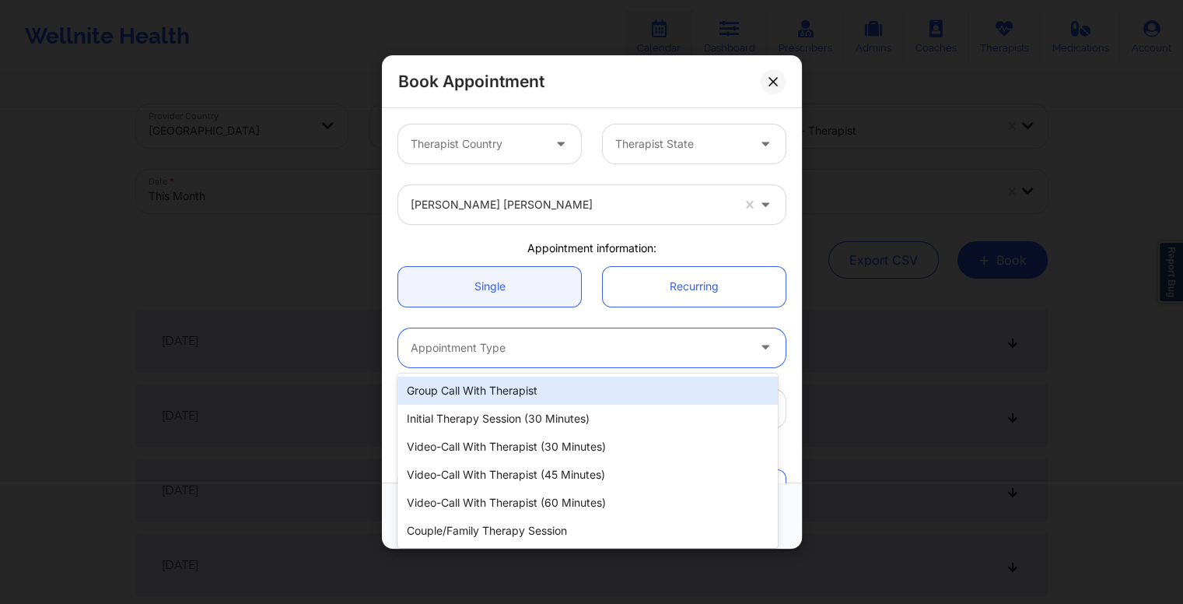
click at [591, 344] on div at bounding box center [579, 347] width 336 height 19
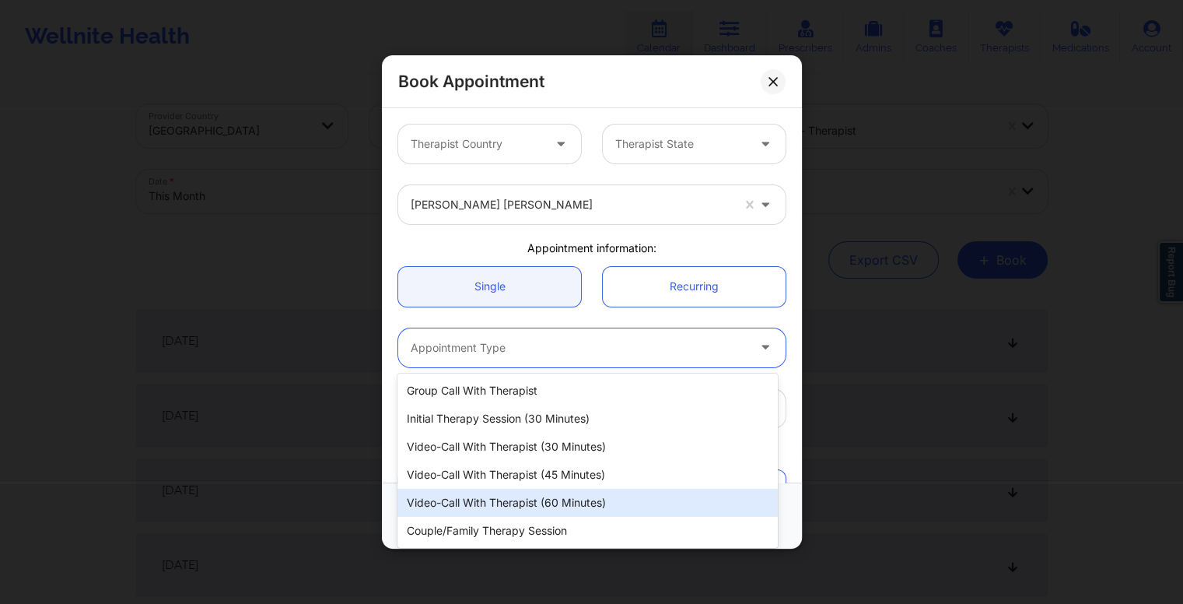
click at [560, 500] on div "Video-Call with Therapist (60 minutes)" at bounding box center [588, 503] width 380 height 28
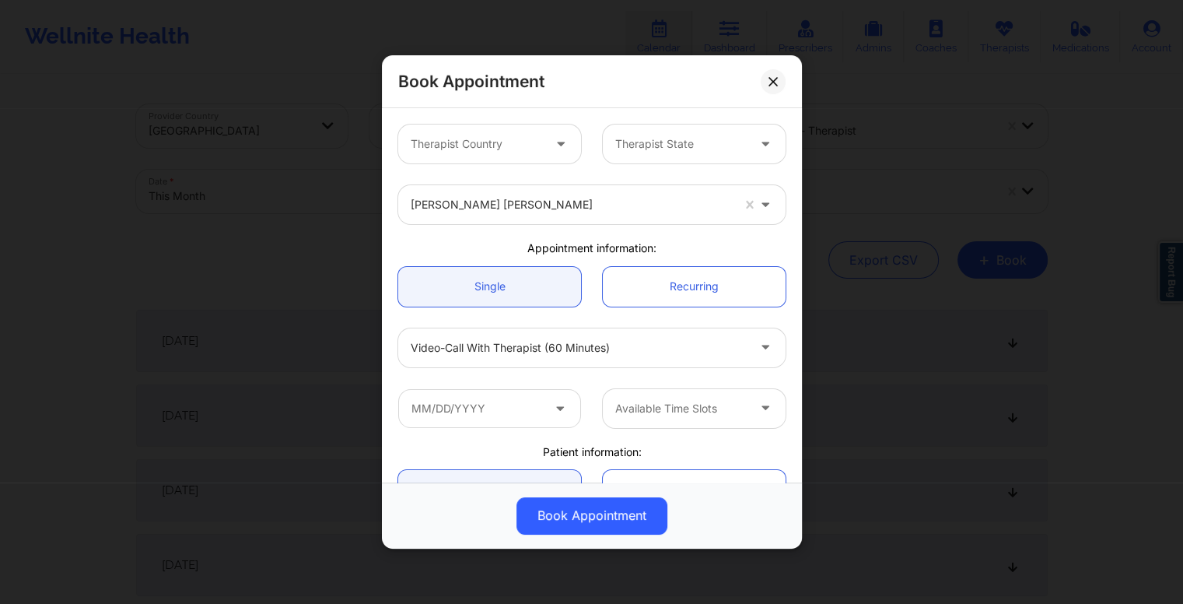
click at [555, 411] on icon at bounding box center [560, 404] width 16 height 13
click at [557, 405] on icon at bounding box center [560, 404] width 16 height 13
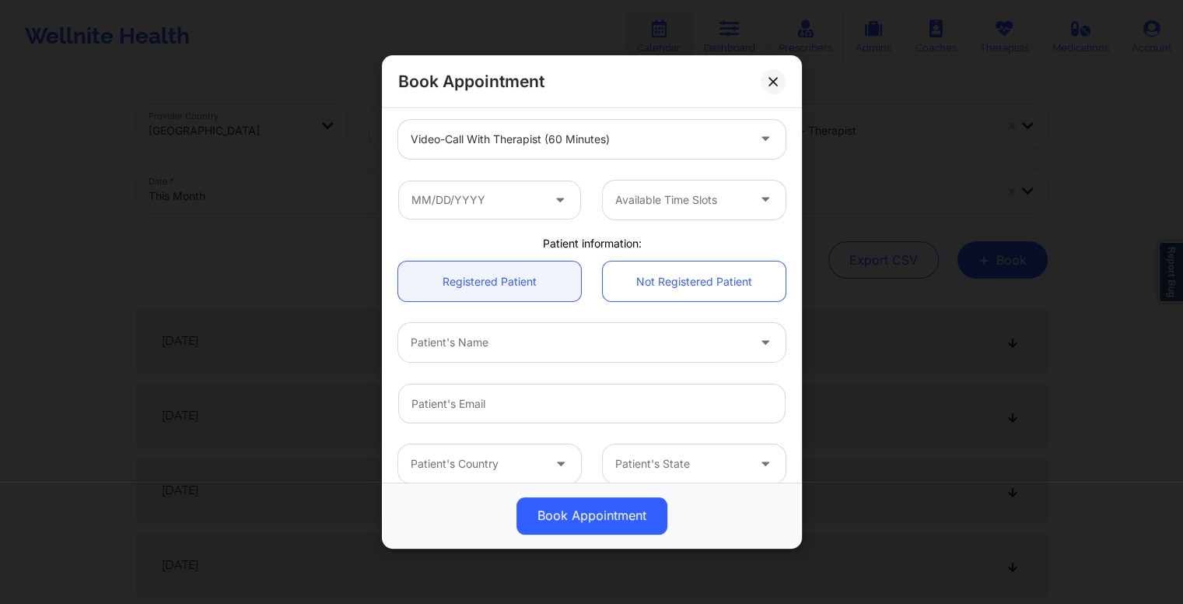
scroll to position [211, 0]
click at [709, 197] on div at bounding box center [680, 197] width 131 height 19
click at [506, 200] on input "text" at bounding box center [489, 197] width 183 height 39
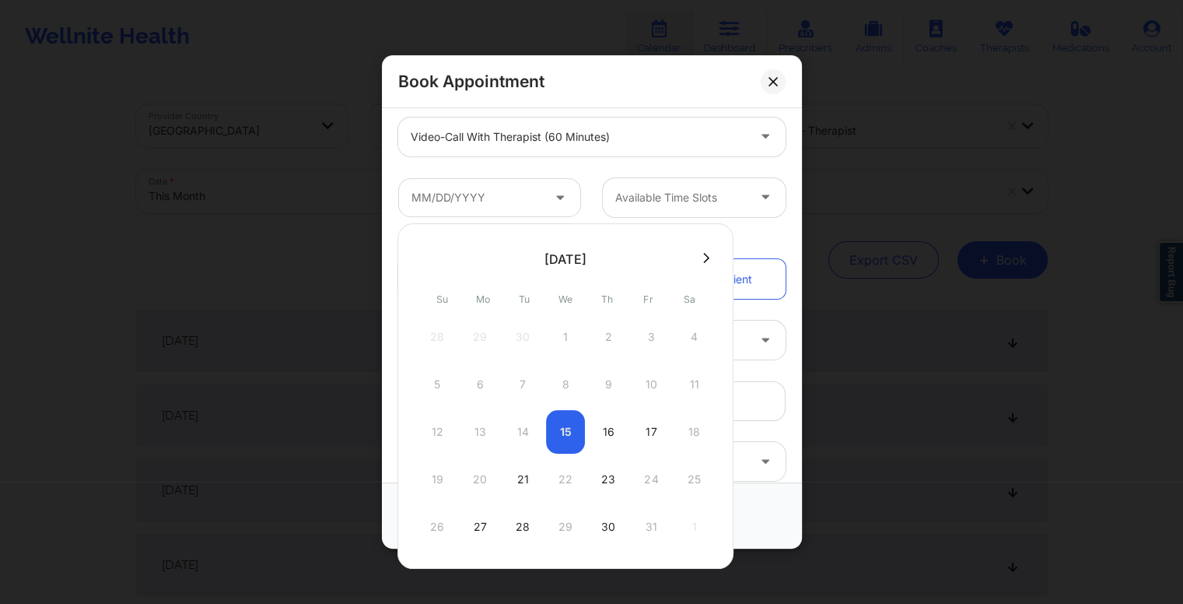
click at [559, 438] on div "12 13 14 15 16 17 18" at bounding box center [566, 432] width 296 height 44
click at [559, 437] on div "12 13 14 15 16 17 18" at bounding box center [566, 432] width 296 height 44
click at [567, 427] on div "12 13 14 15 16 17 18" at bounding box center [566, 432] width 296 height 44
click at [563, 429] on div "12 13 14 15 16 17 18" at bounding box center [566, 432] width 296 height 44
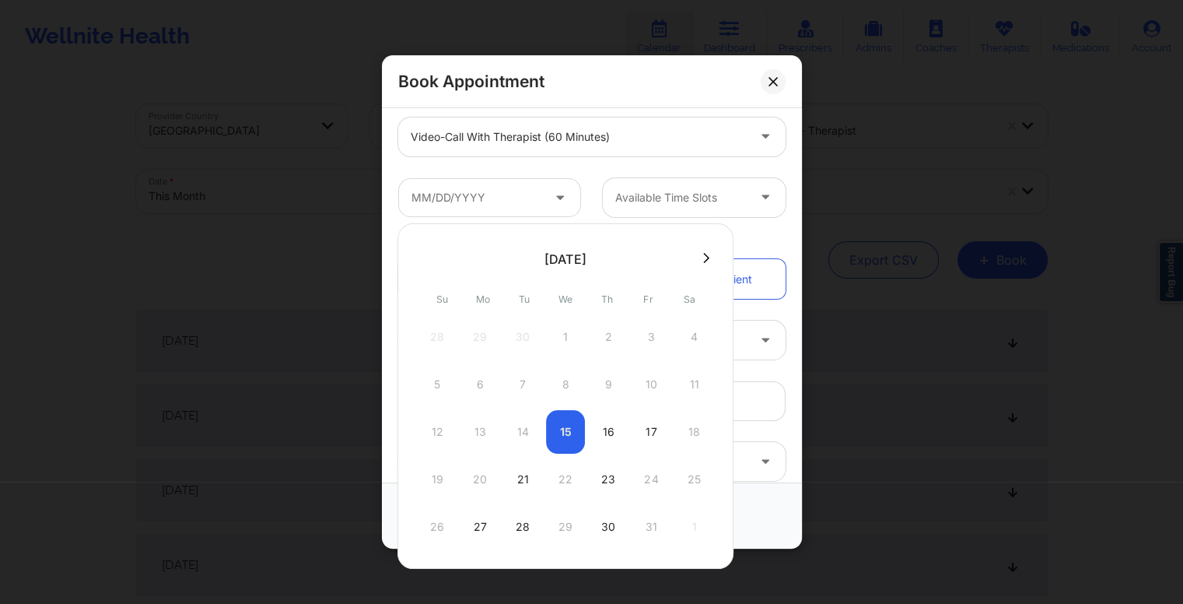
click at [563, 429] on div "12 13 14 15 16 17 18" at bounding box center [566, 432] width 296 height 44
click at [599, 428] on div "16" at bounding box center [608, 432] width 39 height 44
type input "10/16/2025"
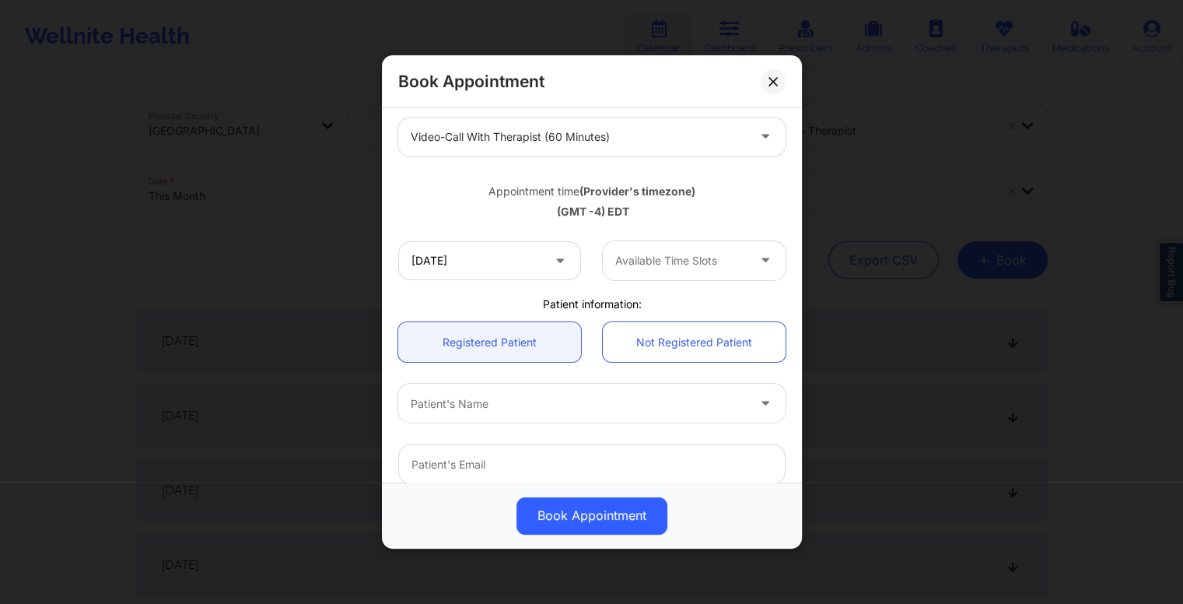
click at [558, 258] on icon at bounding box center [560, 257] width 16 height 13
click at [489, 247] on input "10/16/2025" at bounding box center [489, 260] width 183 height 39
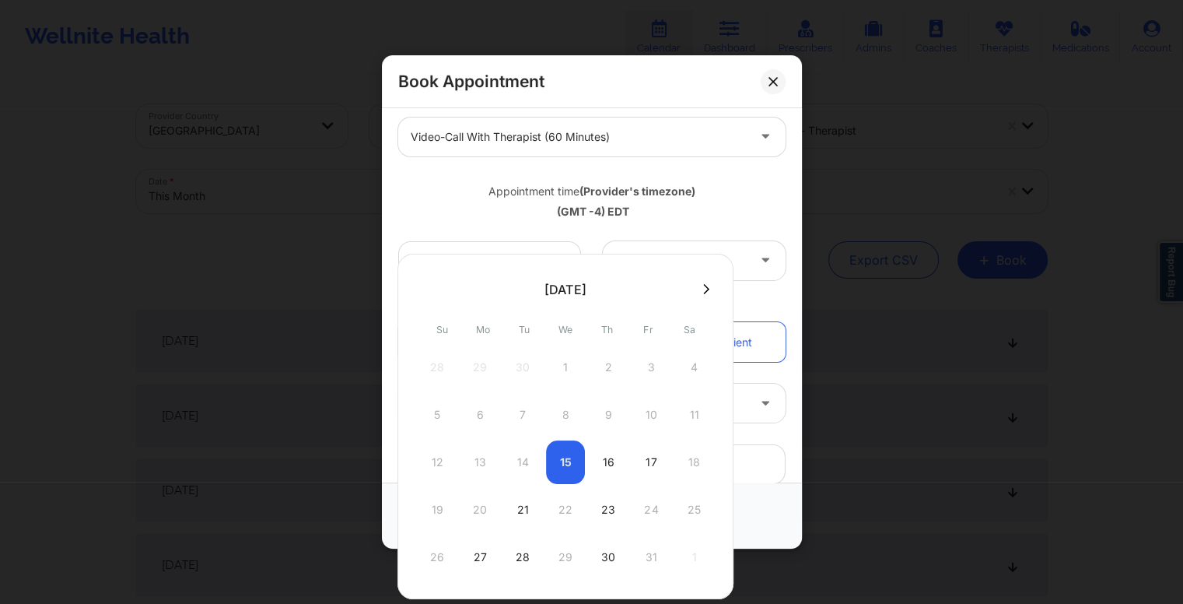
click at [489, 247] on body "Wellnite Health Calendar Dashboard Prescribers Admins Coaches Therapists Medica…" at bounding box center [591, 302] width 1183 height 604
click at [554, 454] on div "12 13 14 15 16 17 18" at bounding box center [566, 462] width 296 height 44
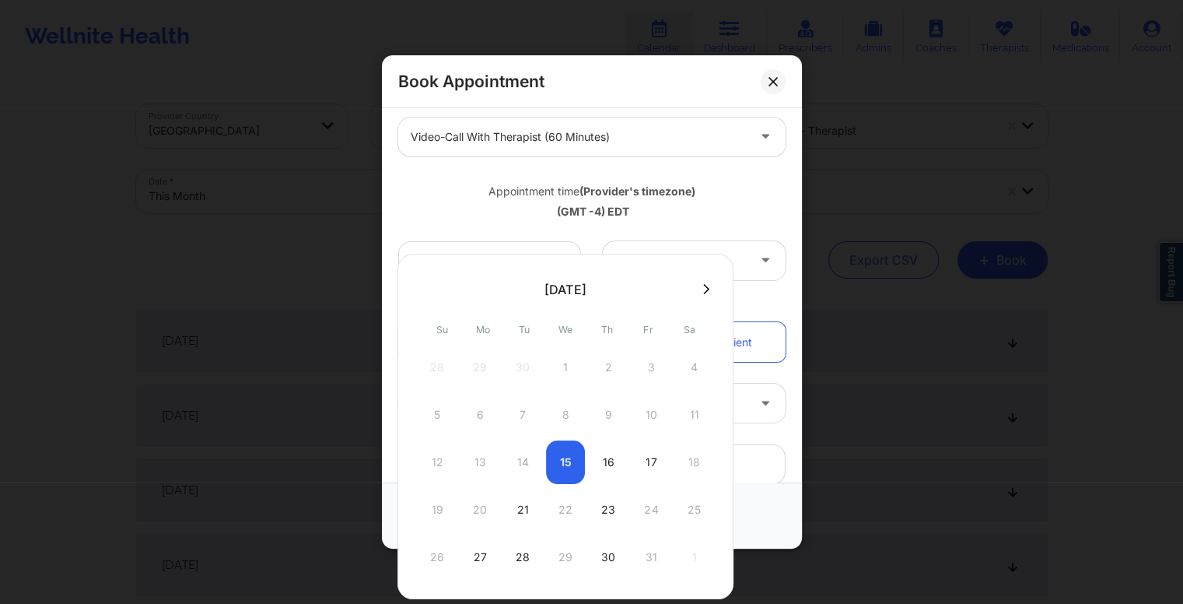
click at [554, 454] on div "12 13 14 15 16 17 18" at bounding box center [566, 462] width 296 height 44
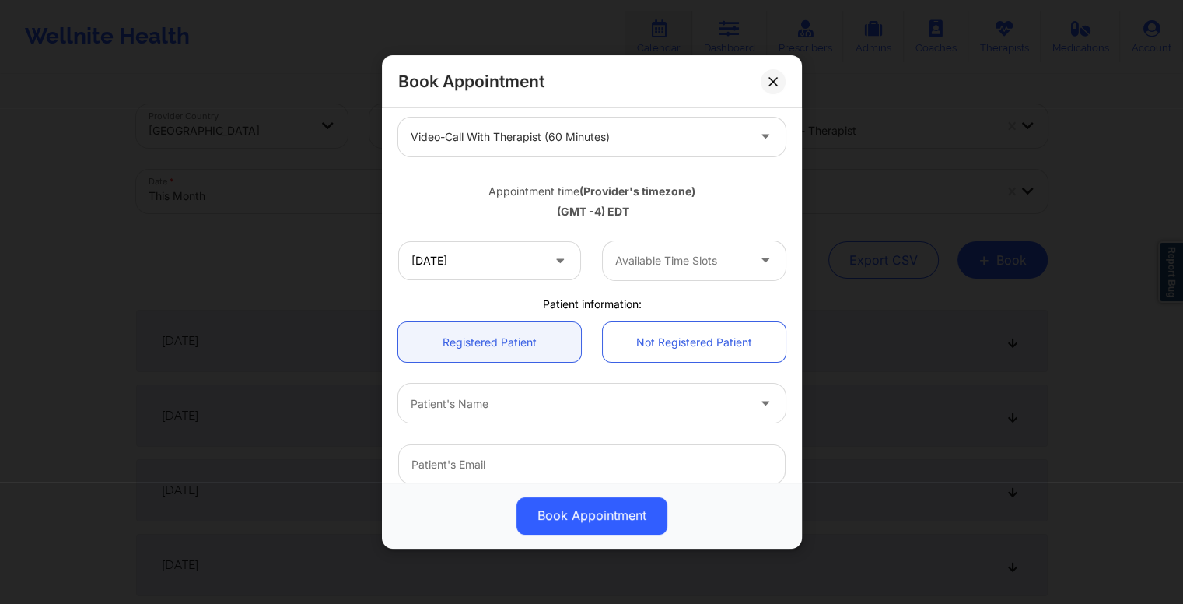
click at [767, 191] on div "Appointment time (Provider's timezone)" at bounding box center [591, 192] width 387 height 16
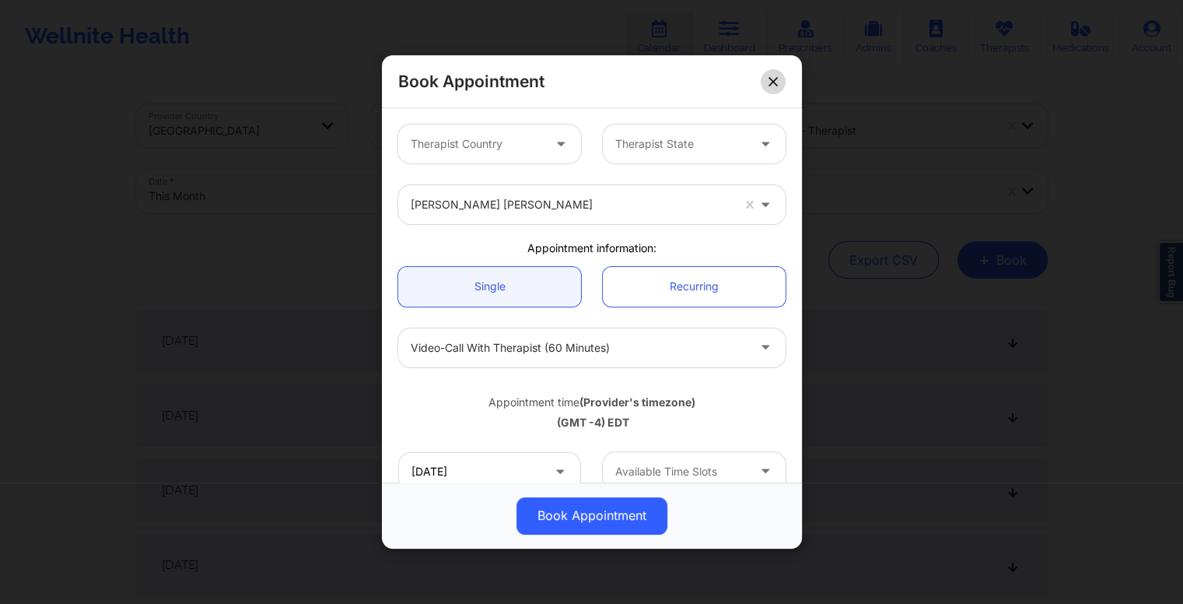
click at [769, 82] on icon at bounding box center [773, 81] width 9 height 9
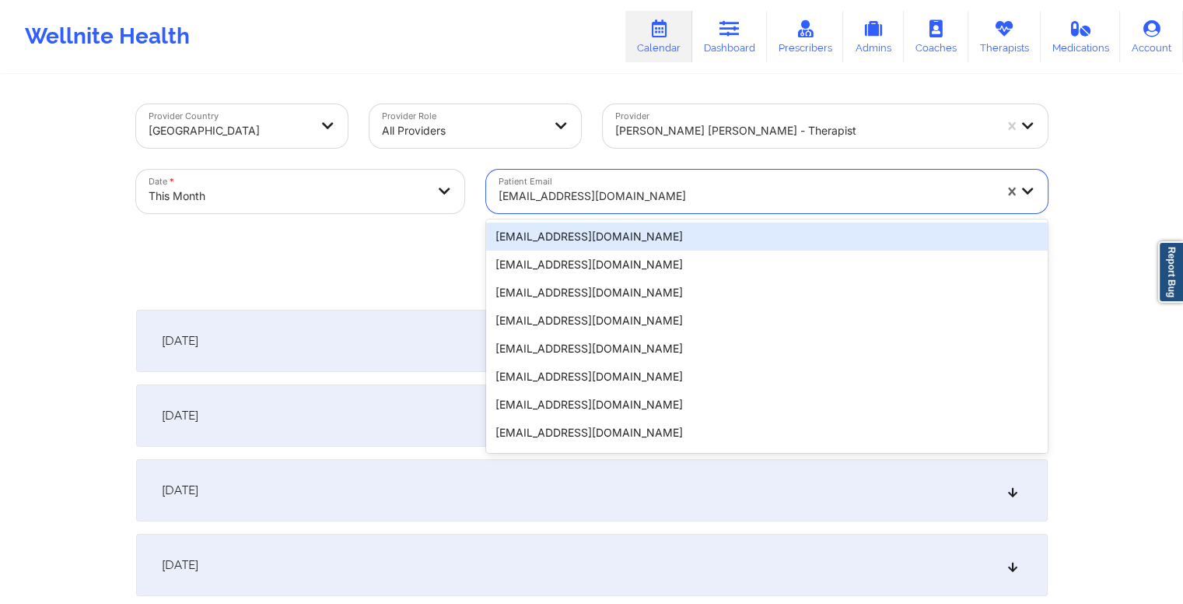
click at [691, 197] on div at bounding box center [746, 196] width 495 height 19
paste input "joy3820@gmail.com"
type input "joy3820@gmail.com"
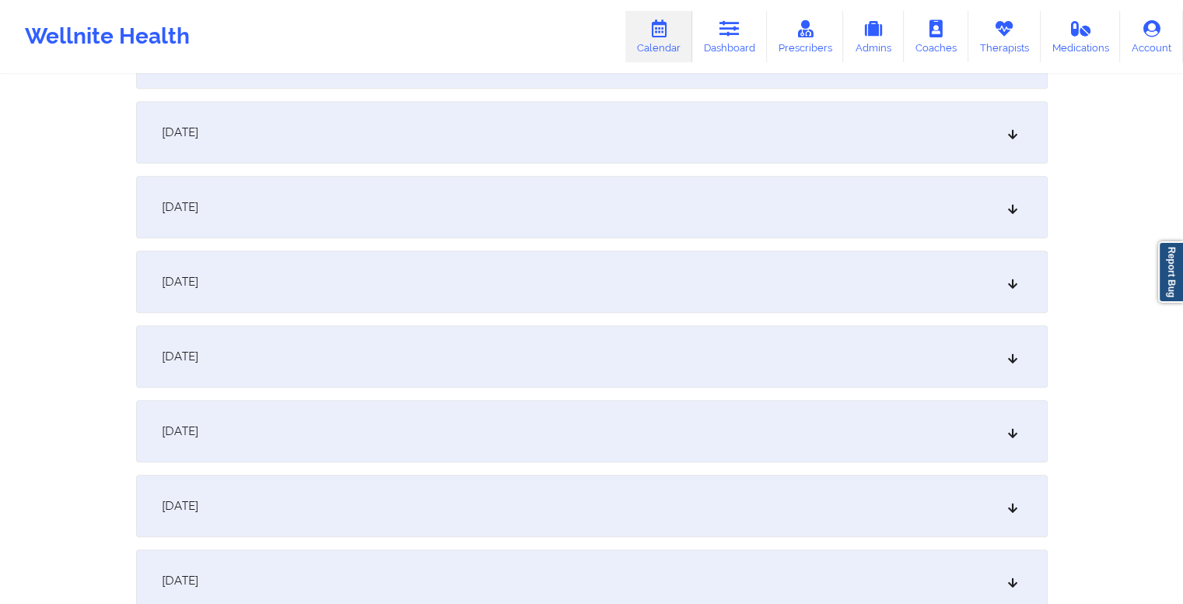
scroll to position [957, 0]
click at [518, 446] on div "October 15, 2025" at bounding box center [592, 429] width 912 height 62
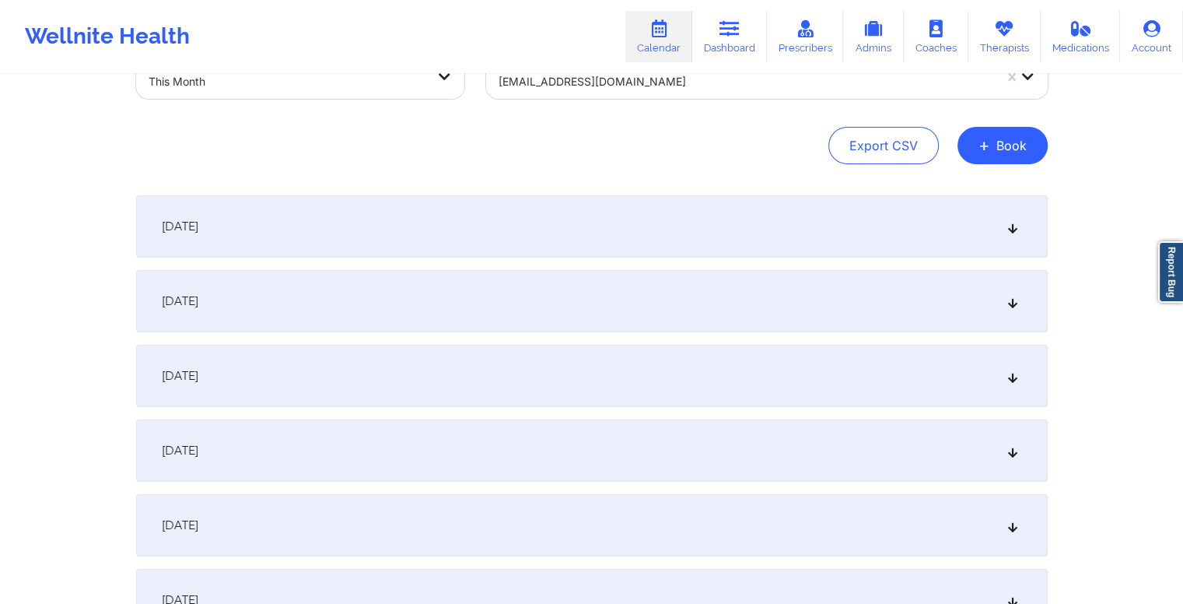
scroll to position [0, 0]
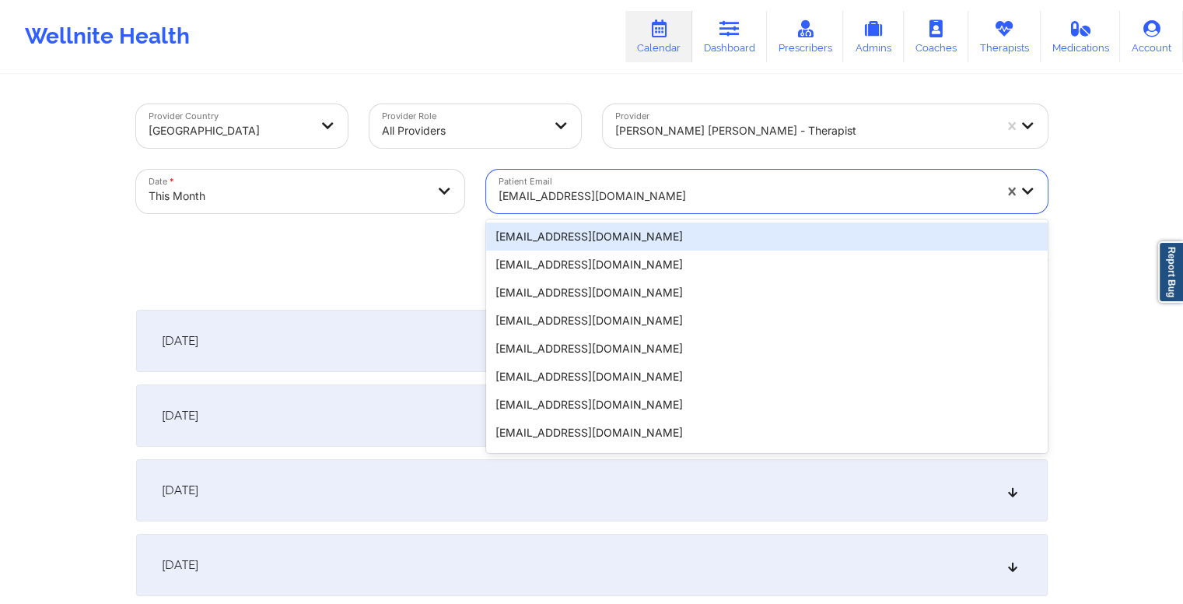
click at [619, 195] on div at bounding box center [746, 196] width 495 height 19
paste input "kwill21297@gmail.com"
type input "kwill21297@gmail.com"
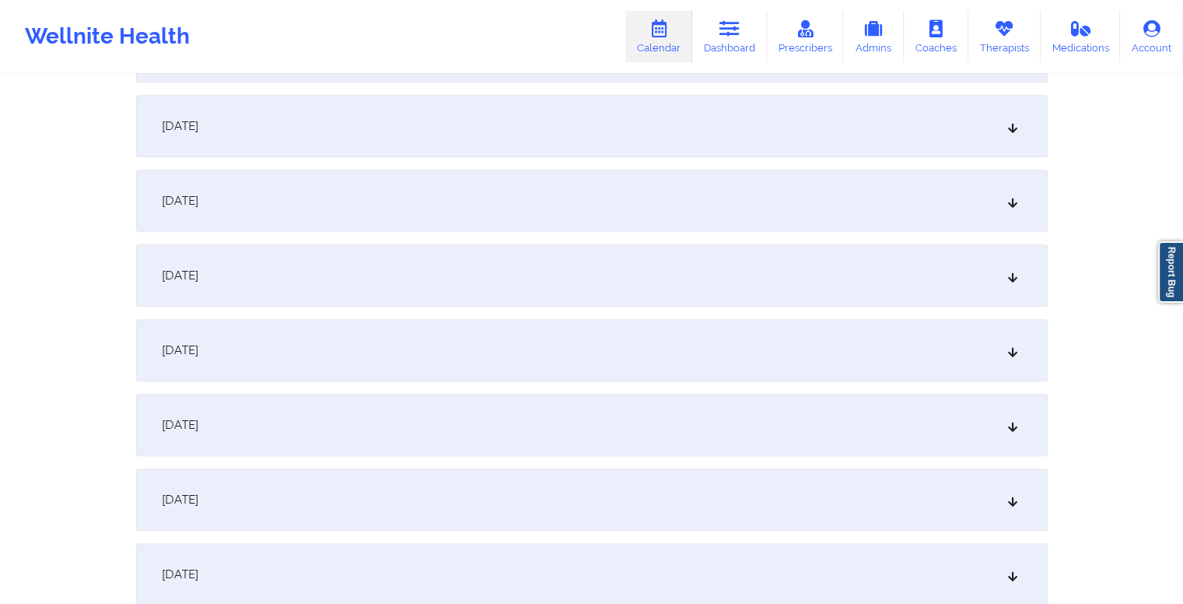
scroll to position [1170, 0]
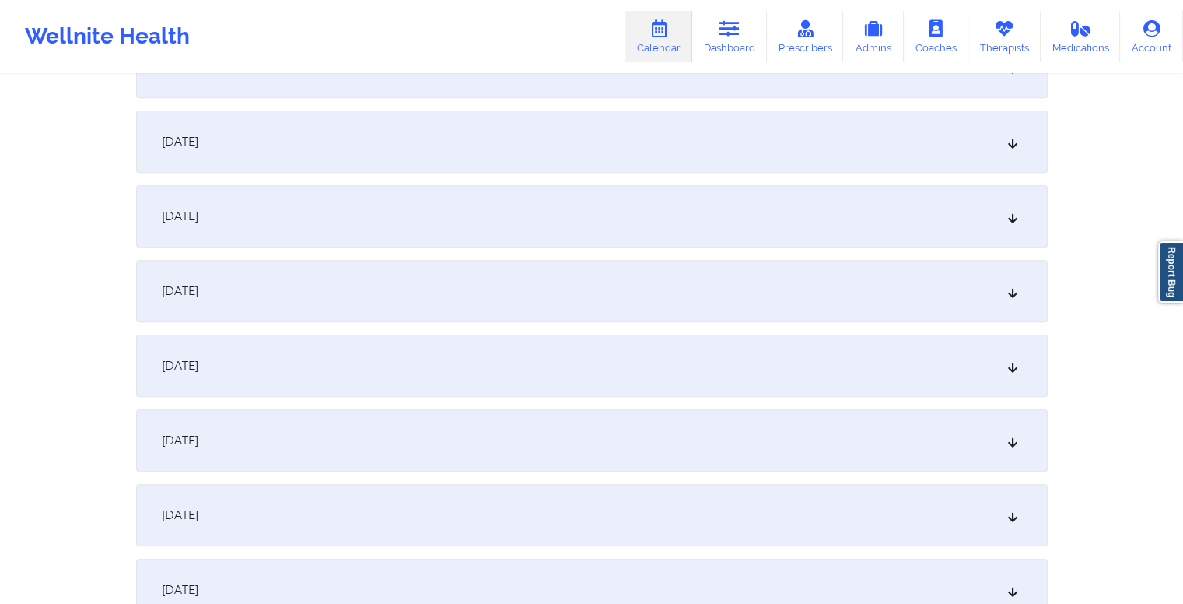
click at [549, 219] on div "October 15, 2025" at bounding box center [592, 216] width 912 height 62
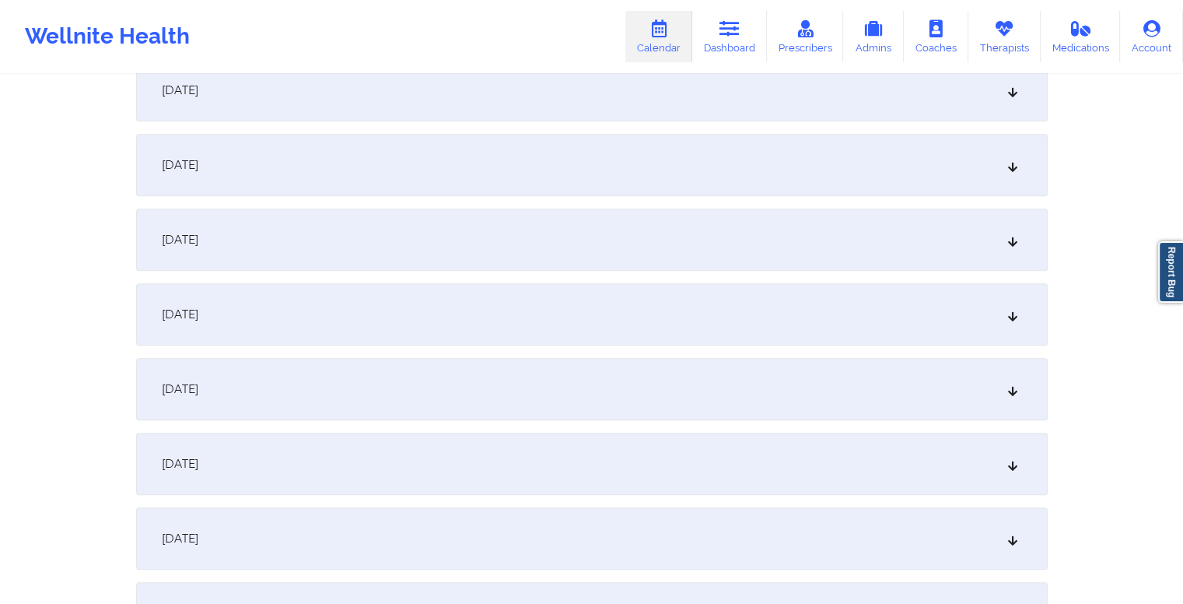
scroll to position [927, 0]
click at [532, 475] on div "October 15, 2025" at bounding box center [592, 459] width 912 height 62
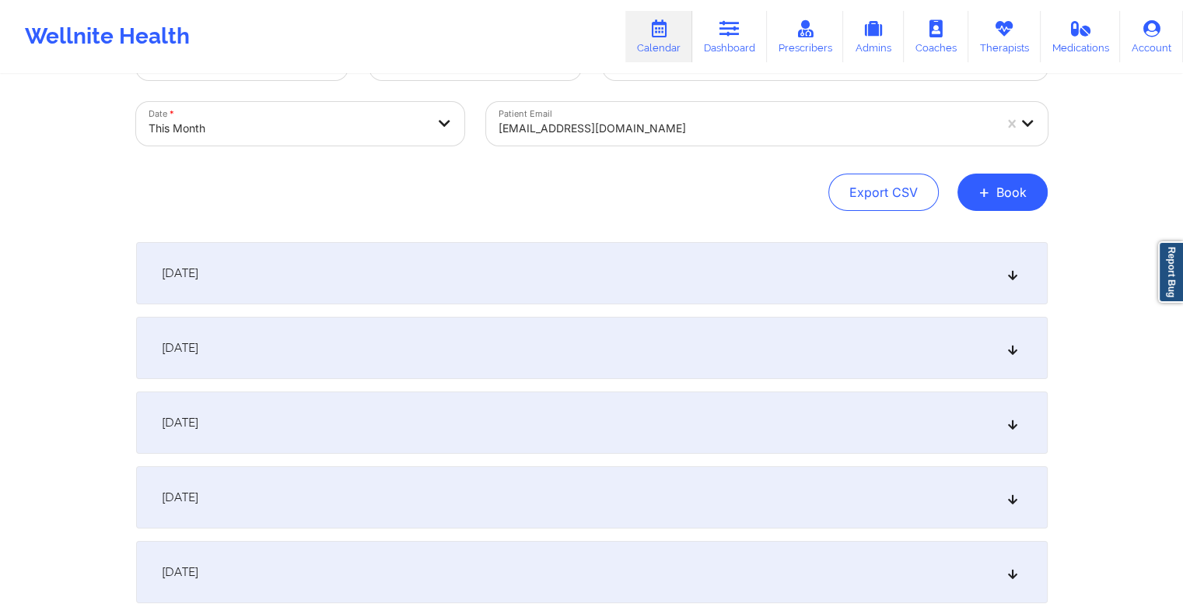
scroll to position [0, 0]
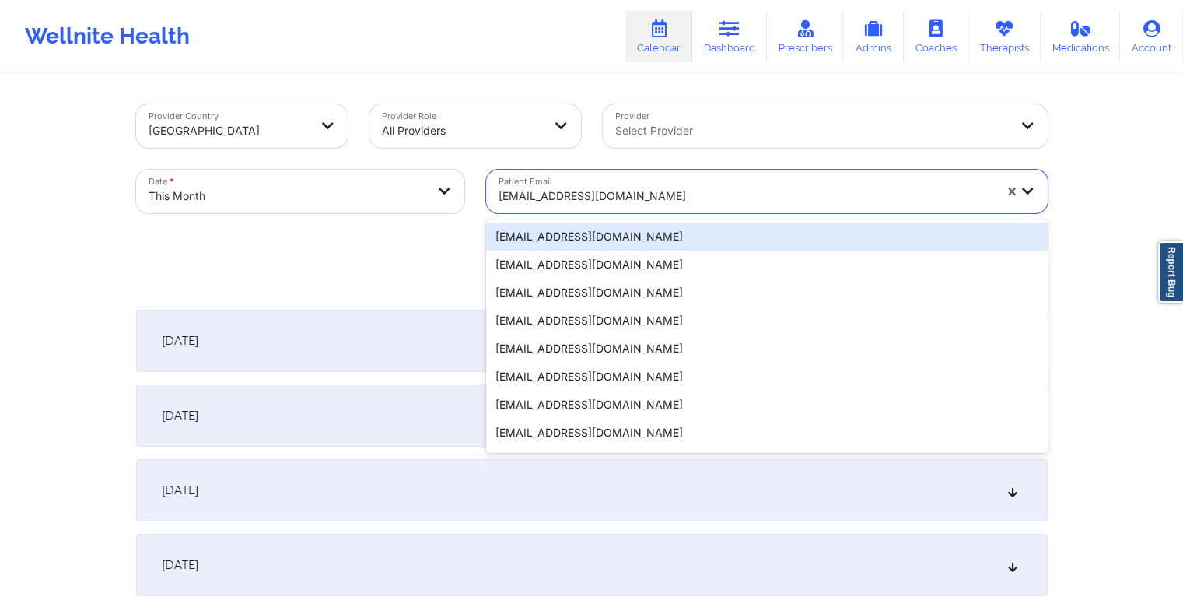
click at [616, 191] on div at bounding box center [746, 196] width 495 height 19
paste input "colleenthompson72@gmail.com"
type input "colleenthompson72@gmail.com"
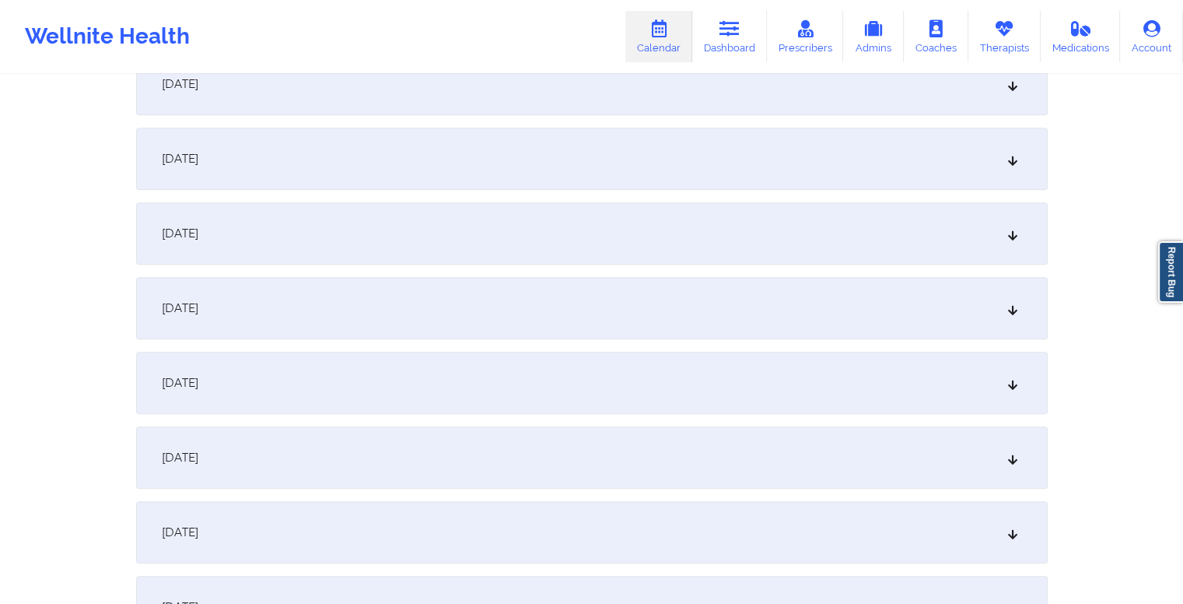
scroll to position [999, 0]
click at [542, 386] on div "October 15, 2025" at bounding box center [592, 387] width 912 height 62
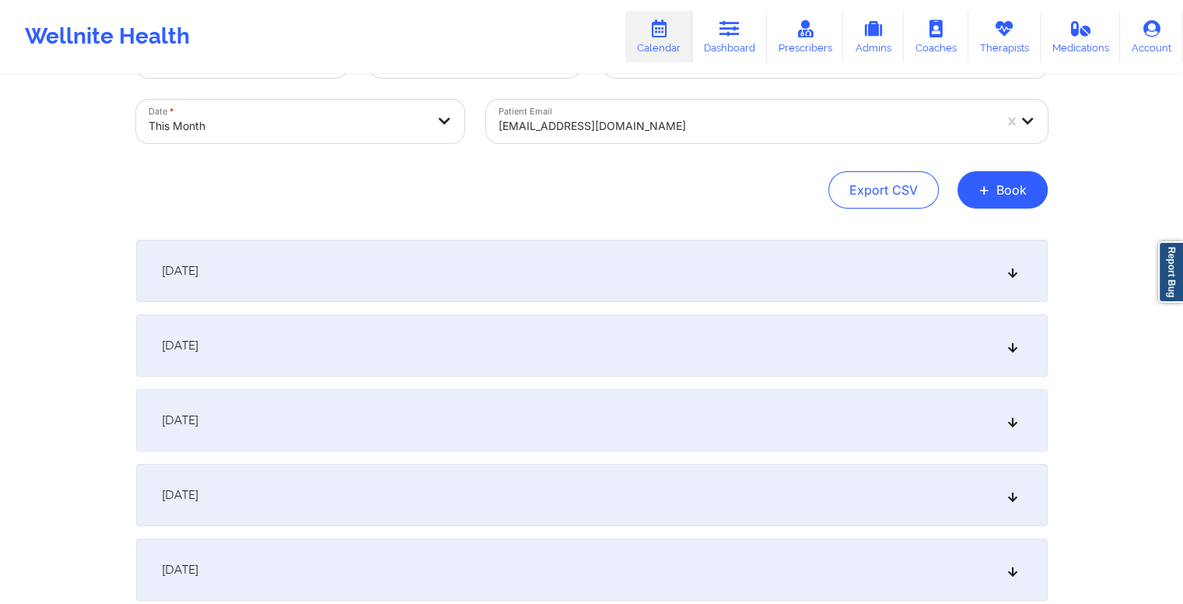
scroll to position [0, 0]
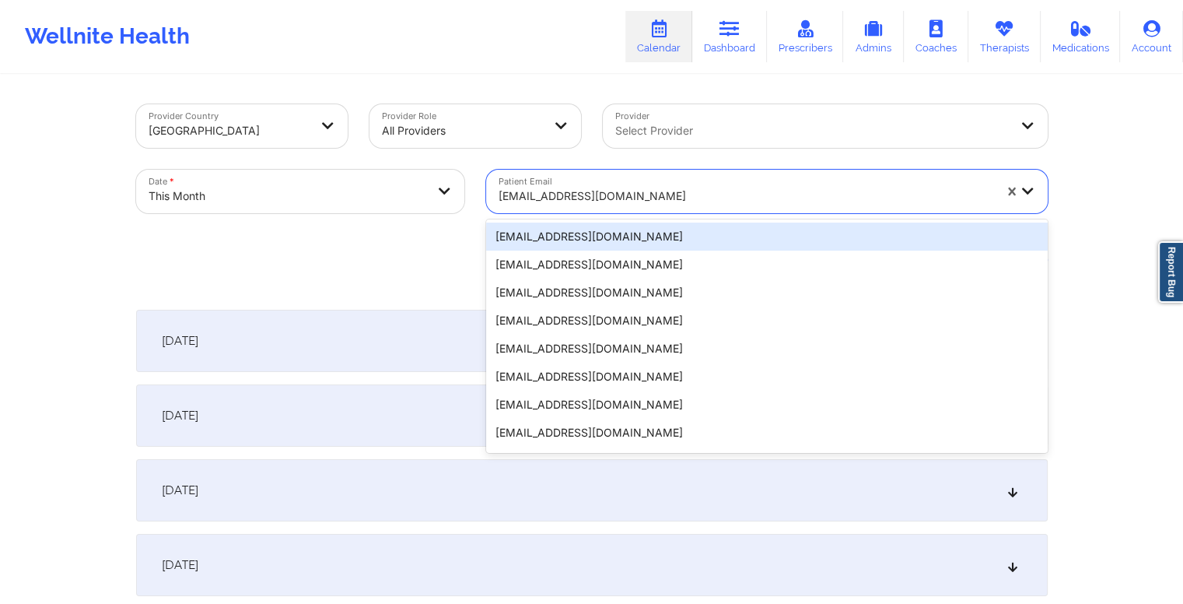
click at [635, 193] on div at bounding box center [746, 196] width 495 height 19
paste input "zachschley@gmail.com"
type input "zachschley@gmail.com"
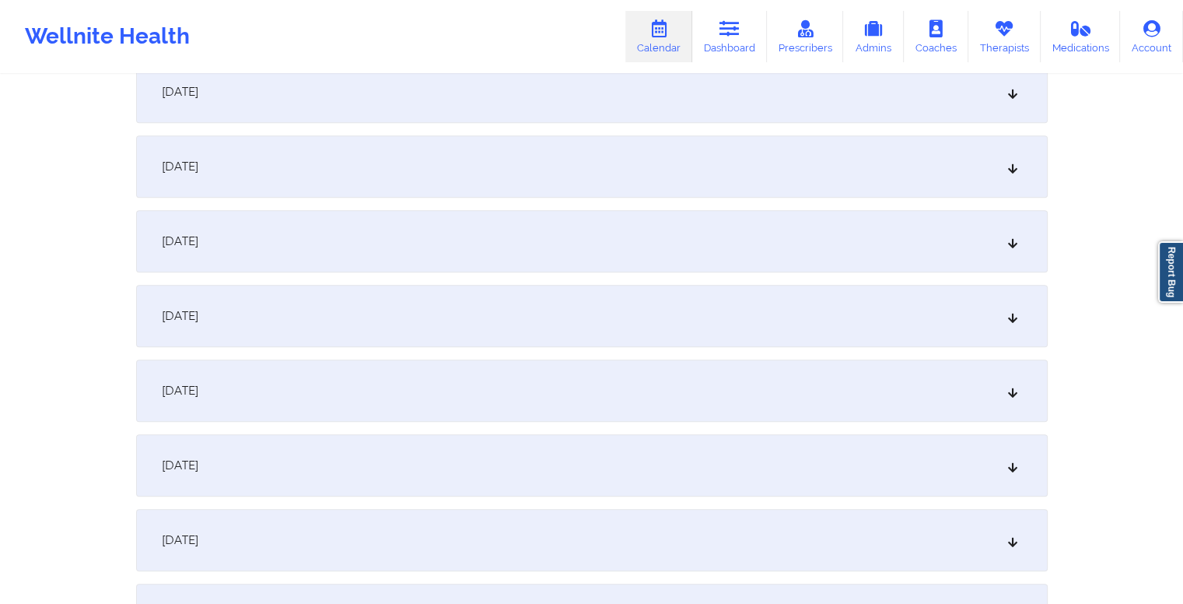
scroll to position [1150, 0]
click at [570, 242] on div "October 15, 2025" at bounding box center [592, 236] width 912 height 62
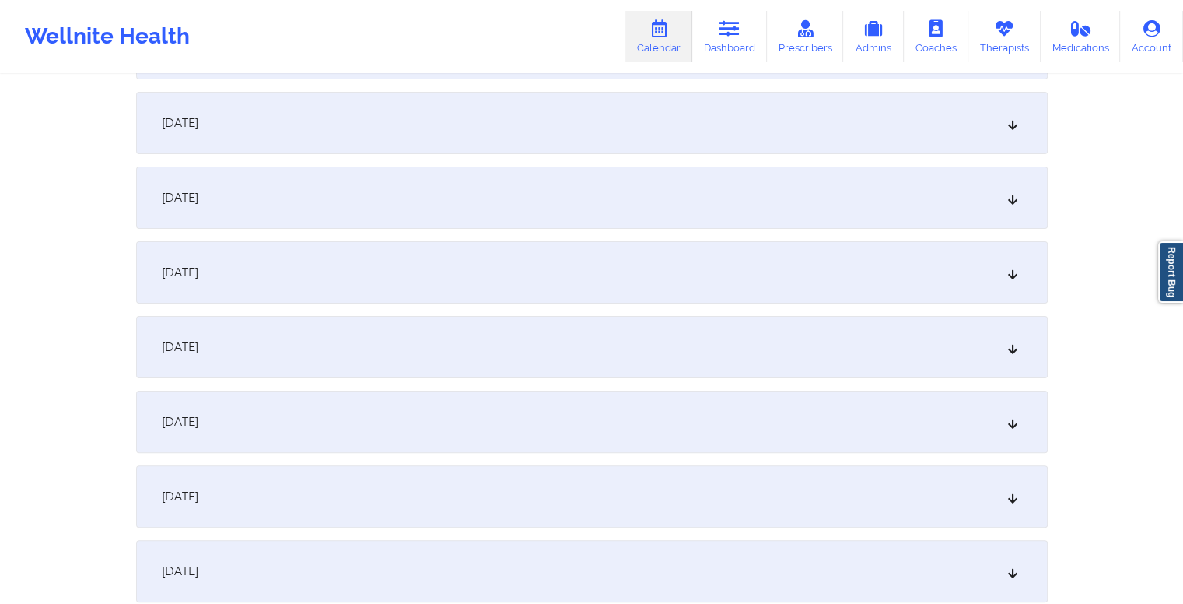
scroll to position [0, 0]
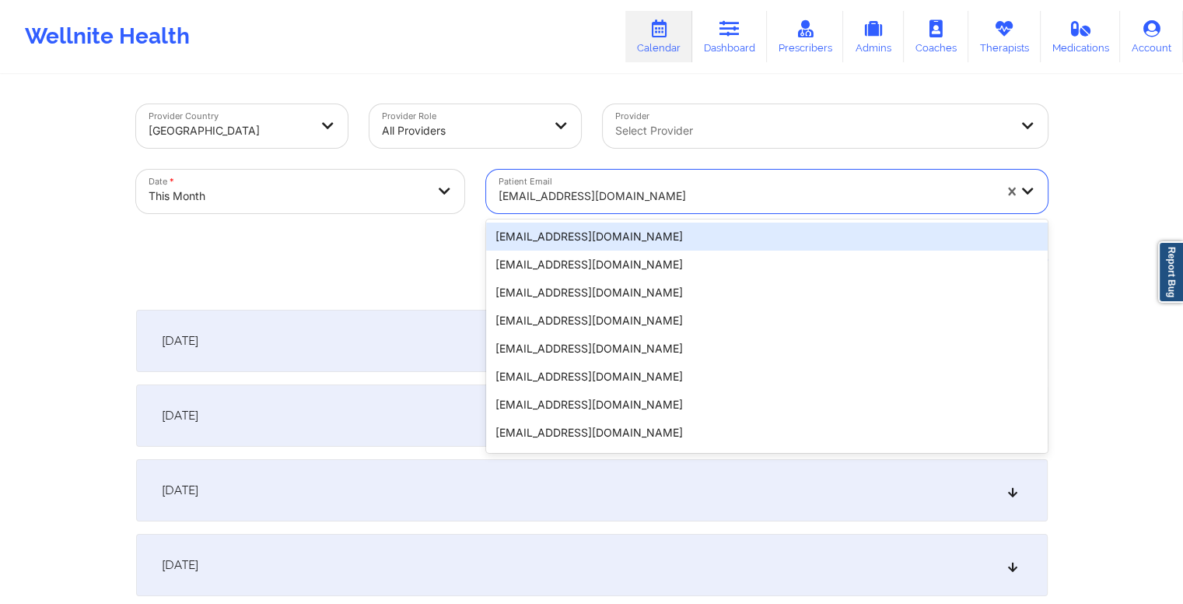
click at [633, 202] on div at bounding box center [746, 196] width 495 height 19
paste input "adv.mar.30@gmail.com"
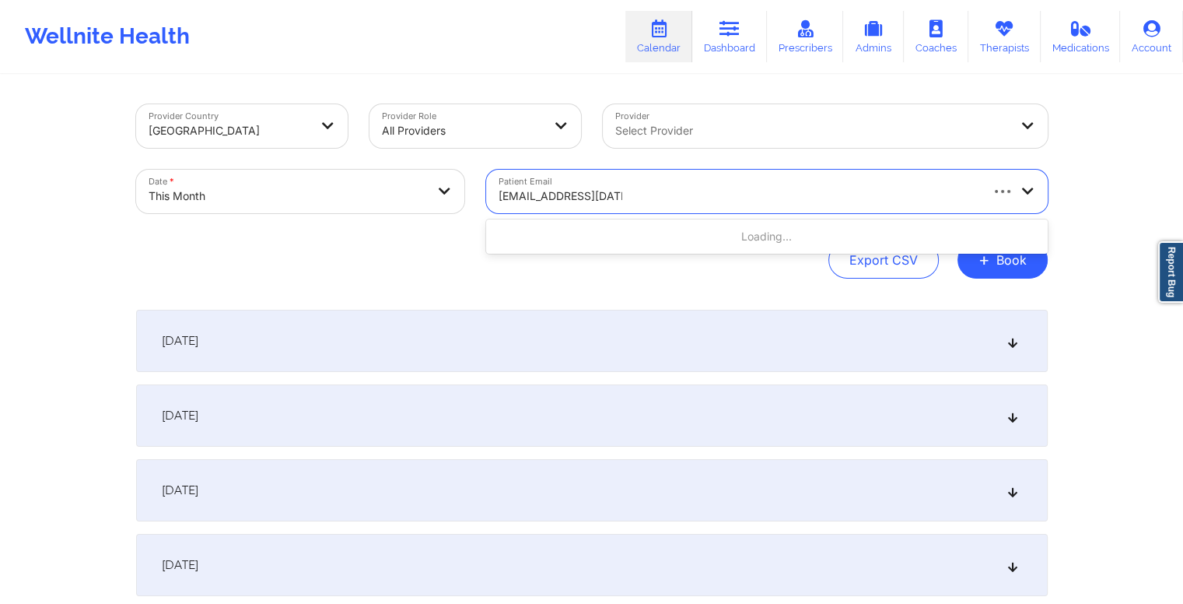
type input "adv.mar.30@gmail.com"
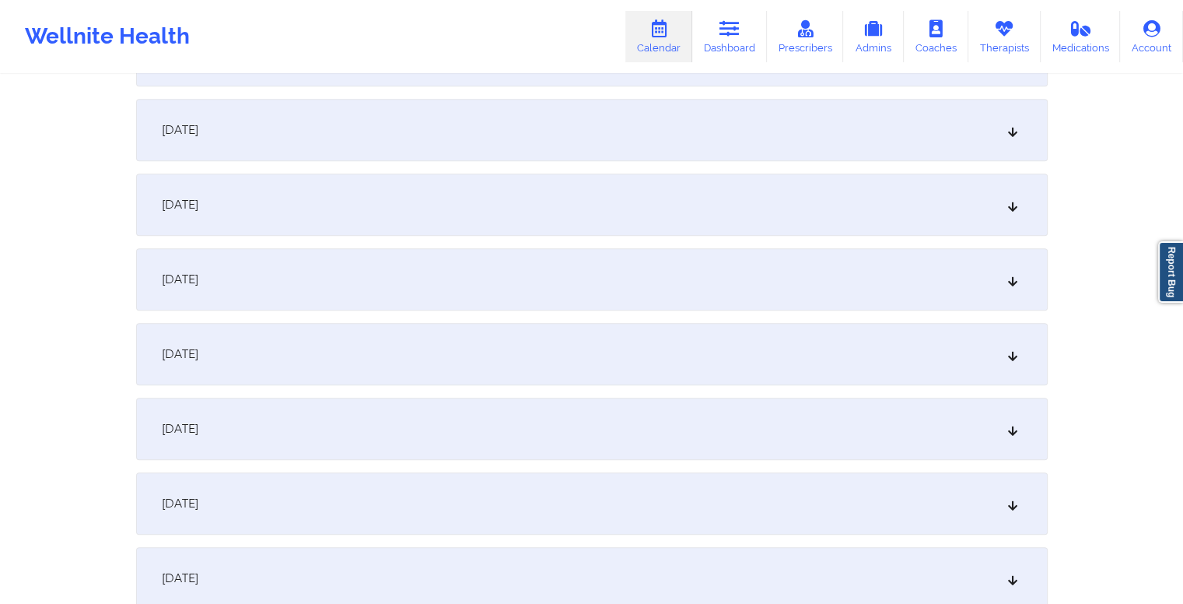
scroll to position [1036, 0]
click at [408, 345] on div "October 15, 2025" at bounding box center [592, 351] width 912 height 62
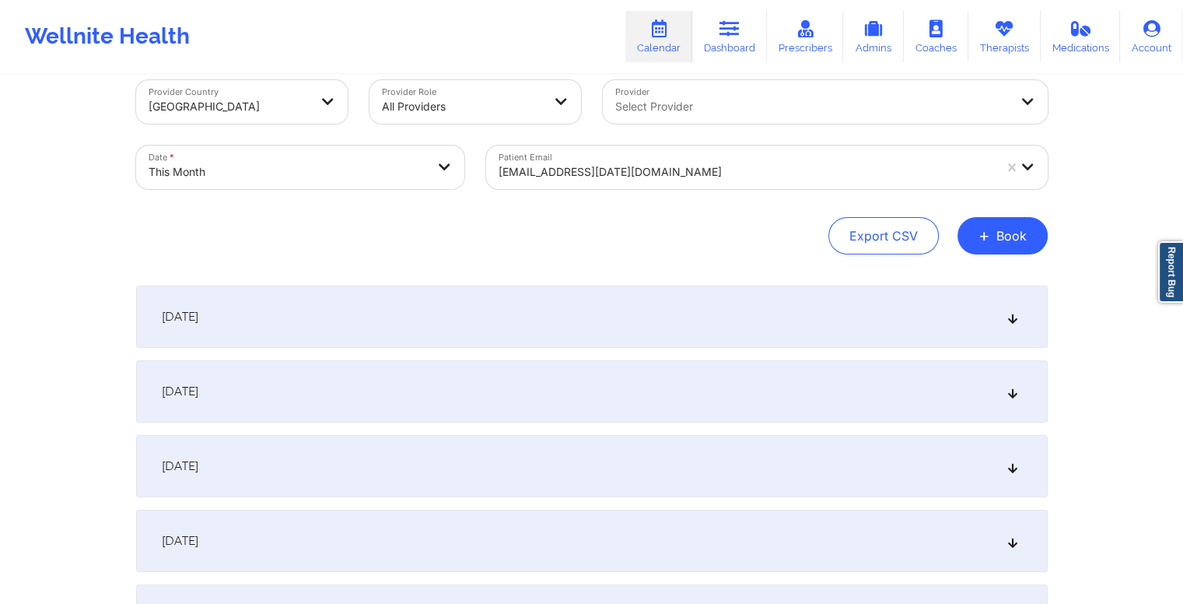
scroll to position [0, 0]
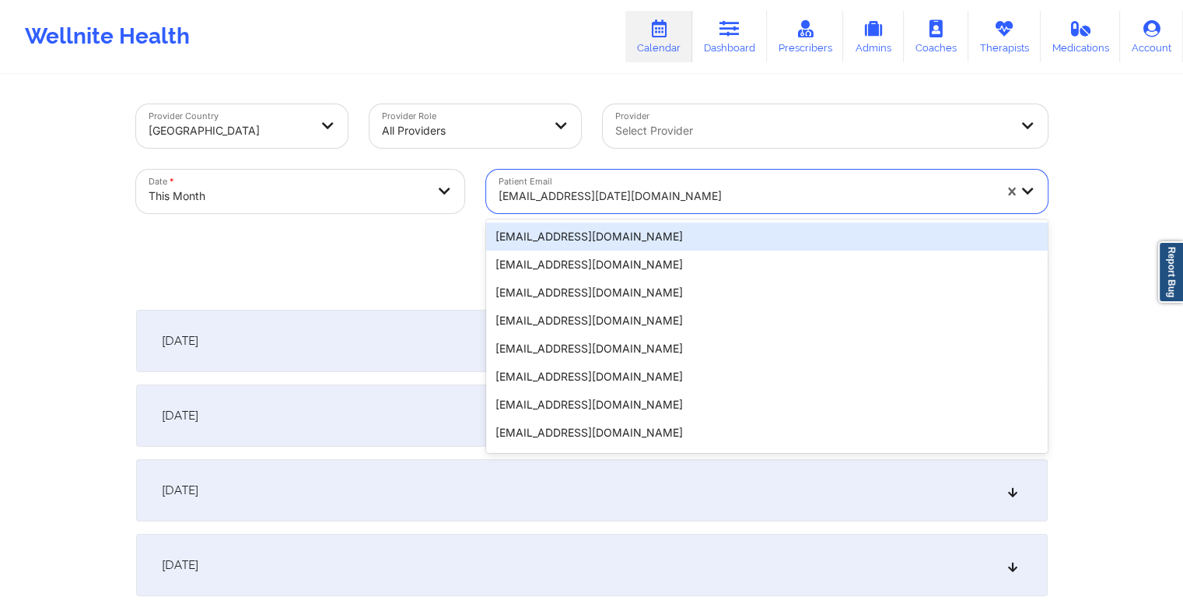
click at [619, 192] on div at bounding box center [746, 196] width 495 height 19
paste input "warren.mayes04@gmail.com"
type input "warren.mayes04@gmail.com"
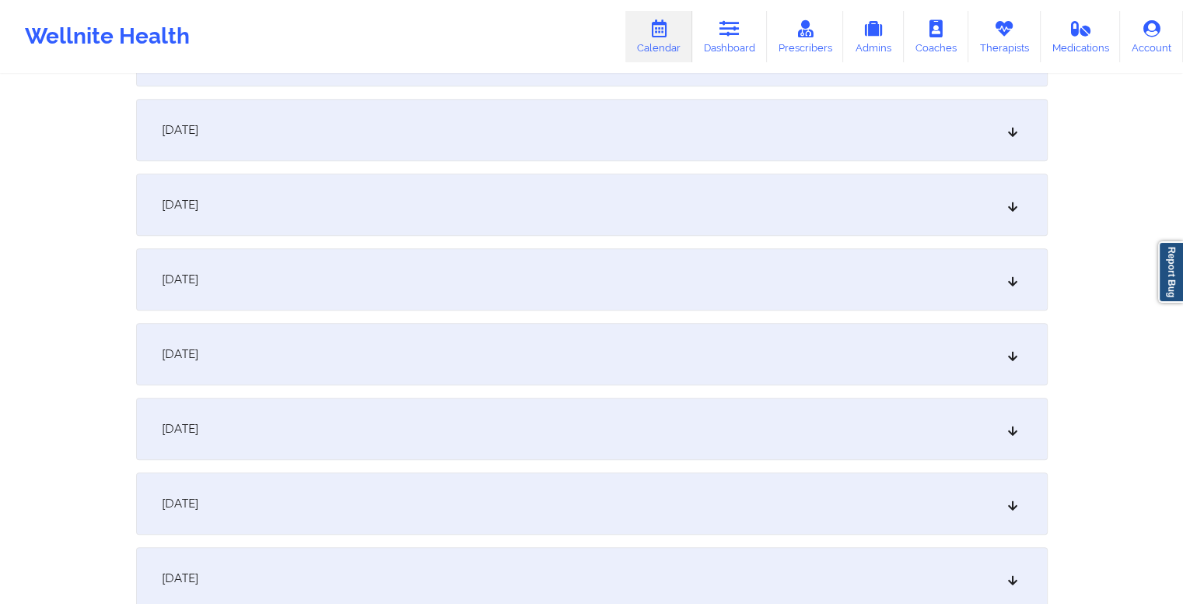
scroll to position [1033, 0]
click at [530, 337] on div "October 15, 2025" at bounding box center [592, 353] width 912 height 62
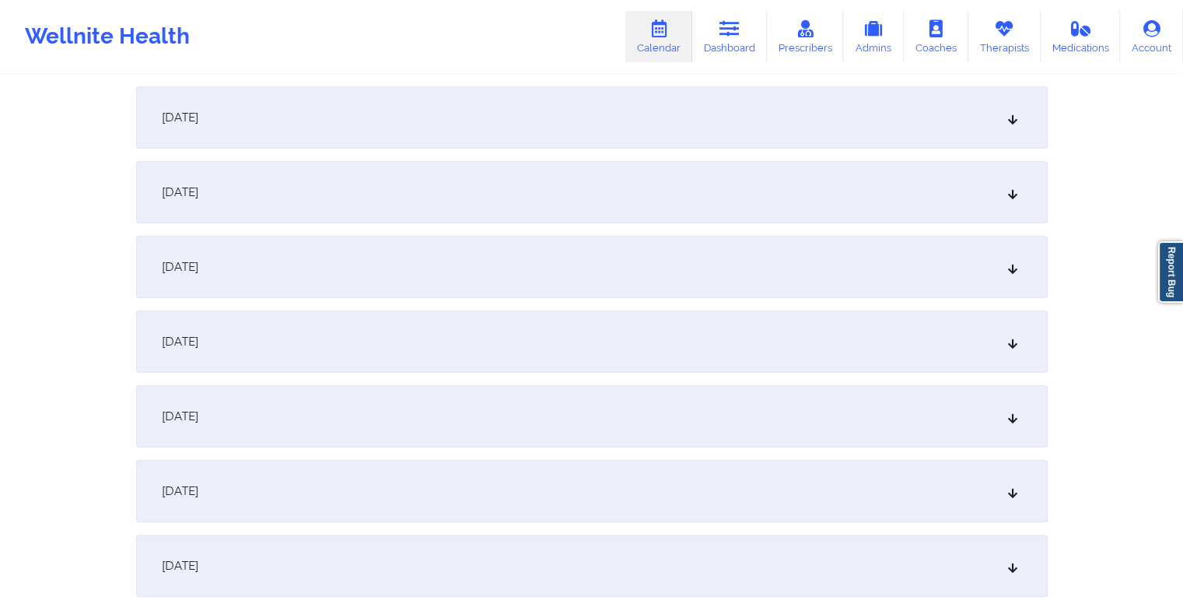
scroll to position [0, 0]
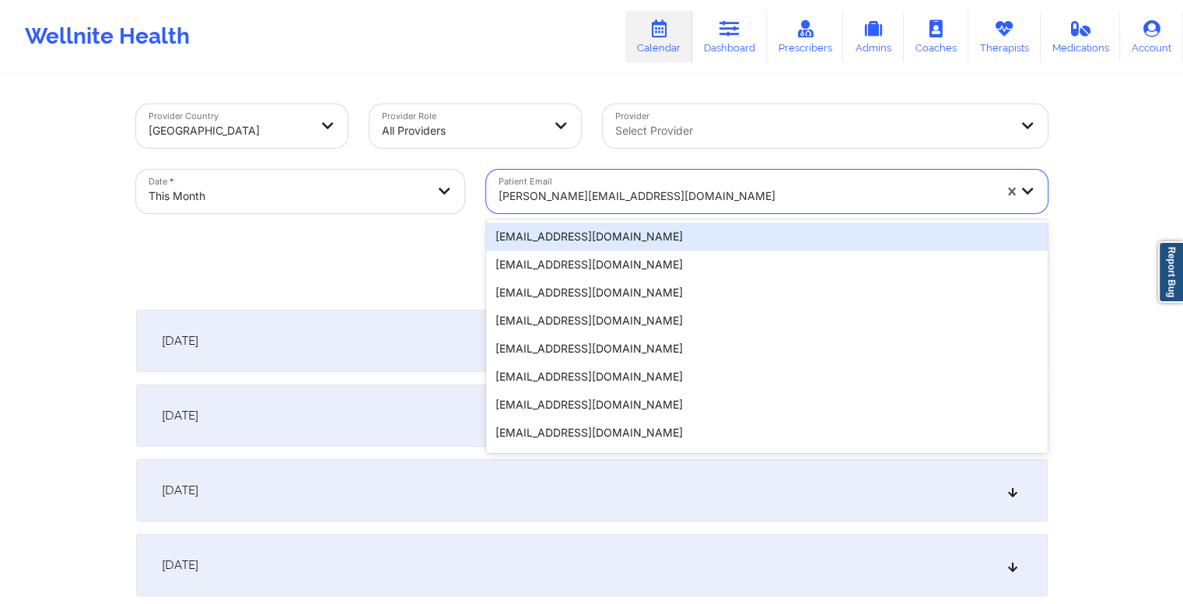
click at [675, 187] on div at bounding box center [746, 196] width 495 height 19
paste input "houseofmr@gmail.com"
type input "houseofmr@gmail.com"
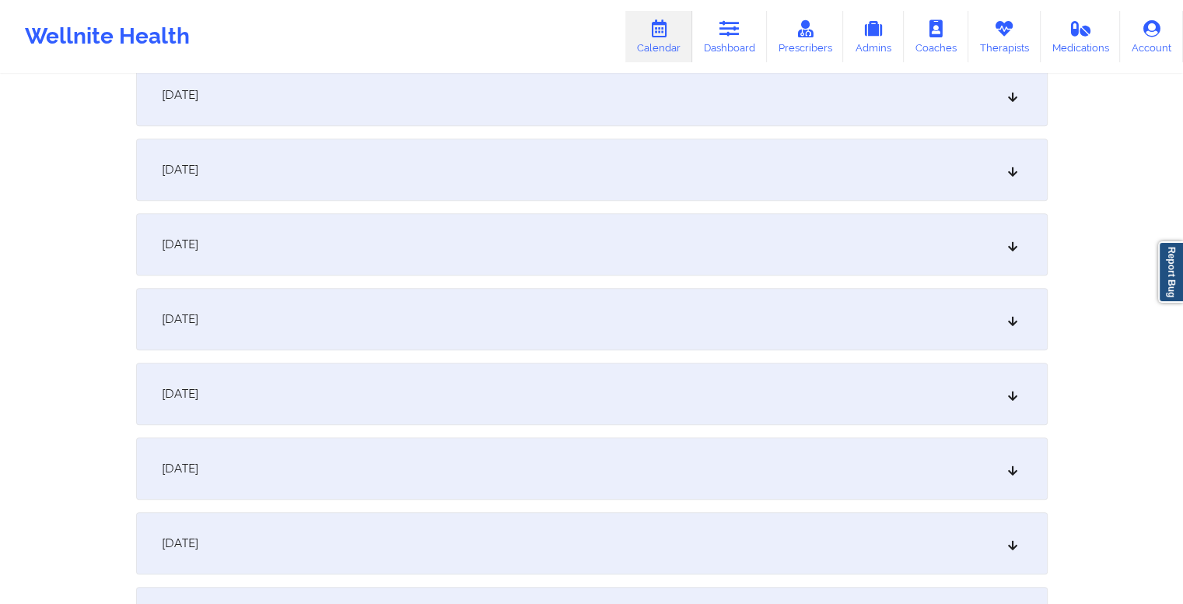
scroll to position [1242, 0]
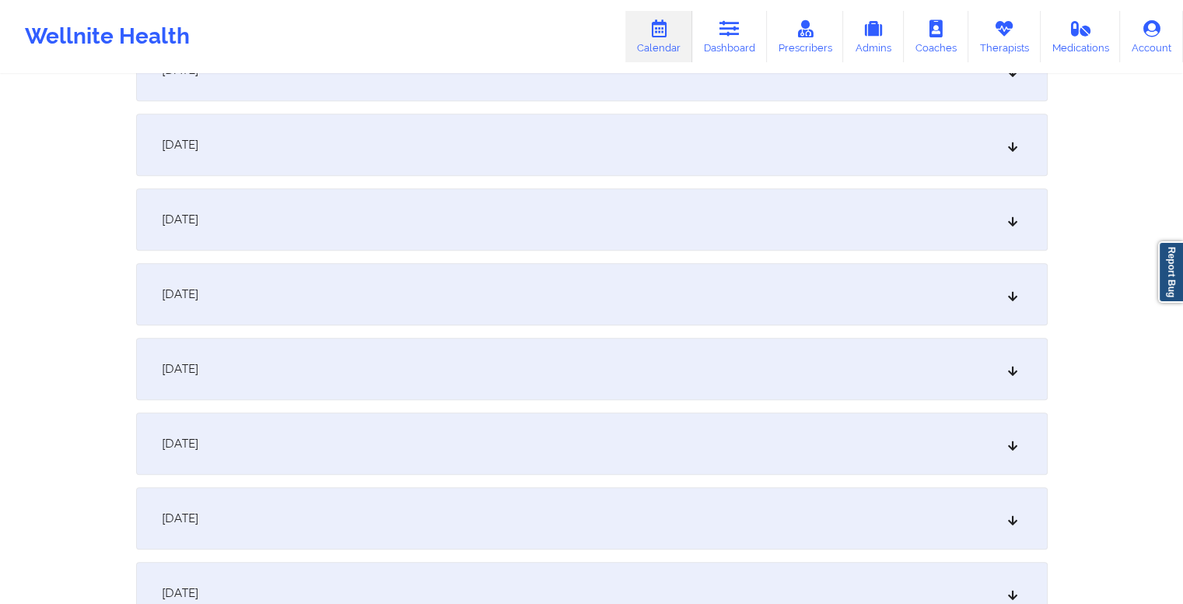
click at [587, 140] on div "October 15, 2025" at bounding box center [592, 145] width 912 height 62
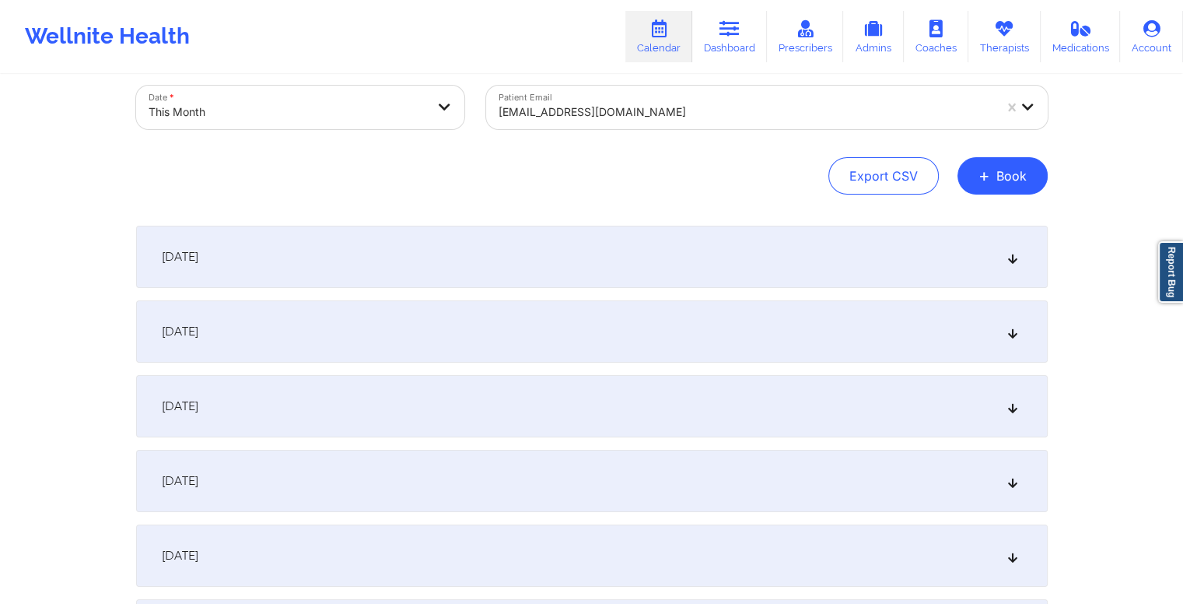
scroll to position [0, 0]
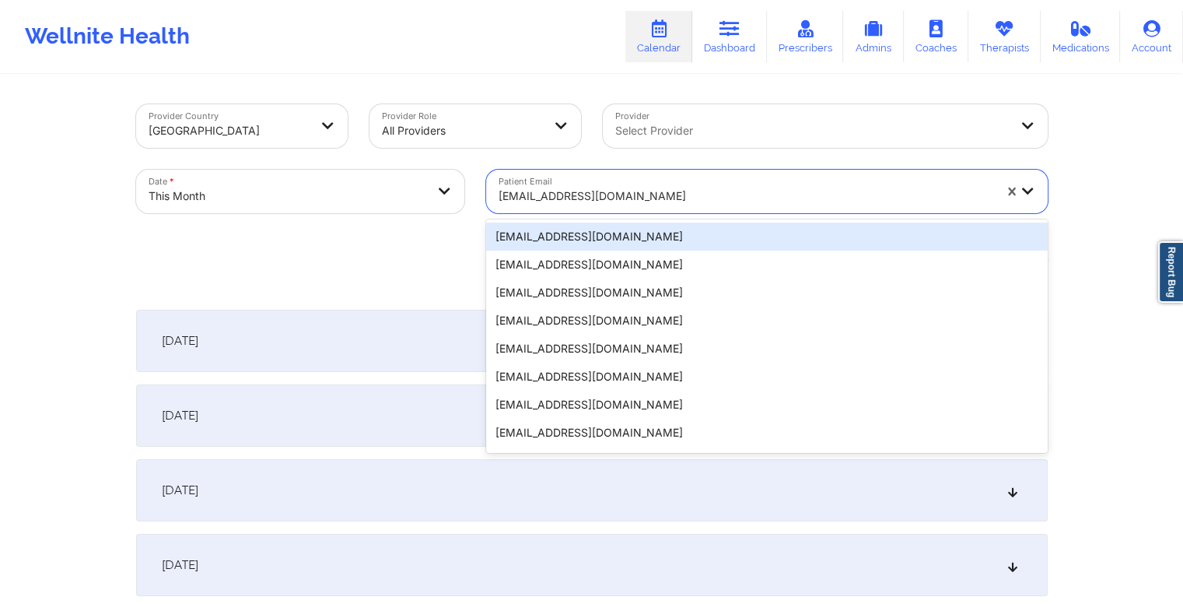
click at [626, 188] on div at bounding box center [746, 196] width 495 height 19
paste input "judyfinkelstein66@gmail.com"
type input "judyfinkelstein66@gmail.com"
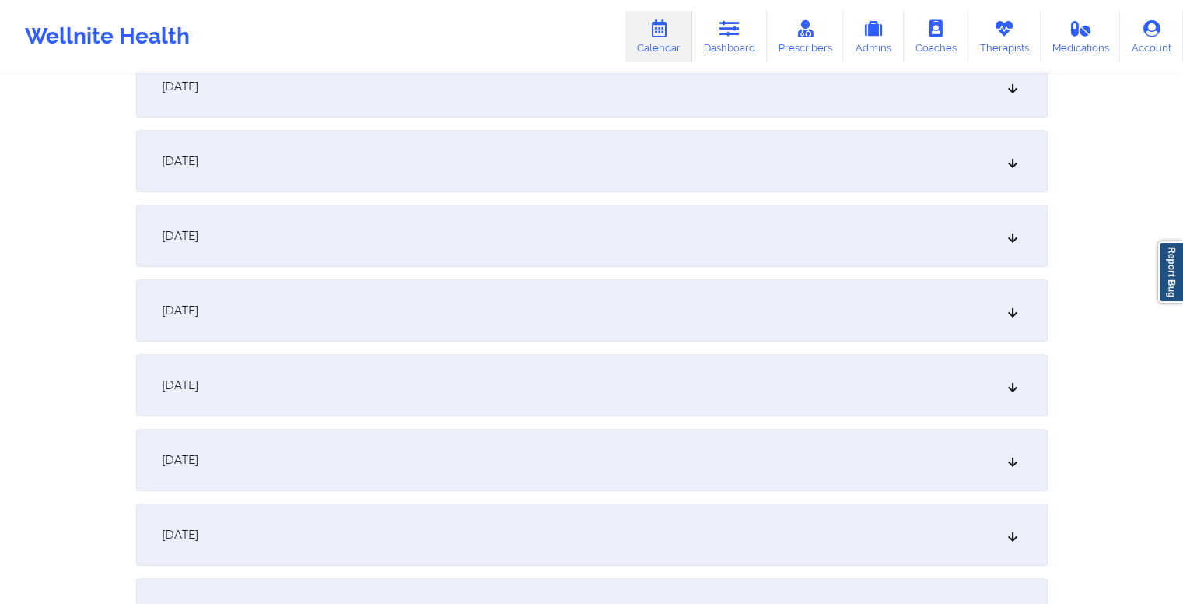
scroll to position [1152, 0]
click at [569, 230] on div "October 15, 2025" at bounding box center [592, 235] width 912 height 62
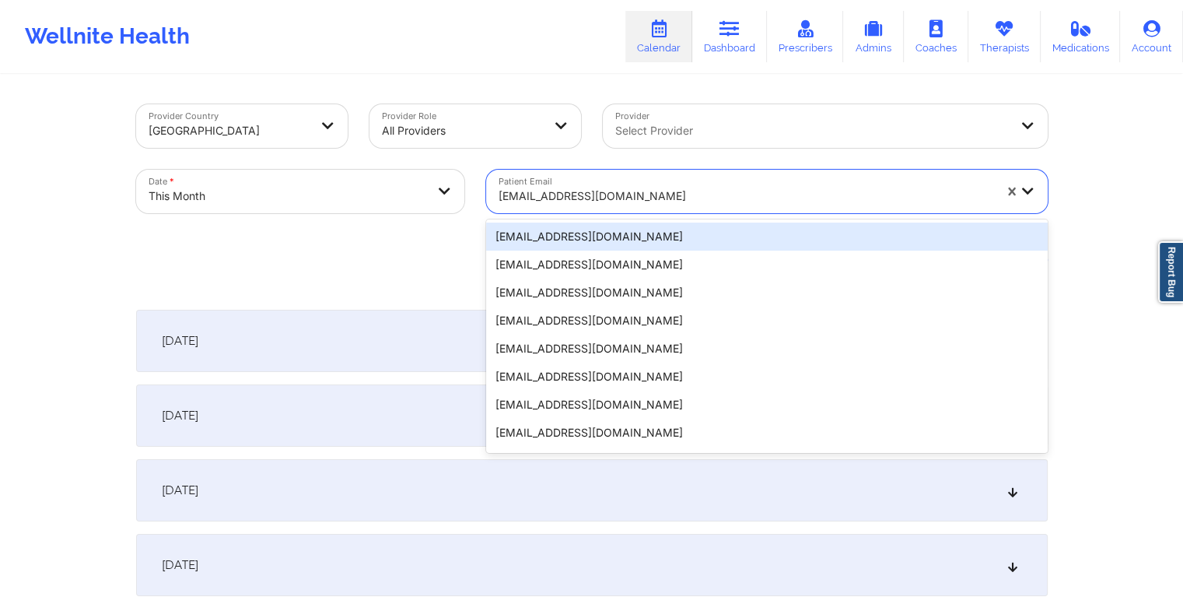
click at [663, 198] on div at bounding box center [746, 196] width 495 height 19
paste input "al.moloney22@aol.com"
type input "al.moloney22@aol.com"
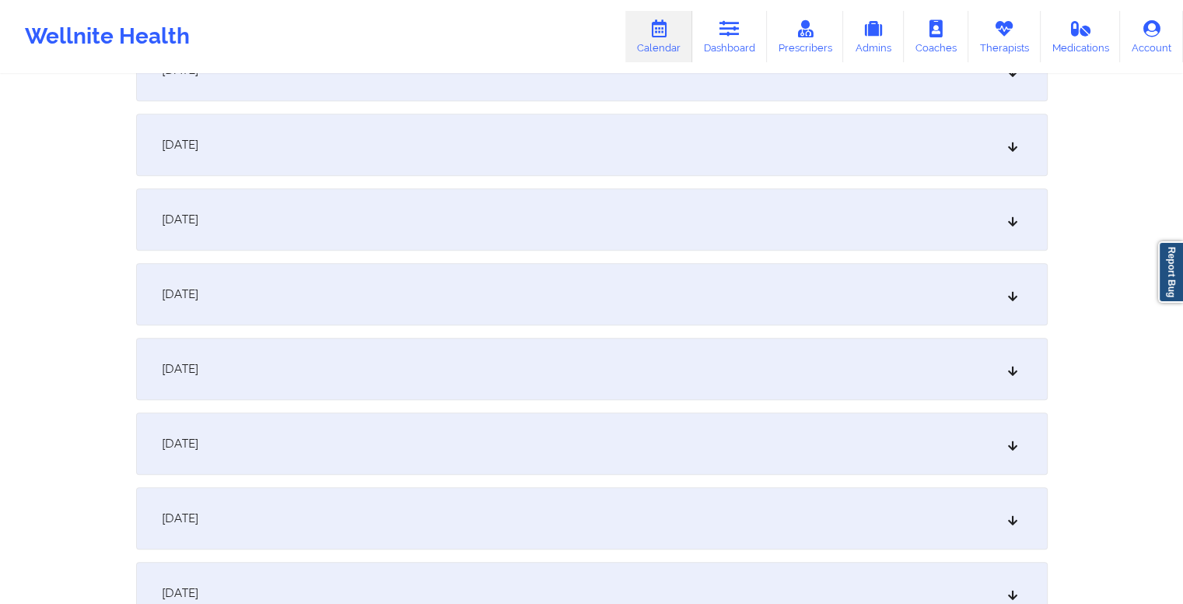
scroll to position [890, 0]
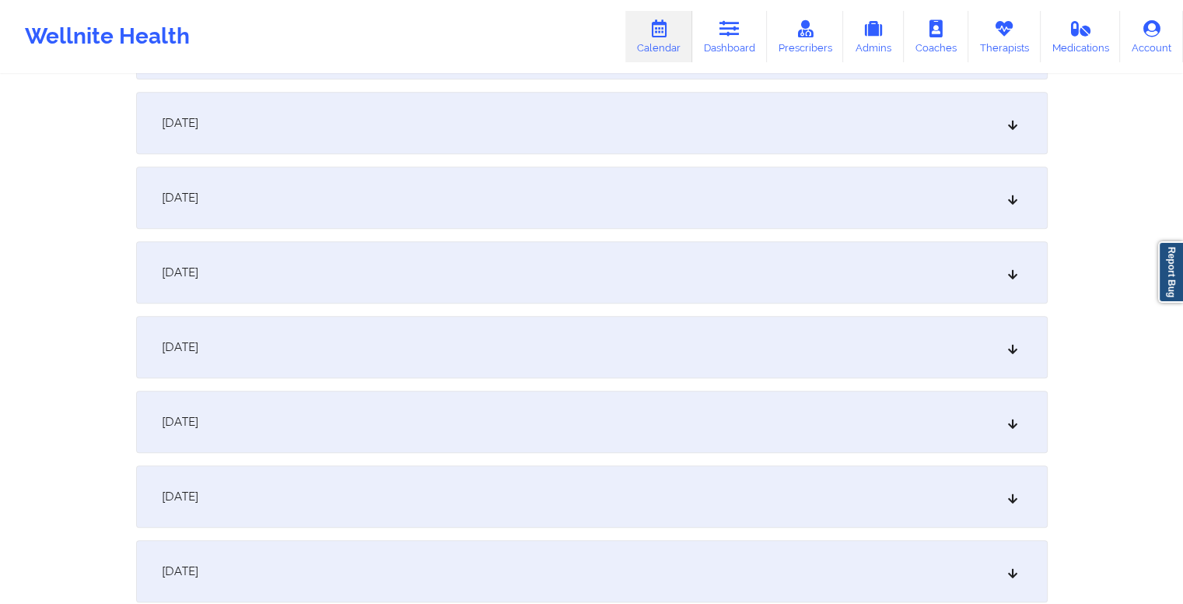
click at [524, 480] on div "October 15, 2025" at bounding box center [592, 496] width 912 height 62
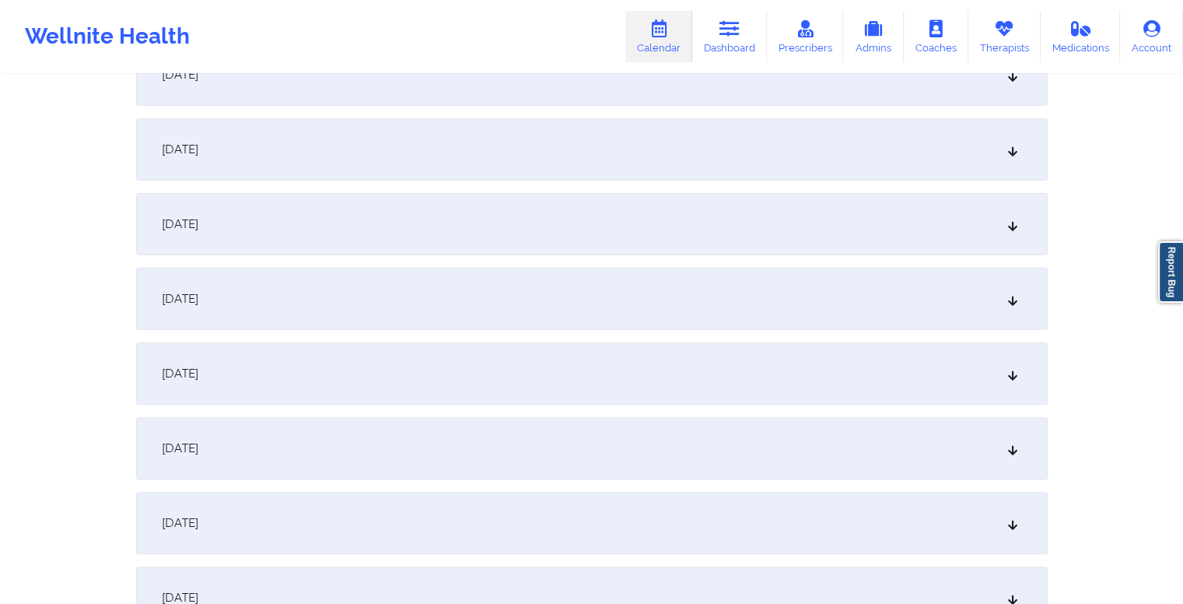
scroll to position [0, 0]
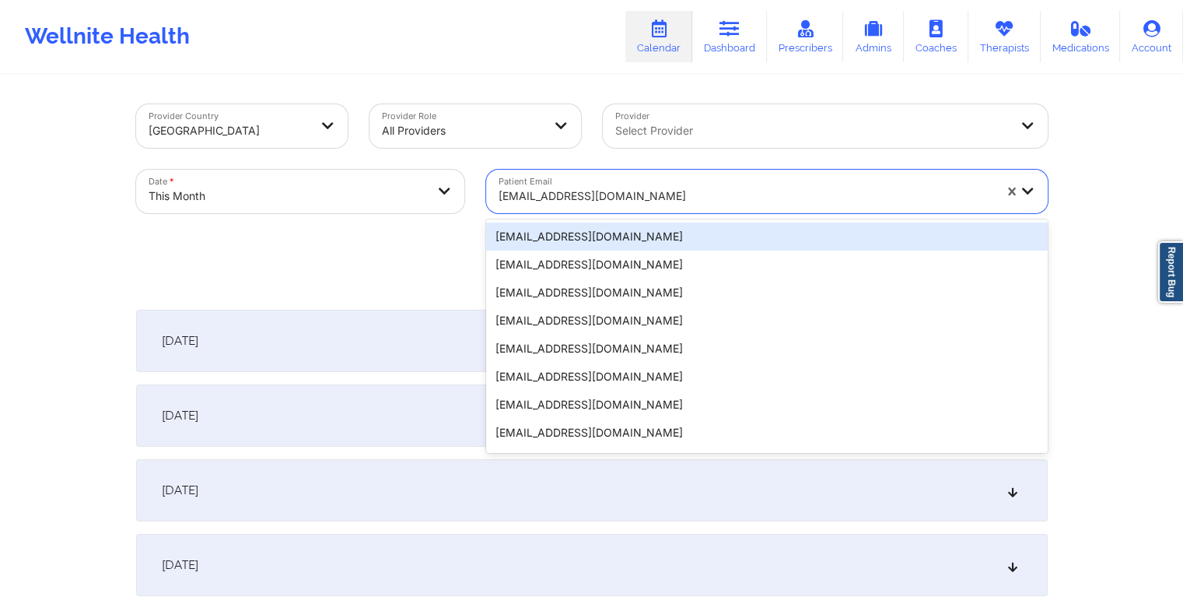
click at [646, 191] on div at bounding box center [746, 196] width 495 height 19
paste input "syrtaylor22@gmail.com"
type input "syrtaylor22@gmail.com"
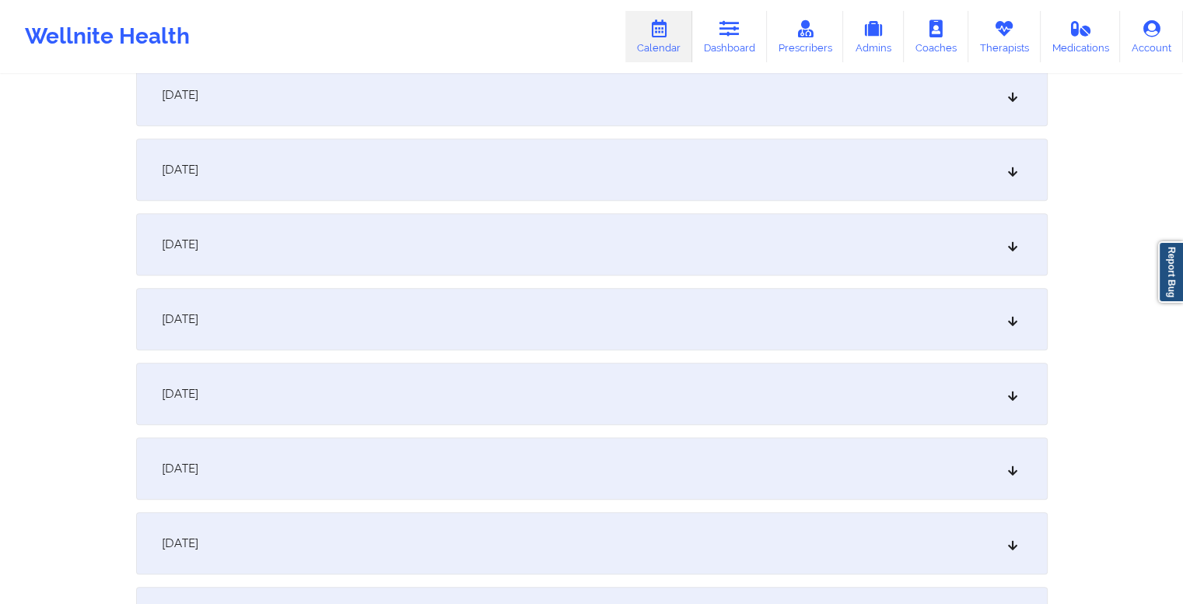
scroll to position [1290, 0]
click at [530, 111] on div "October 15, 2025" at bounding box center [592, 96] width 912 height 62
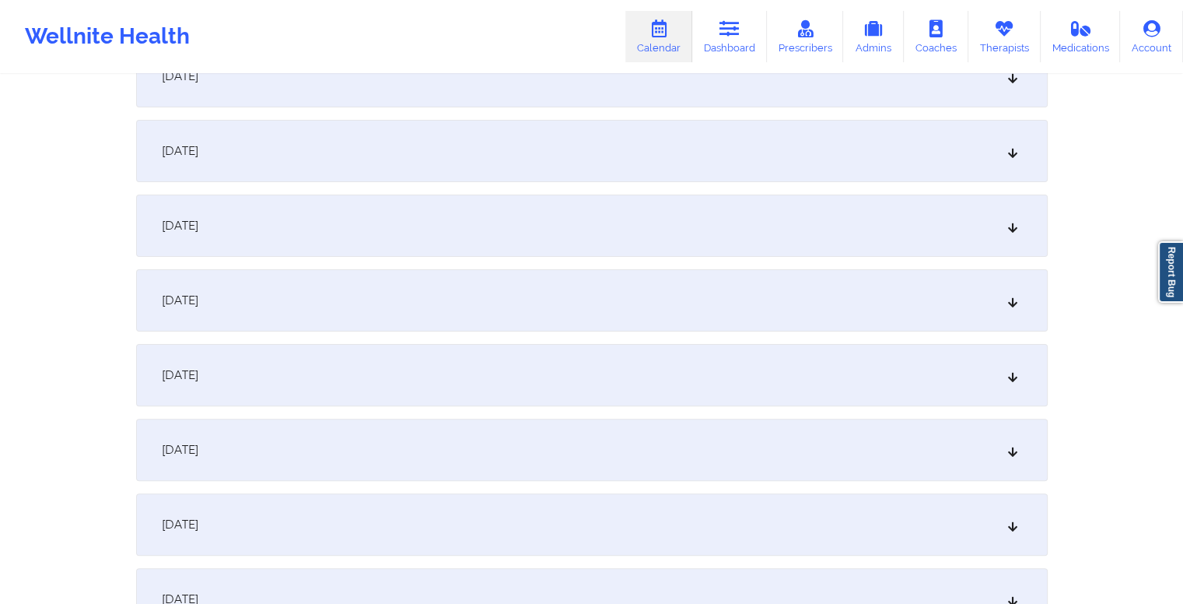
scroll to position [0, 0]
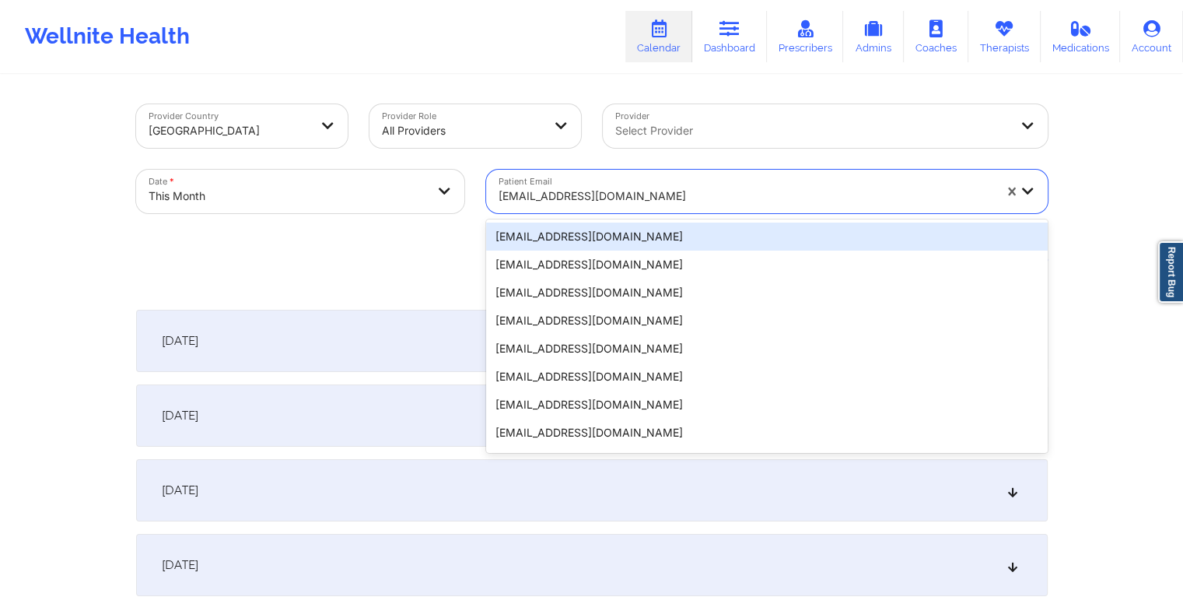
click at [647, 188] on div at bounding box center [746, 196] width 495 height 19
paste input "tlichinchi@gmail.com"
type input "tlichinchi@gmail.com"
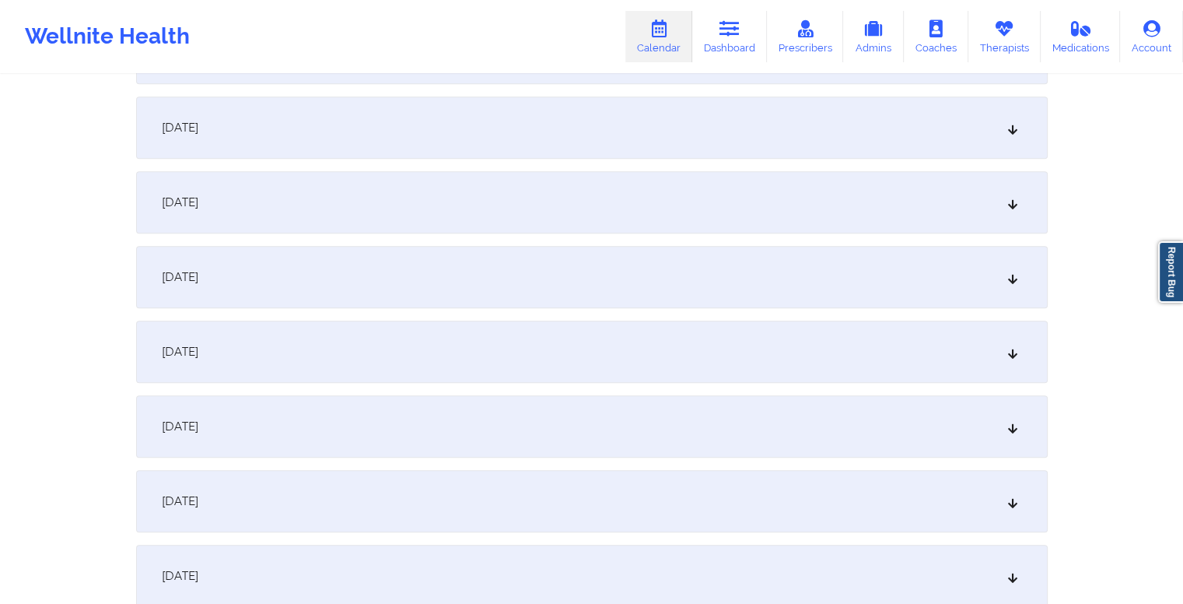
scroll to position [812, 0]
click at [447, 561] on div "October 15, 2025" at bounding box center [592, 575] width 912 height 62
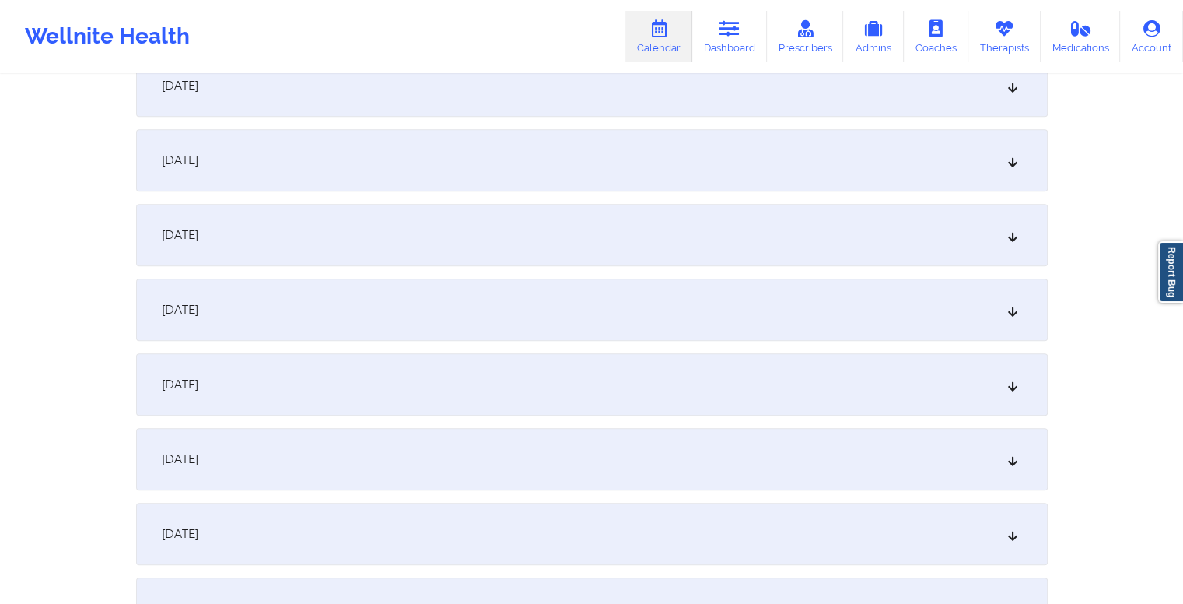
scroll to position [0, 0]
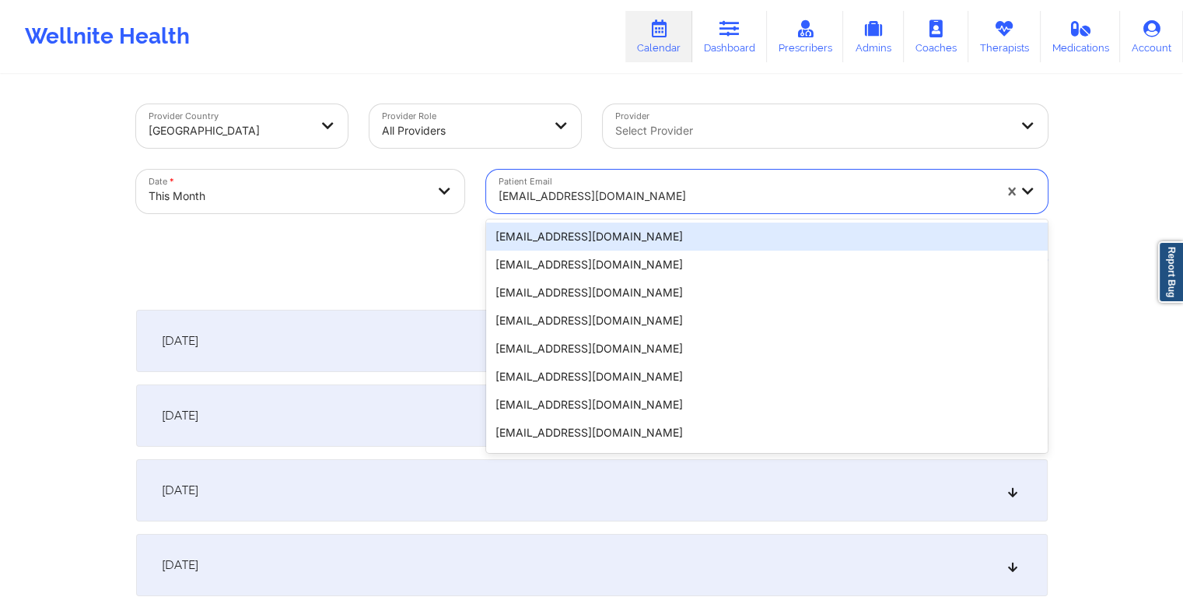
click at [591, 194] on div at bounding box center [746, 196] width 495 height 19
paste input "tlichinchi@gmail.com xedwards6@gmail.com"
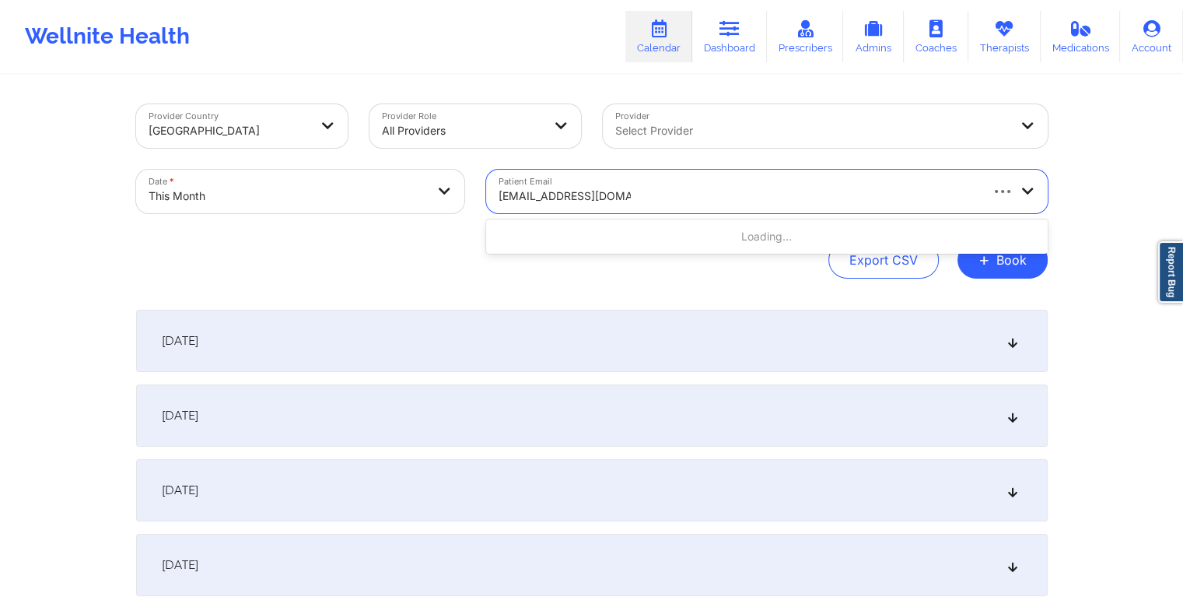
type input "xedwards6@gmail.com"
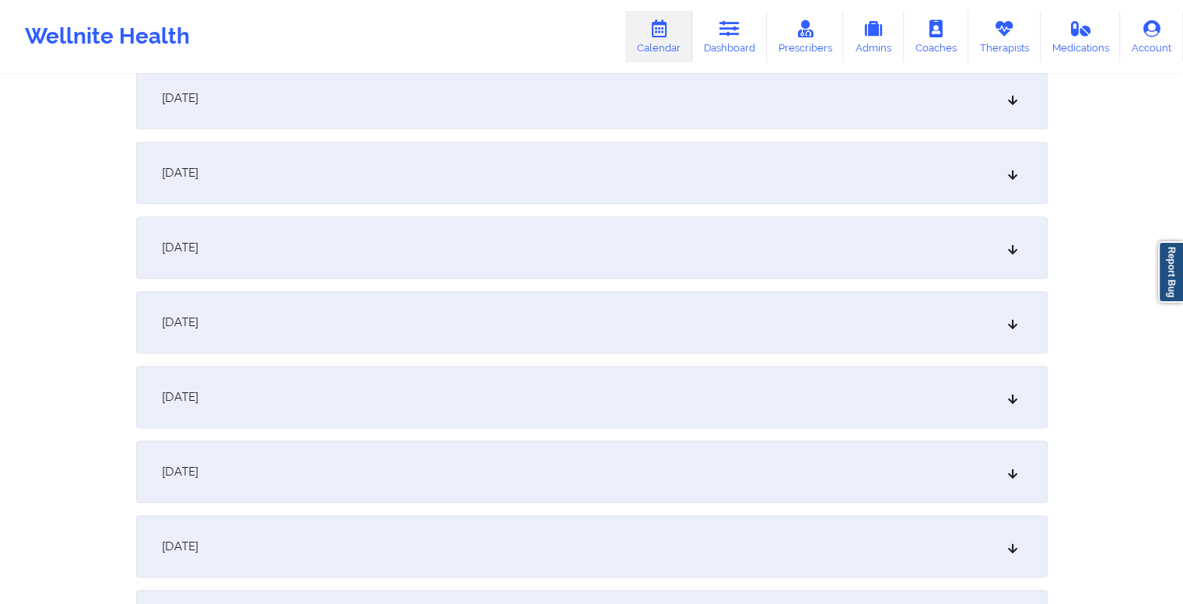
scroll to position [1142, 0]
click at [531, 247] on div "October 15, 2025" at bounding box center [592, 244] width 912 height 62
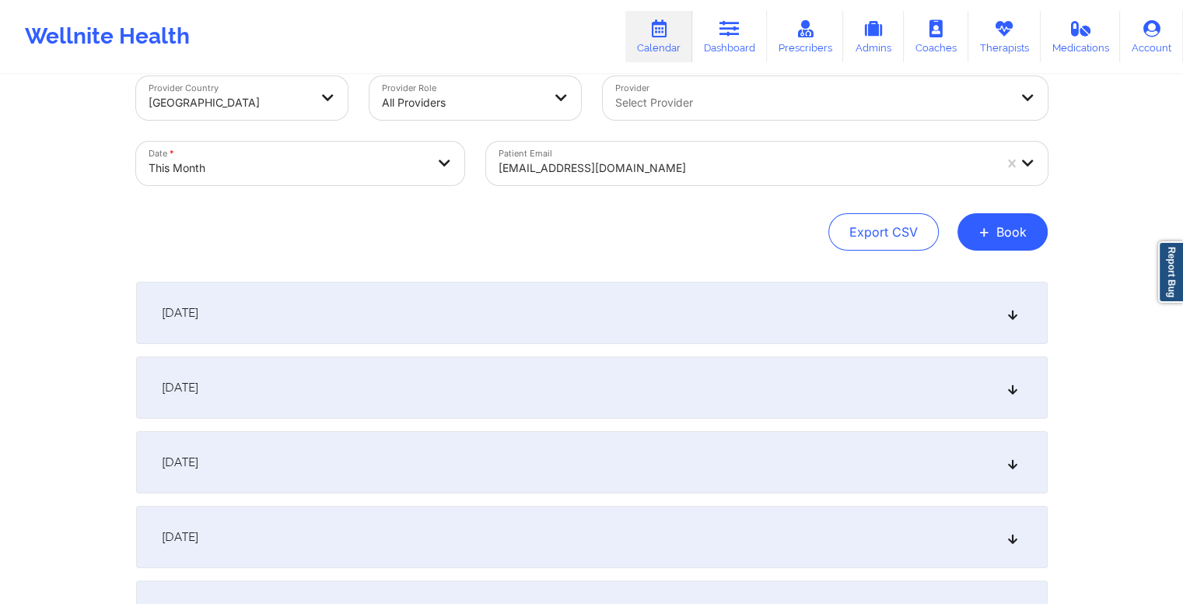
scroll to position [0, 0]
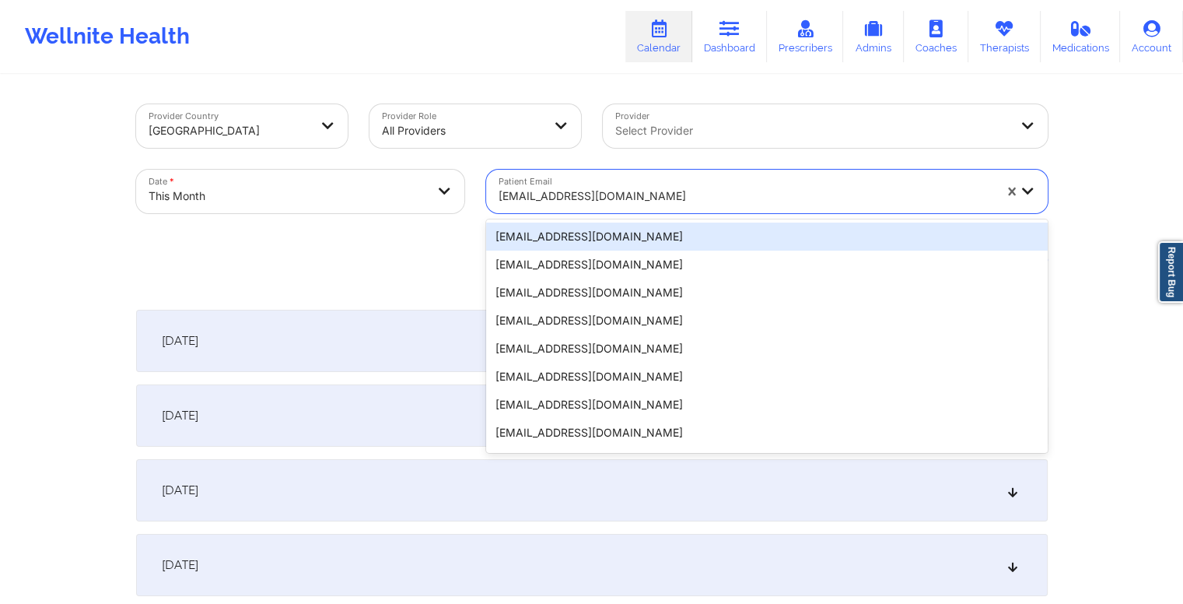
click at [631, 191] on div at bounding box center [746, 196] width 495 height 19
paste input "apunla2011@yahoo.com"
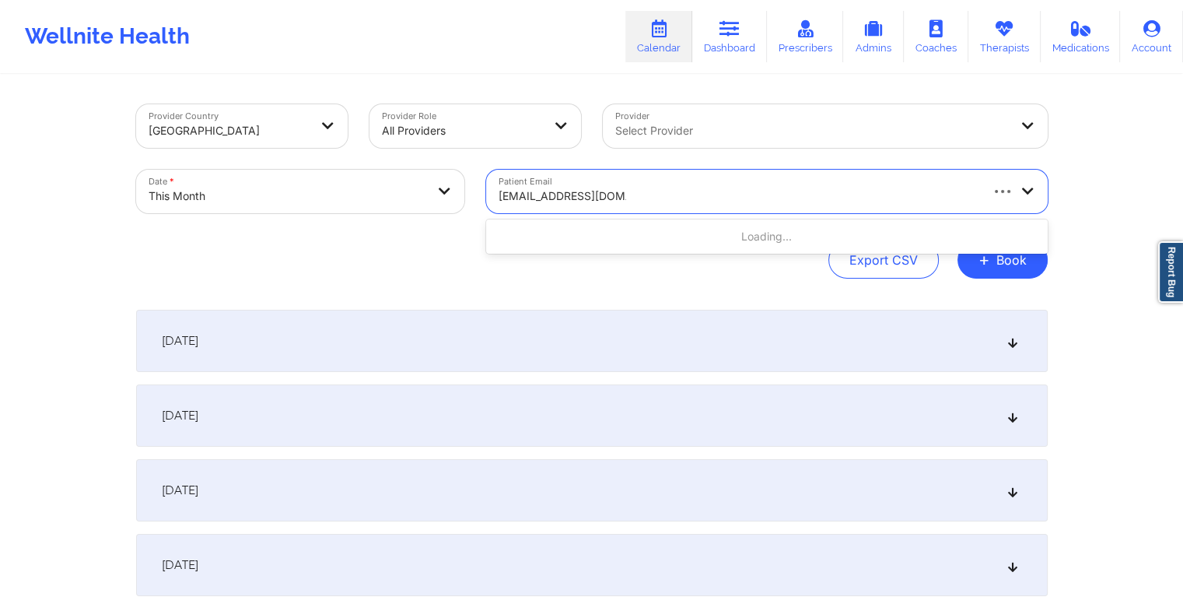
type input "apunla2011@yahoo.com"
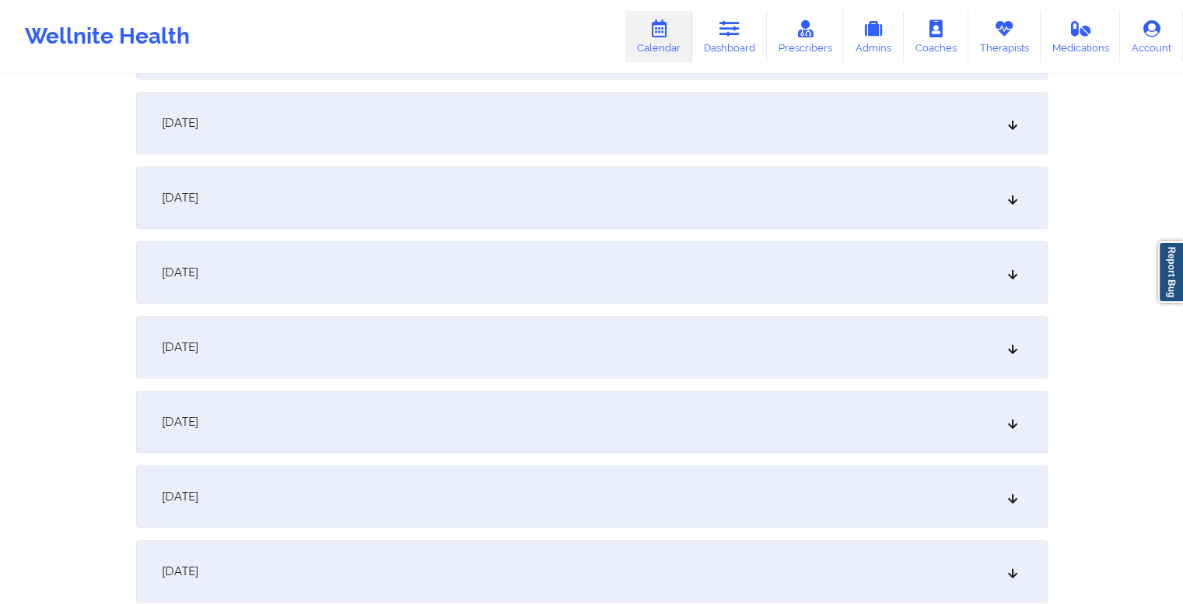
scroll to position [1145, 0]
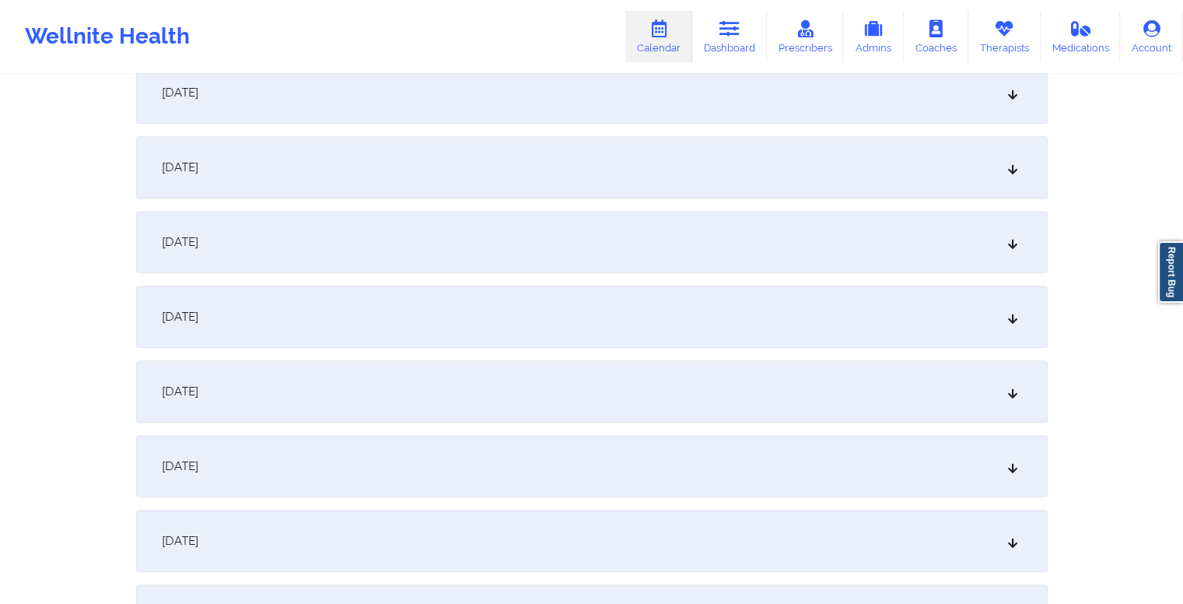
click at [490, 233] on div "October 15, 2025" at bounding box center [592, 242] width 912 height 62
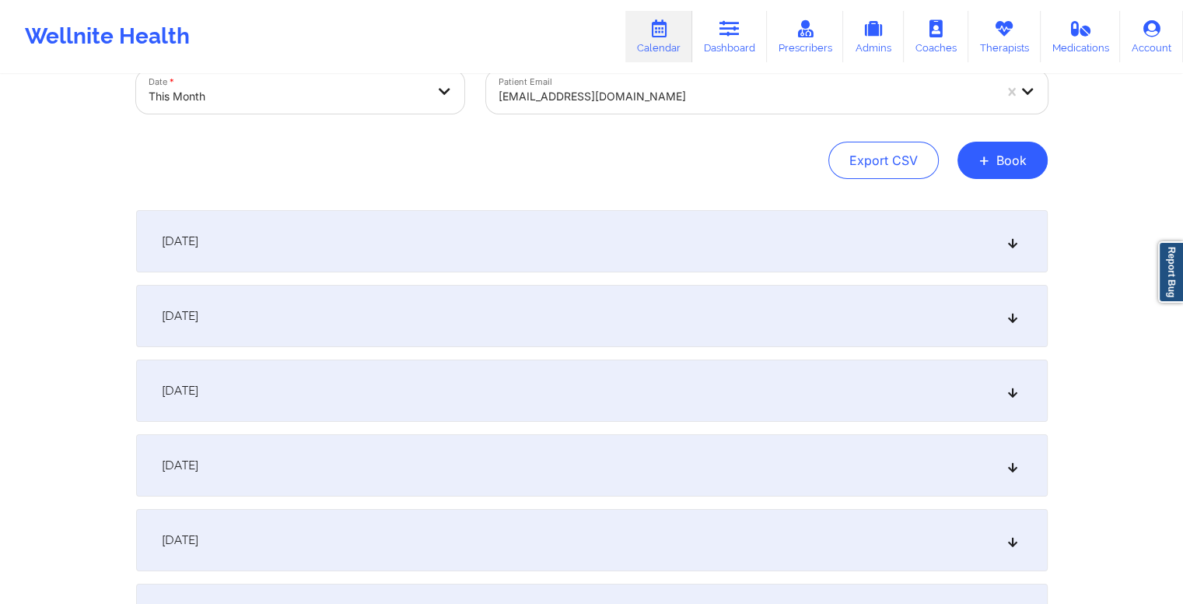
scroll to position [0, 0]
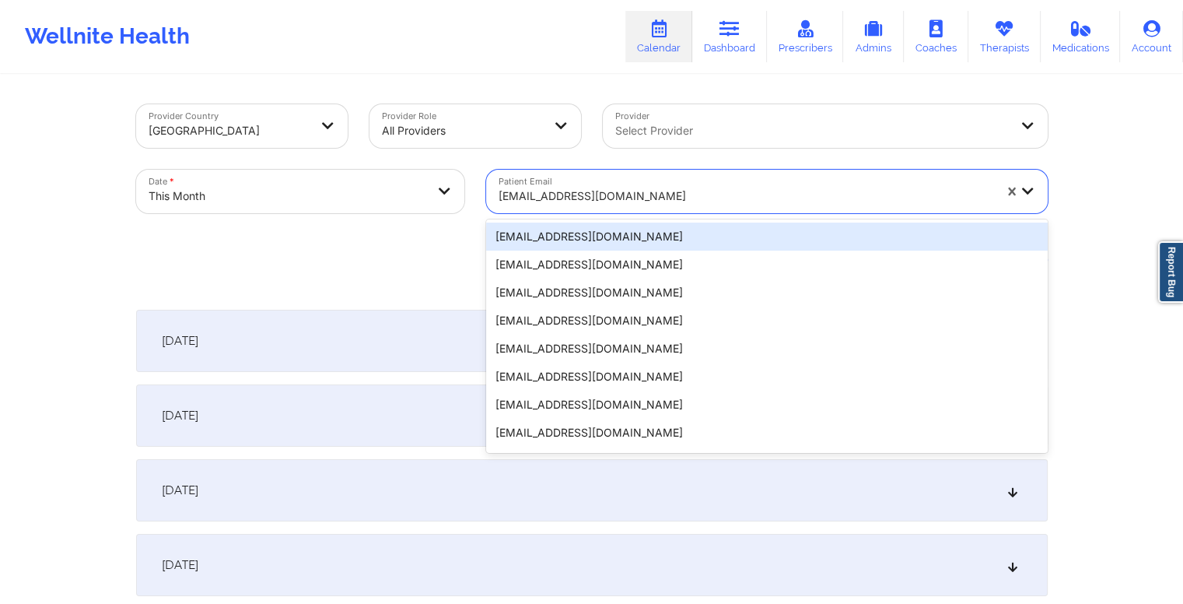
click at [639, 194] on div at bounding box center [746, 196] width 495 height 19
paste input "hsmith12348@gmail.com"
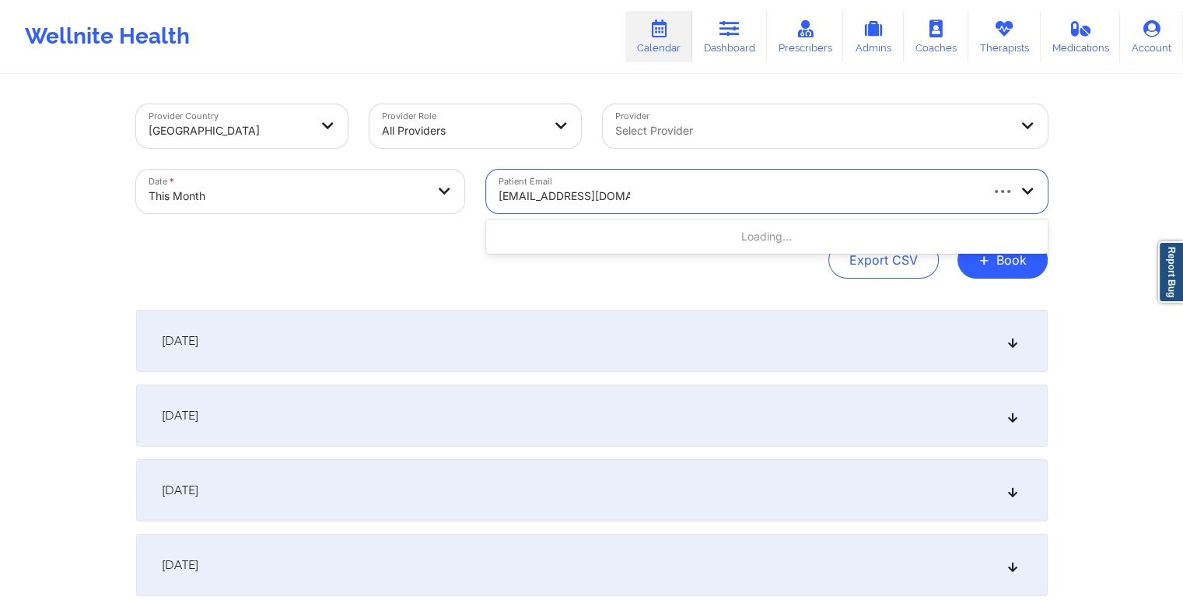
type input "hsmith12348@gmail.com"
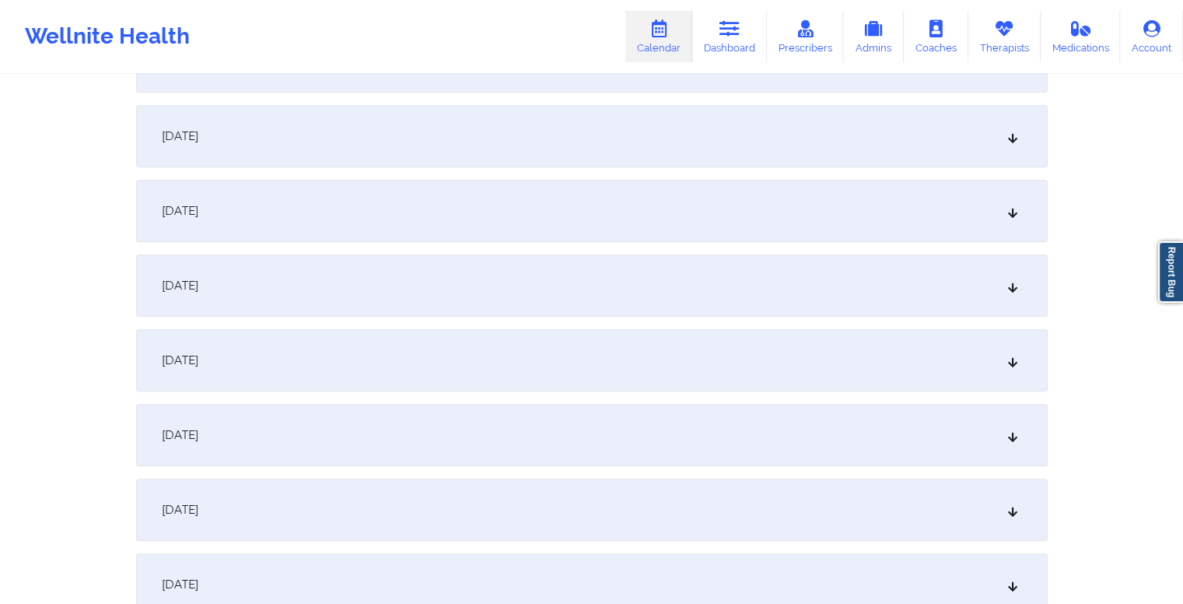
scroll to position [1027, 0]
click at [460, 339] on div "October 15, 2025" at bounding box center [592, 359] width 912 height 62
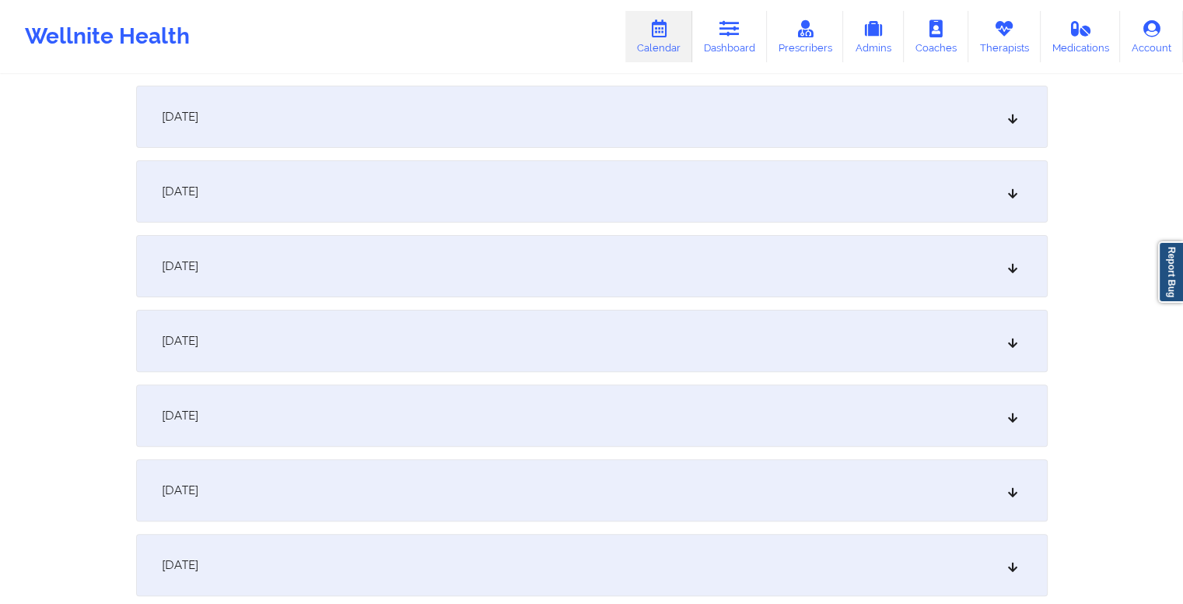
scroll to position [0, 0]
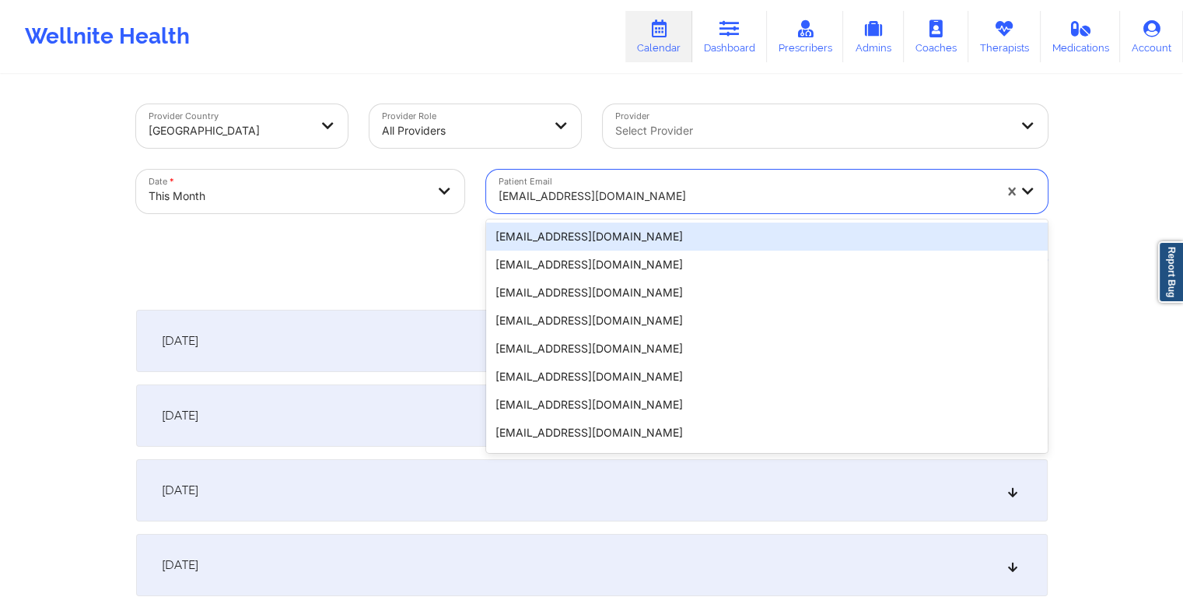
click at [622, 192] on div at bounding box center [746, 196] width 495 height 19
paste input "damariscd7@yahoo.com"
type input "damariscd7@yahoo.com"
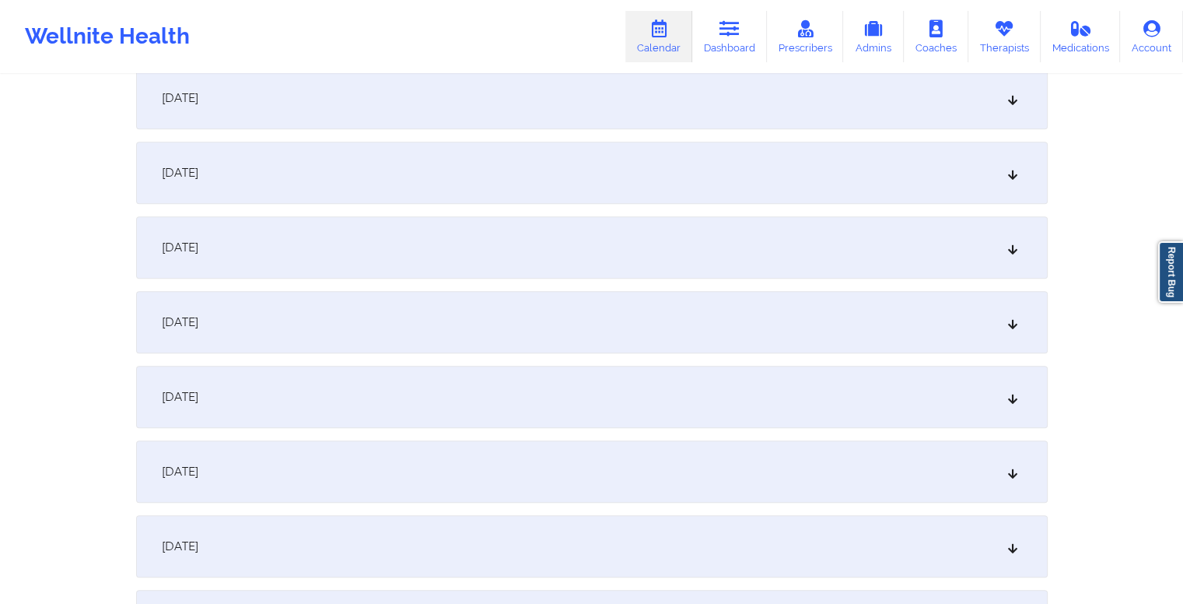
scroll to position [1071, 0]
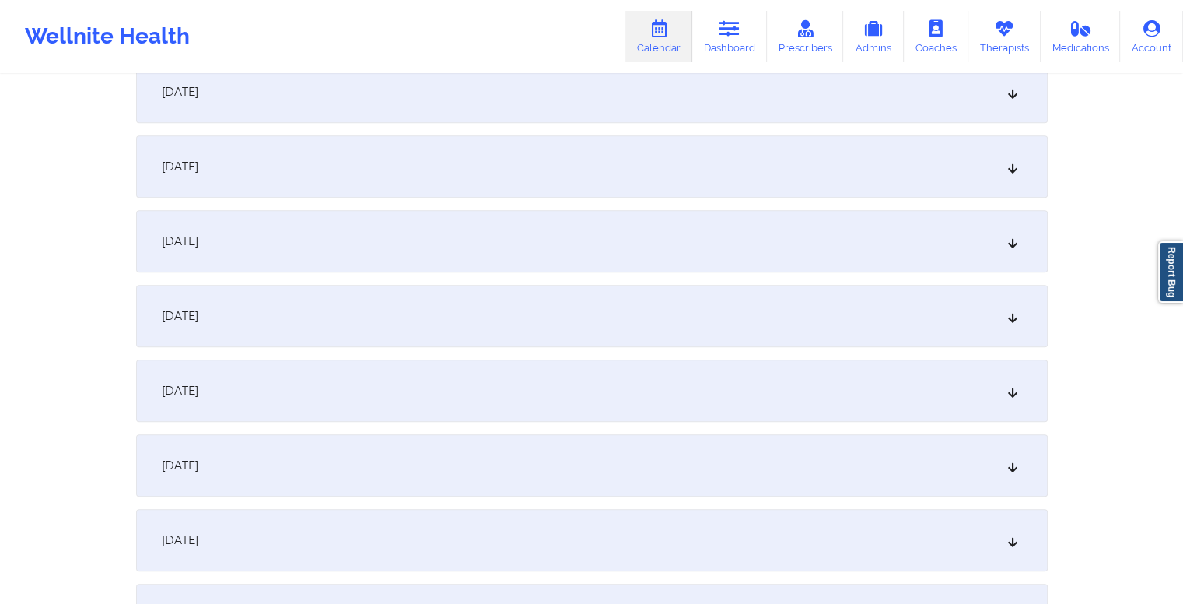
click at [605, 476] on div "October 17, 2025" at bounding box center [592, 465] width 912 height 62
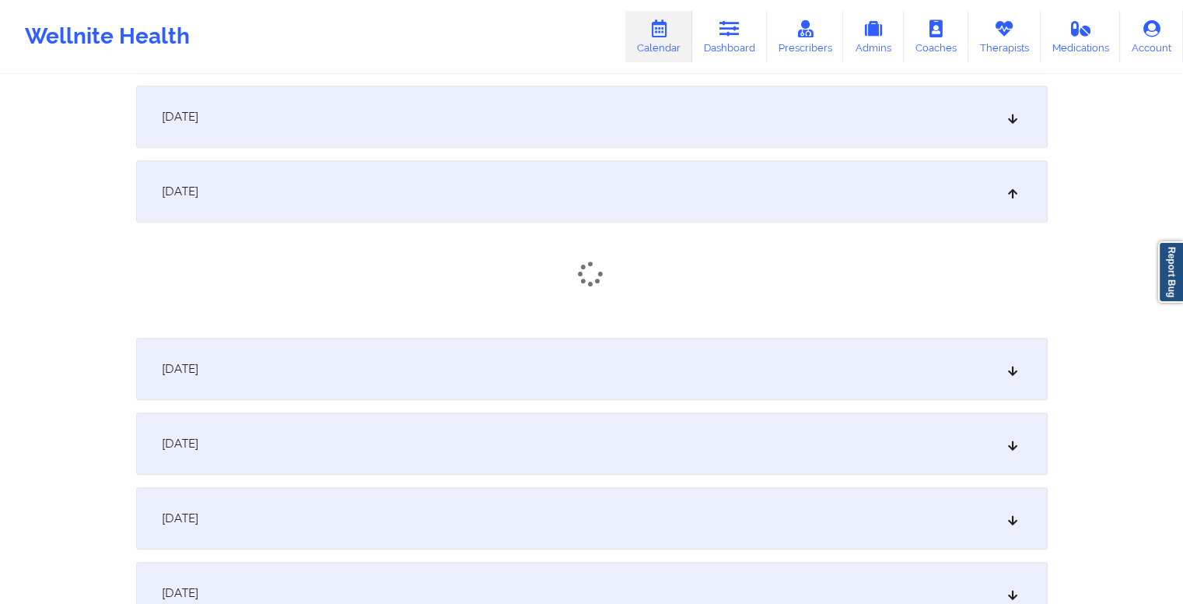
scroll to position [1346, 0]
click at [470, 113] on div "October 16, 2025" at bounding box center [592, 115] width 912 height 62
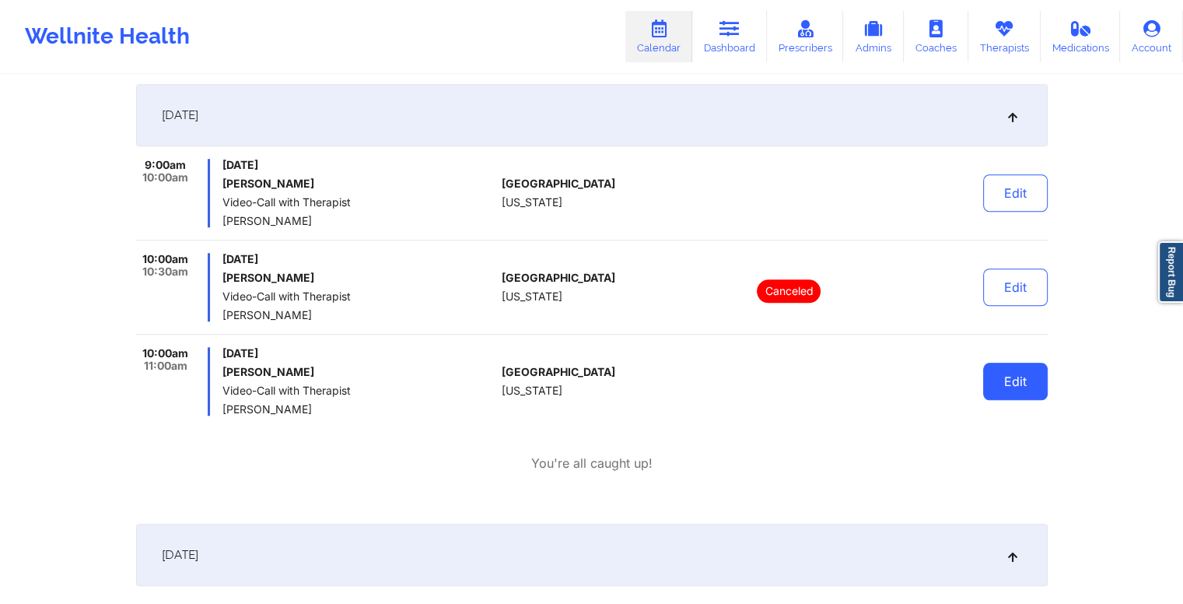
click at [1003, 381] on button "Edit" at bounding box center [1015, 381] width 65 height 37
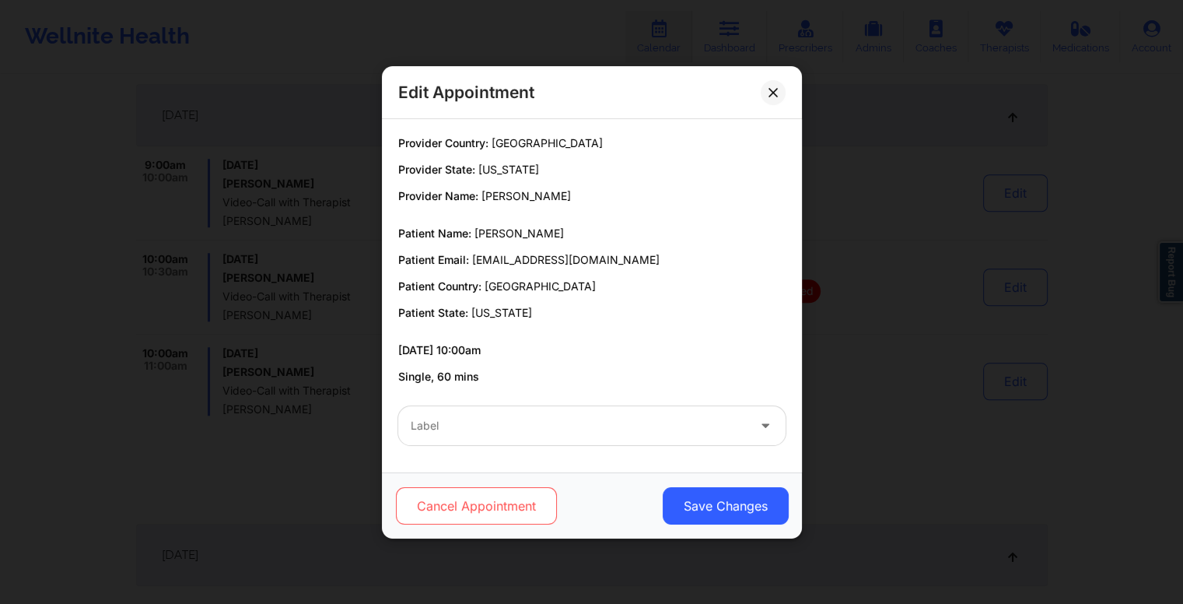
click at [510, 503] on button "Cancel Appointment" at bounding box center [475, 505] width 161 height 37
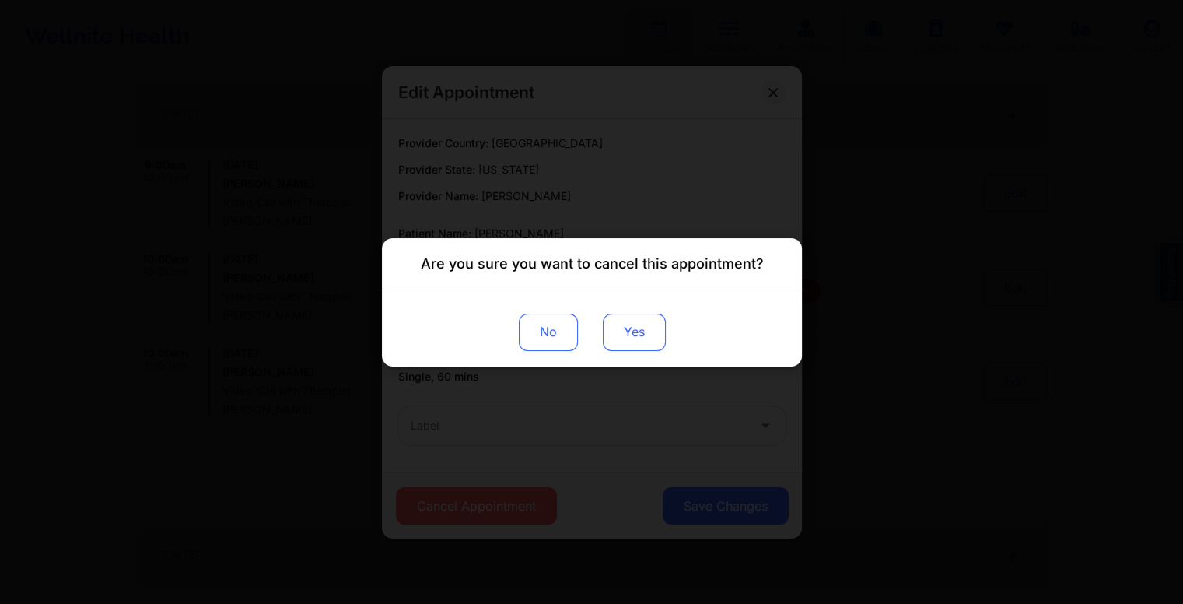
click at [632, 336] on button "Yes" at bounding box center [633, 331] width 63 height 37
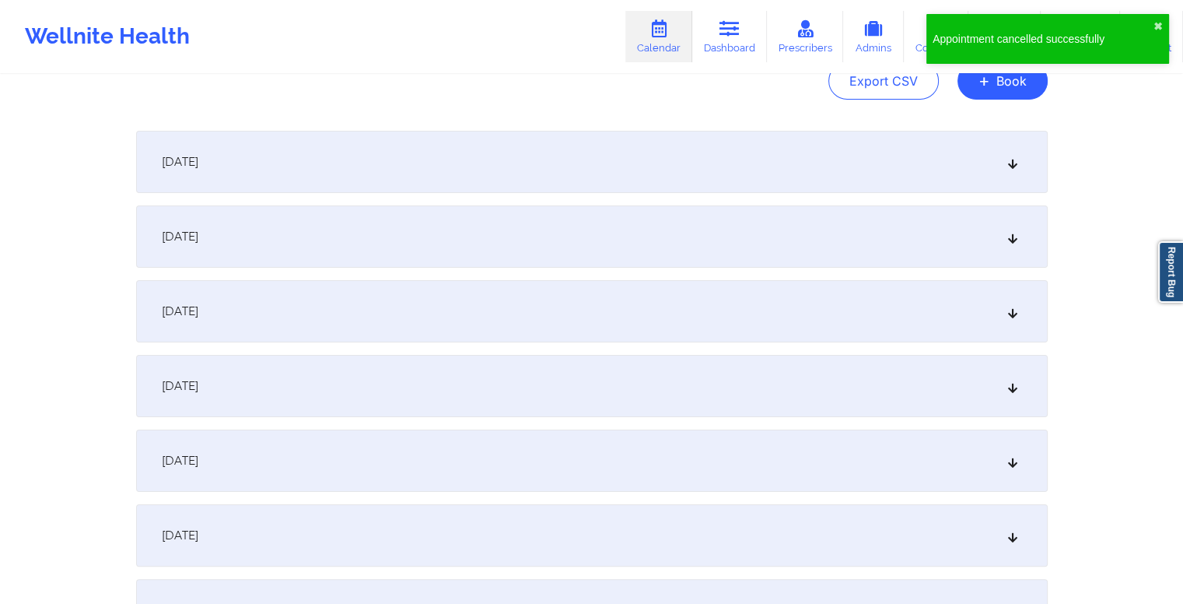
scroll to position [0, 0]
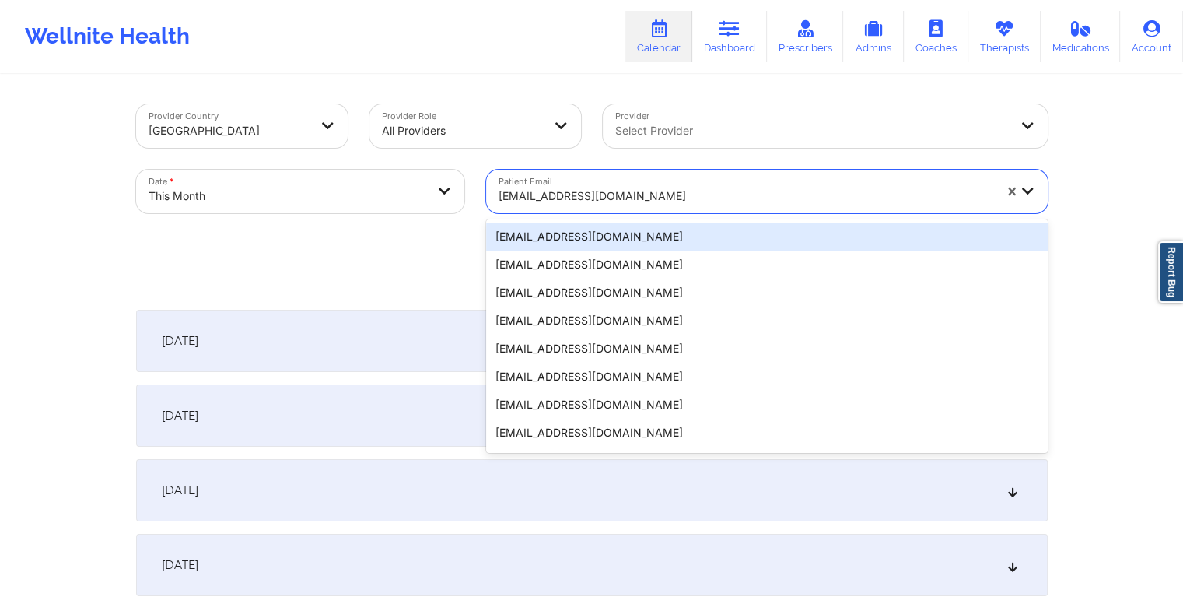
click at [638, 192] on div at bounding box center [746, 196] width 495 height 19
paste input "tlichinchi@gmail.com"
type input "tlichinchi@gmail.com"
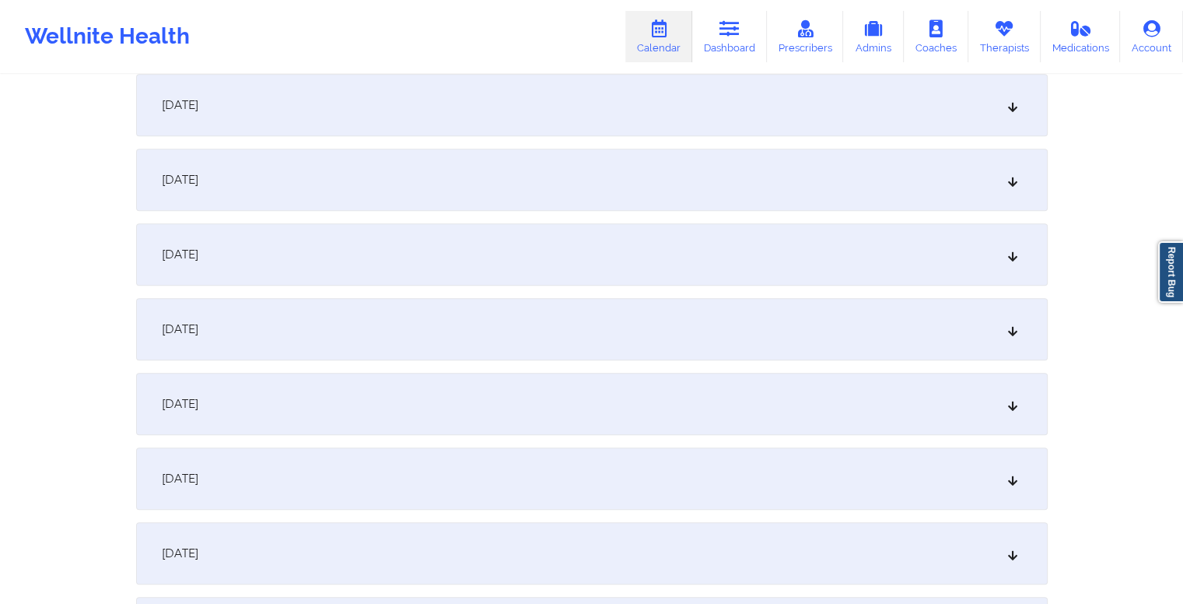
scroll to position [1206, 0]
click at [415, 194] on div "October 15, 2025" at bounding box center [592, 180] width 912 height 62
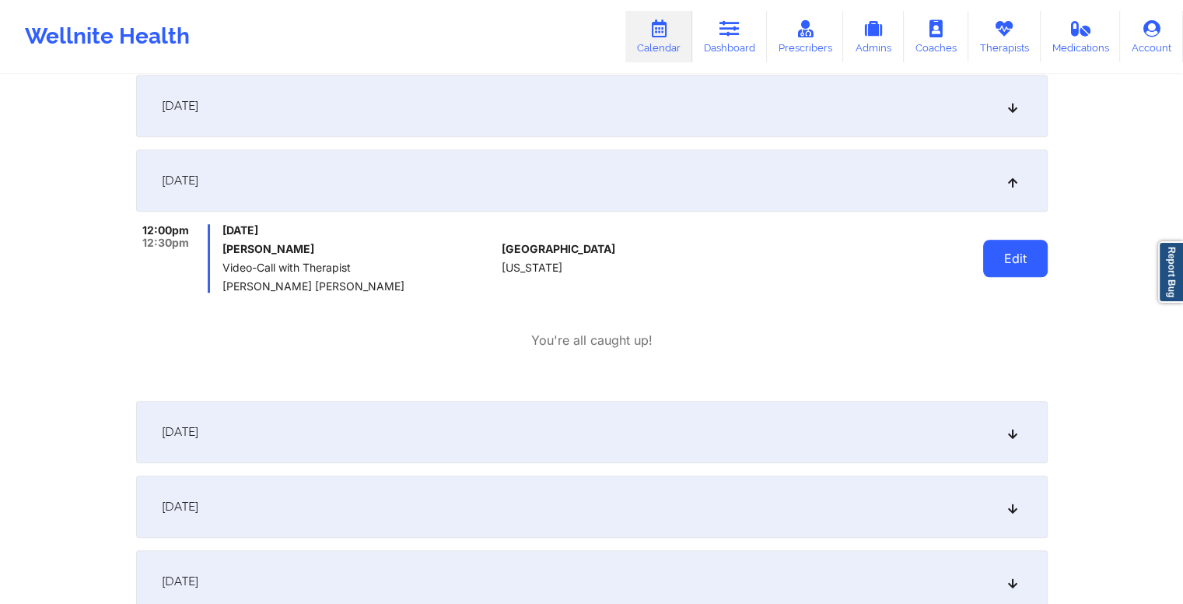
click at [1021, 250] on button "Edit" at bounding box center [1015, 258] width 65 height 37
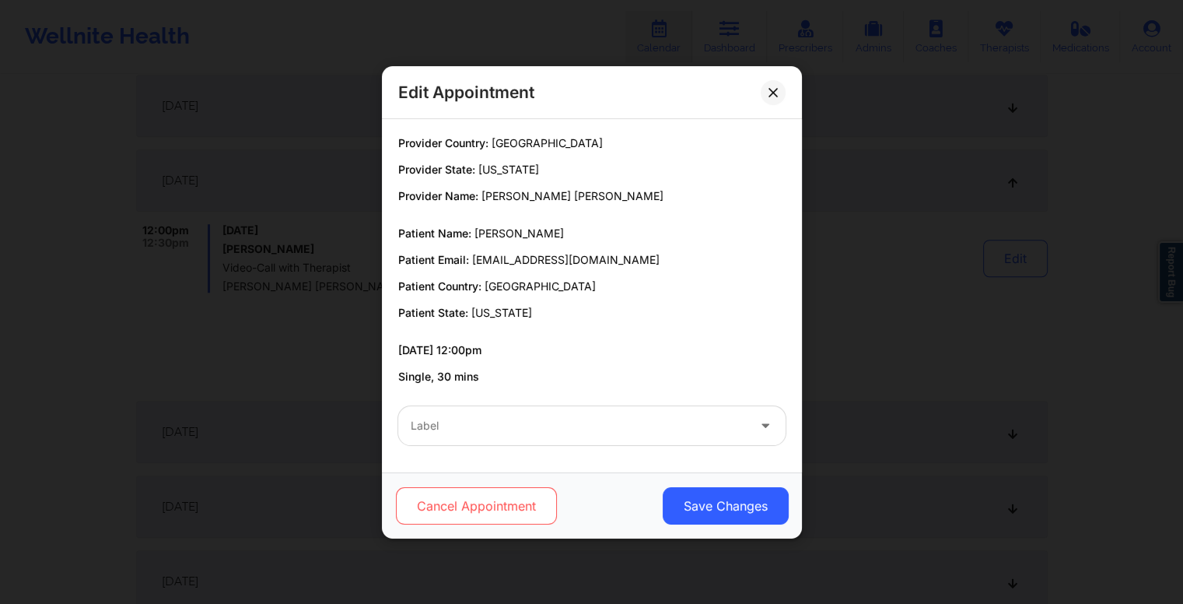
click at [479, 504] on button "Cancel Appointment" at bounding box center [475, 505] width 161 height 37
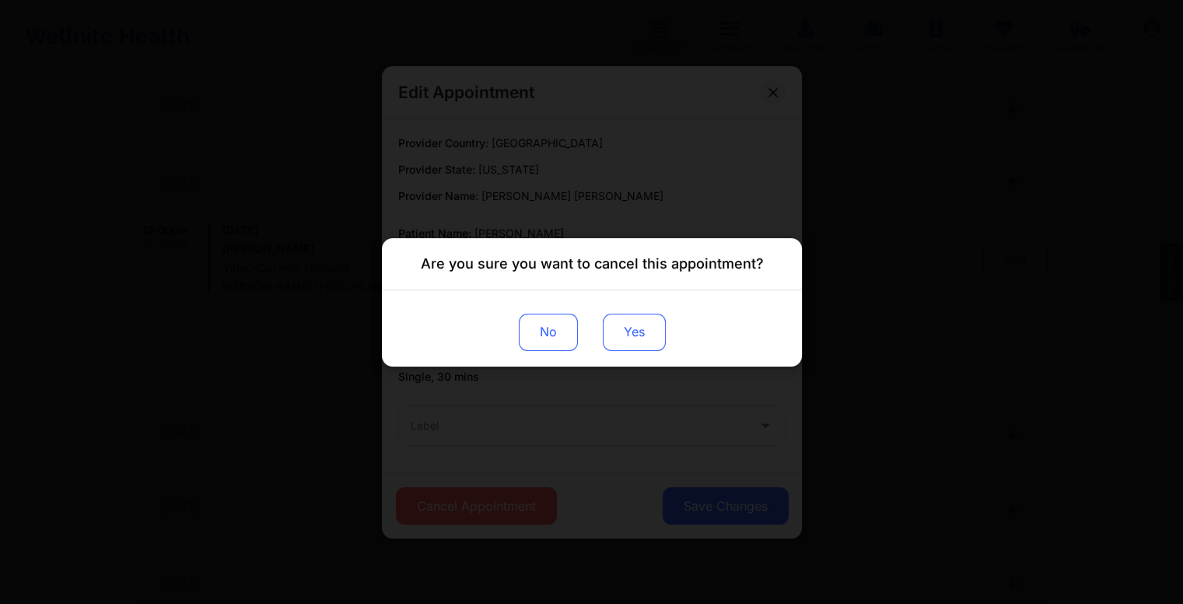
click at [638, 332] on button "Yes" at bounding box center [633, 331] width 63 height 37
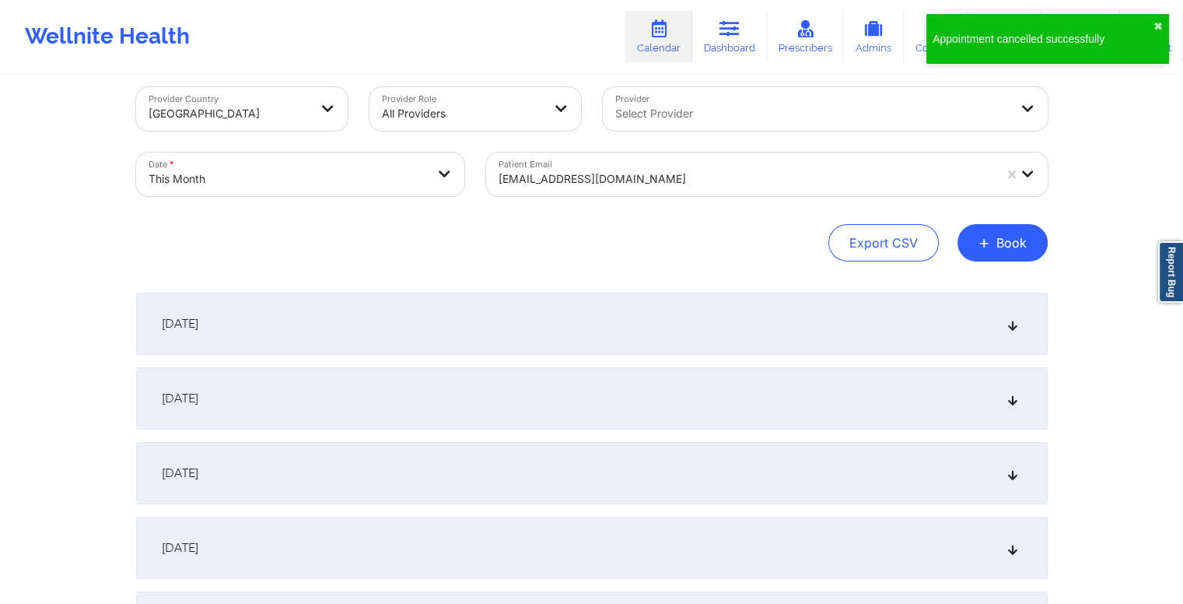
scroll to position [0, 0]
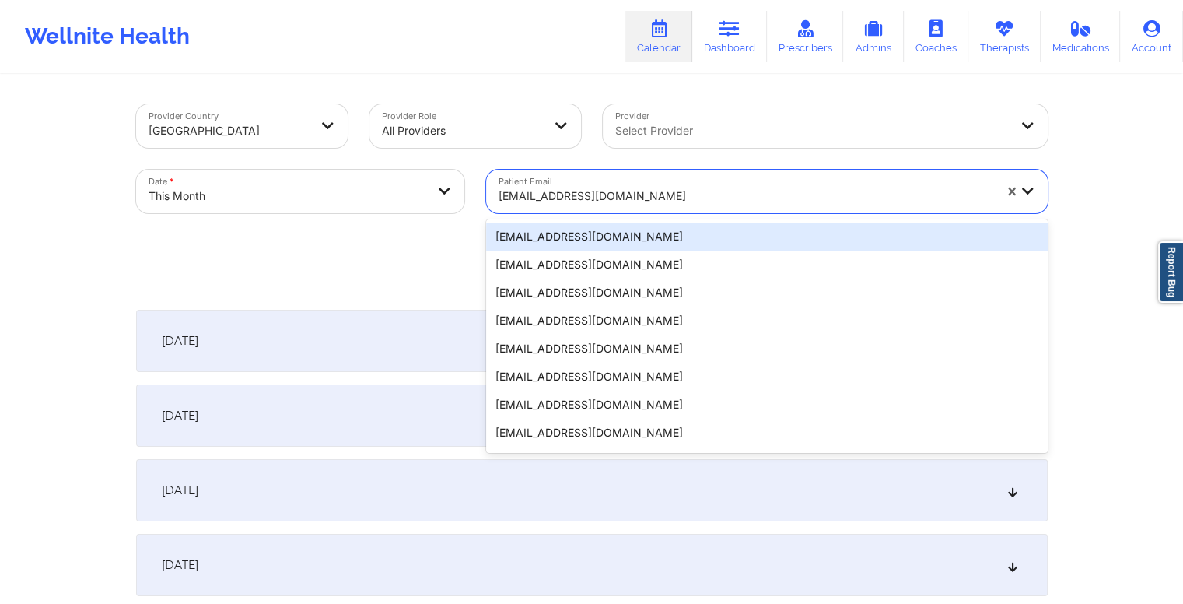
click at [614, 199] on div at bounding box center [746, 196] width 495 height 19
paste input "jmyhp5@umsystem.edu"
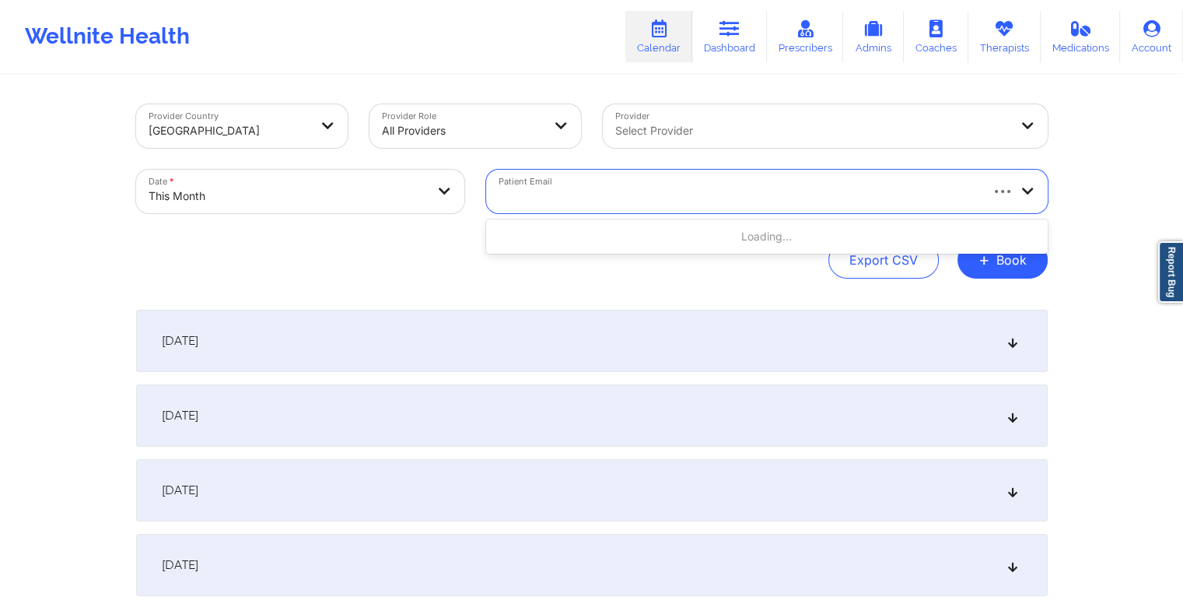
type input "jmyhp5@umsystem.edu"
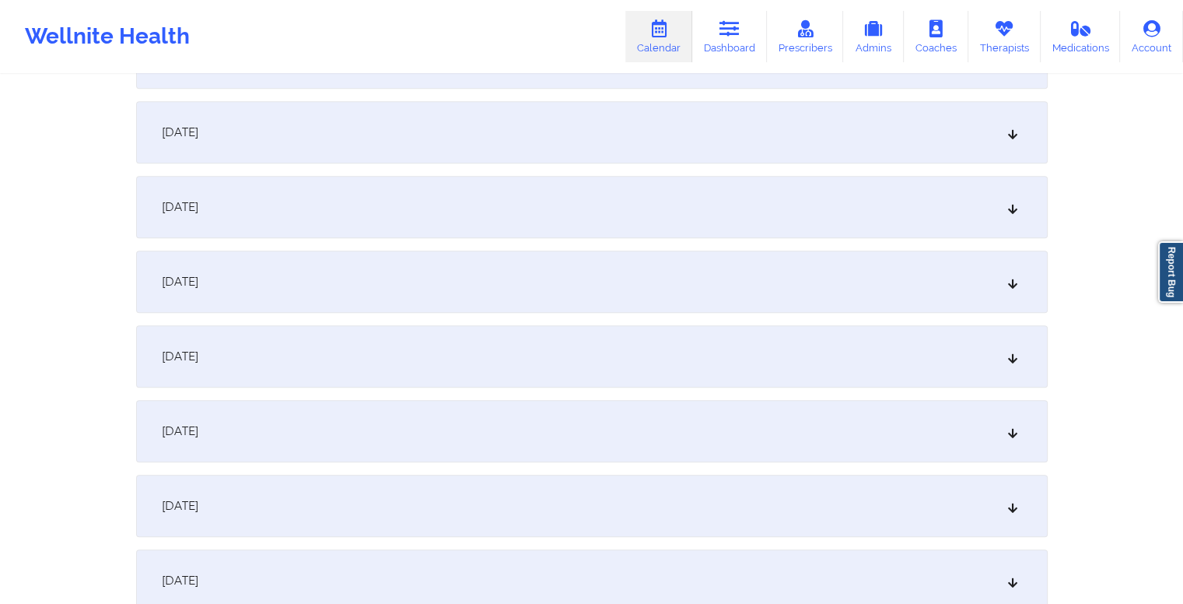
scroll to position [959, 0]
click at [504, 408] on div "October 15, 2025" at bounding box center [592, 428] width 912 height 62
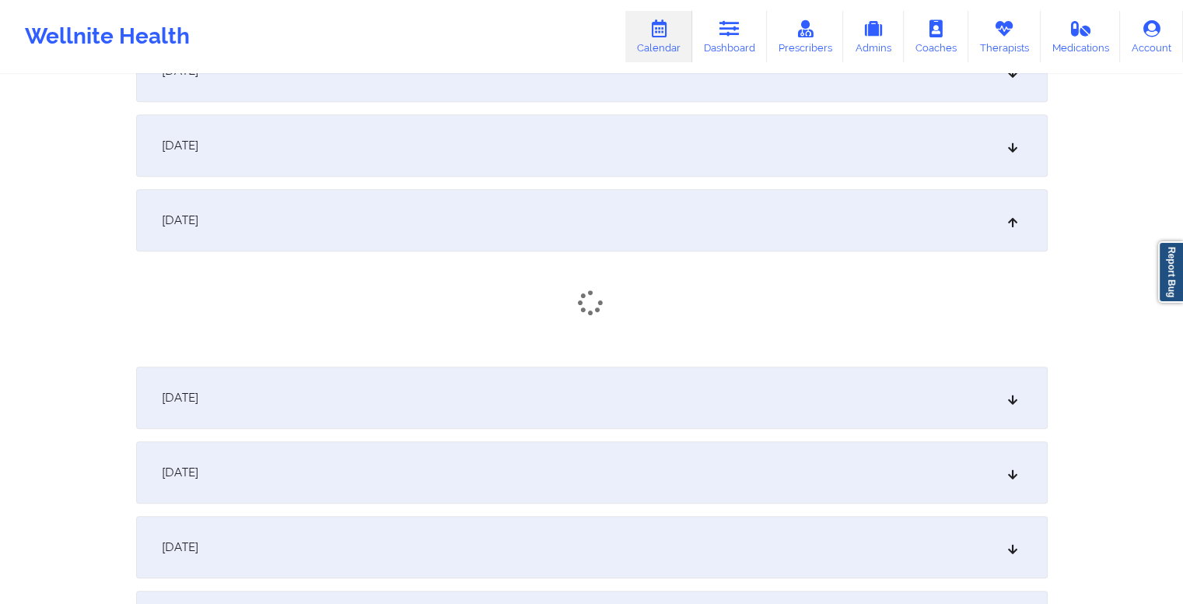
scroll to position [1175, 0]
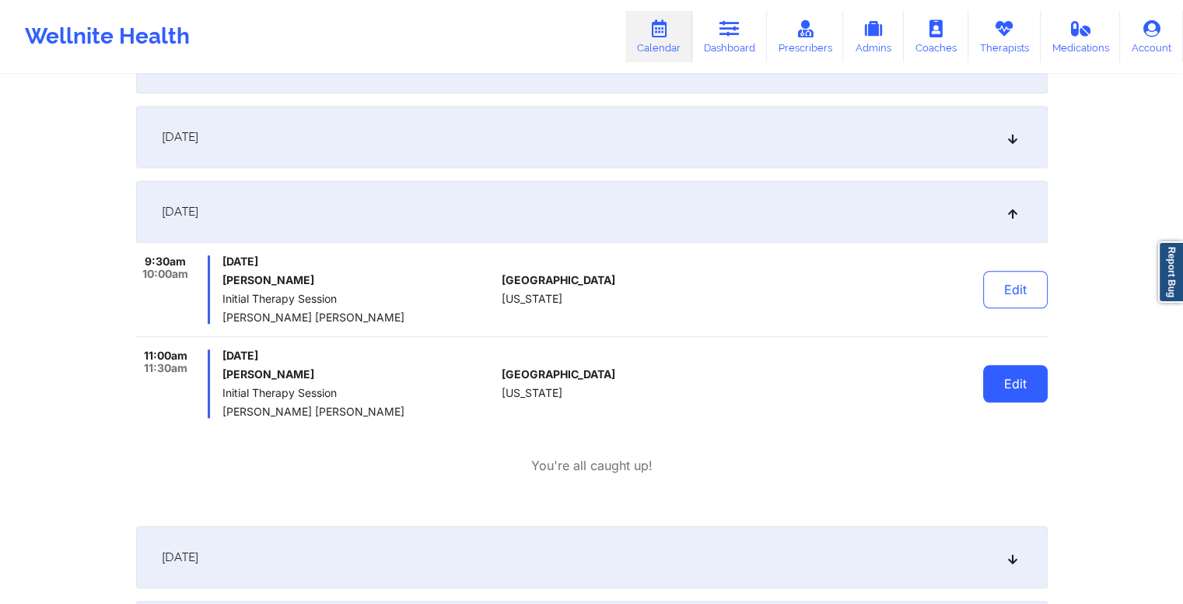
click at [1015, 378] on button "Edit" at bounding box center [1015, 383] width 65 height 37
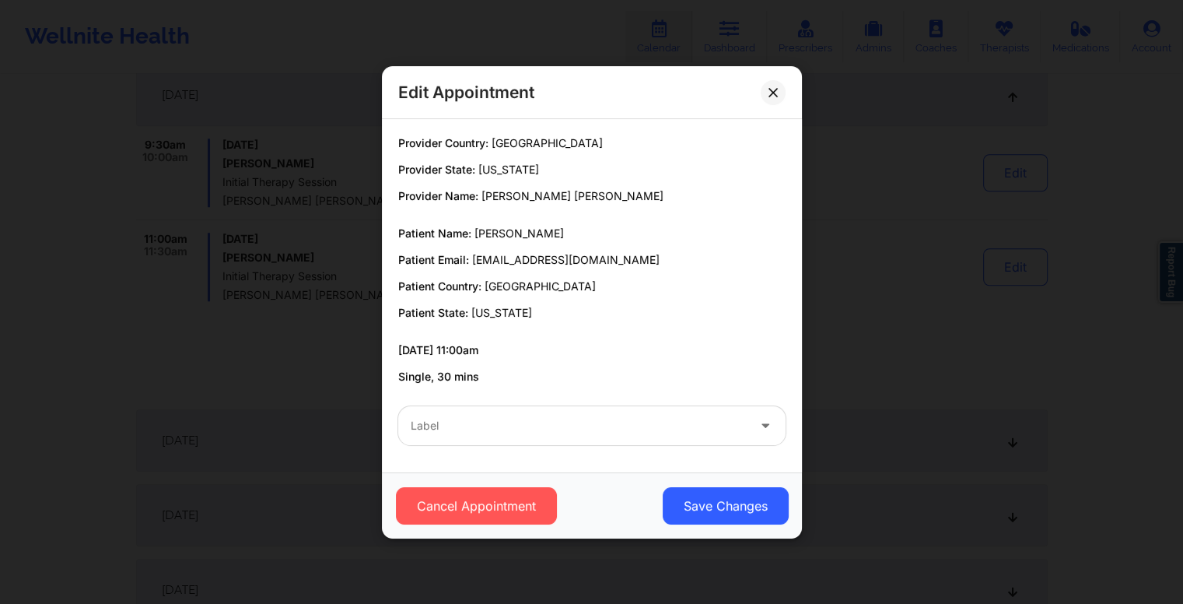
scroll to position [1291, 0]
click at [289, 352] on div "Edit Appointment Provider Country: United States Provider State: Kansas Provide…" at bounding box center [591, 302] width 1183 height 604
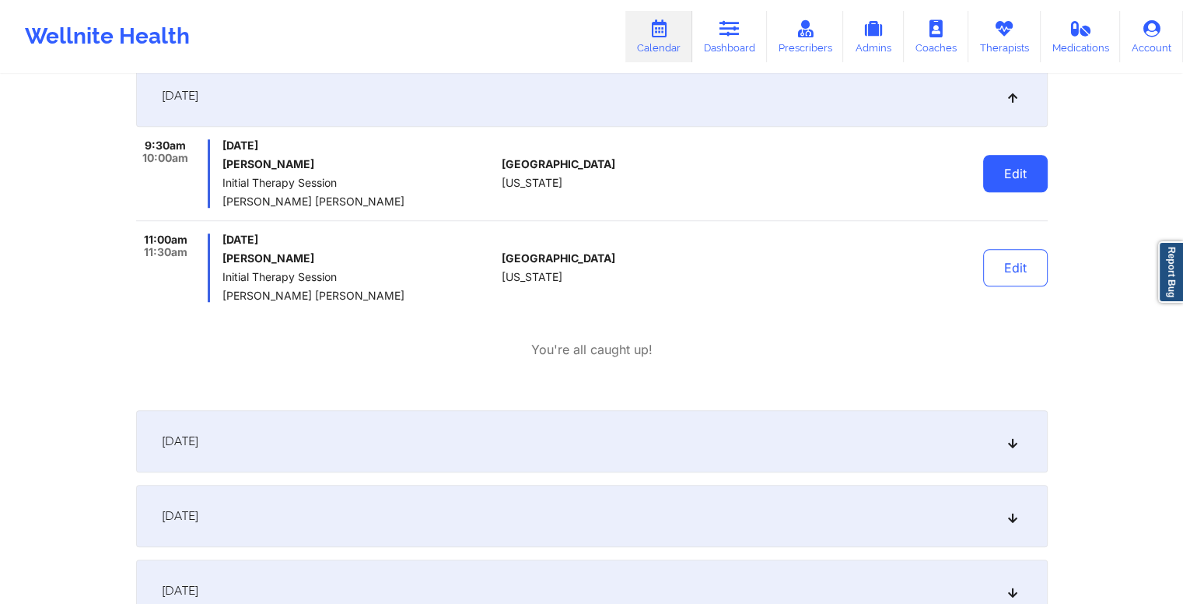
click at [1015, 178] on button "Edit" at bounding box center [1015, 173] width 65 height 37
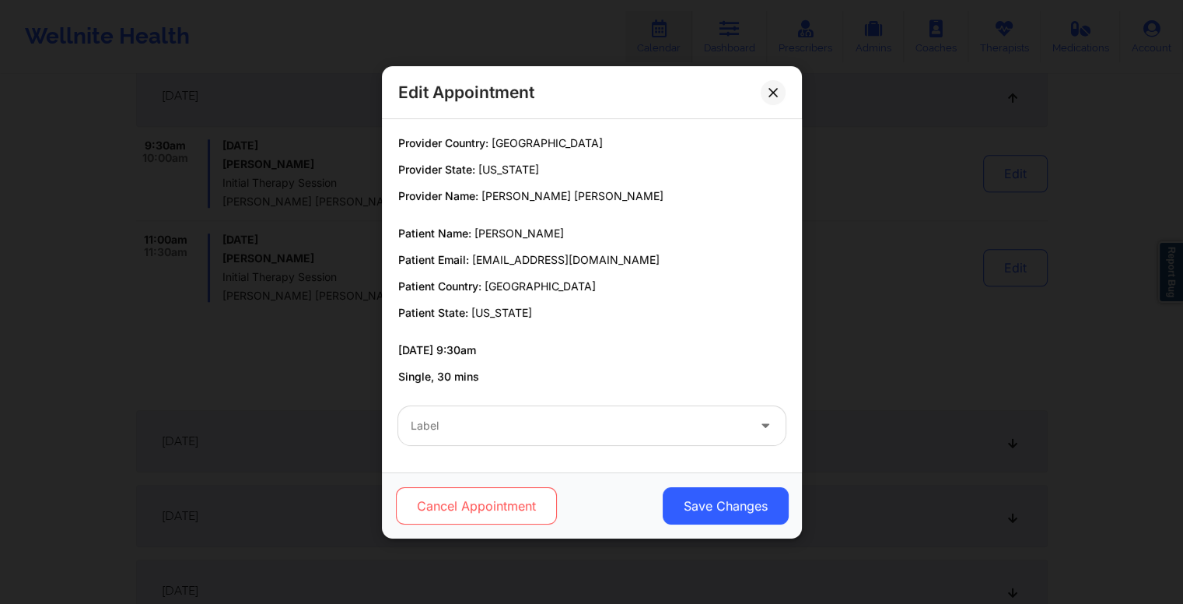
click at [529, 495] on button "Cancel Appointment" at bounding box center [475, 505] width 161 height 37
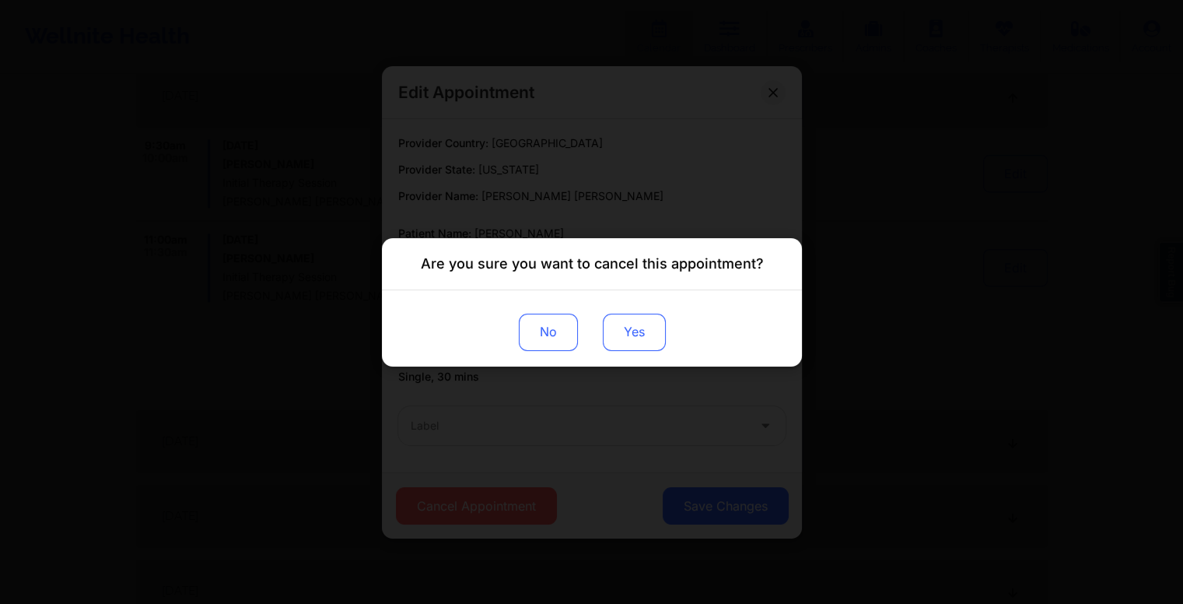
click at [641, 340] on button "Yes" at bounding box center [633, 331] width 63 height 37
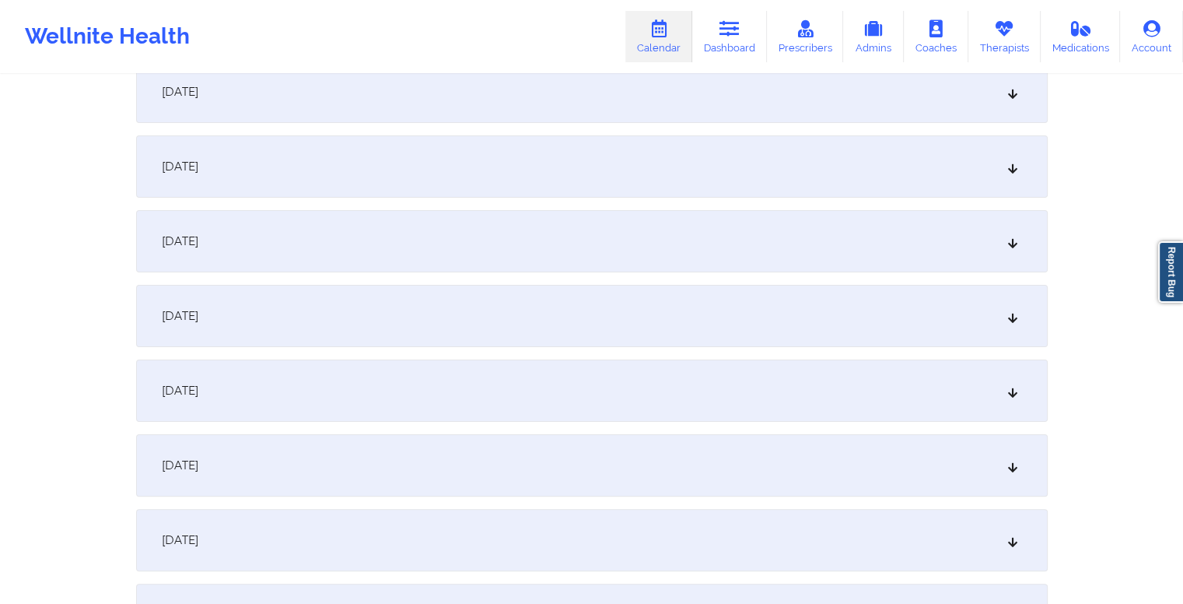
scroll to position [0, 0]
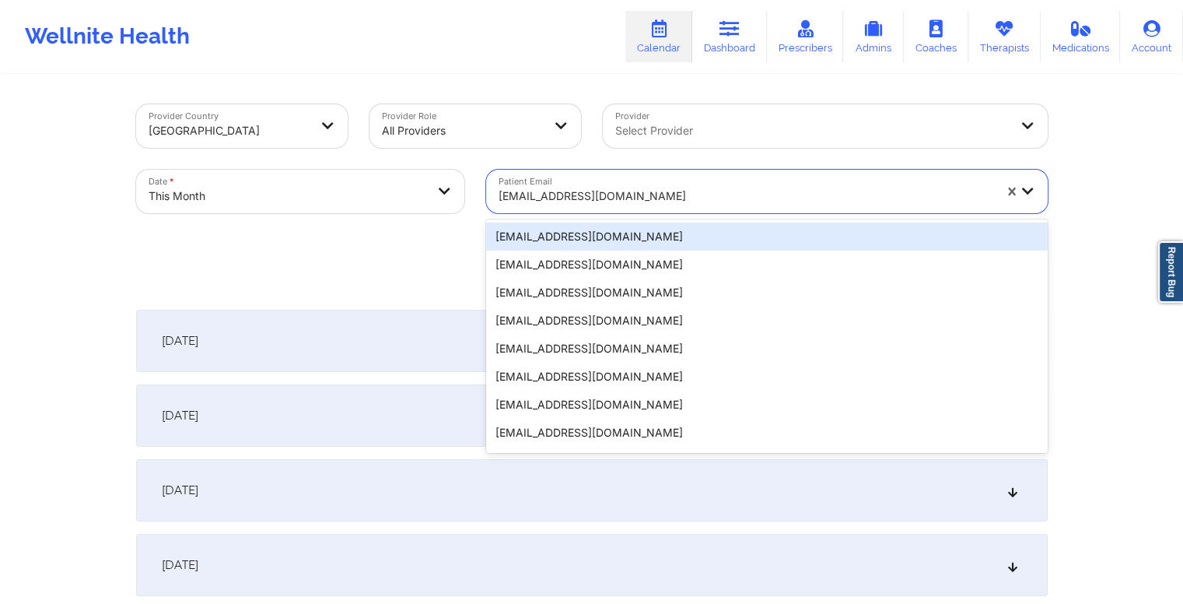
click at [641, 195] on div at bounding box center [746, 196] width 495 height 19
paste input "nickpolitis12@gmail.com"
type input "nickpolitis12@gmail.com"
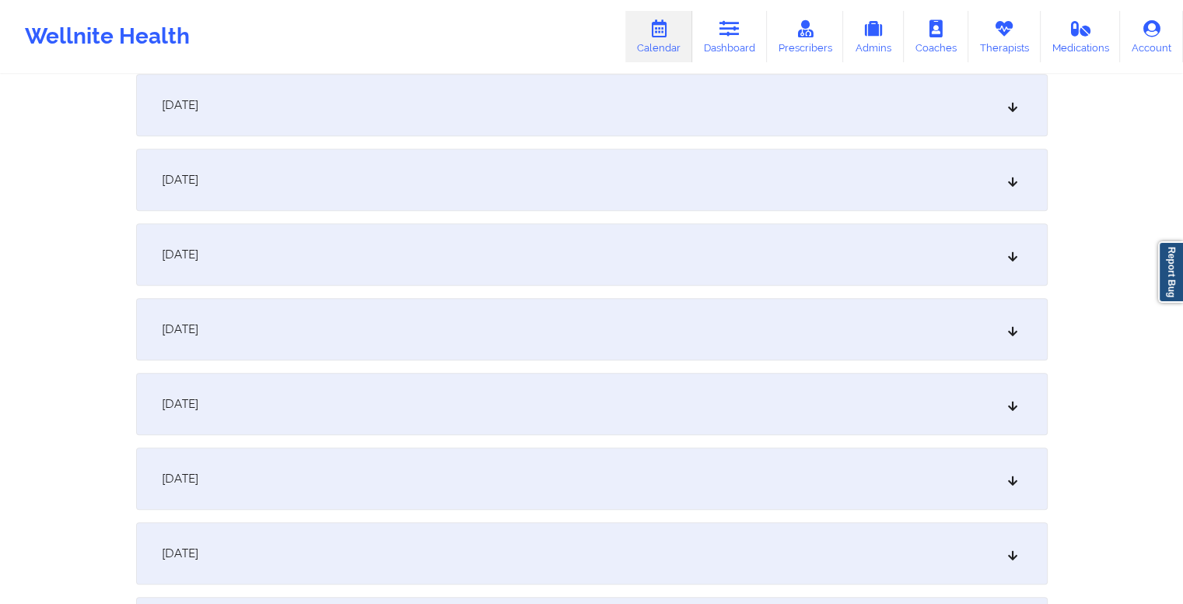
scroll to position [909, 0]
click at [427, 451] on div "October 15, 2025" at bounding box center [592, 478] width 912 height 62
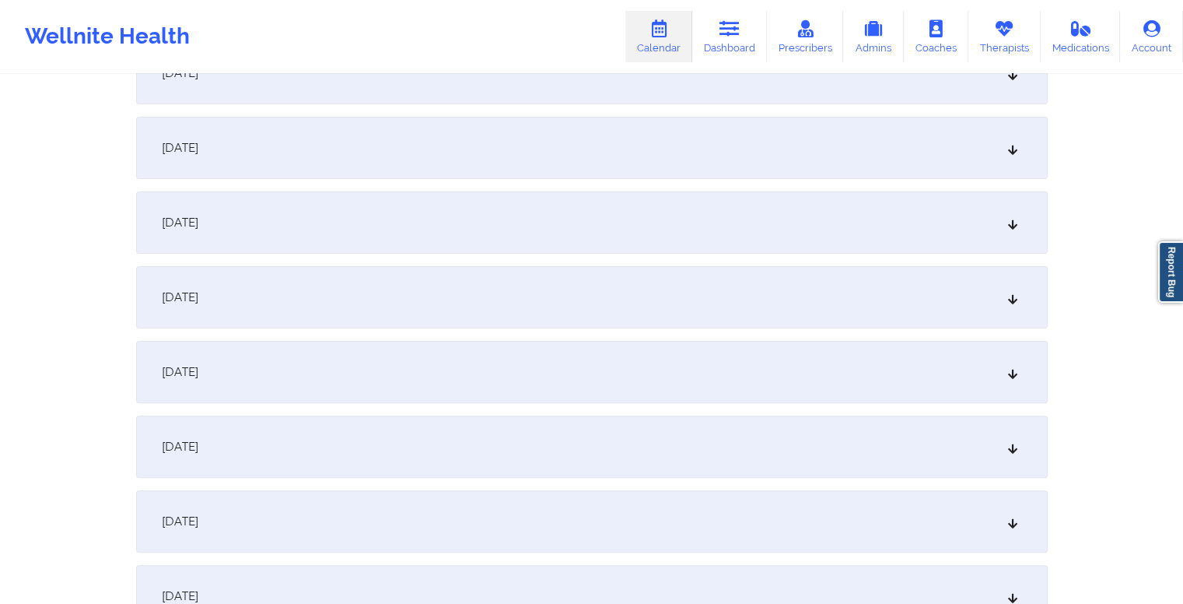
scroll to position [0, 0]
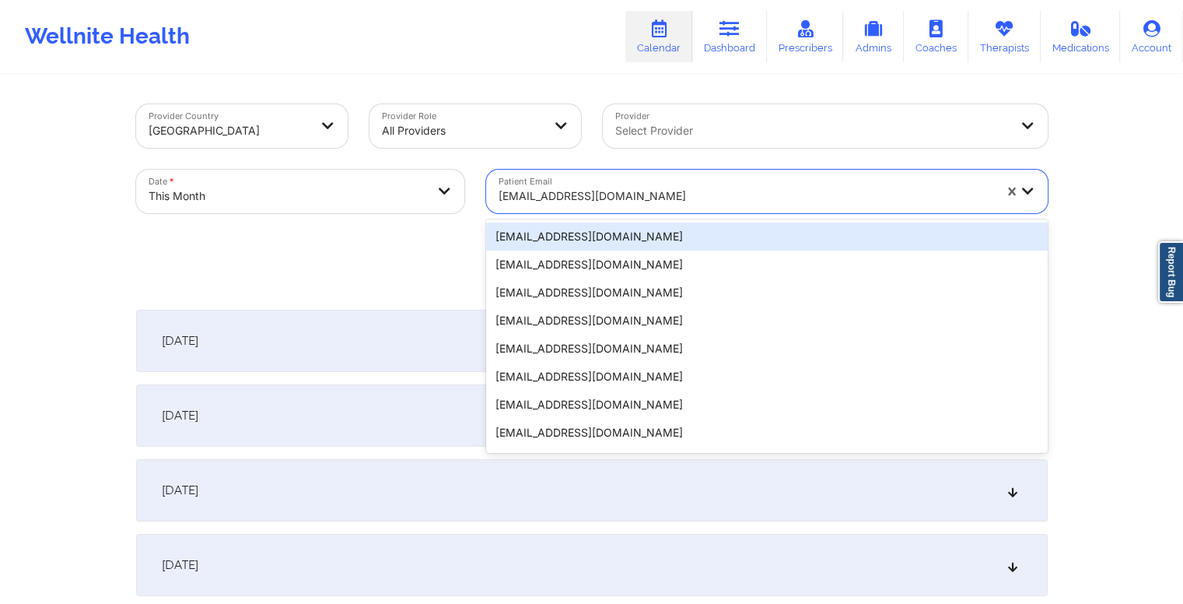
click at [616, 197] on div at bounding box center [746, 196] width 495 height 19
paste input "msfowlks@gmail.com"
type input "msfowlks@gmail.com"
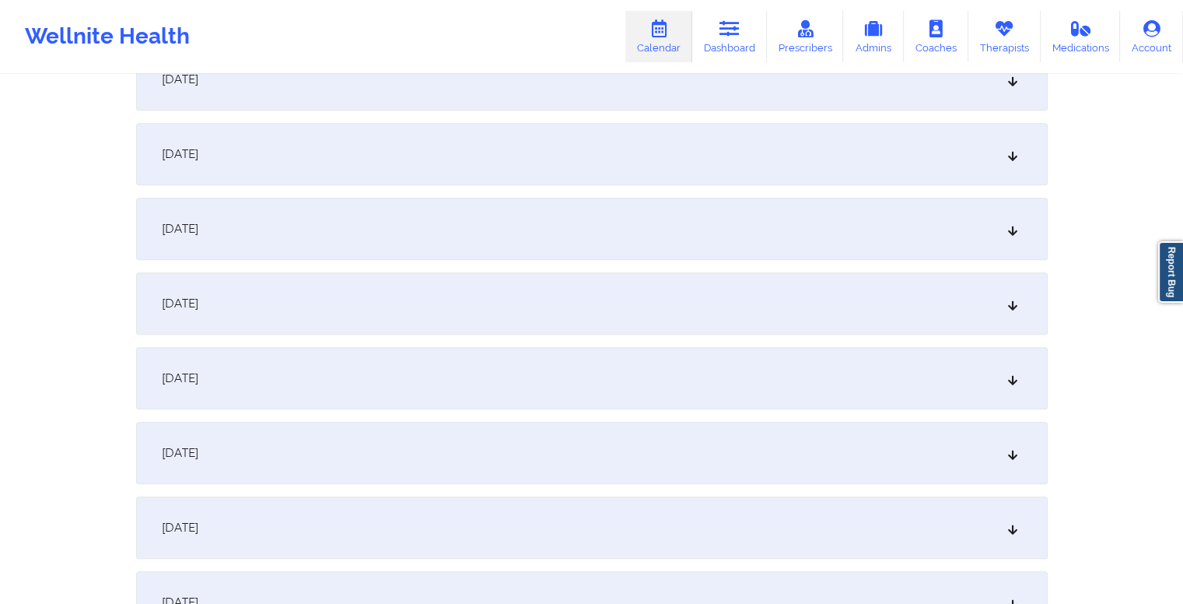
scroll to position [861, 0]
click at [451, 534] on div "October 15, 2025" at bounding box center [592, 525] width 912 height 62
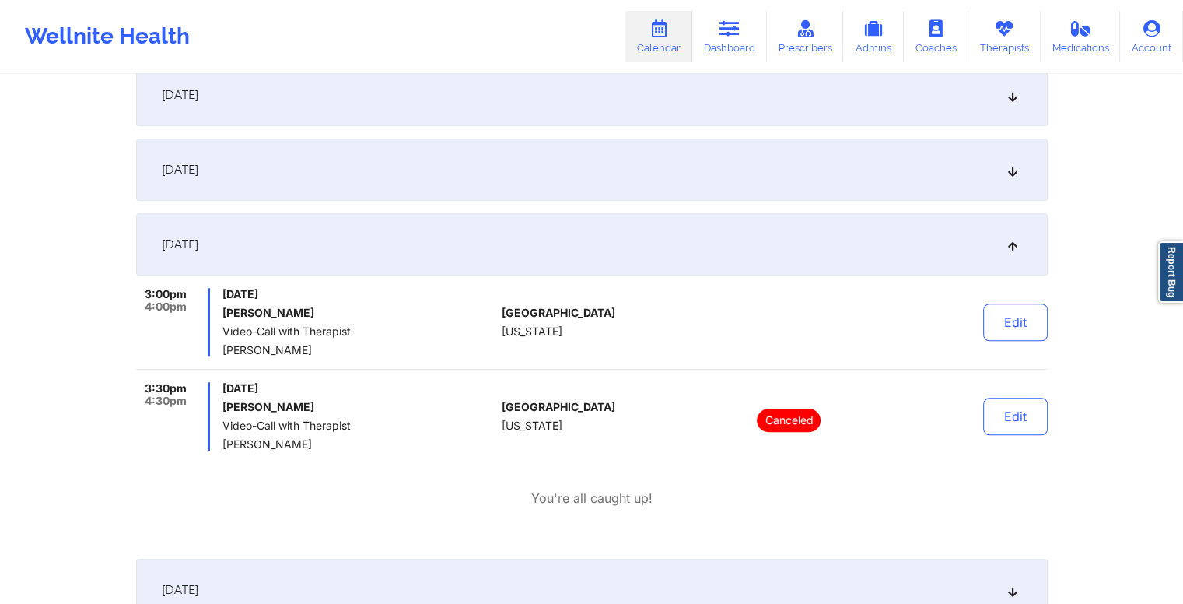
scroll to position [1144, 0]
click at [163, 343] on div "3:00pm 4:00pm" at bounding box center [173, 320] width 75 height 68
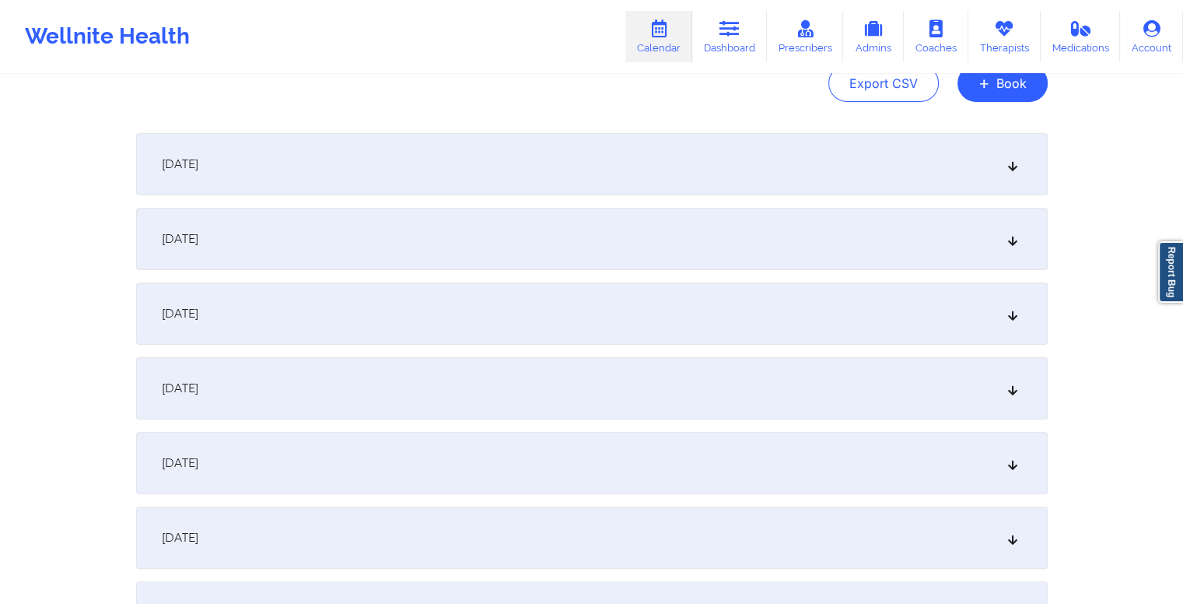
scroll to position [0, 0]
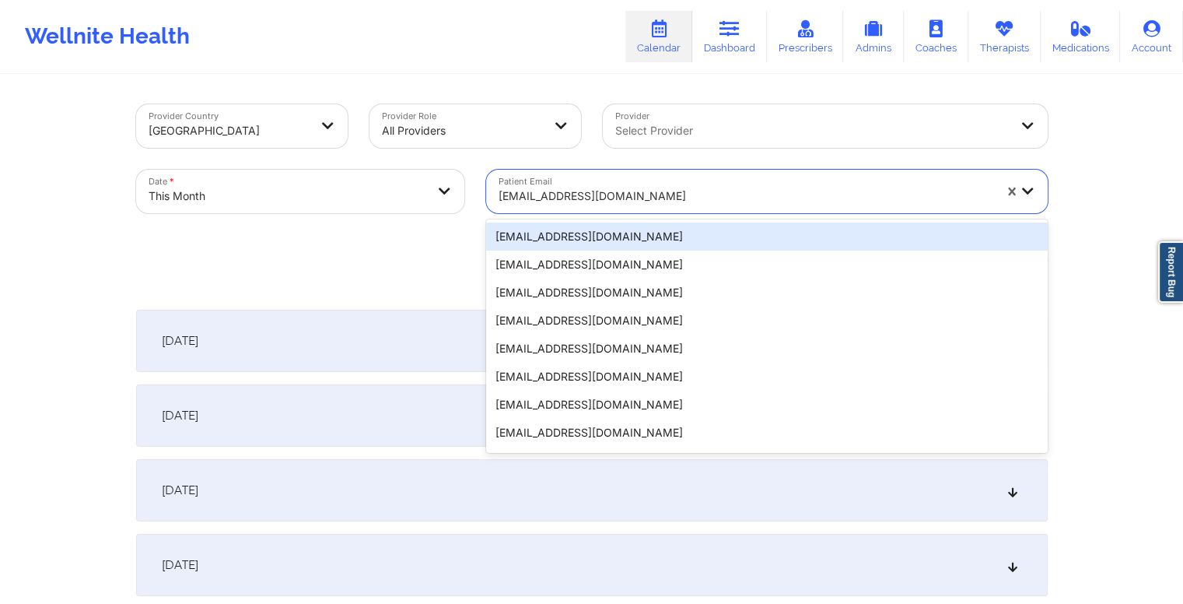
click at [629, 200] on div at bounding box center [746, 196] width 495 height 19
paste input "gulce.askin@gmail.com"
type input "gulce.askin@gmail.com"
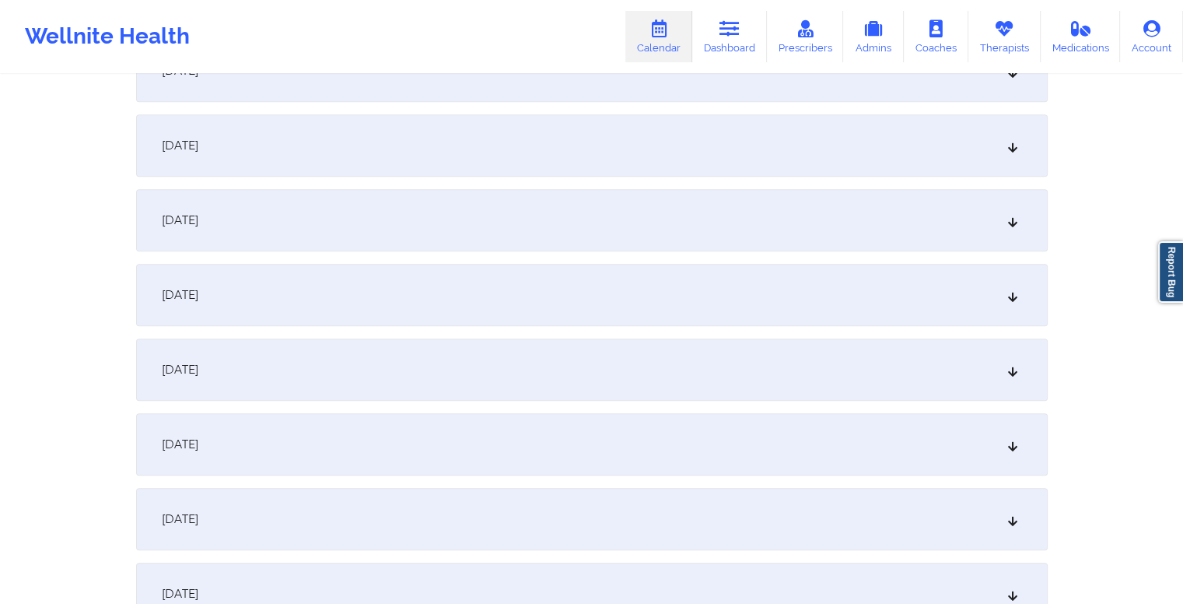
scroll to position [1229, 0]
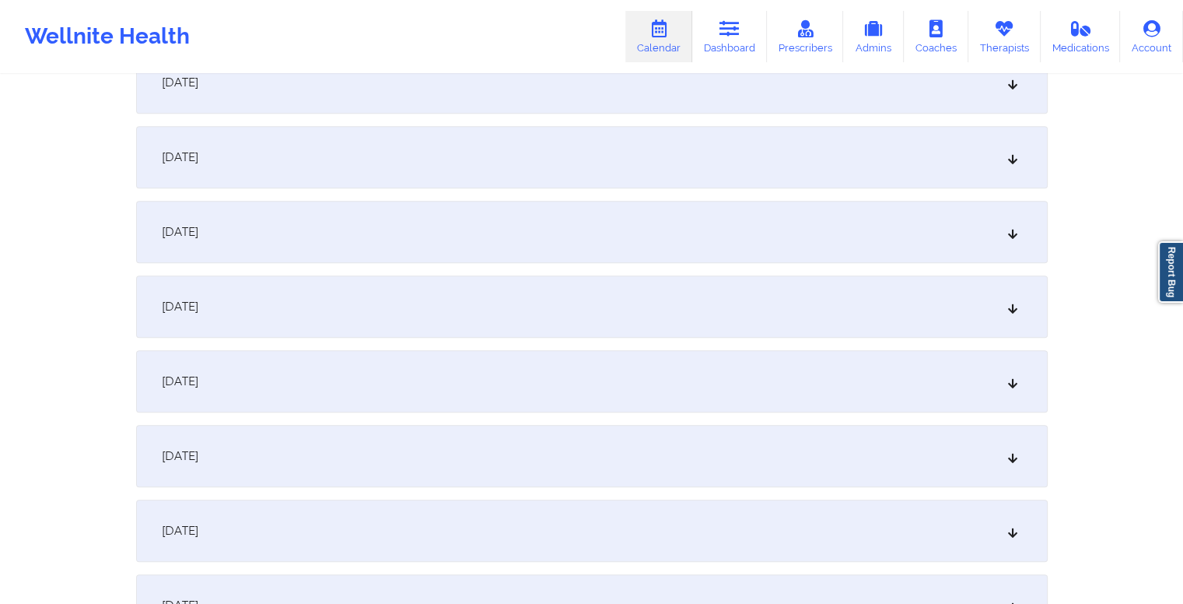
click at [598, 158] on div "October 15, 2025" at bounding box center [592, 157] width 912 height 62
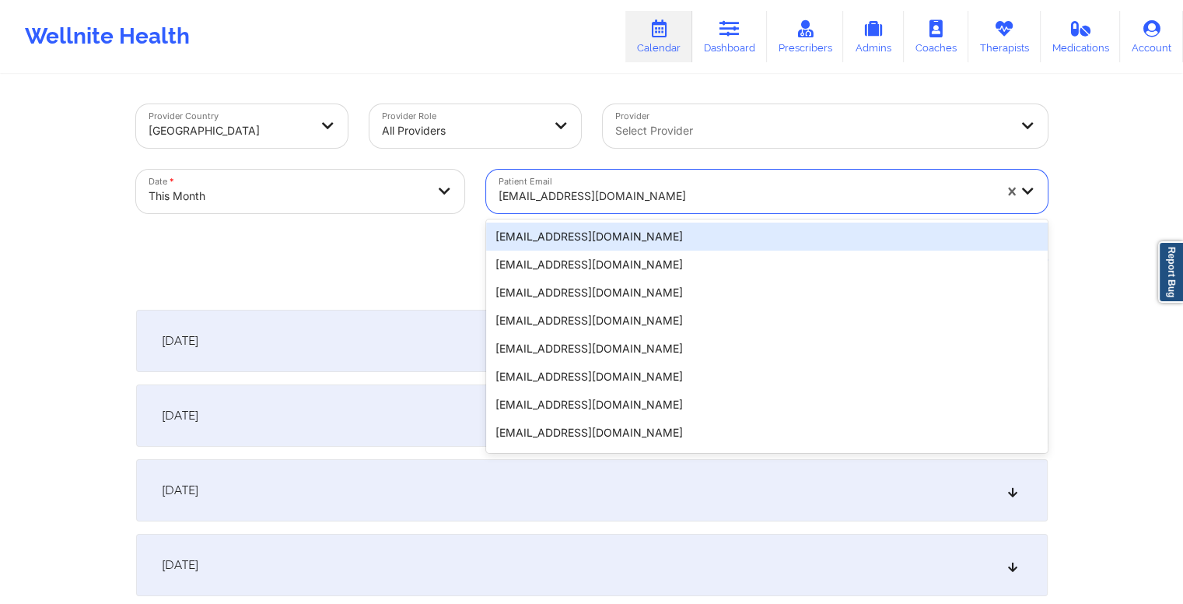
click at [622, 195] on div at bounding box center [746, 196] width 495 height 19
paste input "dcovington11@gmail.com"
type input "dcovington11@gmail.com"
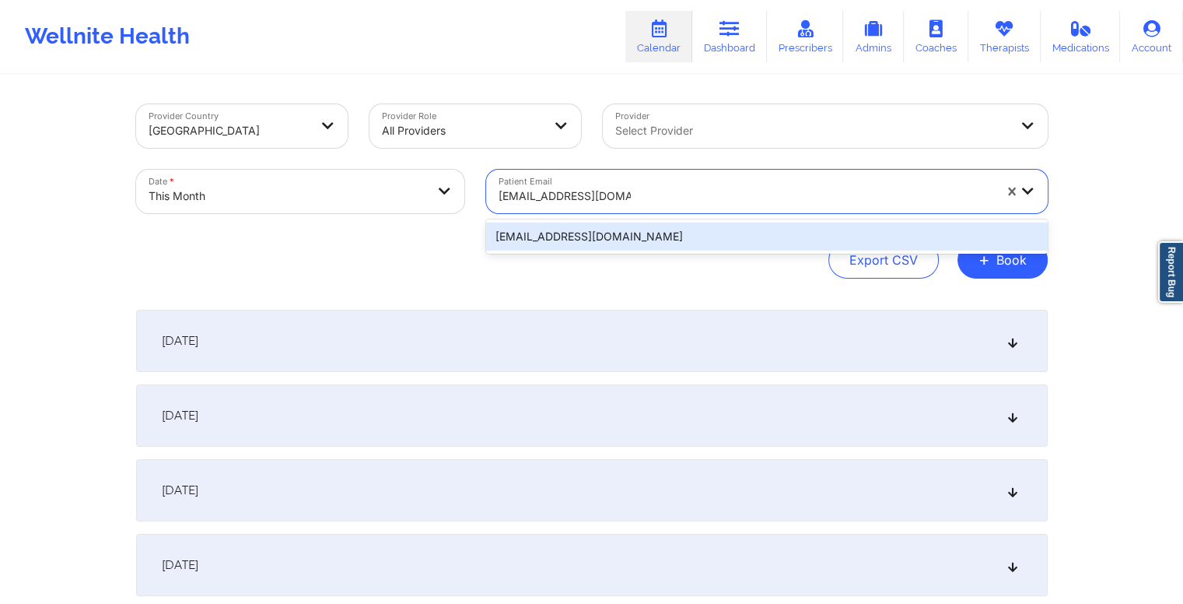
click at [710, 247] on div "dcovington11@gmail.com" at bounding box center [767, 237] width 562 height 28
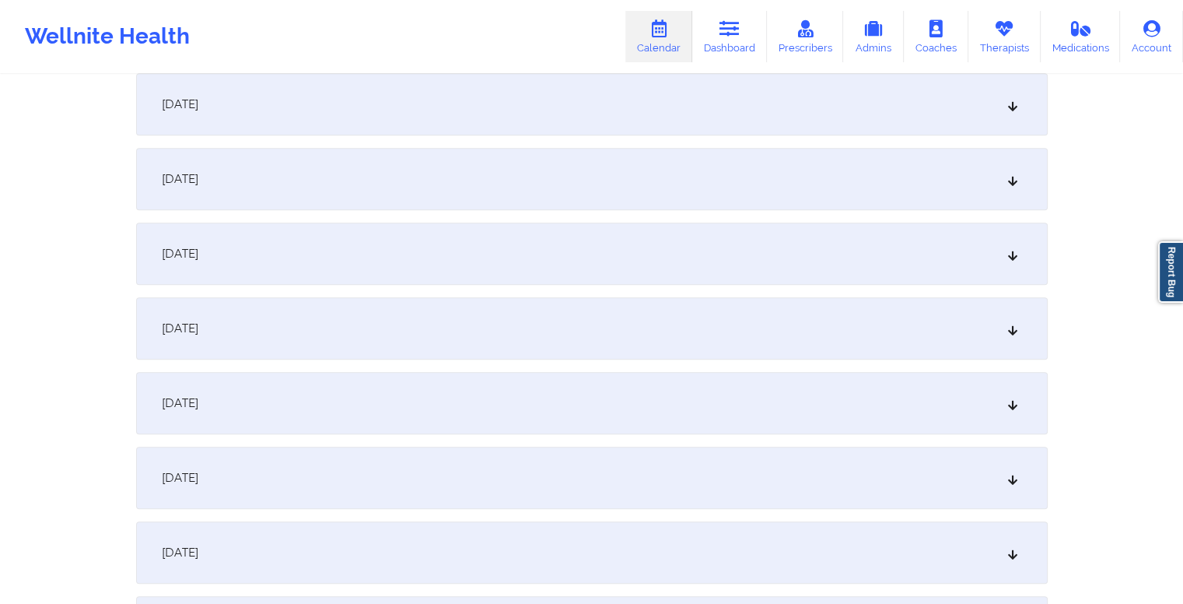
scroll to position [934, 0]
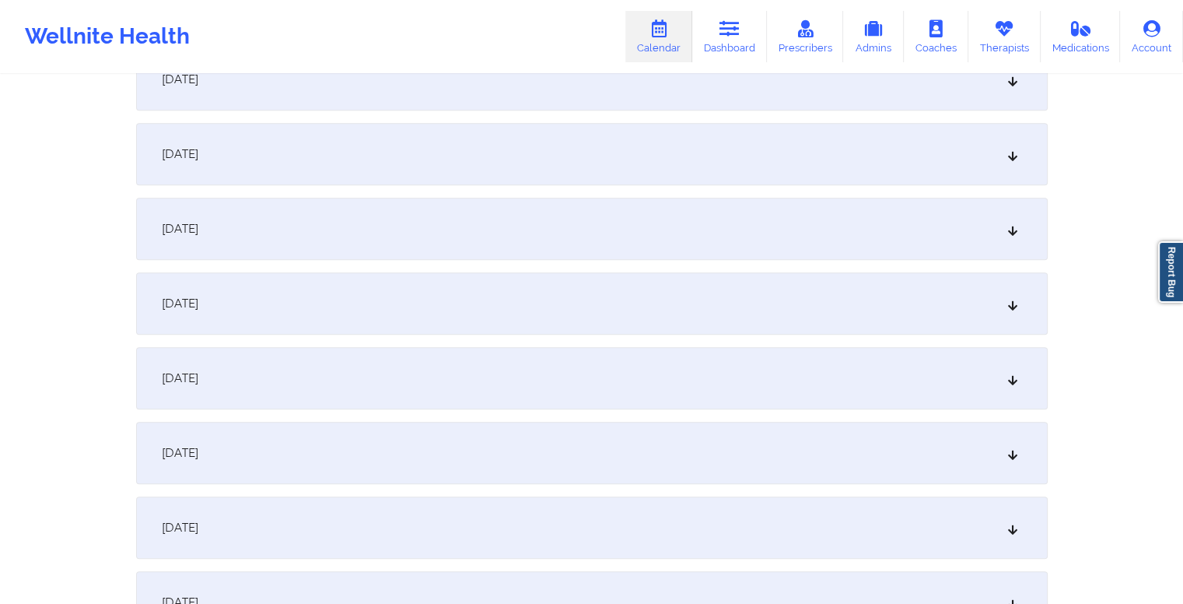
click at [502, 447] on div "October 15, 2025" at bounding box center [592, 453] width 912 height 62
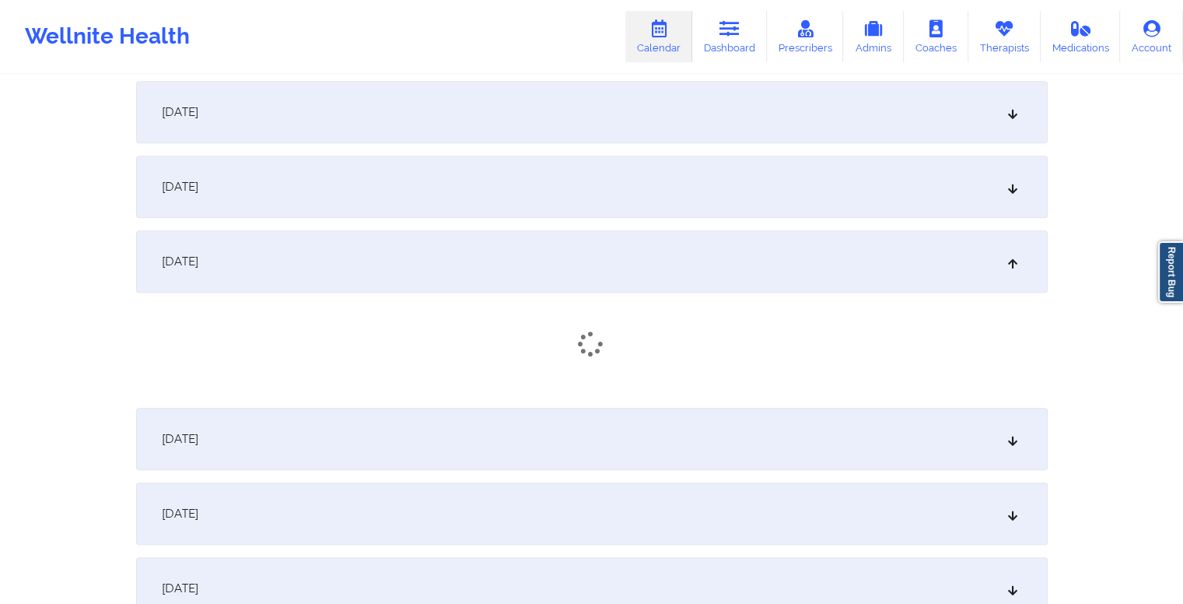
scroll to position [1134, 0]
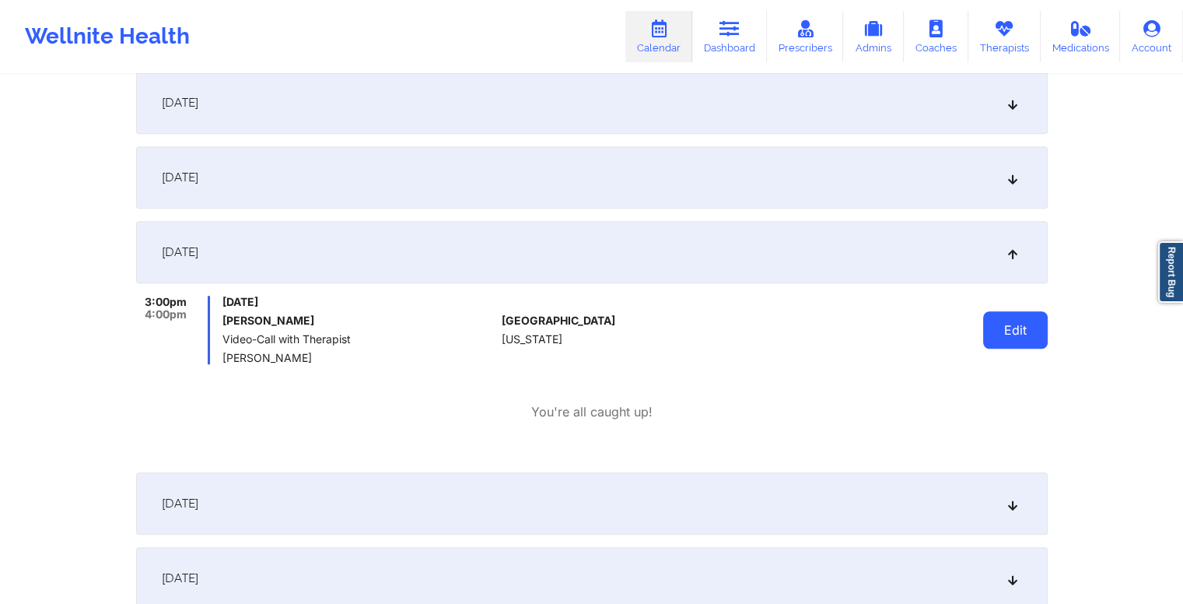
click at [1024, 328] on button "Edit" at bounding box center [1015, 329] width 65 height 37
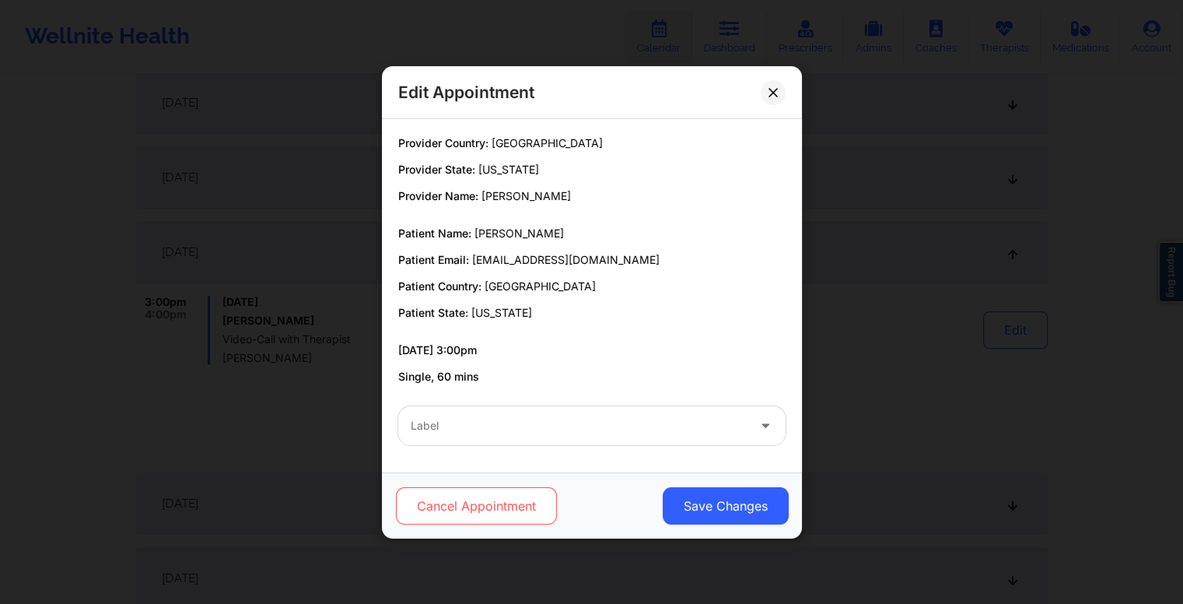
click at [509, 521] on button "Cancel Appointment" at bounding box center [475, 505] width 161 height 37
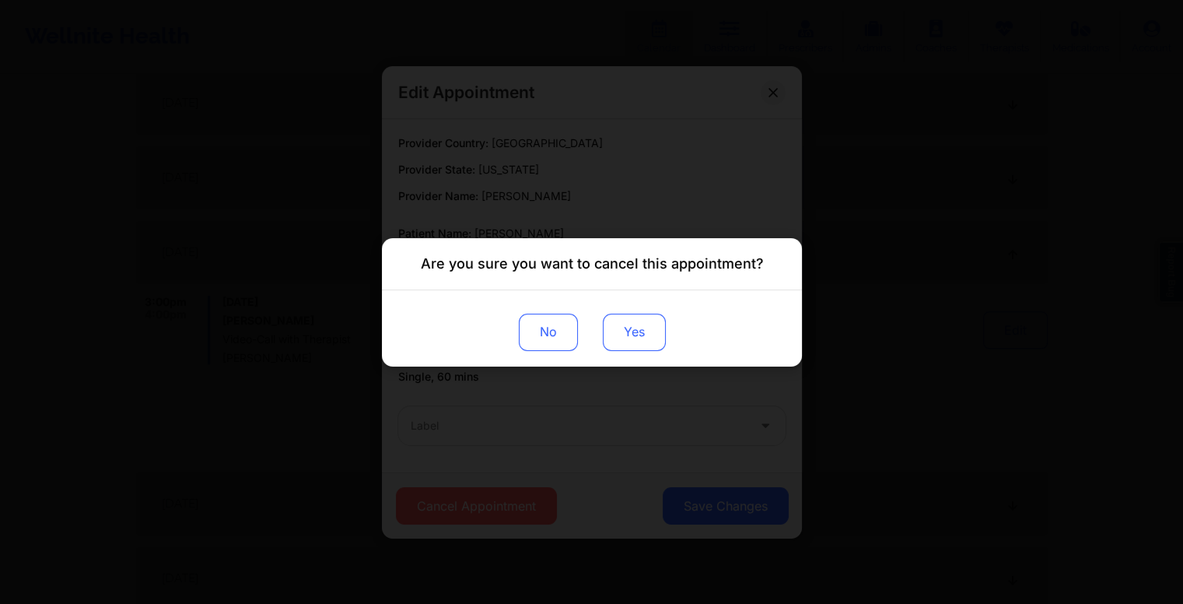
click at [638, 326] on button "Yes" at bounding box center [633, 331] width 63 height 37
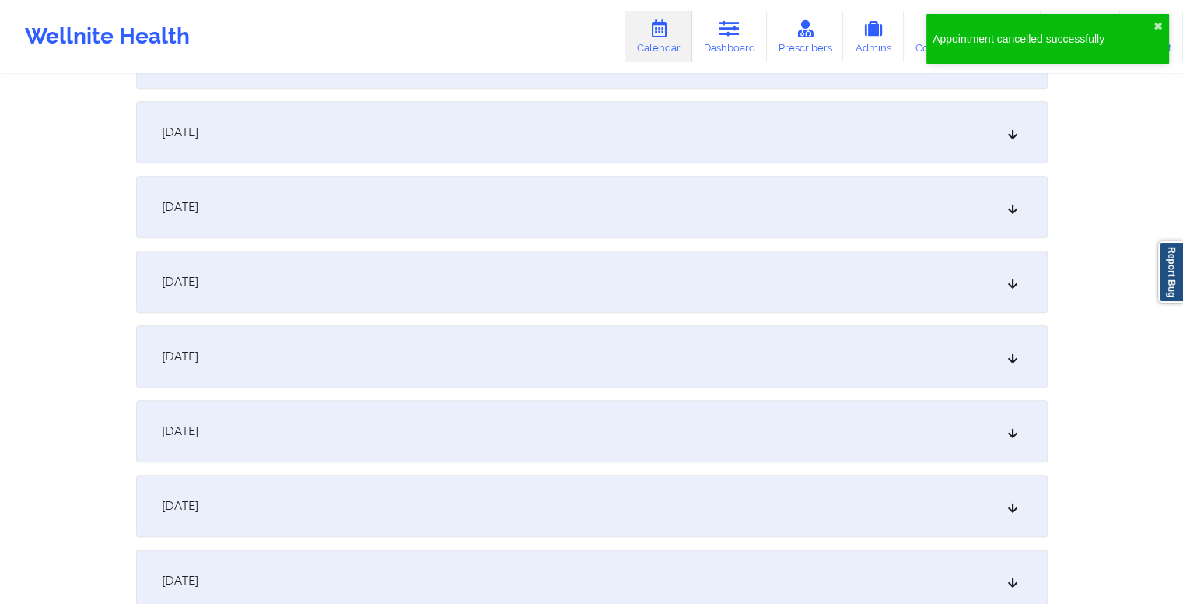
scroll to position [1732, 0]
click at [532, 345] on div "October 22, 2025" at bounding box center [592, 354] width 912 height 62
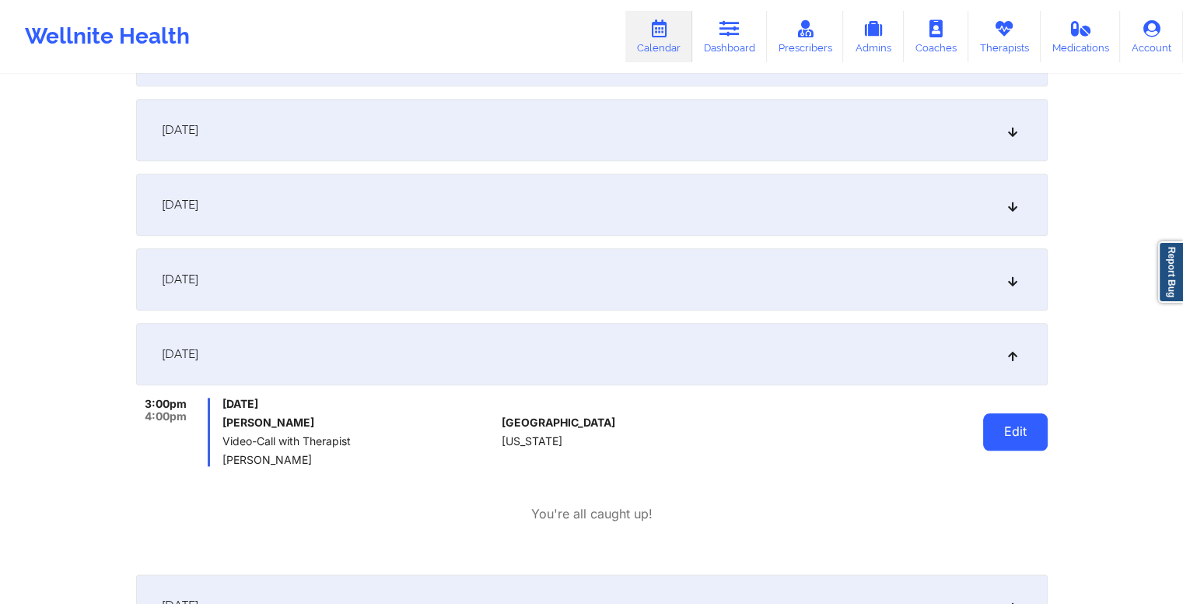
click at [1008, 433] on button "Edit" at bounding box center [1015, 431] width 65 height 37
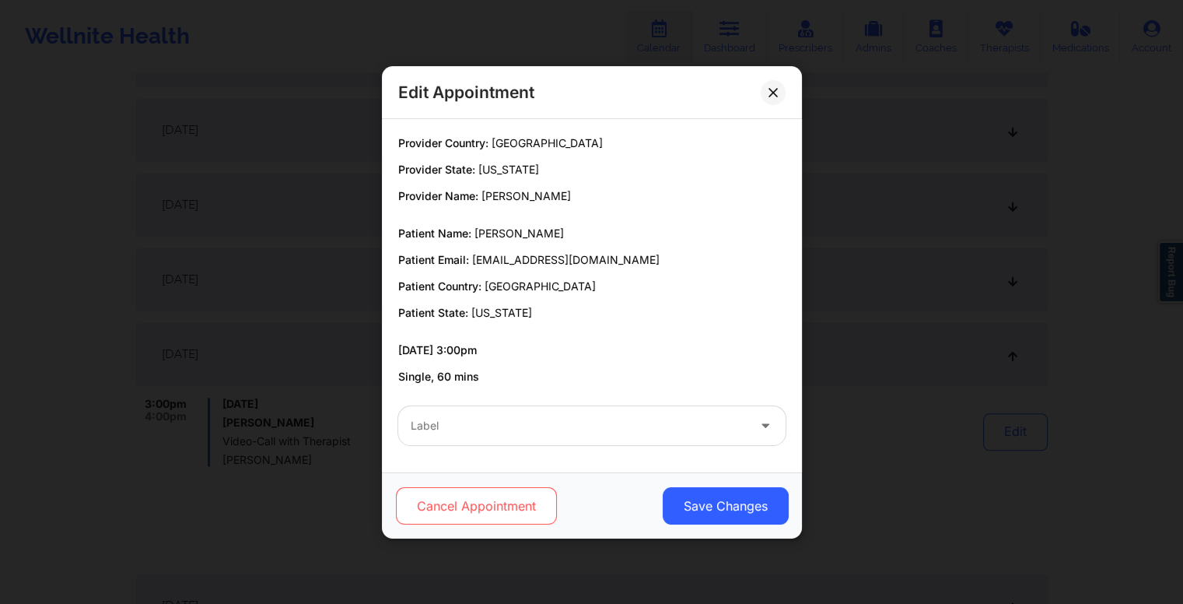
click at [468, 501] on button "Cancel Appointment" at bounding box center [475, 505] width 161 height 37
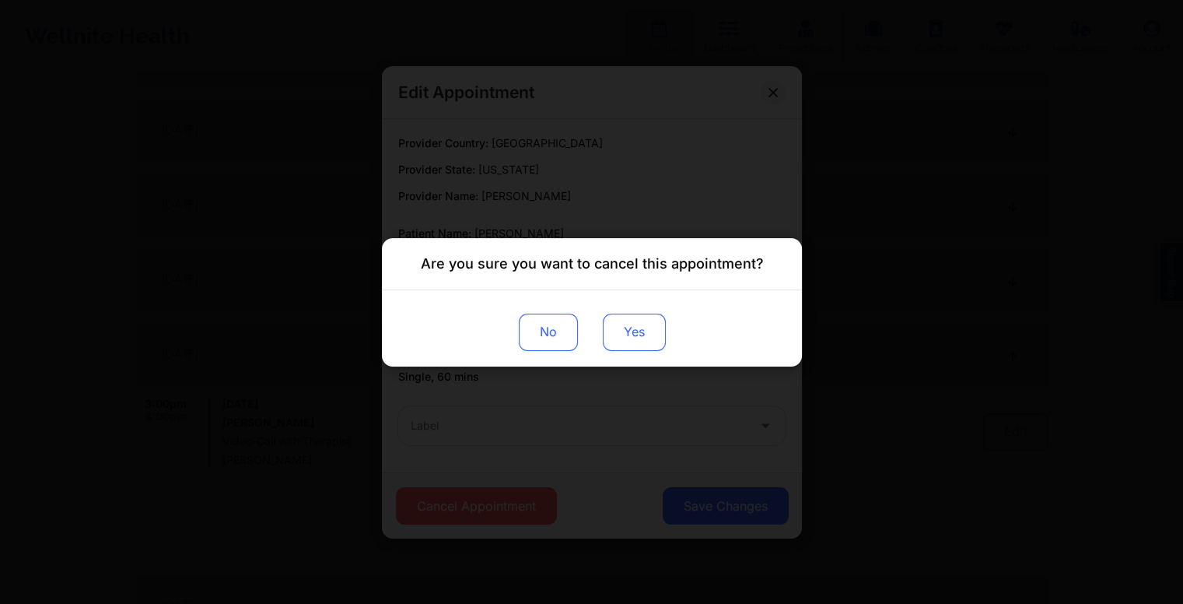
click at [628, 331] on button "Yes" at bounding box center [633, 331] width 63 height 37
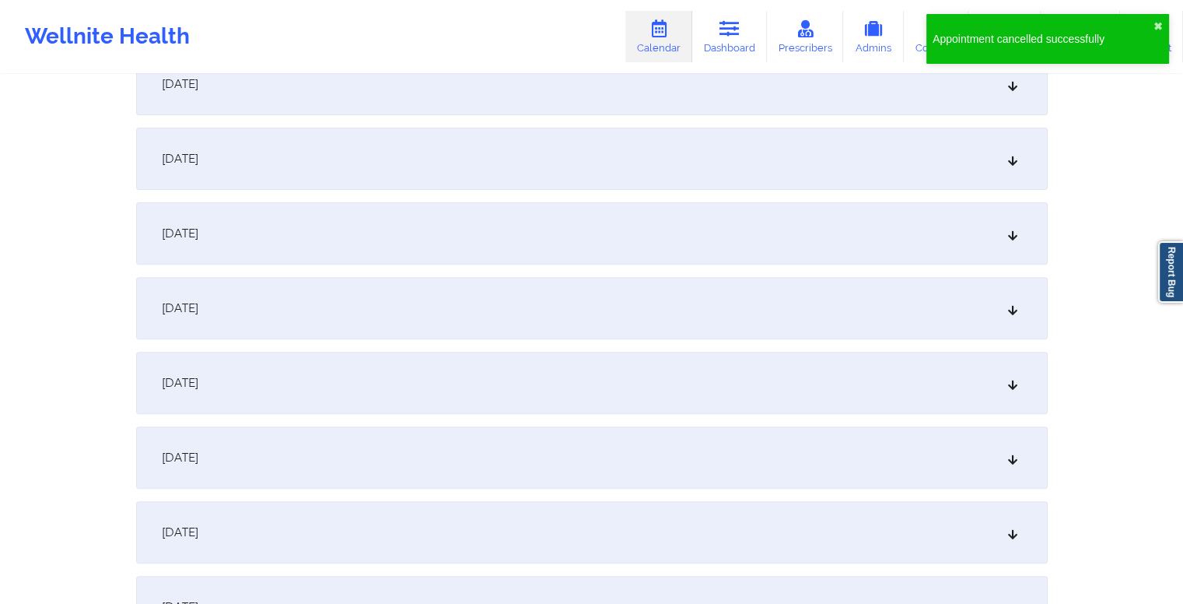
scroll to position [0, 0]
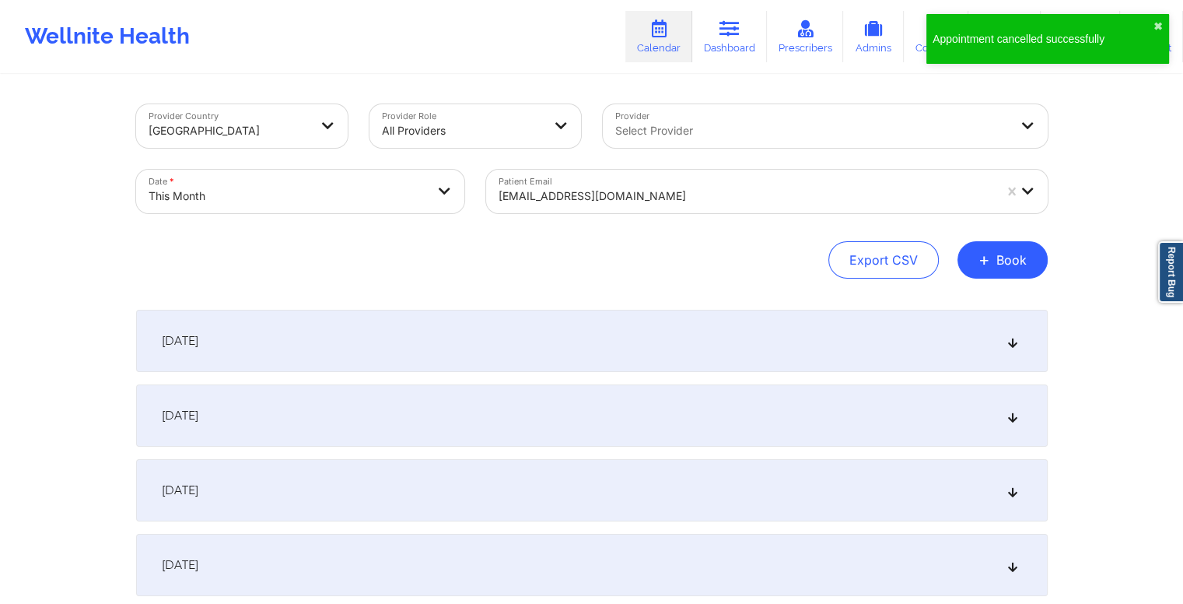
click at [644, 179] on div "dcovington11@gmail.com" at bounding box center [746, 196] width 495 height 34
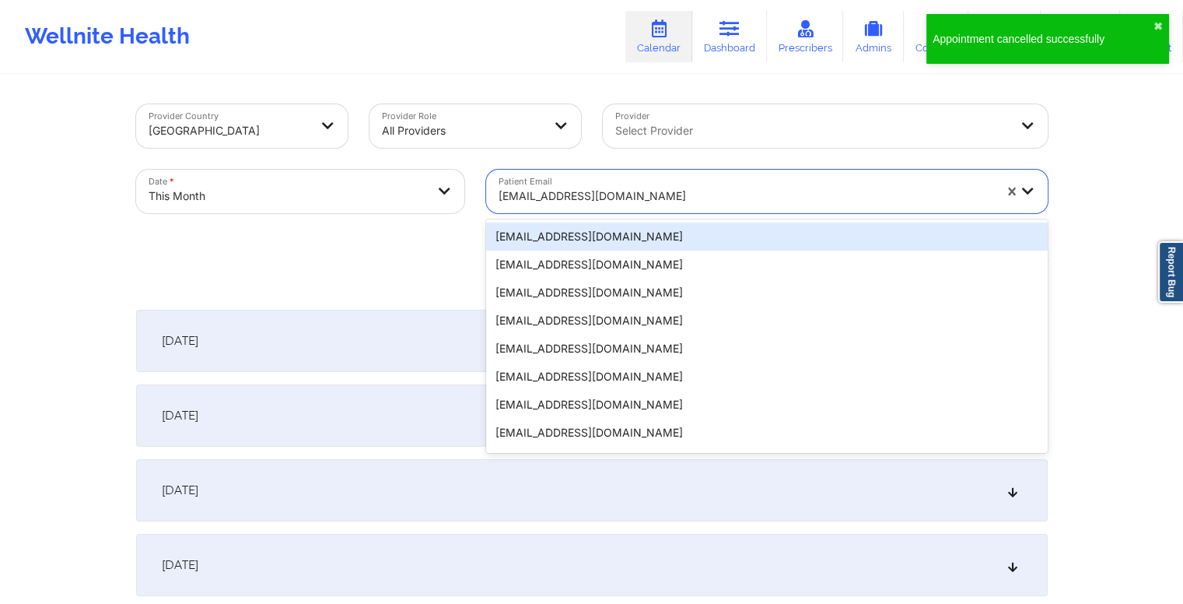
paste input "mheitman@ssclawfirm.com"
type input "mheitman@ssclawfirm.com"
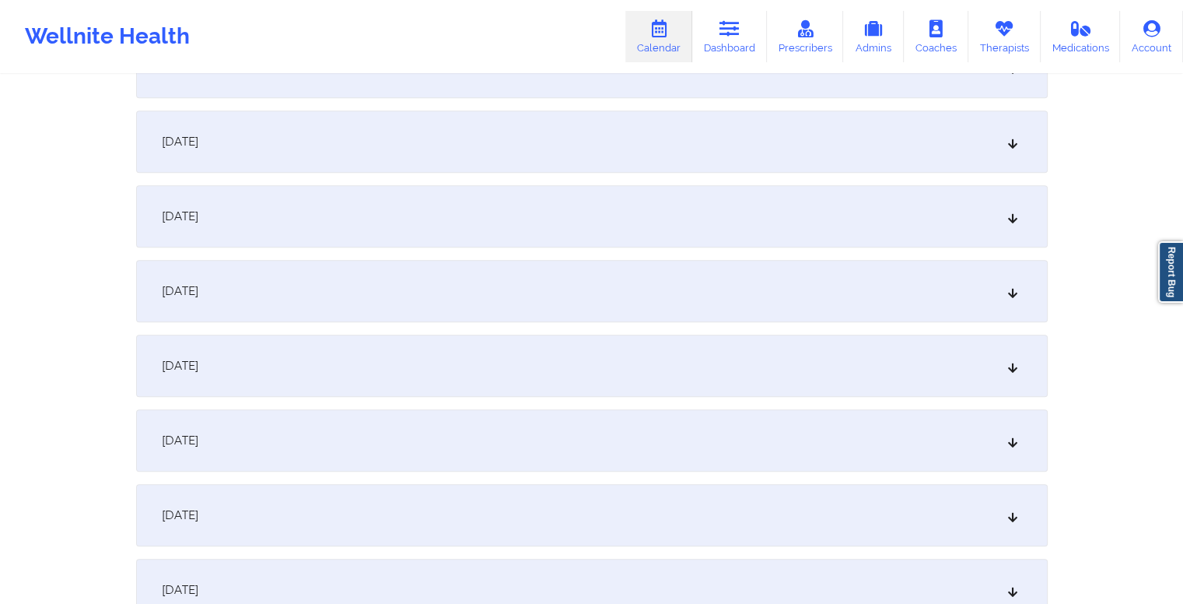
scroll to position [1229, 0]
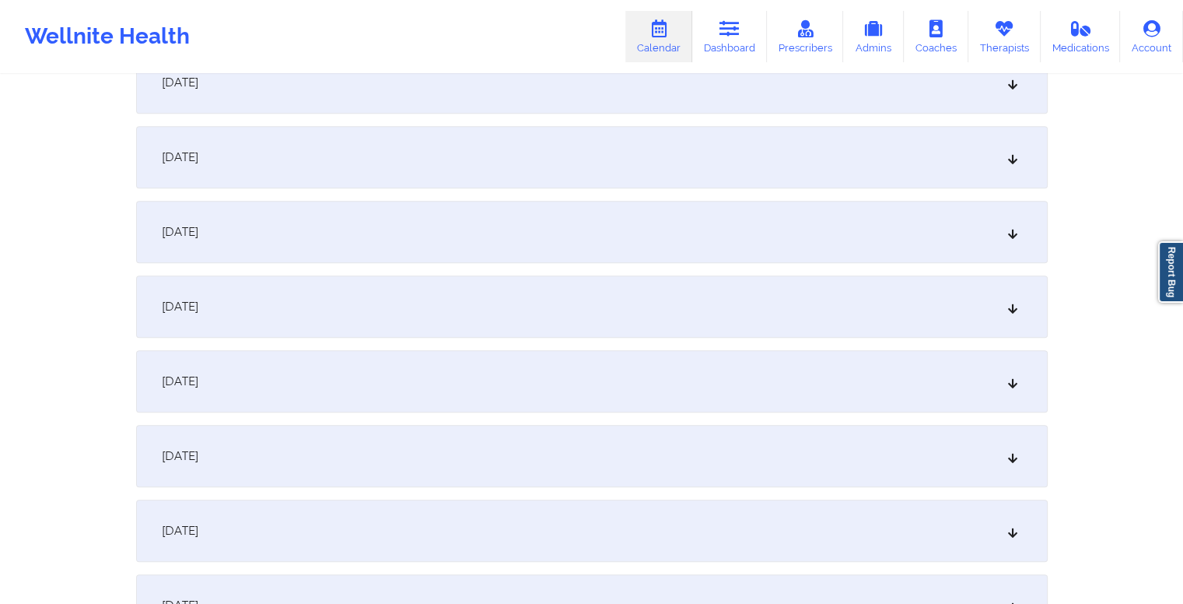
click at [588, 167] on div "October 15, 2025" at bounding box center [592, 157] width 912 height 62
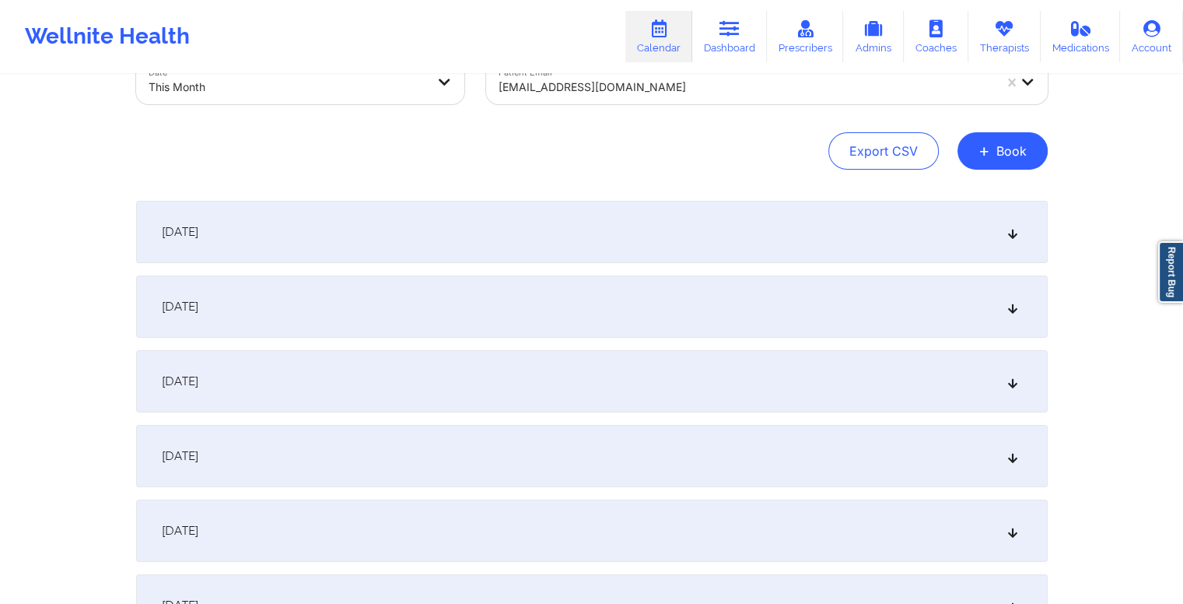
scroll to position [0, 0]
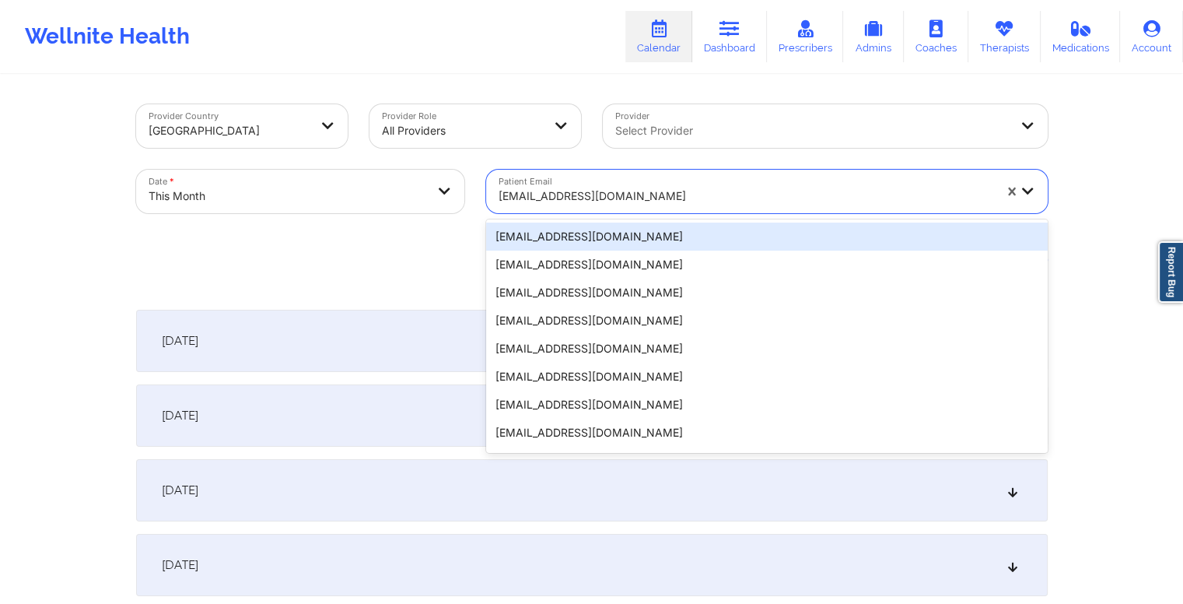
click at [628, 194] on div at bounding box center [746, 196] width 495 height 19
paste input "joecrash12@gmail.com"
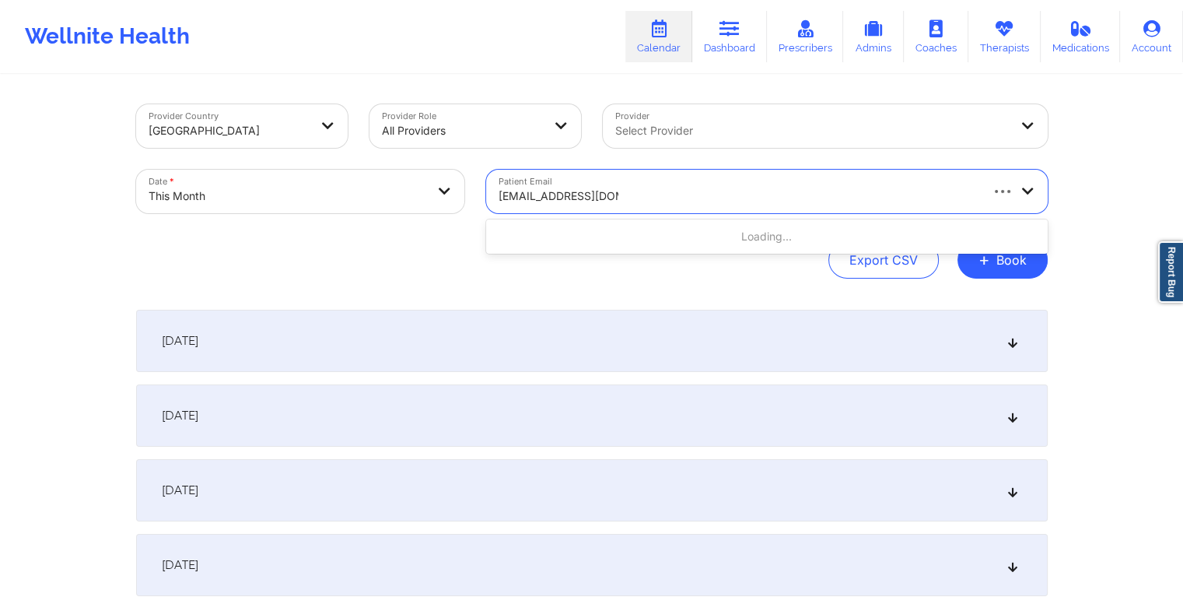
type input "joecrash12@gmail.com"
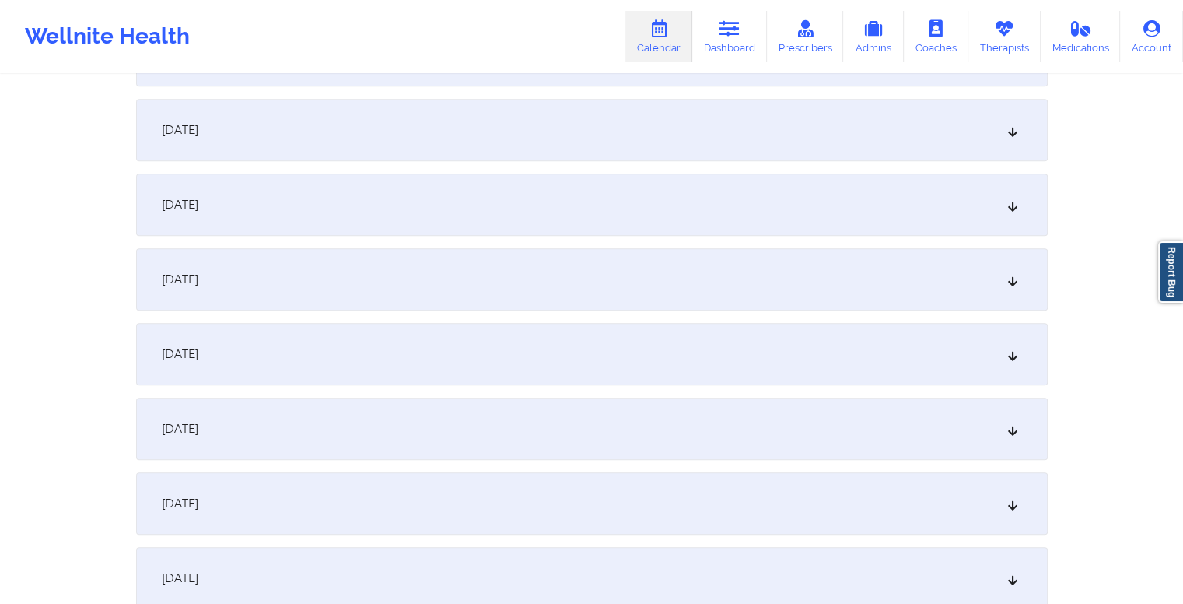
scroll to position [1183, 0]
click at [514, 210] on div "October 15, 2025" at bounding box center [592, 204] width 912 height 62
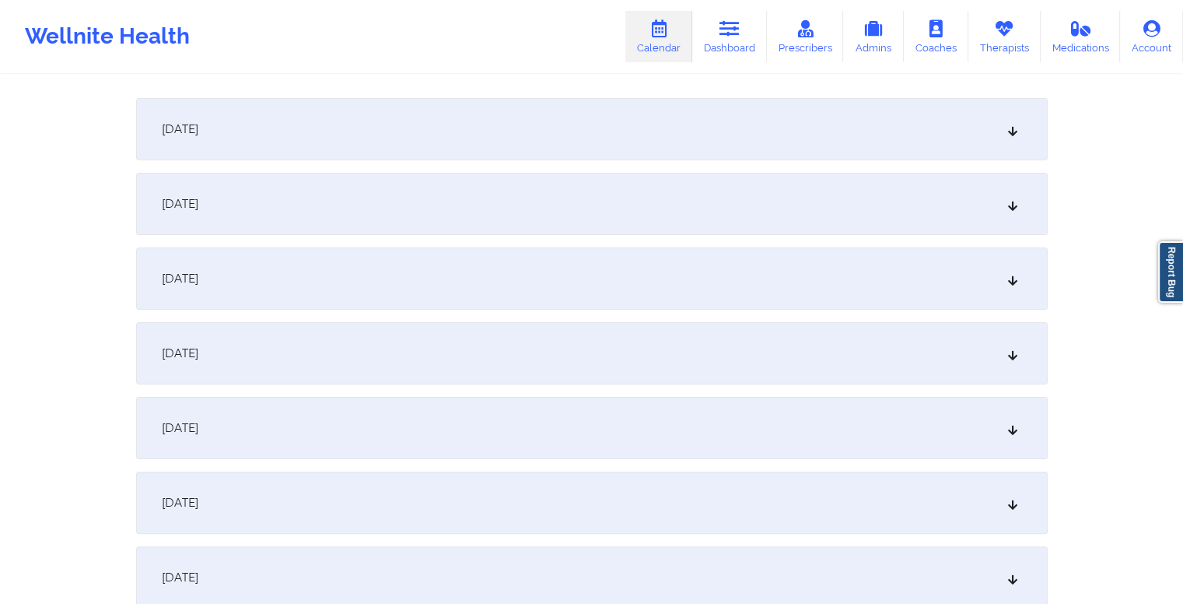
scroll to position [0, 0]
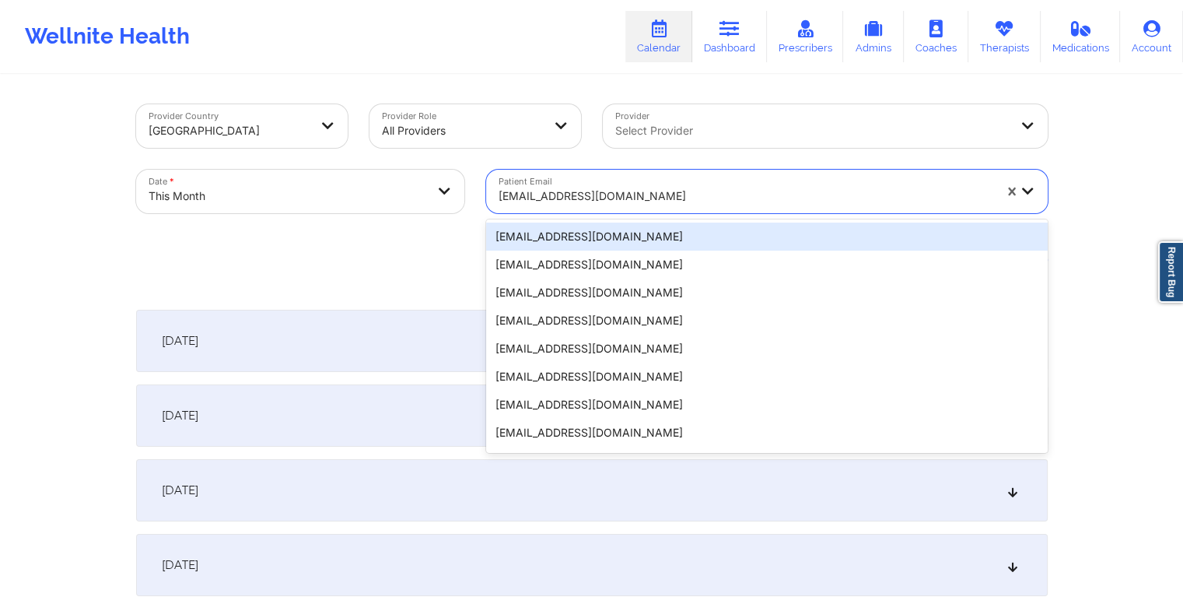
click at [615, 199] on div at bounding box center [746, 196] width 495 height 19
paste input "mayamiranda676@gmail.com"
type input "mayamiranda676@gmail.com"
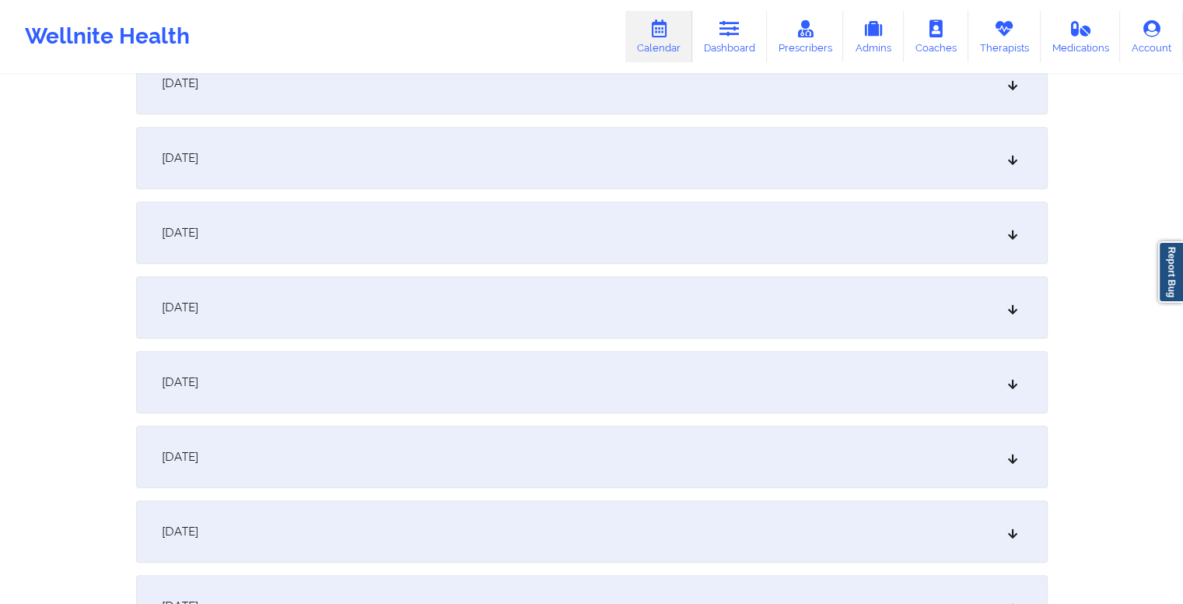
scroll to position [1005, 0]
click at [447, 393] on div "October 15, 2025" at bounding box center [592, 381] width 912 height 62
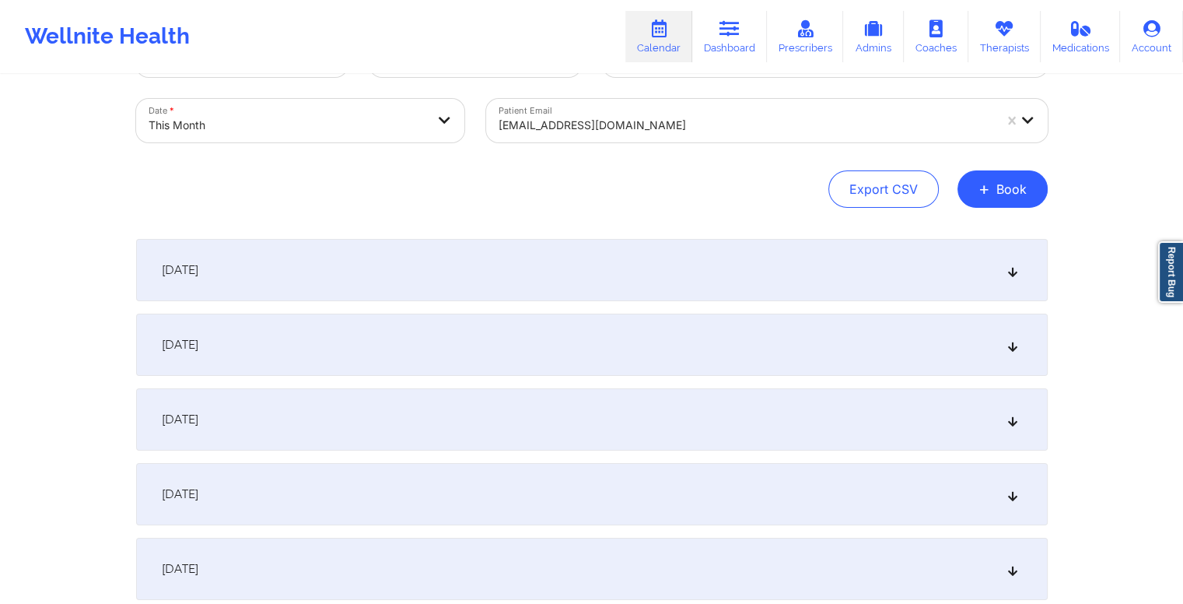
scroll to position [0, 0]
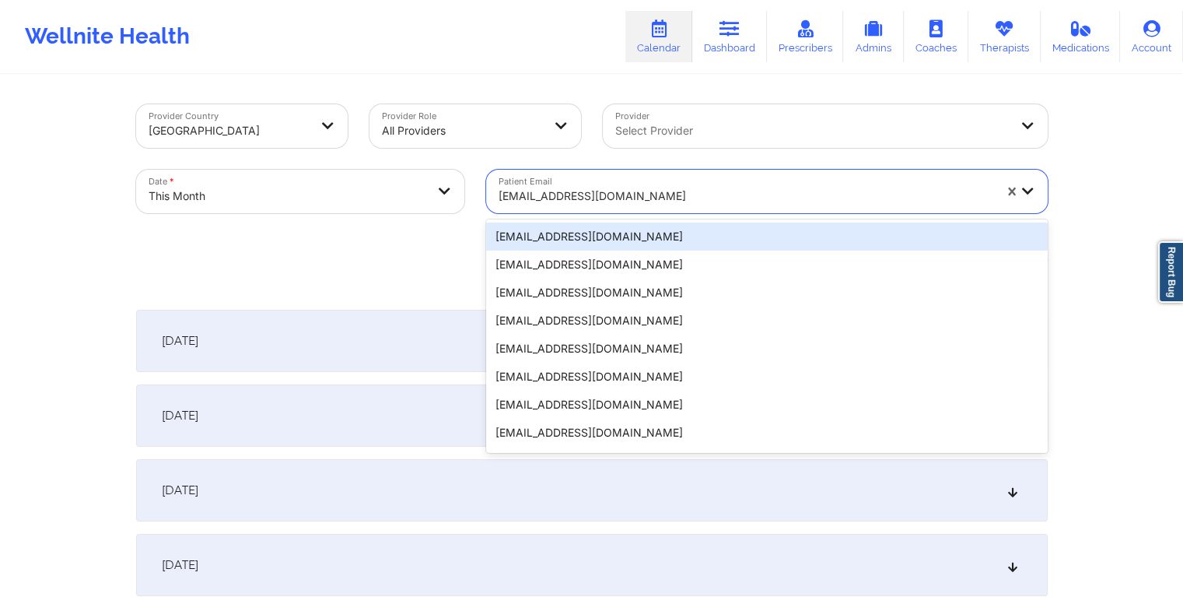
click at [637, 198] on div at bounding box center [746, 196] width 495 height 19
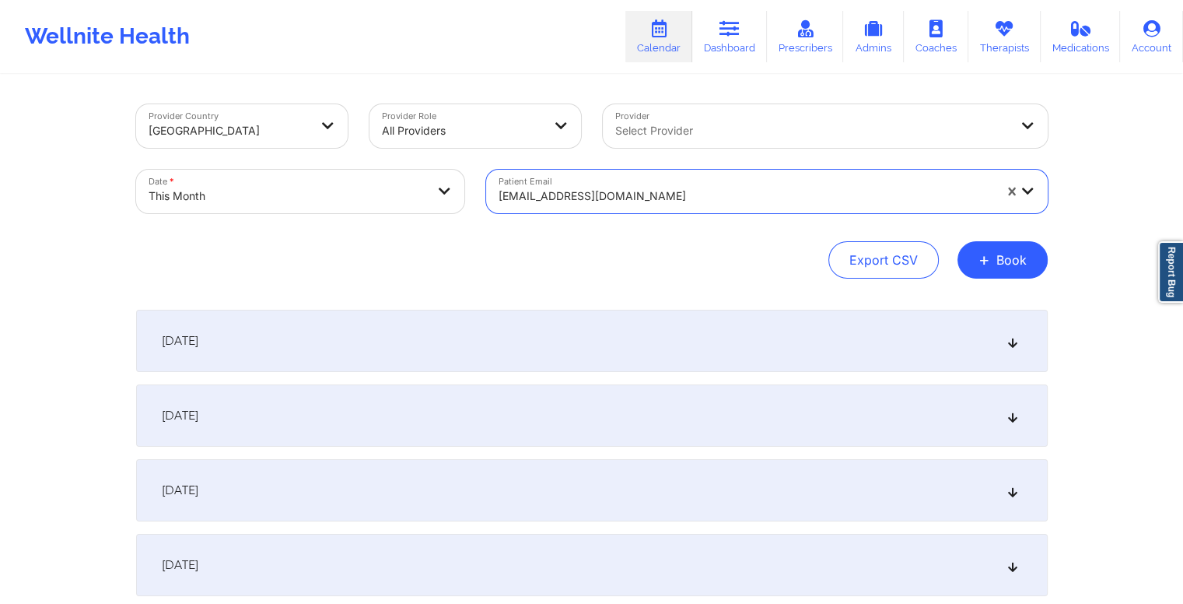
click at [637, 198] on div at bounding box center [746, 196] width 495 height 19
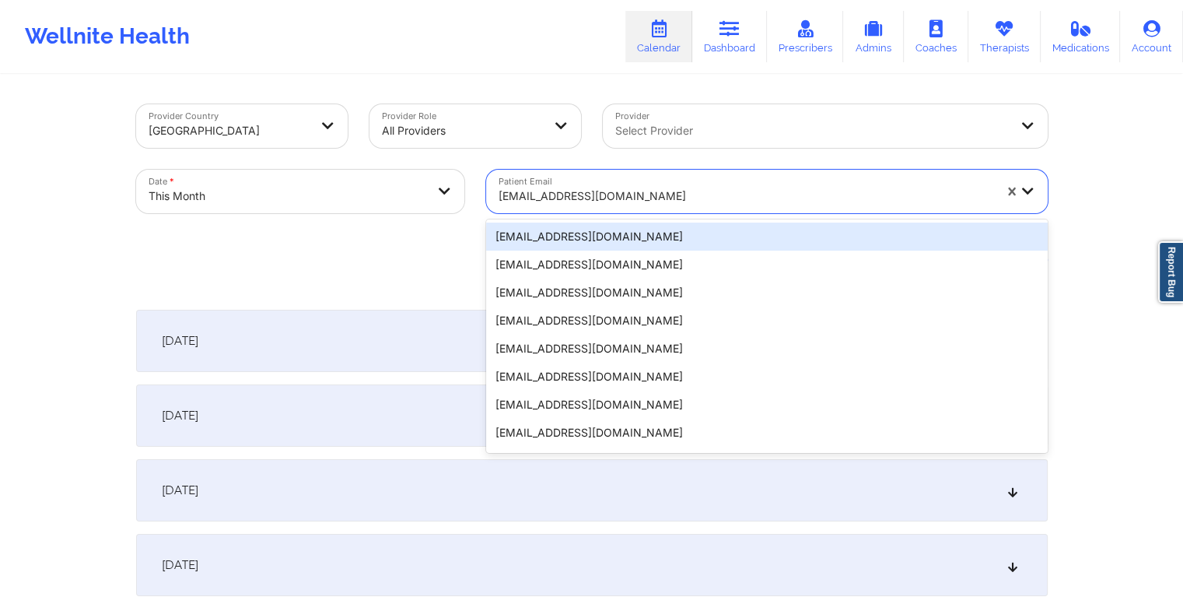
paste input "derekray3@gmail.com"
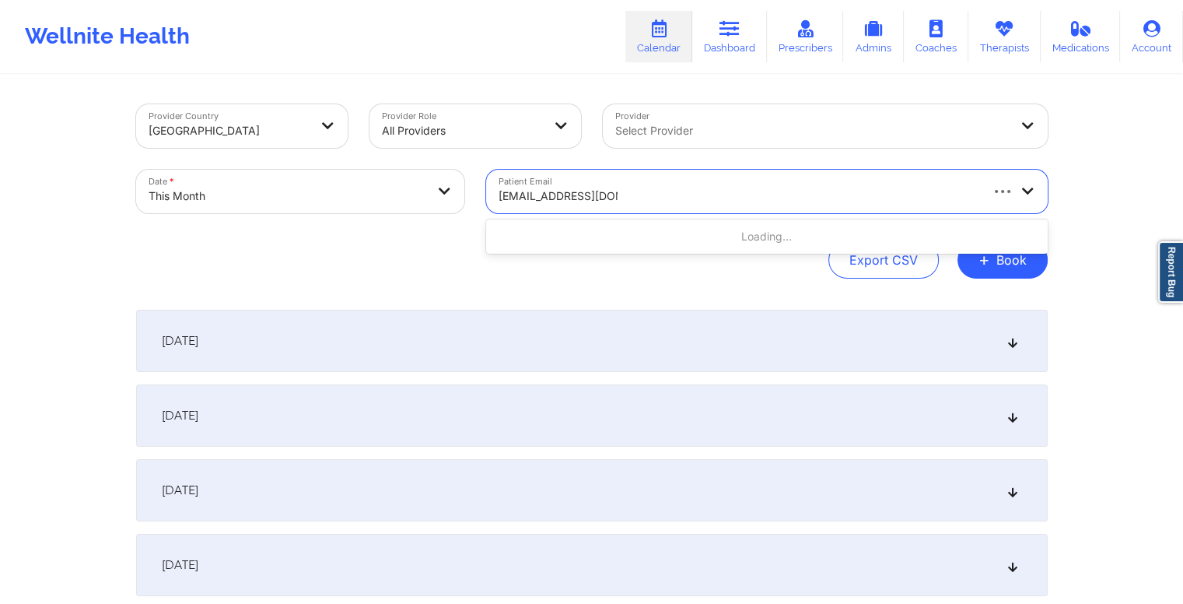
type input "derekray3@gmail.com"
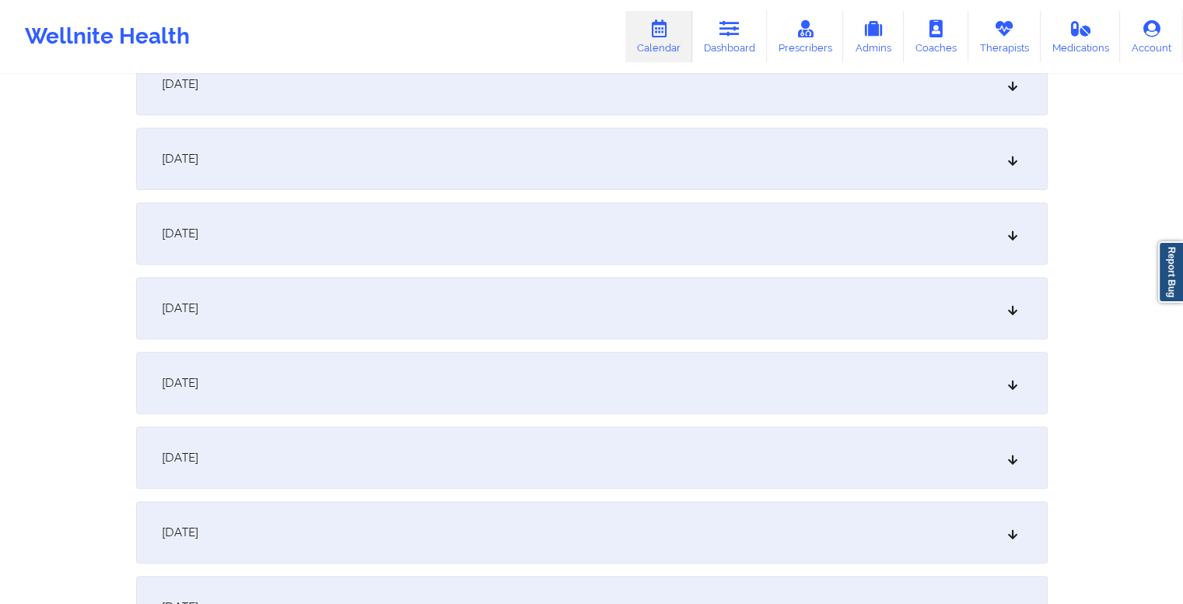
scroll to position [1257, 0]
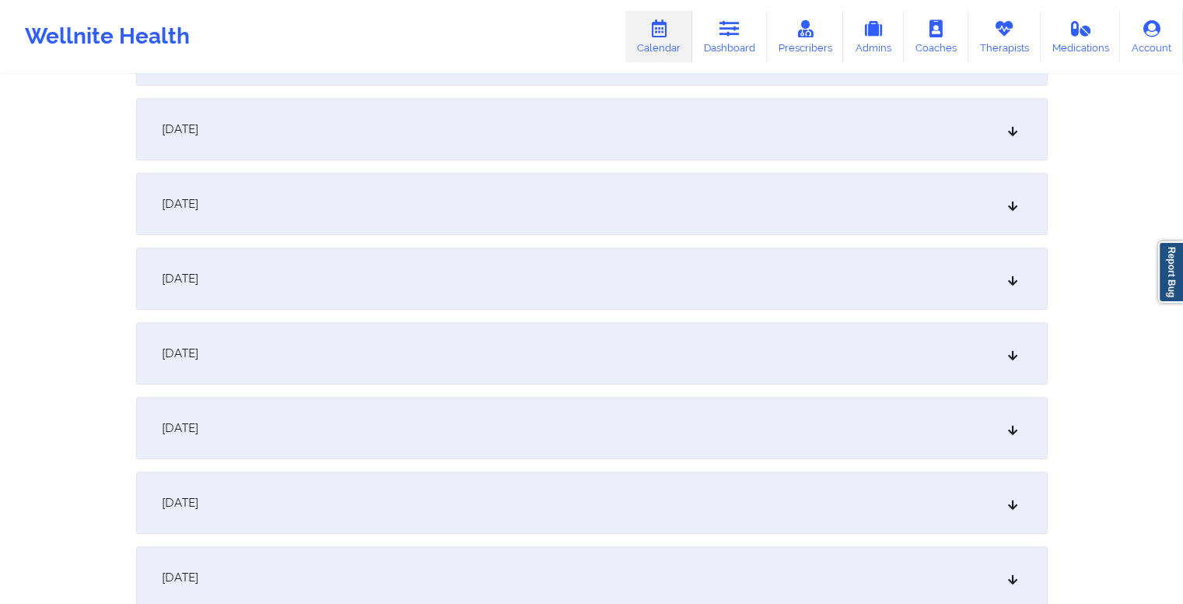
click at [544, 135] on div "October 15, 2025" at bounding box center [592, 129] width 912 height 62
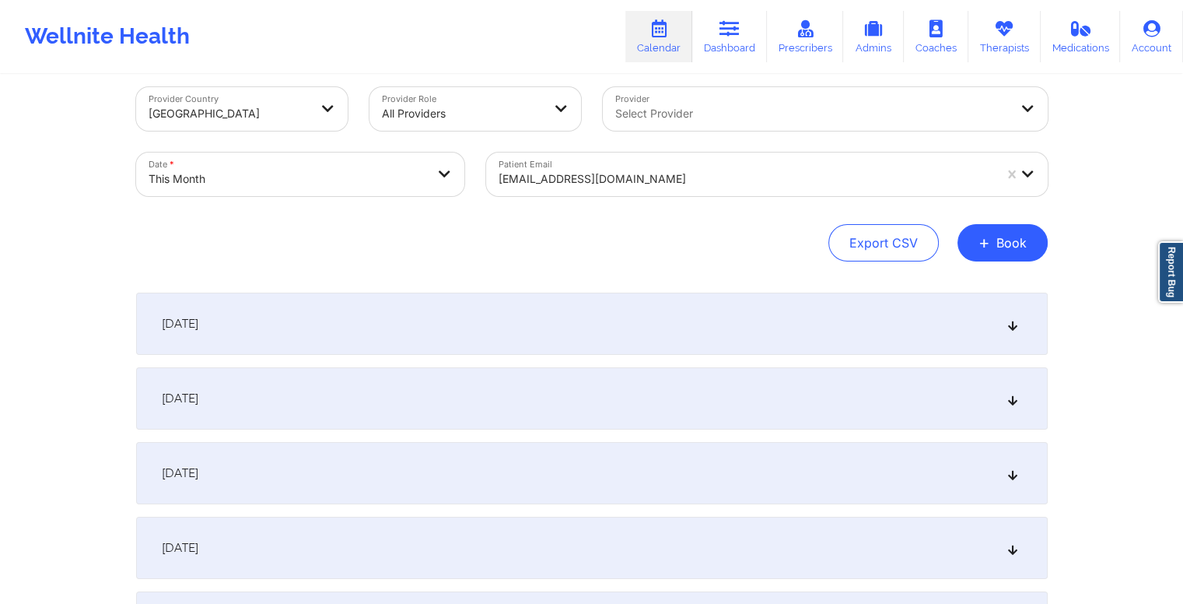
scroll to position [0, 0]
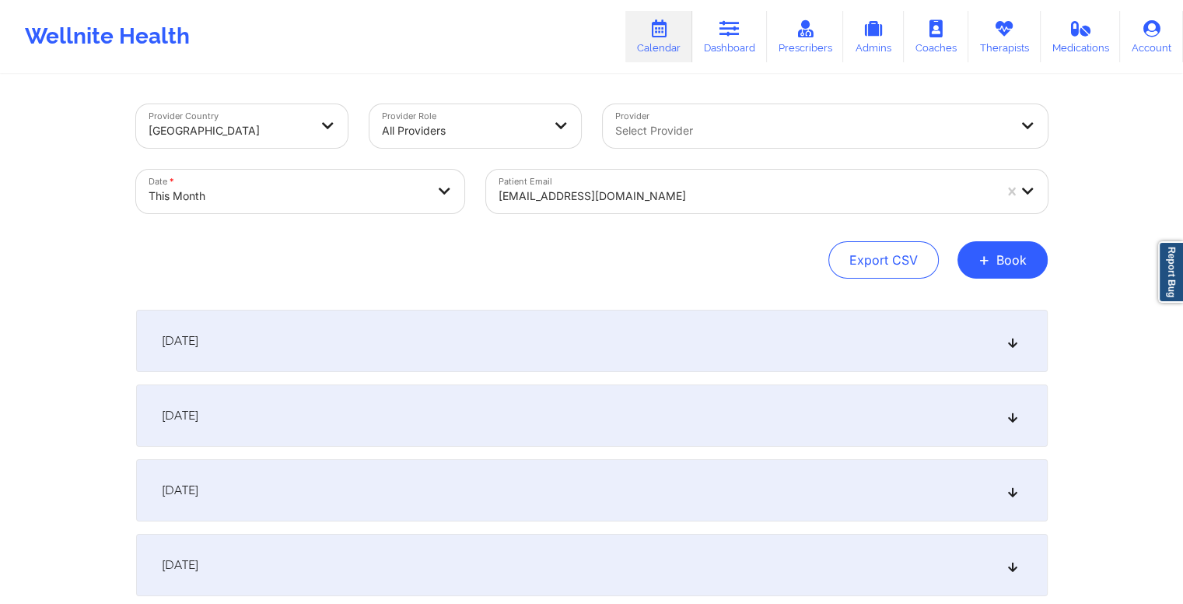
click at [644, 194] on div at bounding box center [746, 196] width 495 height 19
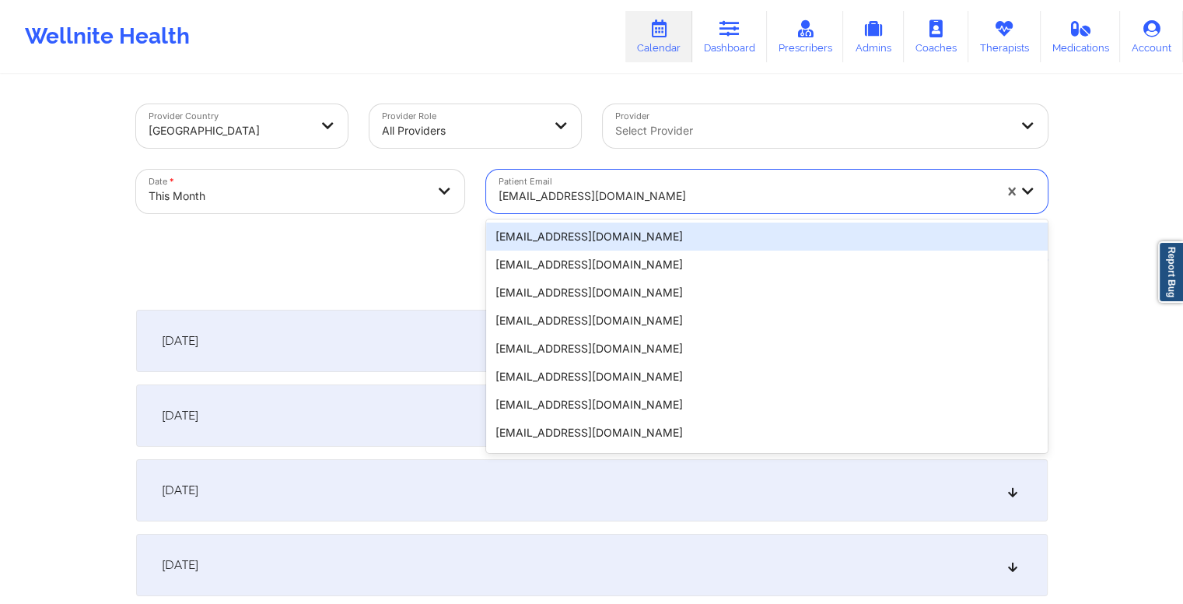
paste input "thebunchesters@gmail.com"
type input "thebunchesters@gmail.com"
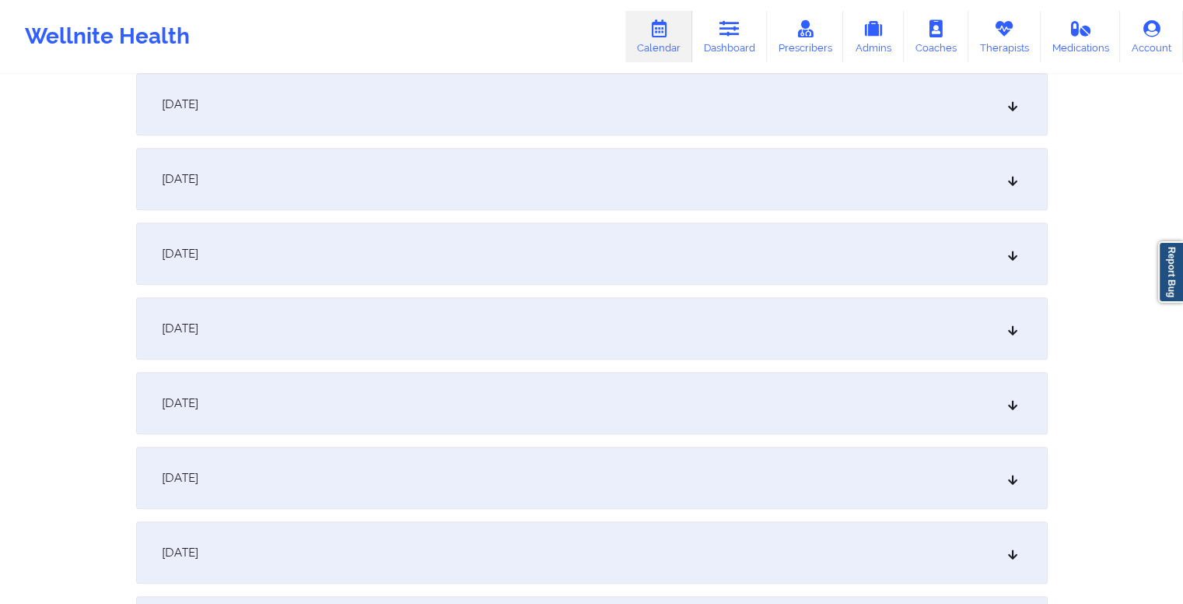
scroll to position [1064, 0]
click at [467, 314] on div "October 15, 2025" at bounding box center [592, 322] width 912 height 62
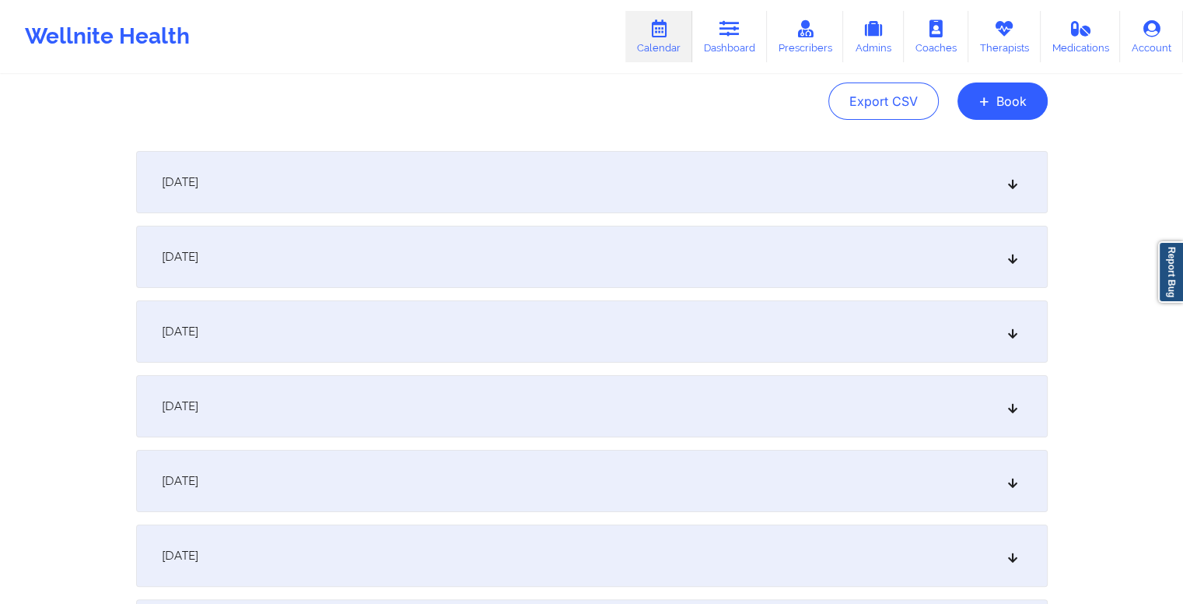
scroll to position [0, 0]
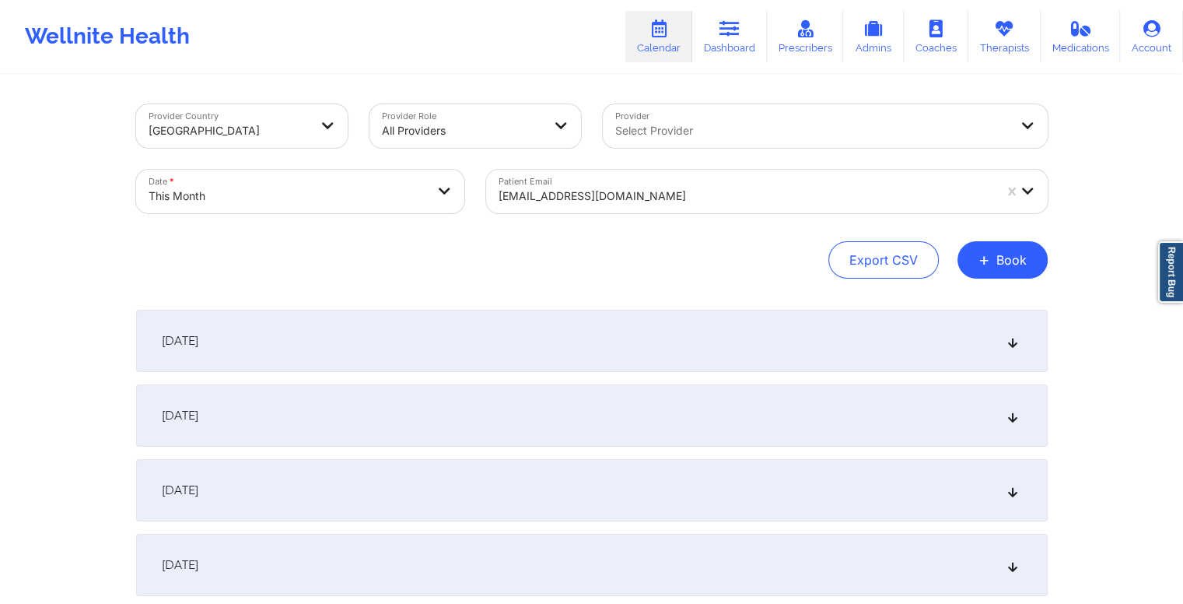
click at [624, 198] on div at bounding box center [746, 196] width 495 height 19
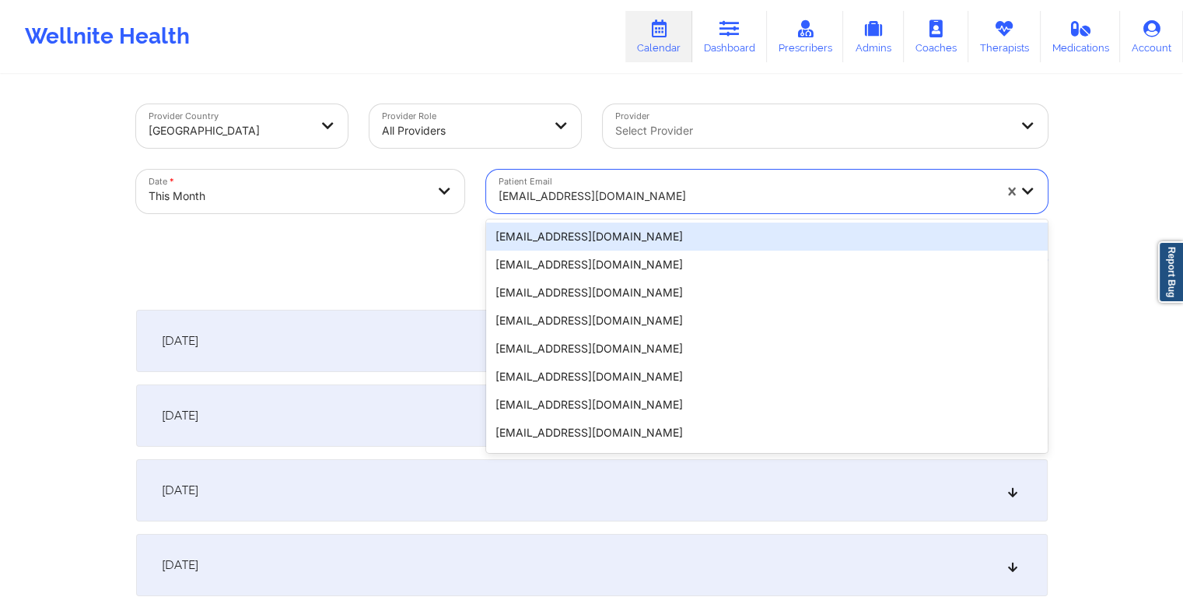
paste input "karalenechichester101@gmail.com"
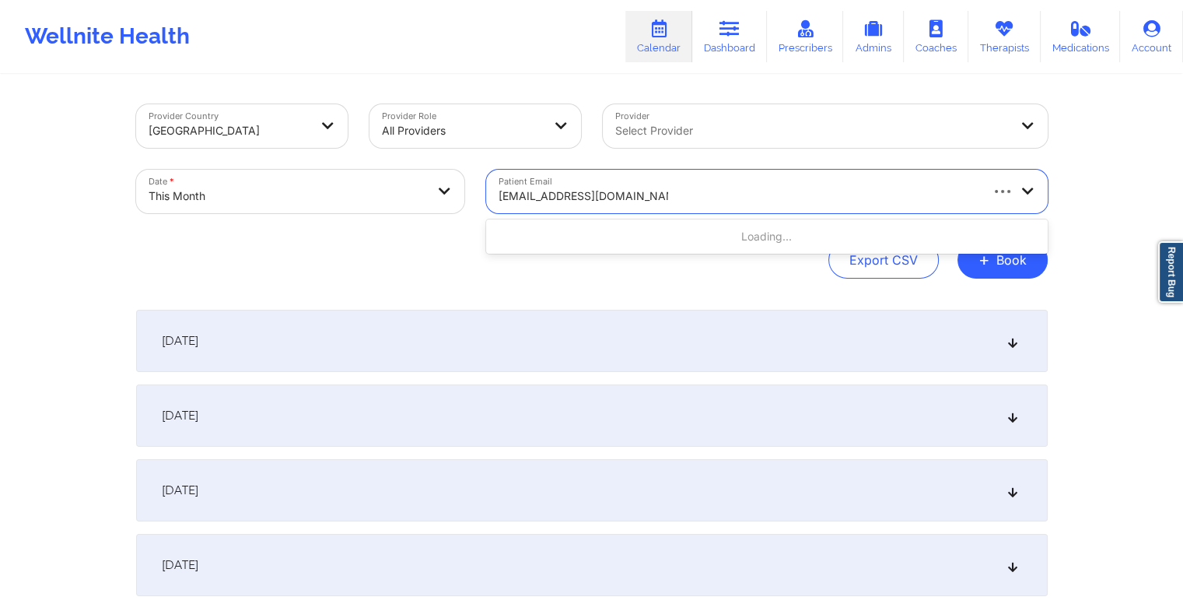
type input "karalenechichester101@gmail.co"
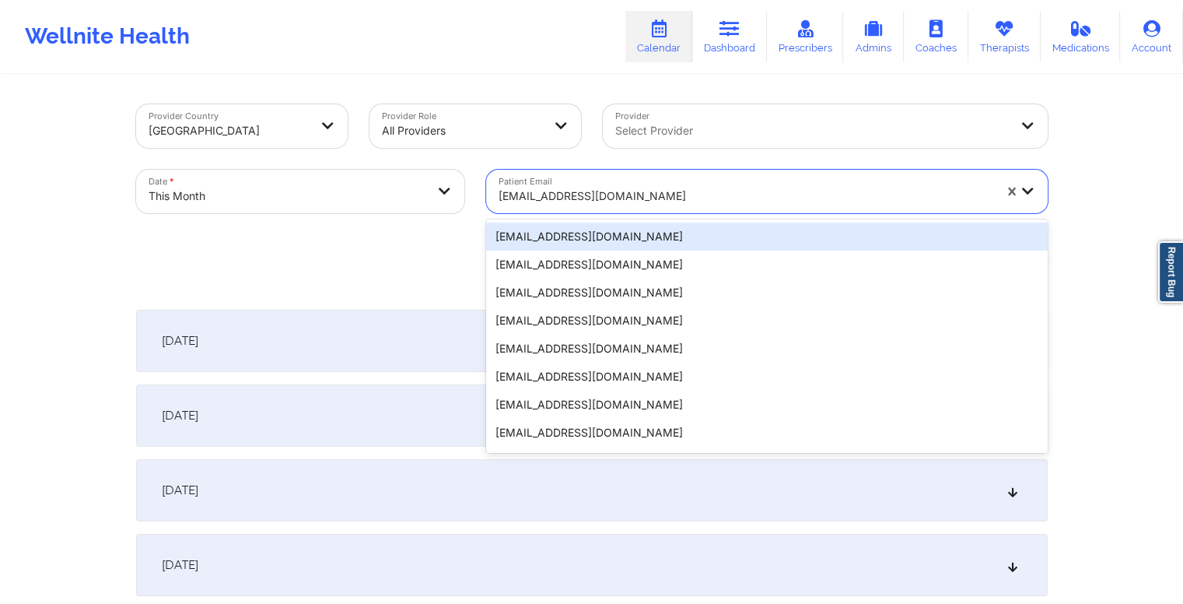
click at [757, 198] on div at bounding box center [746, 196] width 495 height 19
paste input "karalenechichester101@gmail.com"
type input "karalenechichester101@gmail.com"
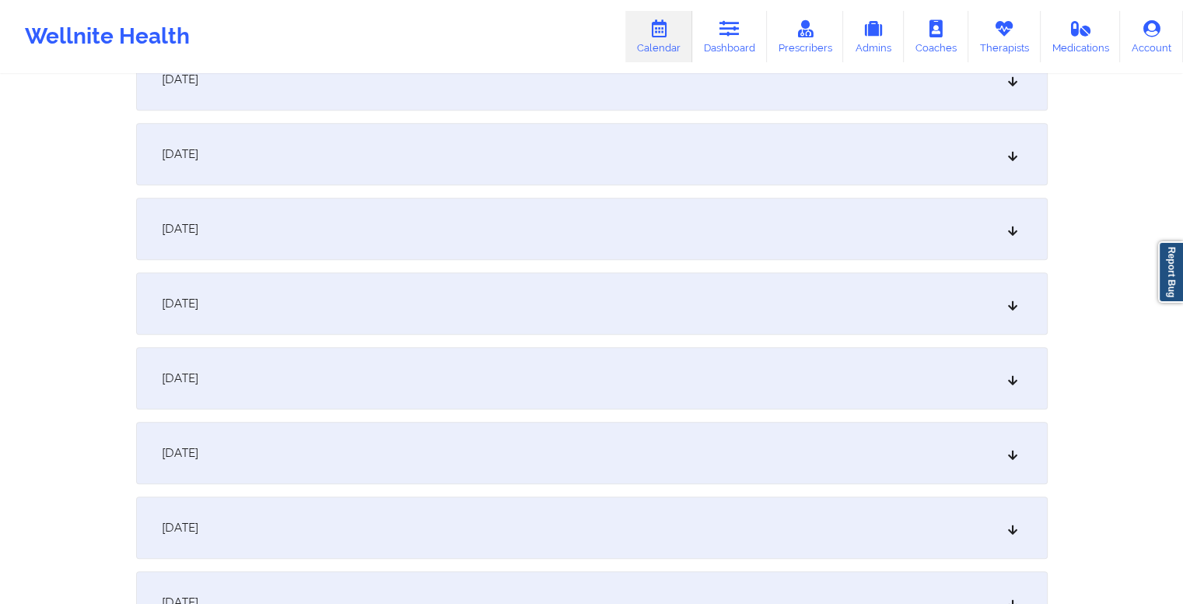
scroll to position [861, 0]
click at [411, 511] on div "October 15, 2025" at bounding box center [592, 526] width 912 height 62
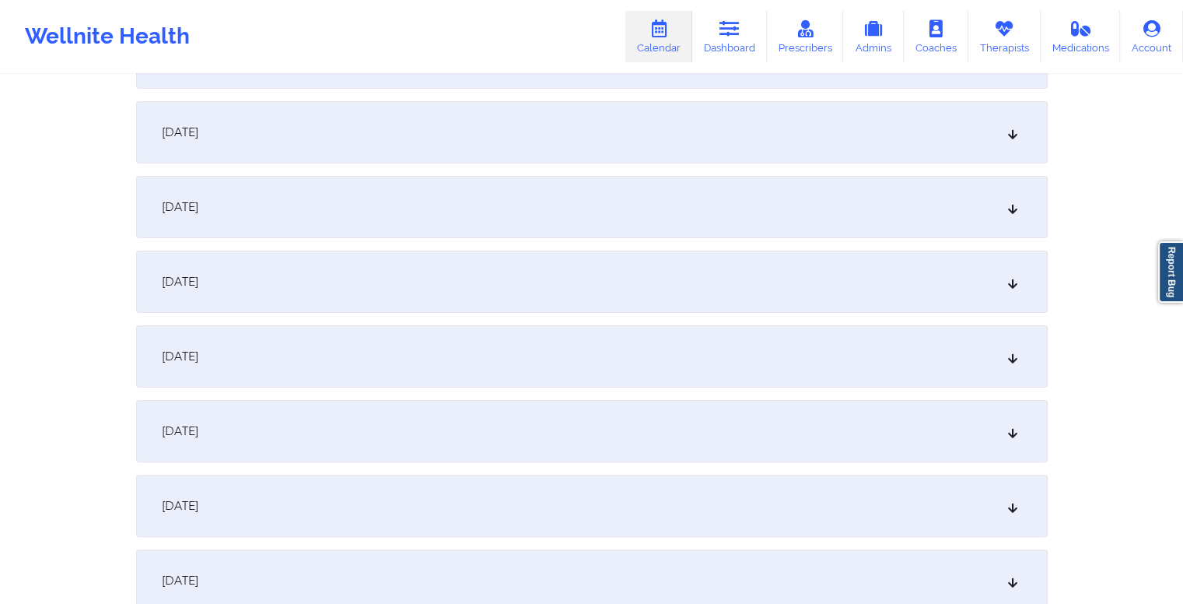
scroll to position [0, 0]
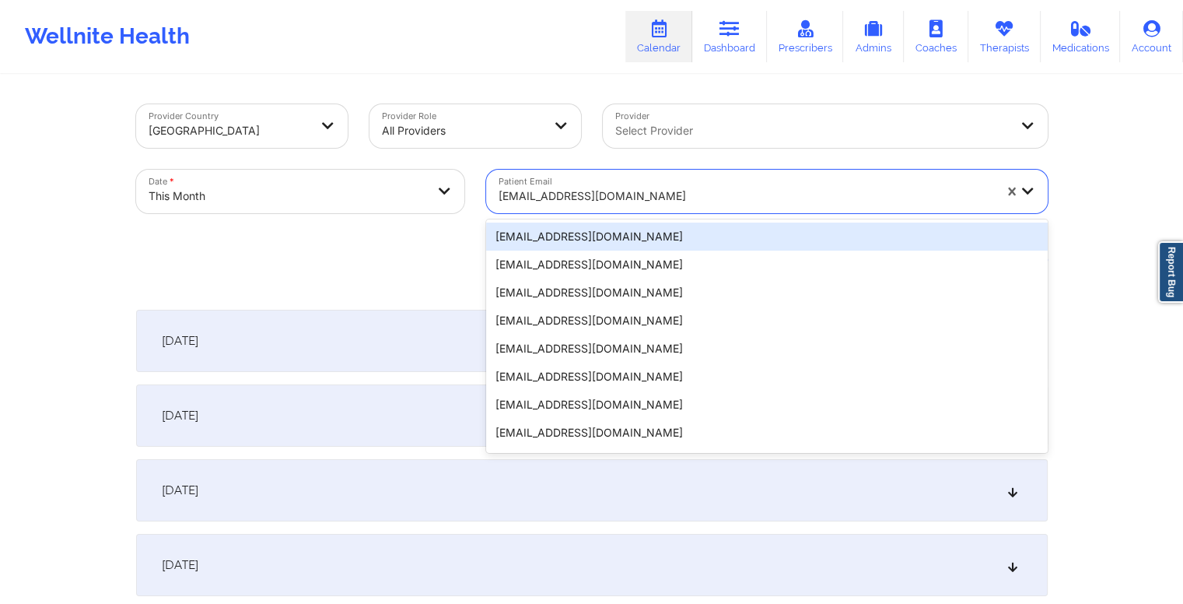
click at [602, 199] on div at bounding box center [746, 196] width 495 height 19
paste input "asmith19843@icloud.com"
type input "asmith19843@icloud.com"
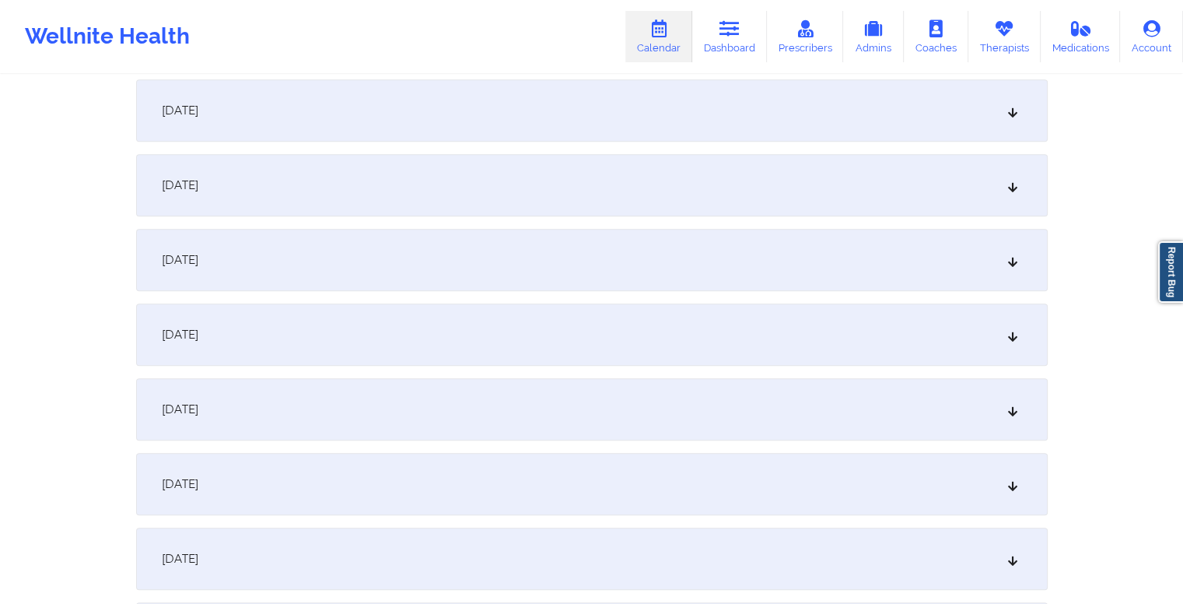
scroll to position [1128, 0]
click at [601, 257] on div "October 15, 2025" at bounding box center [592, 258] width 912 height 62
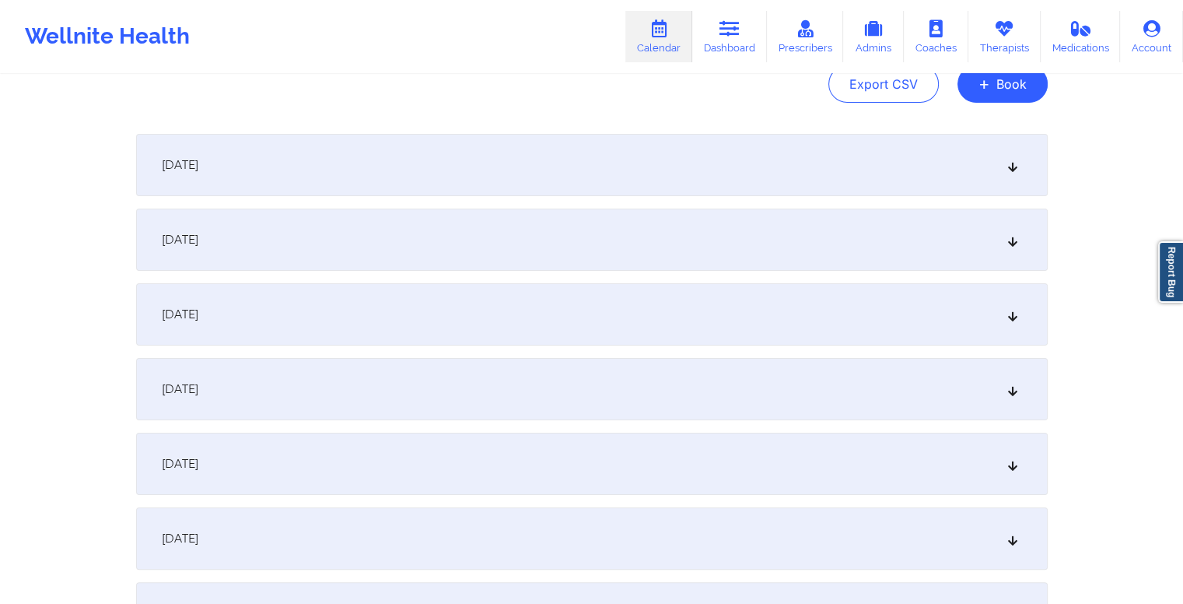
scroll to position [0, 0]
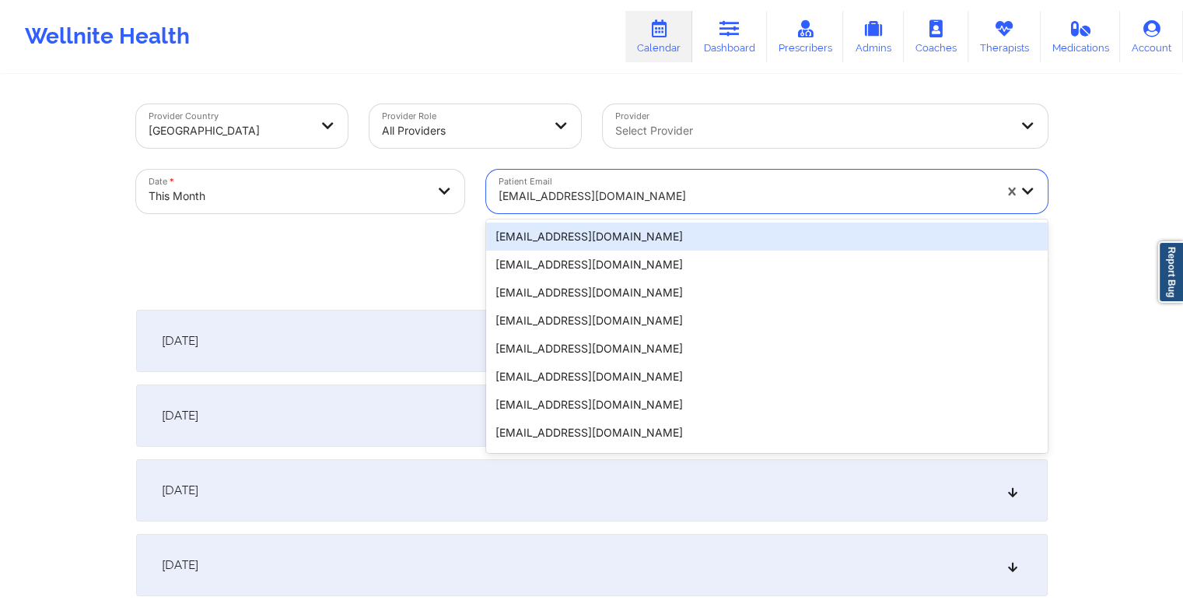
click at [648, 197] on div at bounding box center [746, 196] width 495 height 19
paste input "sgrami87@gmail.com"
type input "sgrami87@gmail.com"
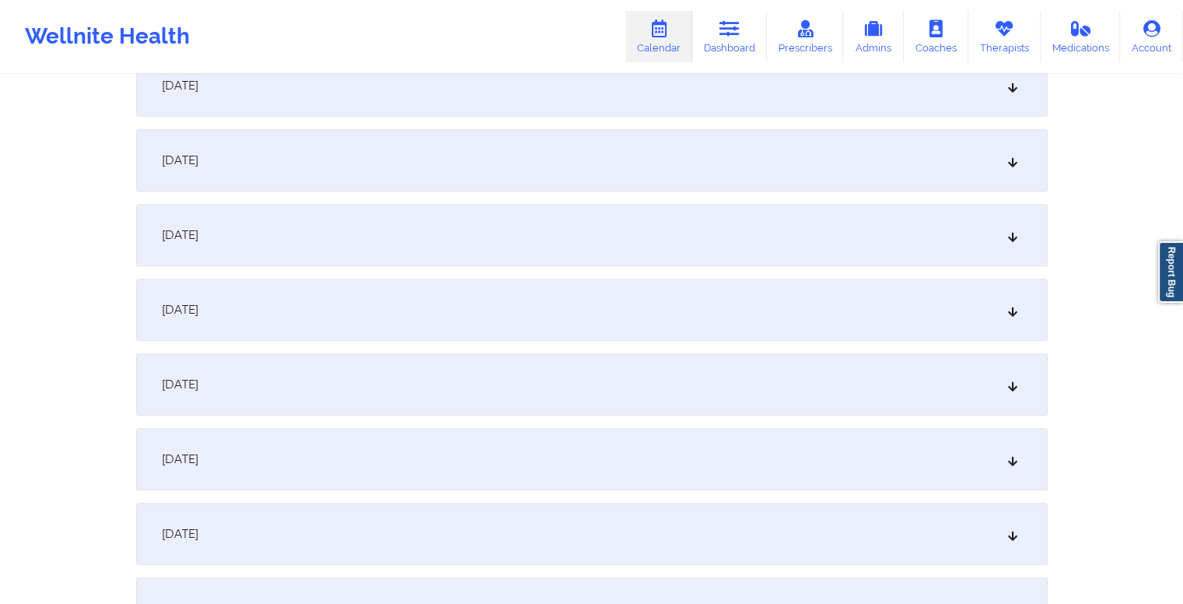
scroll to position [1078, 0]
click at [541, 294] on div "October 15, 2025" at bounding box center [592, 308] width 912 height 62
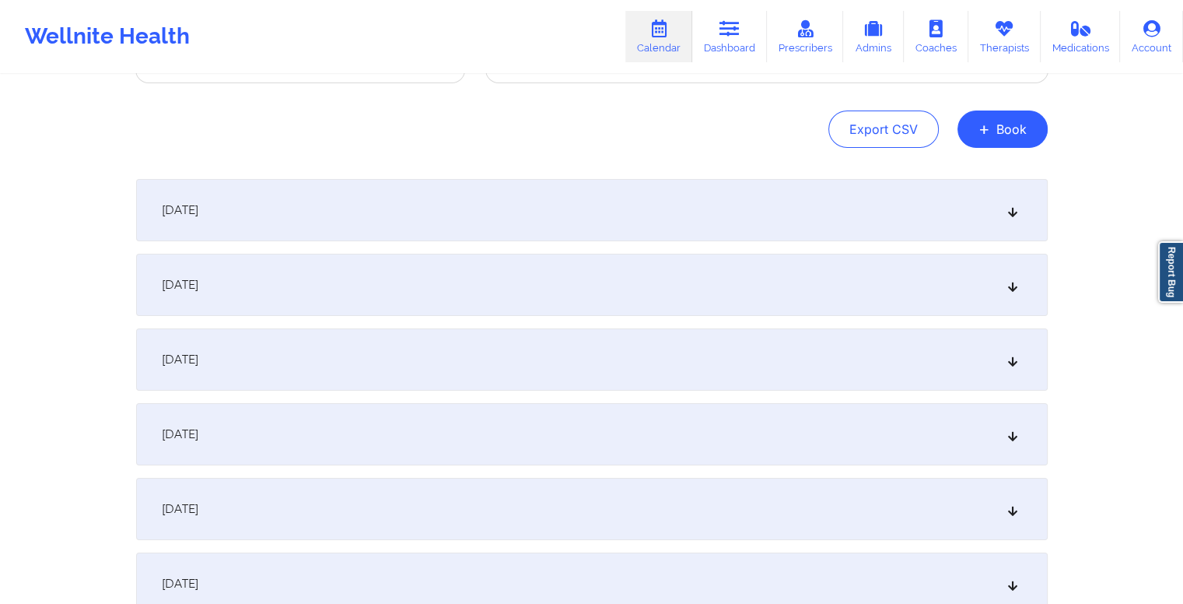
scroll to position [0, 0]
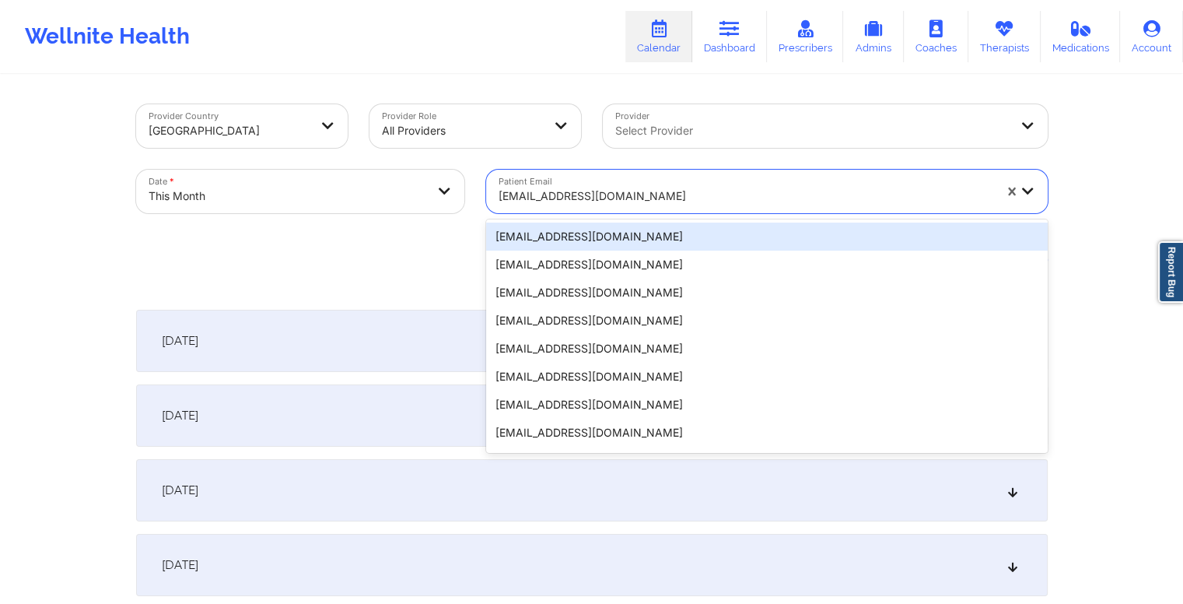
click at [622, 192] on div at bounding box center [746, 196] width 495 height 19
paste input "clanders12@yahoo.com"
type input "clanders12@yahoo.com"
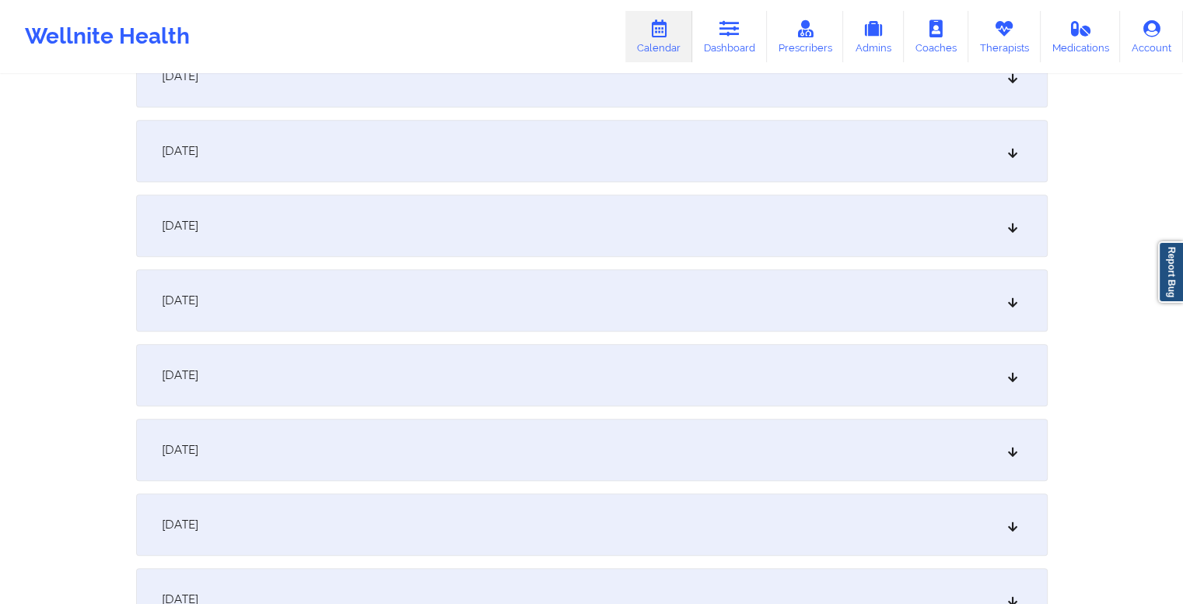
scroll to position [1310, 0]
click at [517, 107] on div "October 15, 2025" at bounding box center [592, 77] width 912 height 62
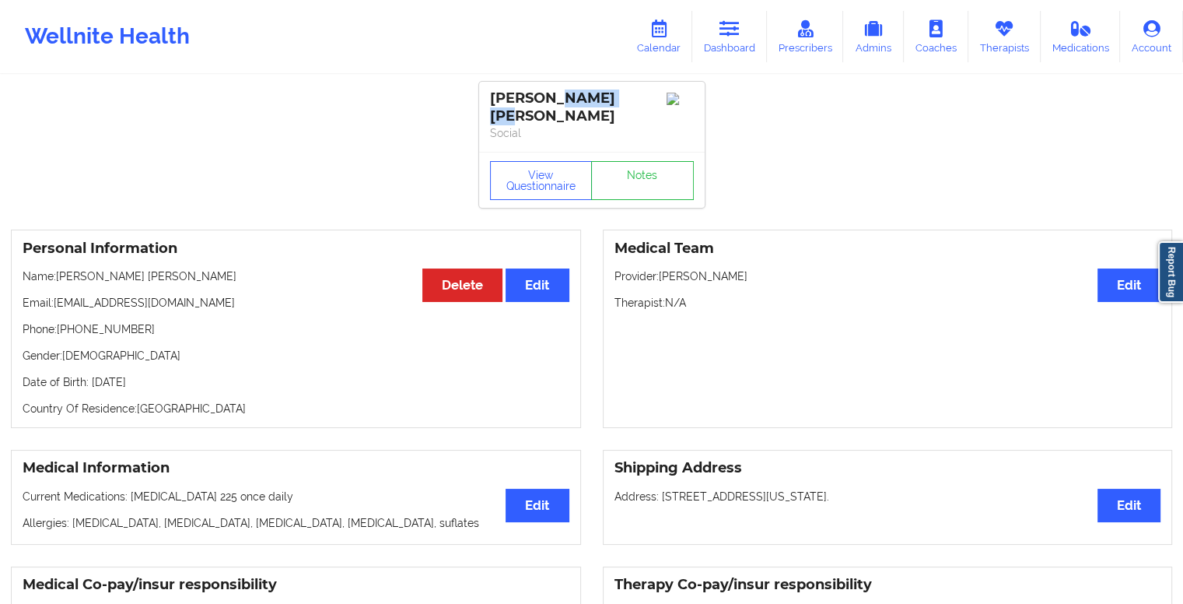
click at [740, 25] on icon at bounding box center [730, 28] width 20 height 17
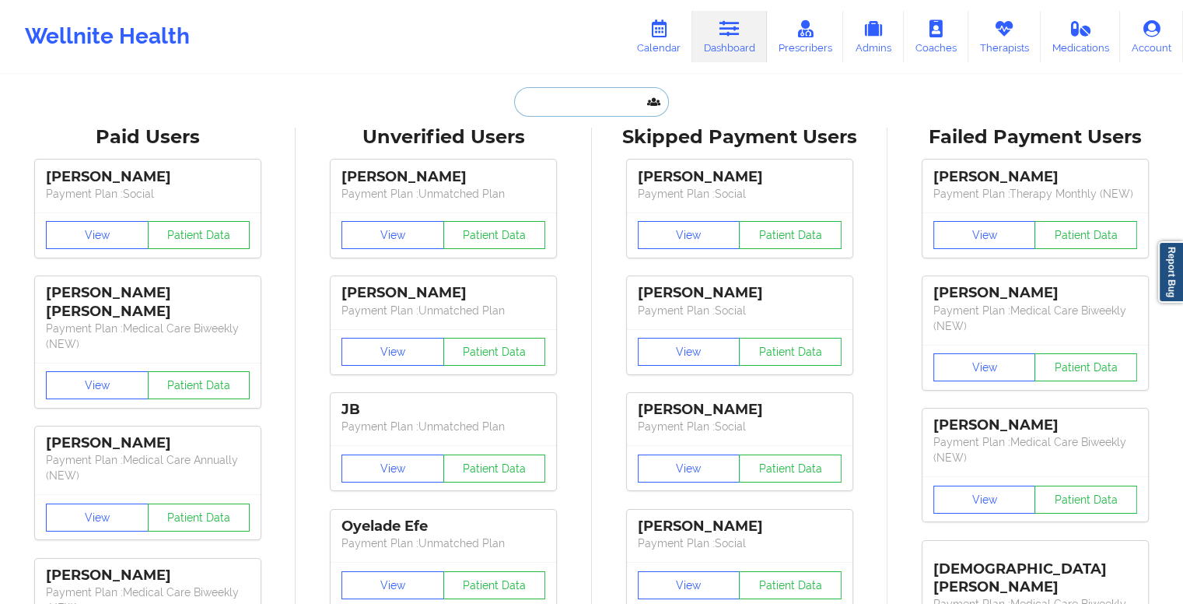
click at [566, 98] on input "text" at bounding box center [591, 102] width 154 height 30
paste input "[EMAIL_ADDRESS][DOMAIN_NAME]"
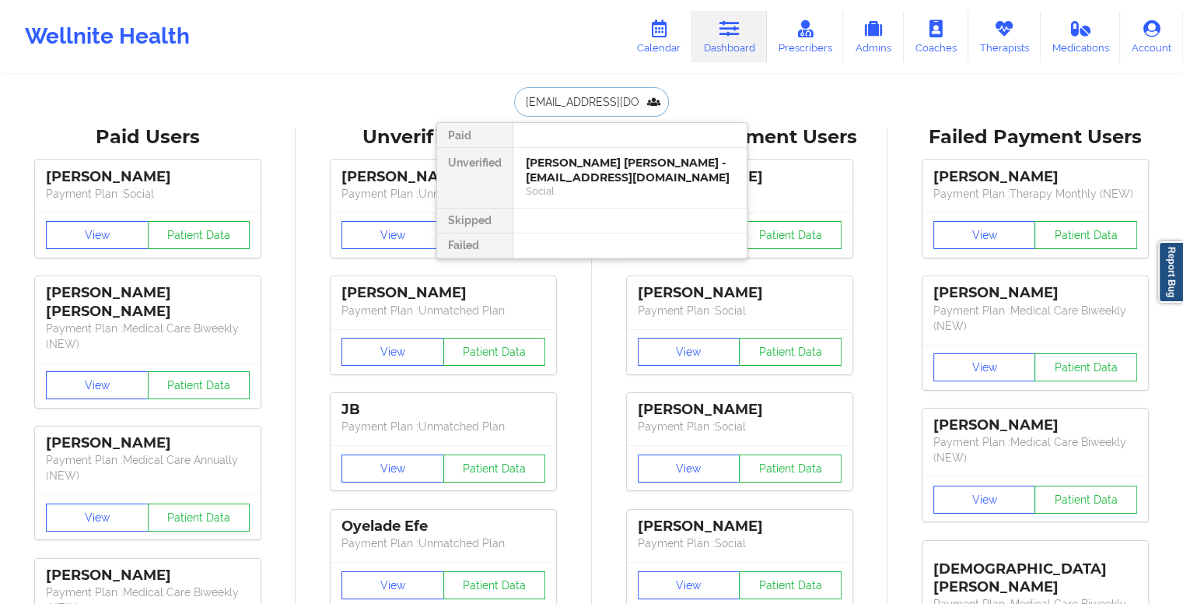
scroll to position [0, 22]
type input "[EMAIL_ADDRESS][DOMAIN_NAME]"
click at [620, 98] on input "[EMAIL_ADDRESS][DOMAIN_NAME]" at bounding box center [591, 102] width 154 height 30
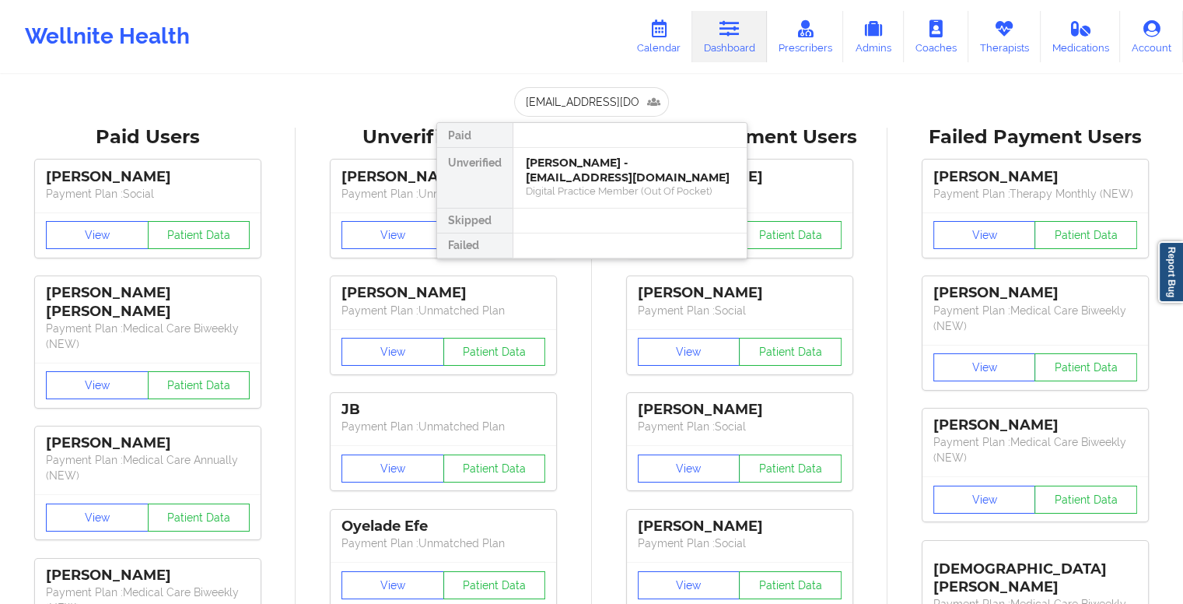
type input "[PERSON_NAME][EMAIL_ADDRESS][DOMAIN_NAME]"
click at [624, 173] on div "[PERSON_NAME] - [PERSON_NAME][EMAIL_ADDRESS][DOMAIN_NAME]" at bounding box center [630, 170] width 209 height 29
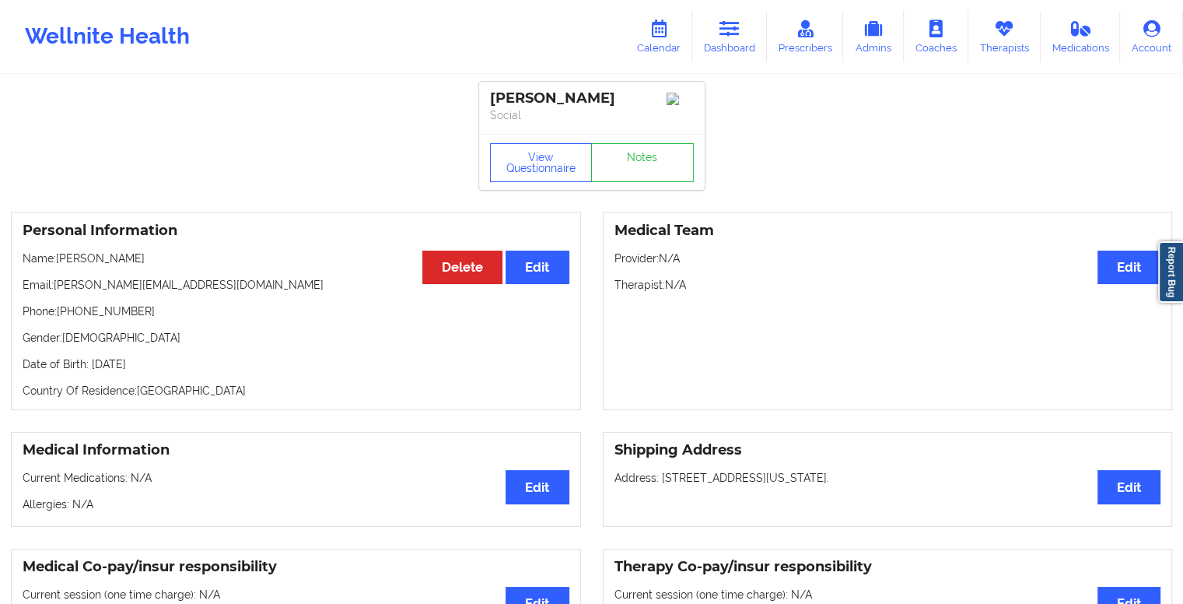
drag, startPoint x: 583, startPoint y: 116, endPoint x: 573, endPoint y: 100, distance: 19.2
click at [573, 100] on div "[PERSON_NAME]" at bounding box center [592, 98] width 204 height 18
copy div "A [PERSON_NAME]"
click at [739, 29] on icon at bounding box center [730, 28] width 20 height 17
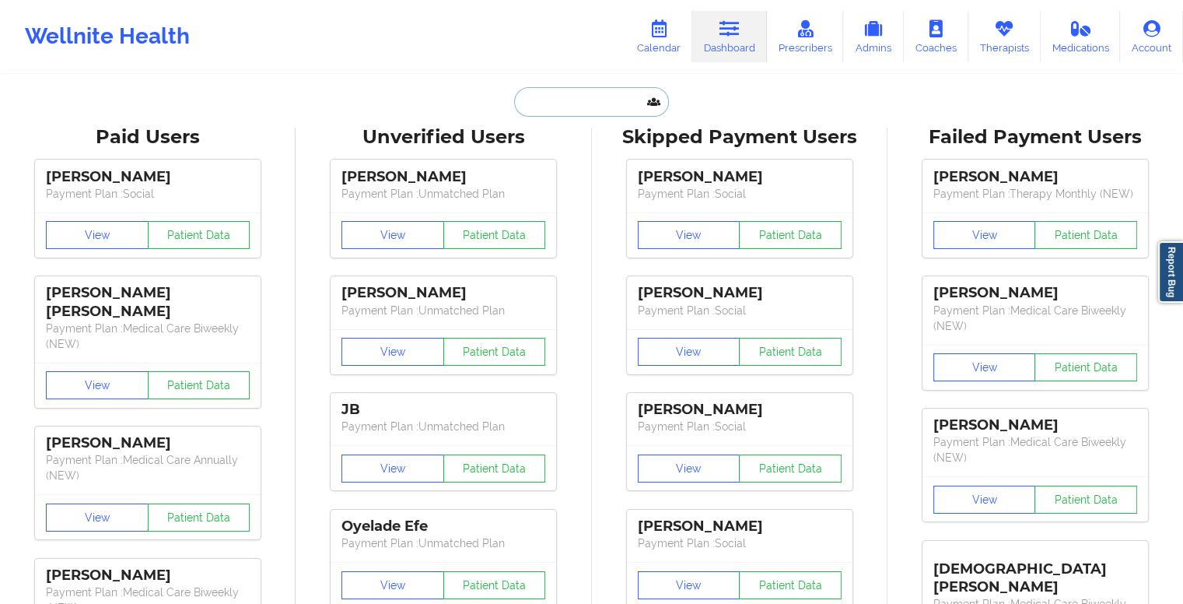
click at [601, 110] on input "text" at bounding box center [591, 102] width 154 height 30
paste input "judyfinkelstein66@gmail.com"
type input "judyfinkelstein66@gmail.com"
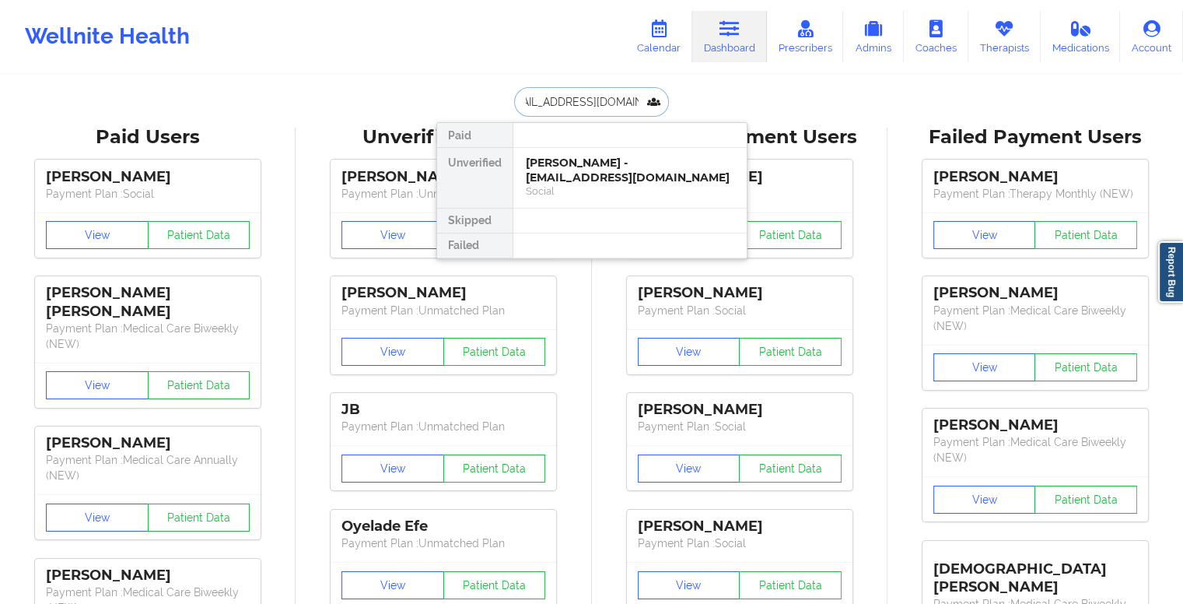
click at [608, 171] on div "Judith Finkelstein - judyfinkelstein66@gmail.com" at bounding box center [630, 170] width 209 height 29
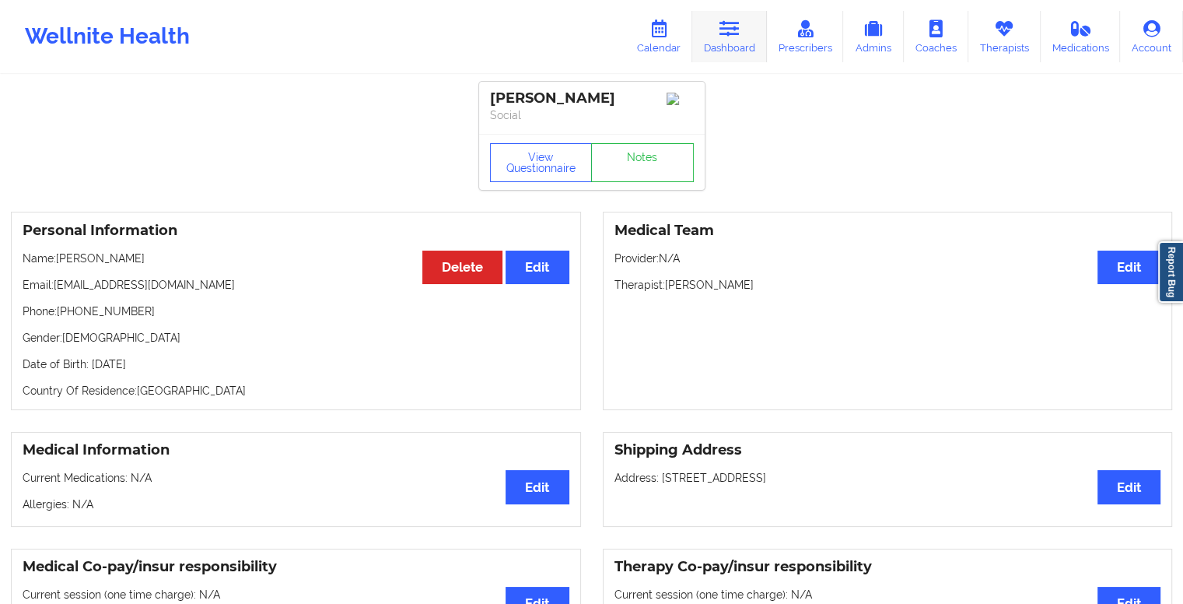
click at [745, 29] on link "Dashboard" at bounding box center [729, 36] width 75 height 51
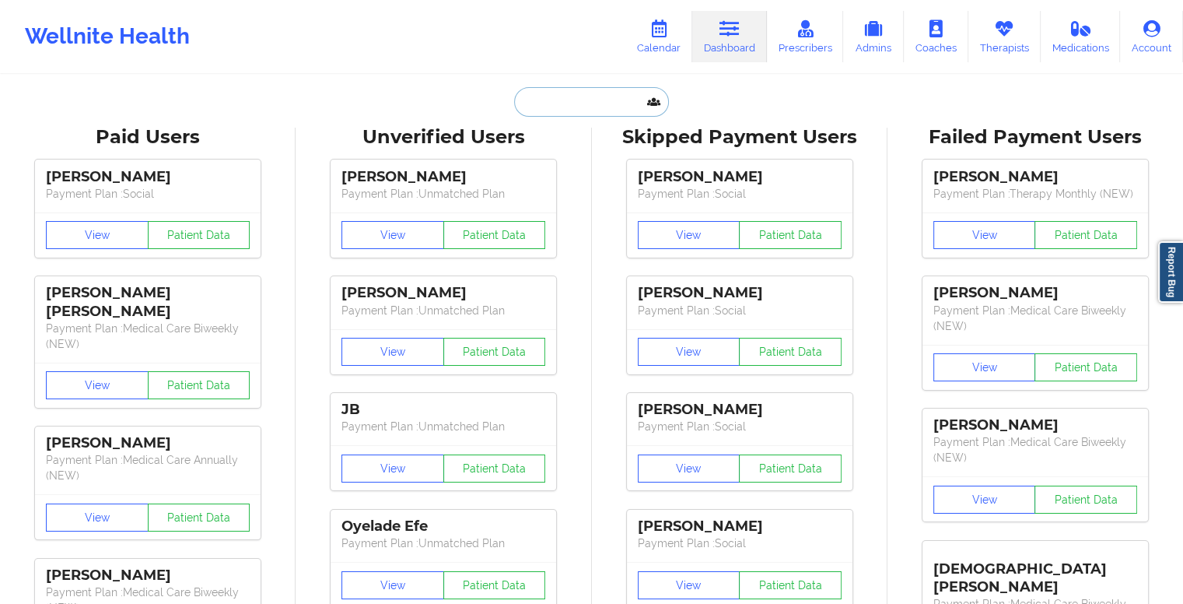
click at [581, 93] on input "text" at bounding box center [591, 102] width 154 height 30
paste input "cristinabreed@gmail.com"
type input "cristinabreed@gmail.com"
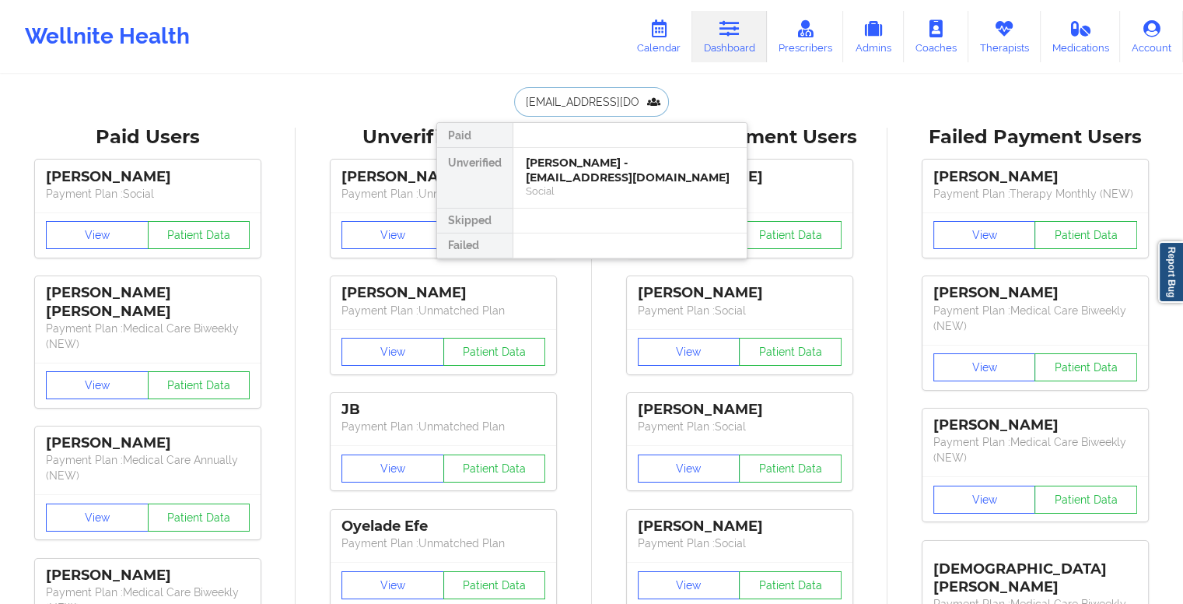
scroll to position [0, 3]
click at [581, 166] on div "Cristina Reed - cristinabreed@gmail.com" at bounding box center [630, 170] width 209 height 29
